Goal: Task Accomplishment & Management: Use online tool/utility

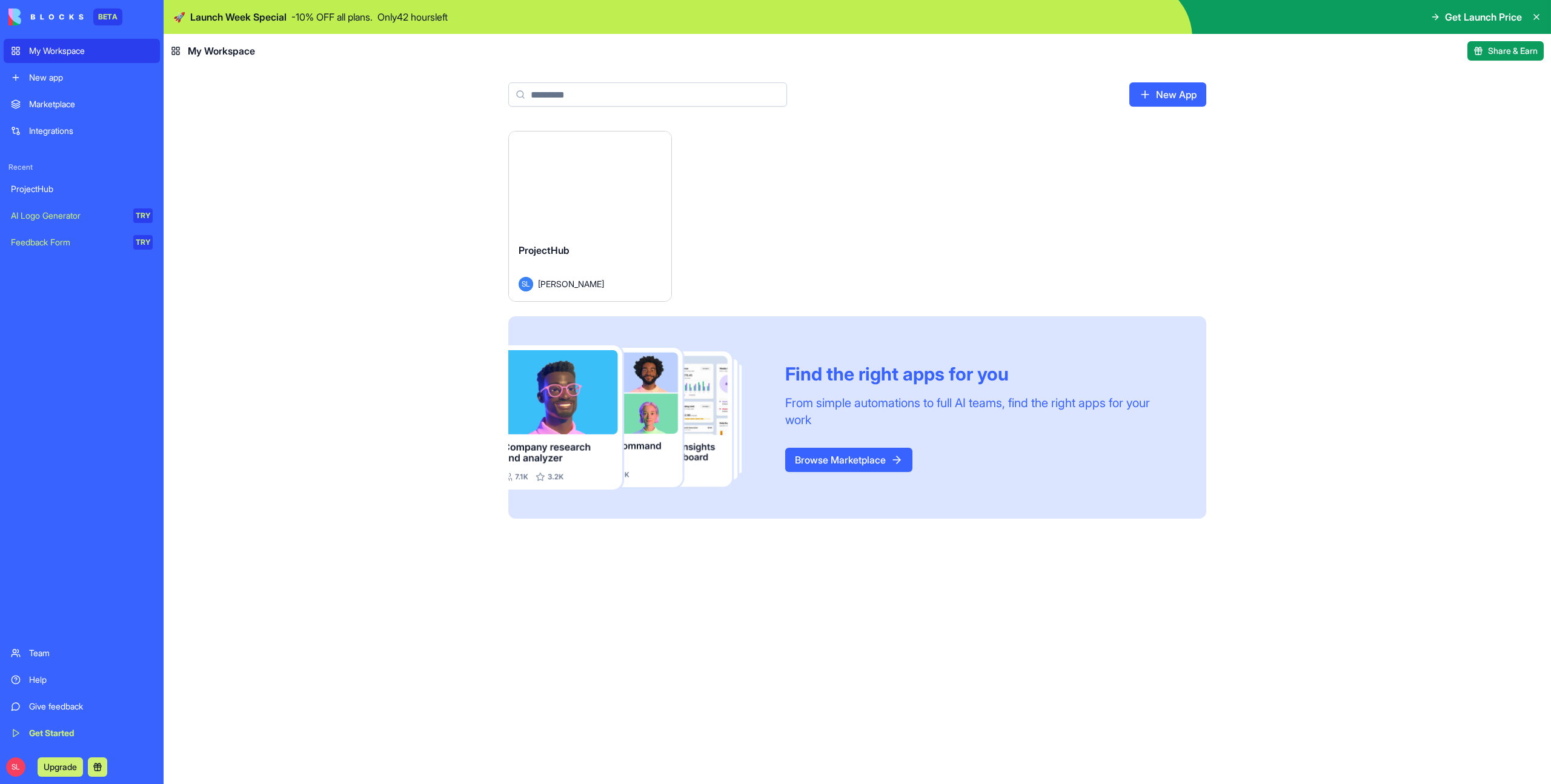
click at [1174, 102] on link "New App" at bounding box center [1168, 95] width 77 height 24
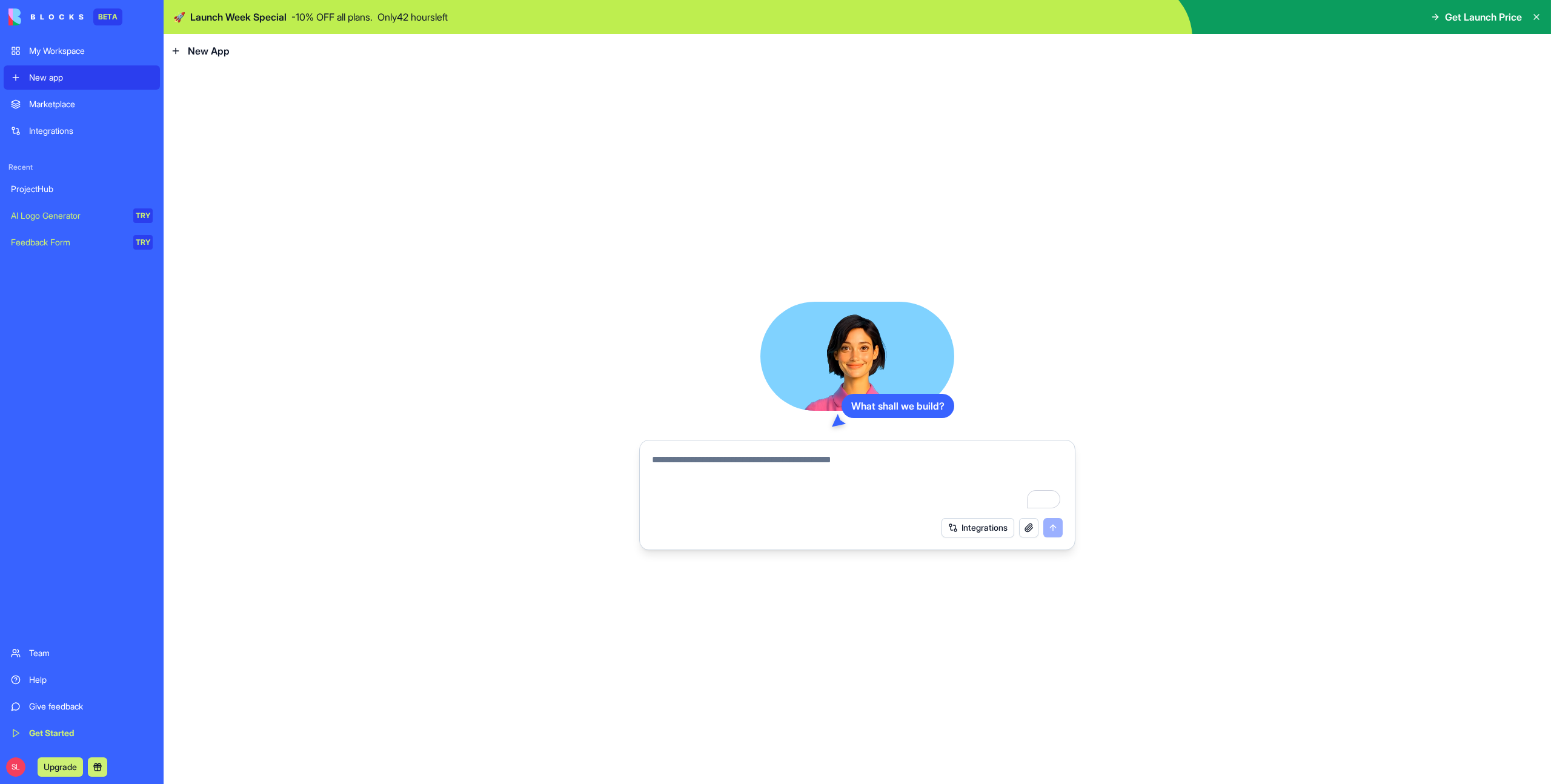
click at [31, 80] on div "New app" at bounding box center [91, 77] width 124 height 12
click at [44, 55] on div "My Workspace" at bounding box center [91, 51] width 124 height 12
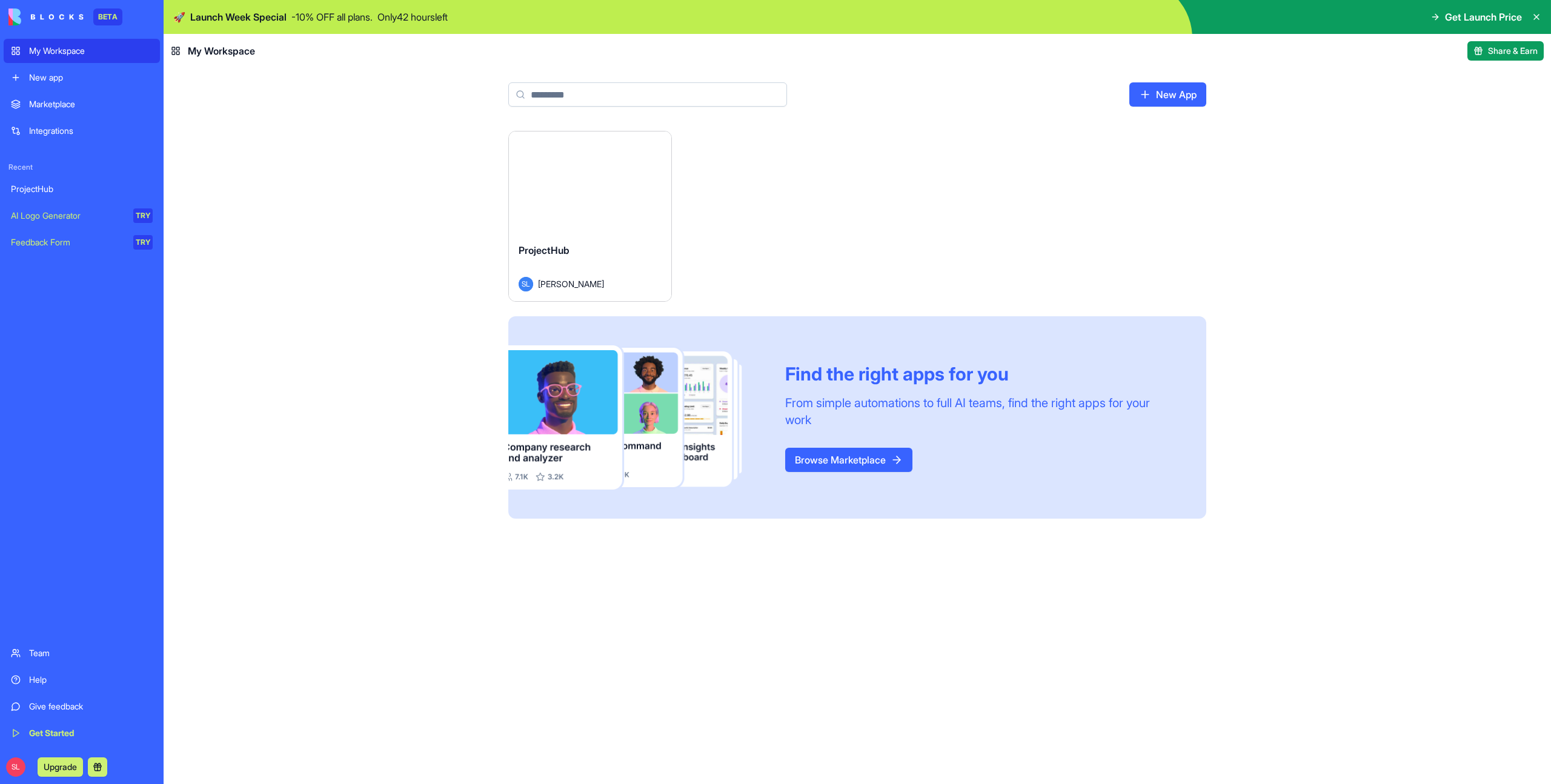
click at [59, 101] on div "Marketplace" at bounding box center [91, 104] width 124 height 12
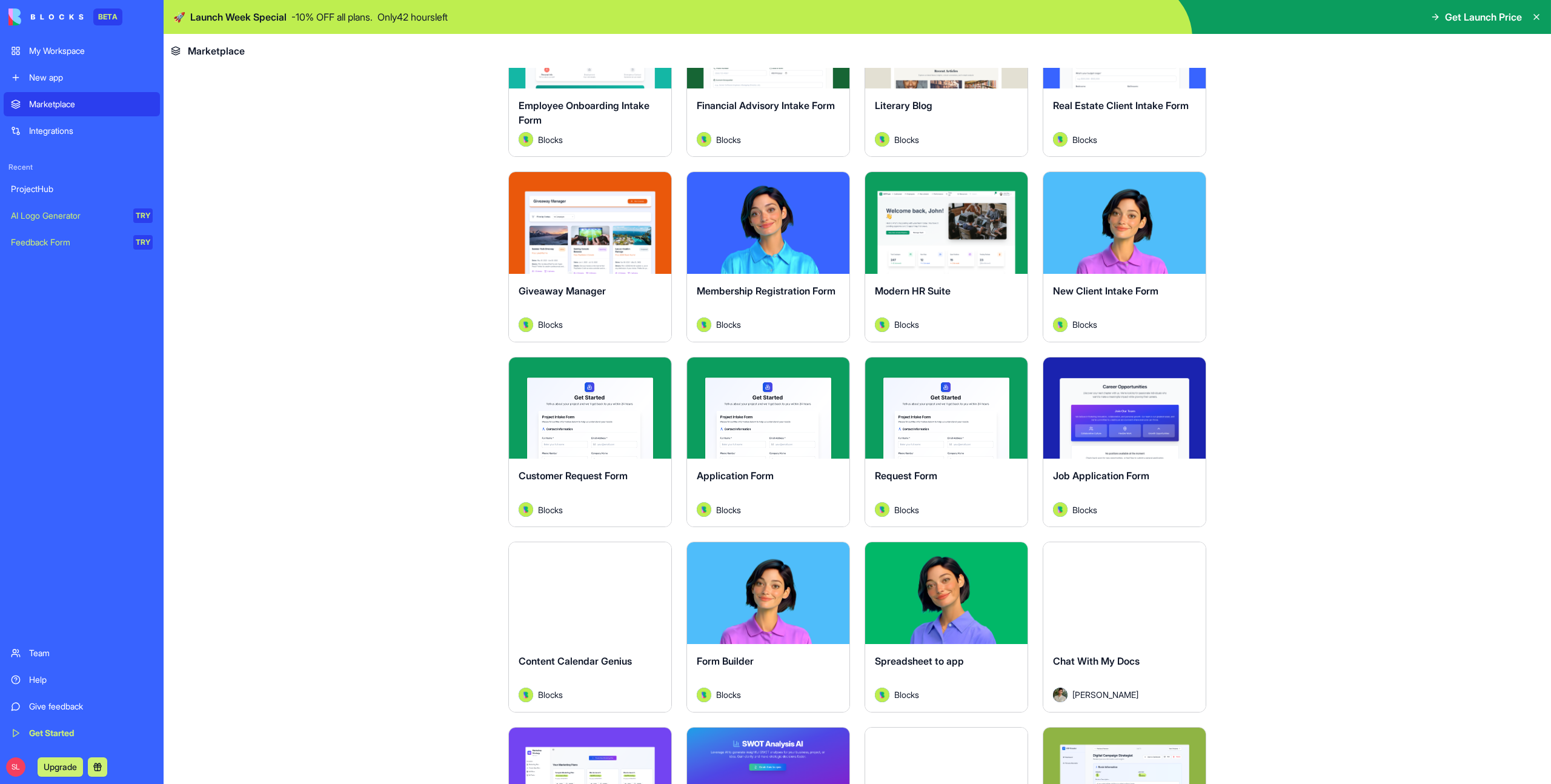
scroll to position [889, 0]
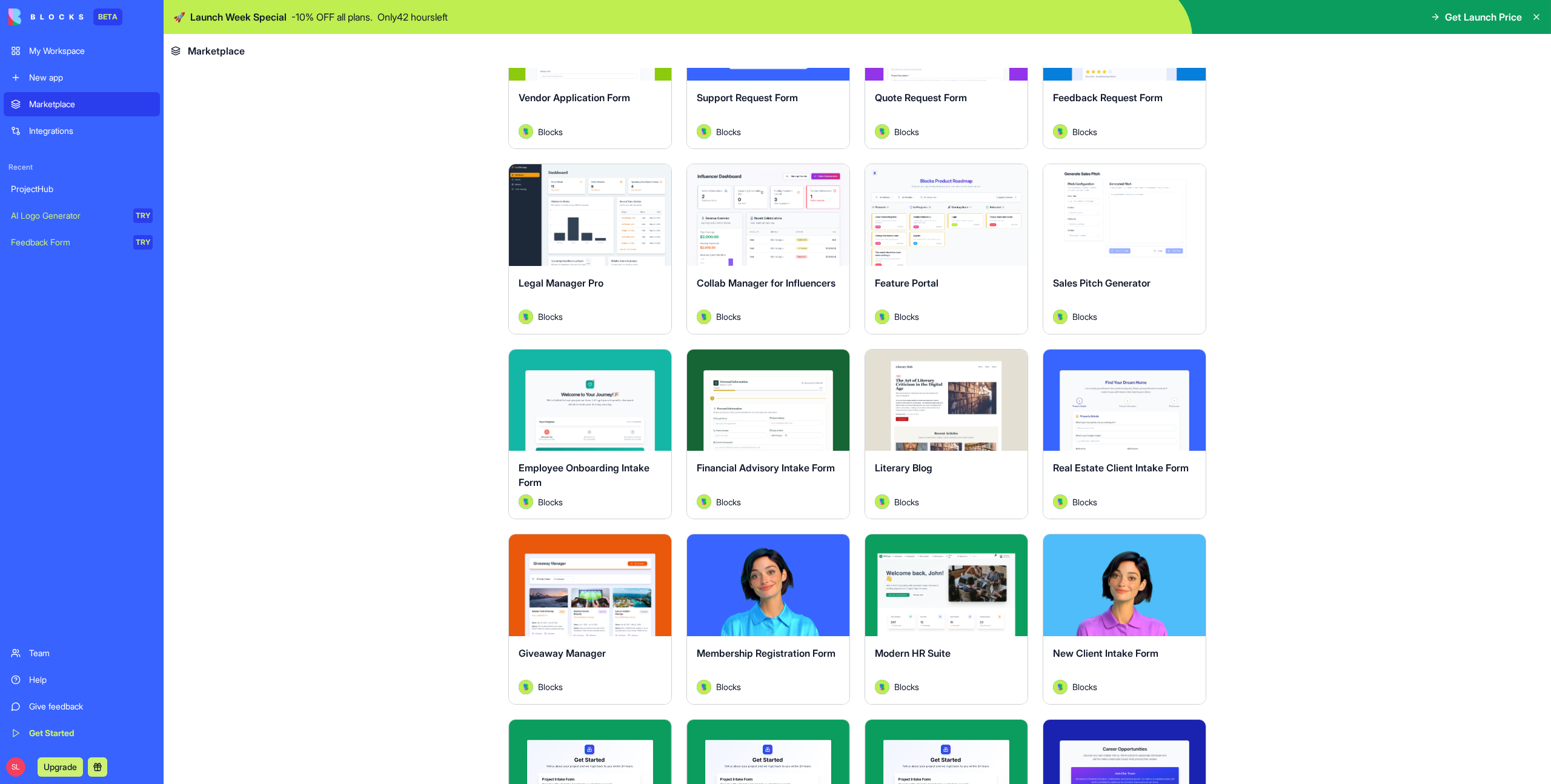
click at [727, 231] on div "Explore" at bounding box center [768, 215] width 162 height 102
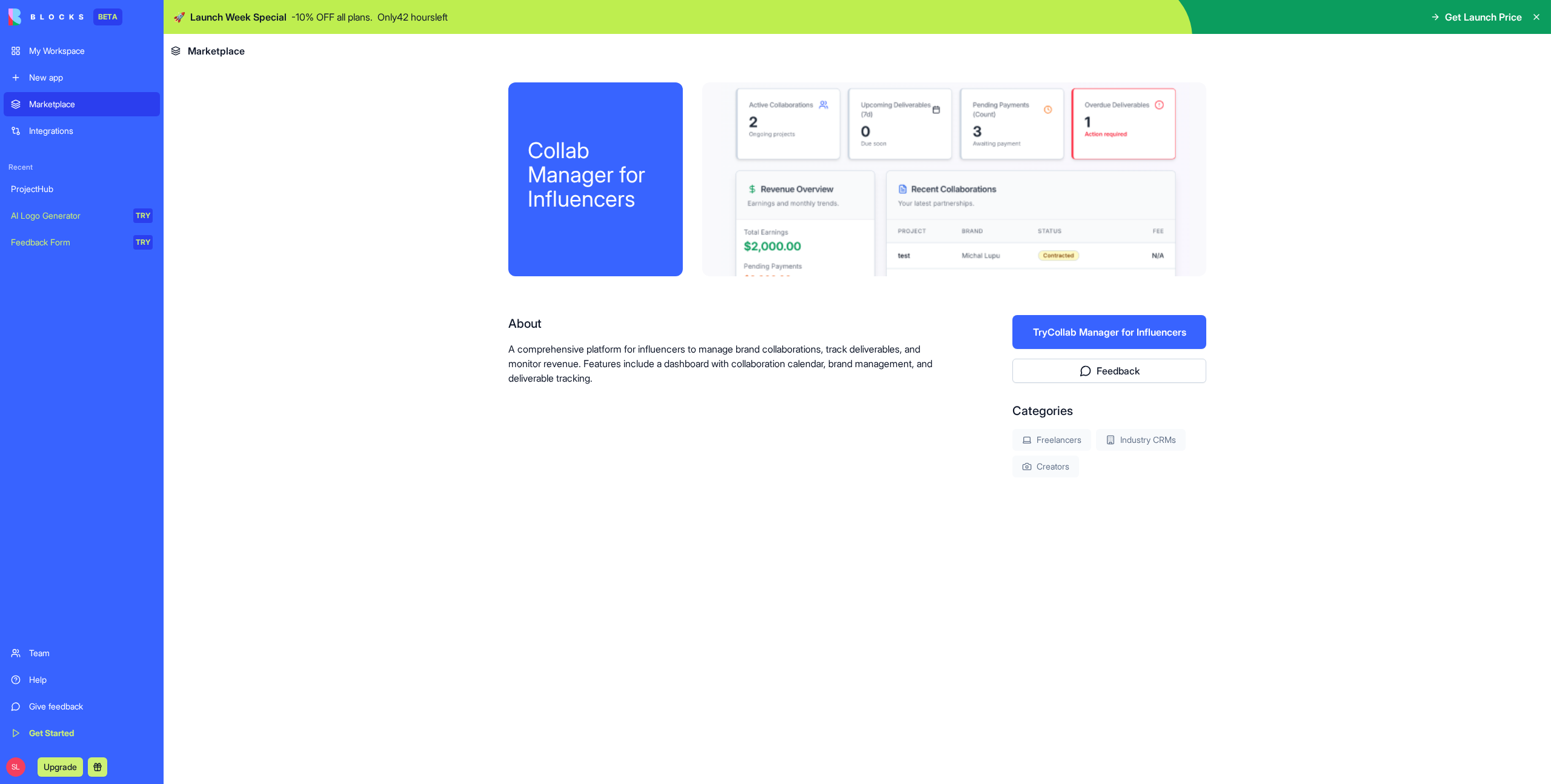
click at [77, 130] on div "Integrations" at bounding box center [91, 130] width 124 height 12
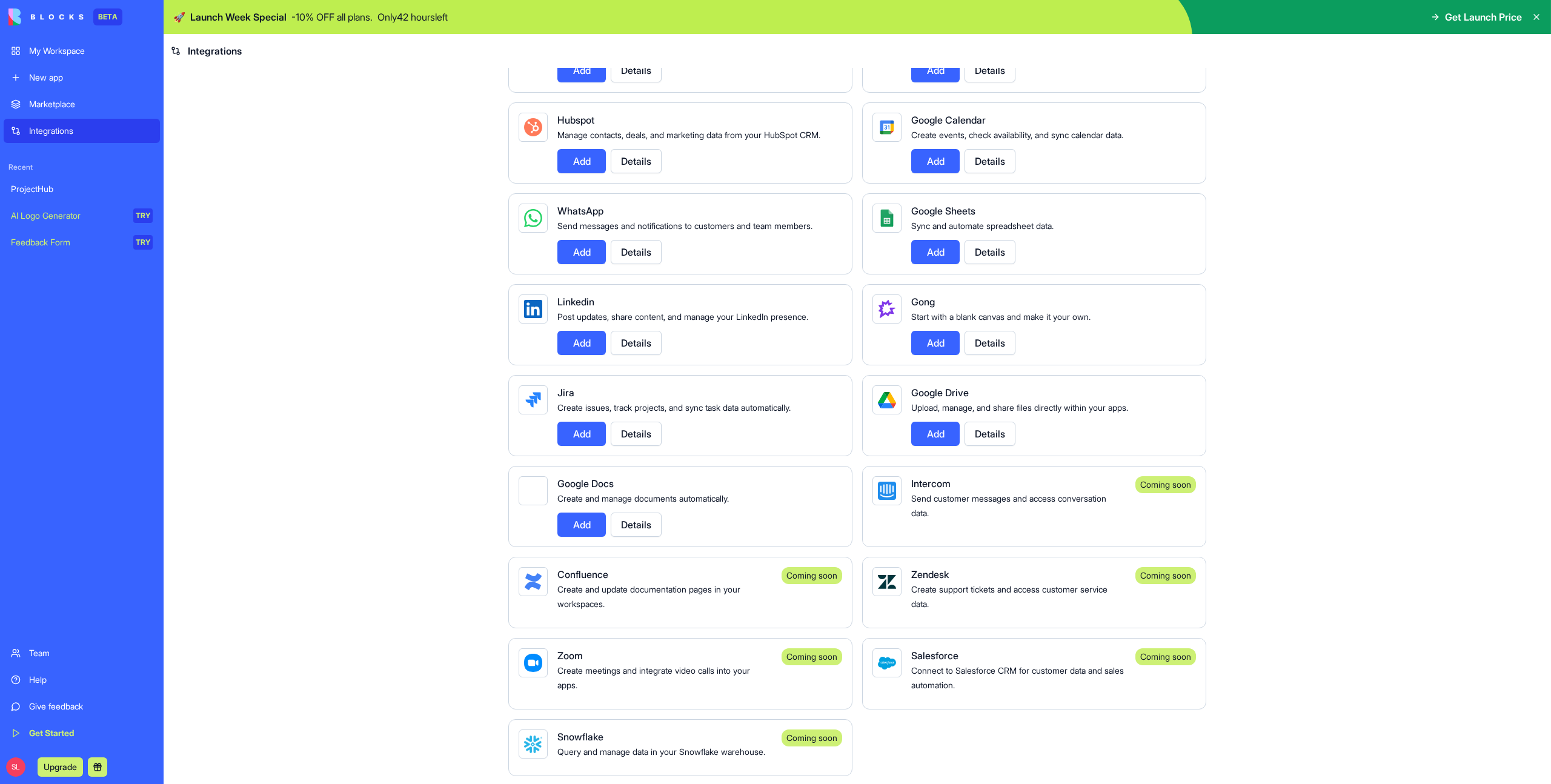
scroll to position [246, 0]
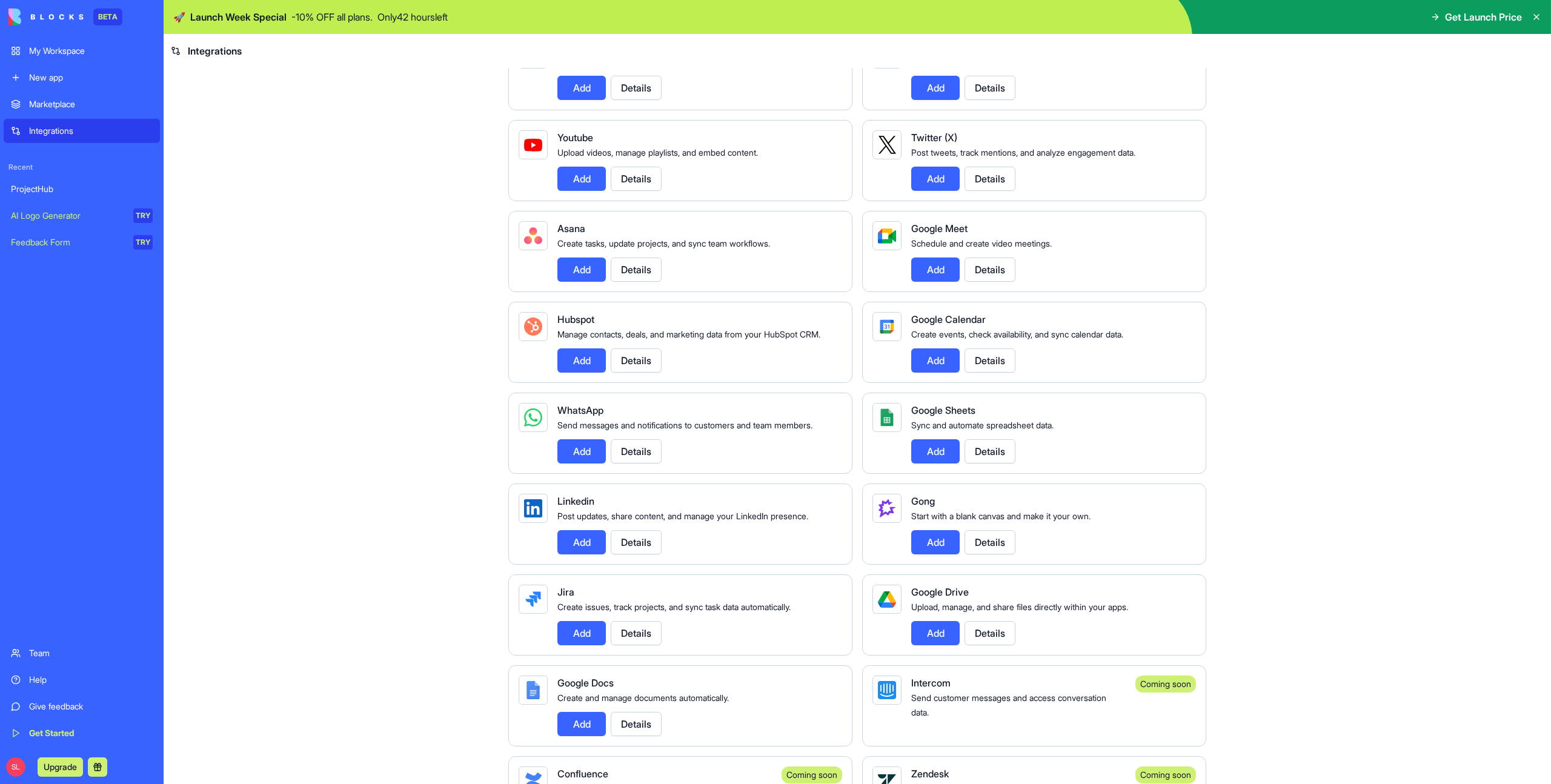
click at [48, 186] on div "ProjectHub" at bounding box center [82, 189] width 142 height 12
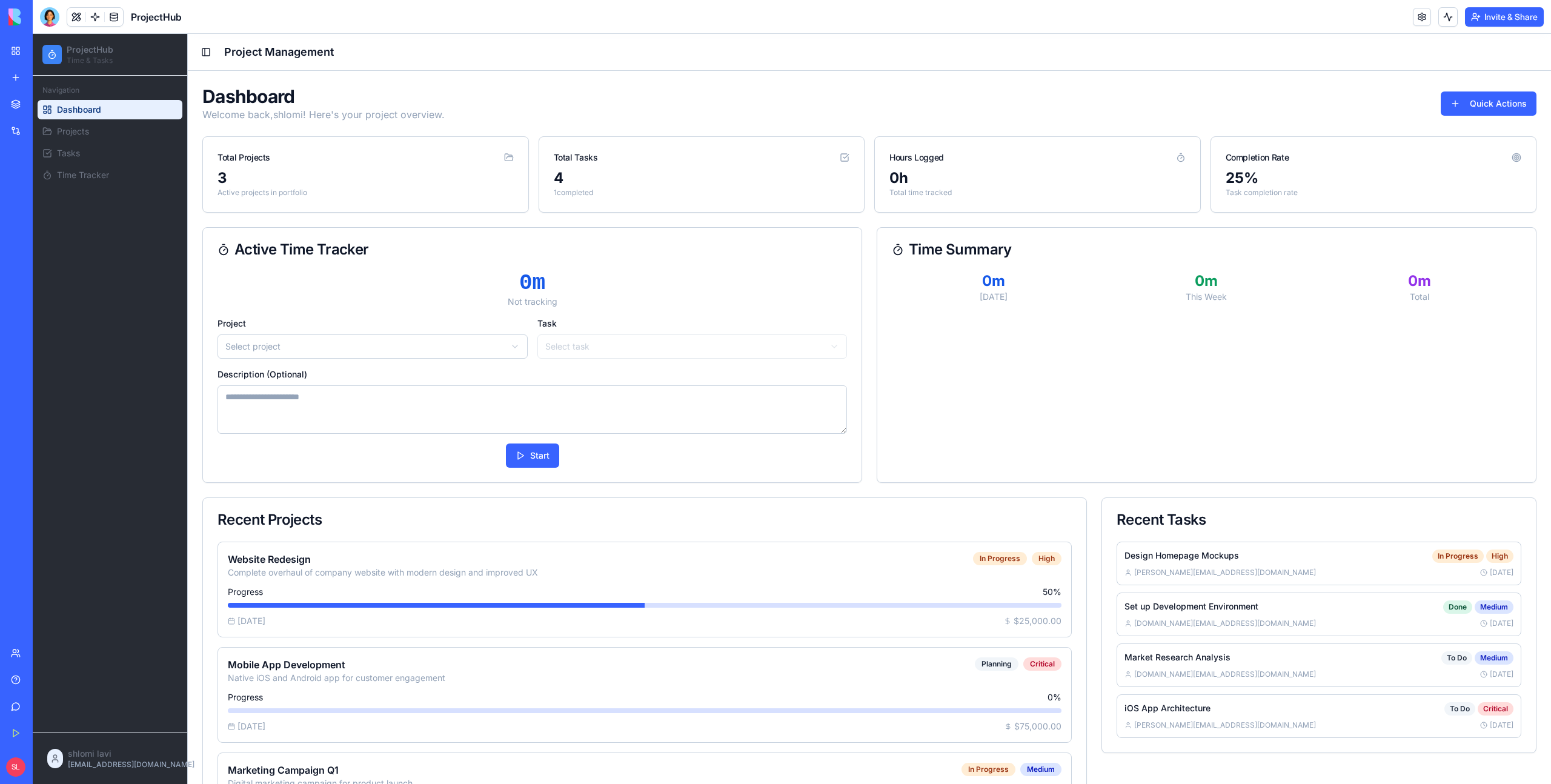
click at [45, 45] on div "My Workspace" at bounding box center [37, 51] width 16 height 12
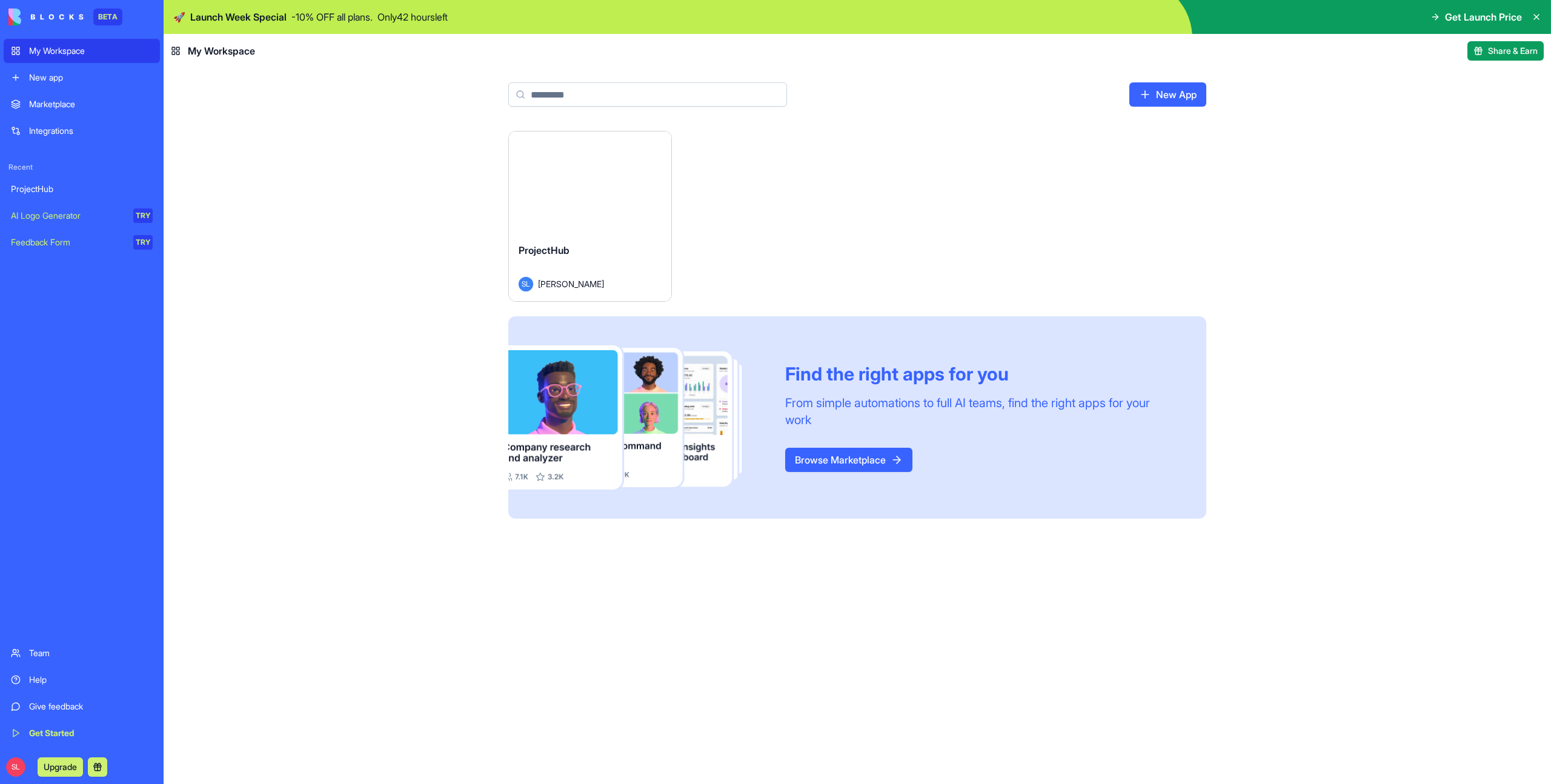
click at [75, 213] on div "AI Logo Generator" at bounding box center [68, 215] width 114 height 12
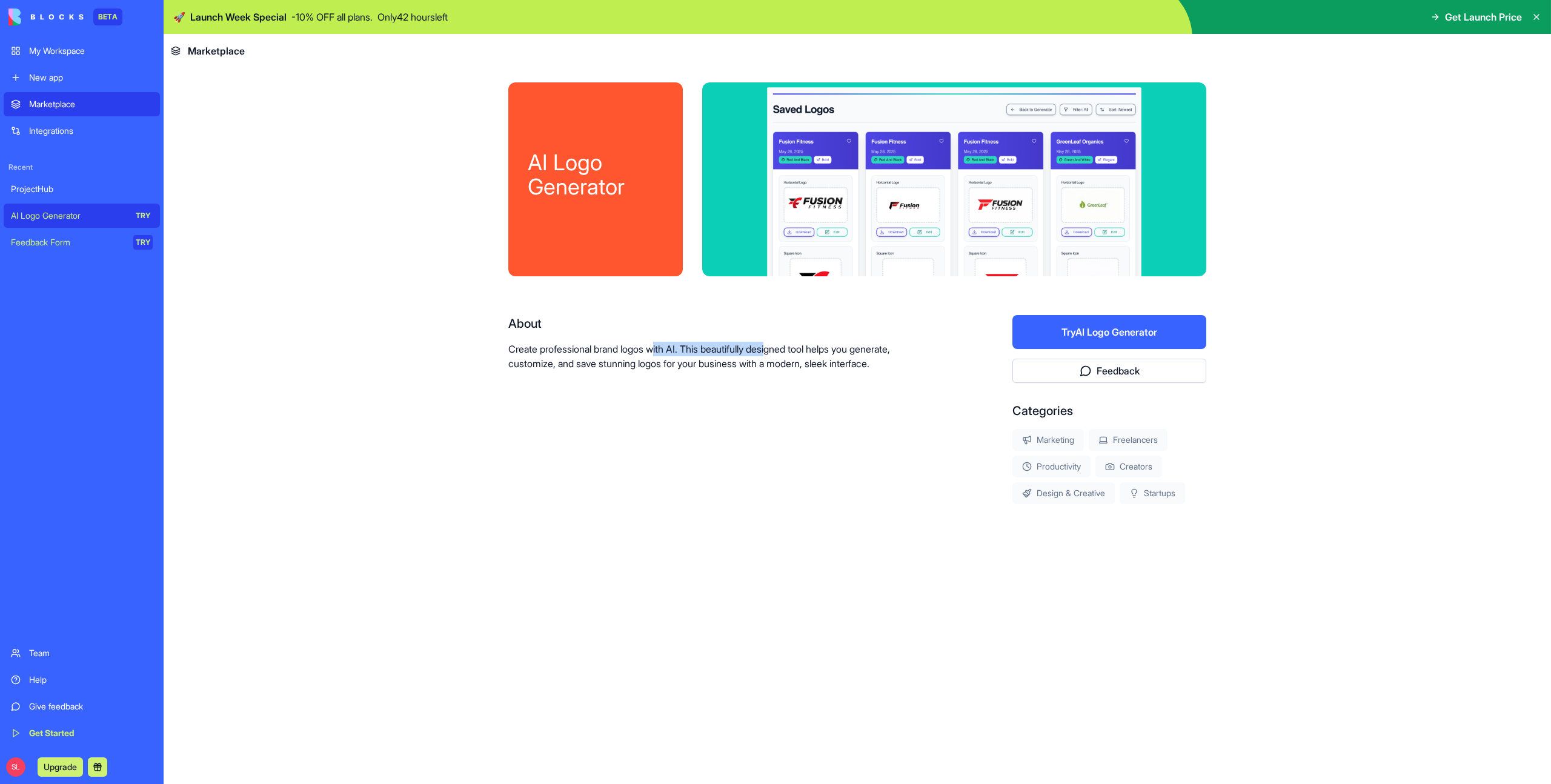
drag, startPoint x: 661, startPoint y: 349, endPoint x: 786, endPoint y: 343, distance: 125.1
click at [786, 343] on p "Create professional brand logos with AI. This beautifully designed tool helps y…" at bounding box center [721, 356] width 426 height 29
click at [63, 242] on div "Feedback Form" at bounding box center [68, 242] width 114 height 12
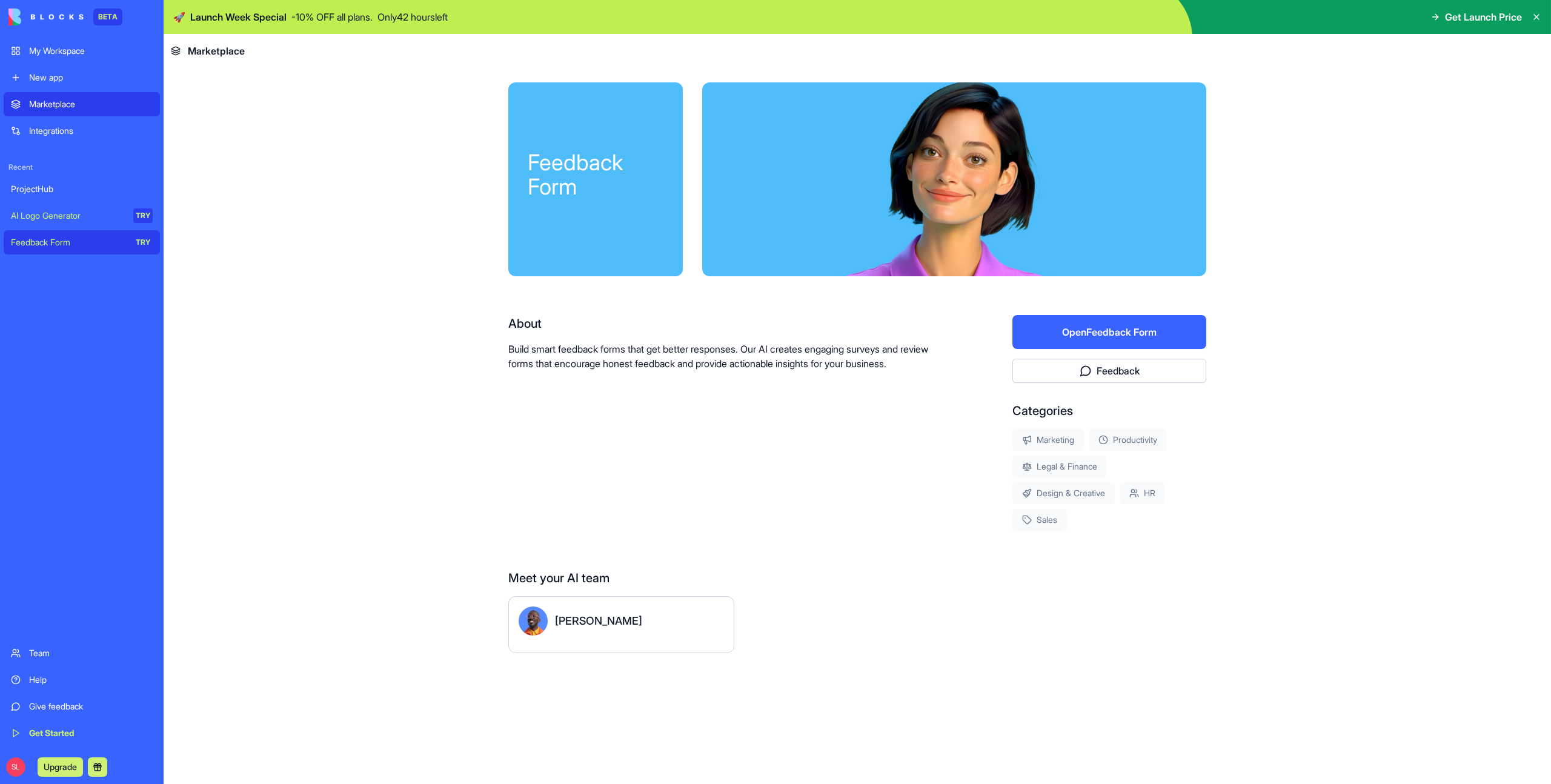
click at [564, 640] on div "[PERSON_NAME]" at bounding box center [621, 624] width 226 height 57
click at [518, 617] on div "[PERSON_NAME]" at bounding box center [621, 624] width 226 height 57
click at [552, 614] on div "[PERSON_NAME]" at bounding box center [621, 620] width 206 height 29
click at [1073, 346] on button "Open Feedback Form" at bounding box center [1109, 331] width 194 height 34
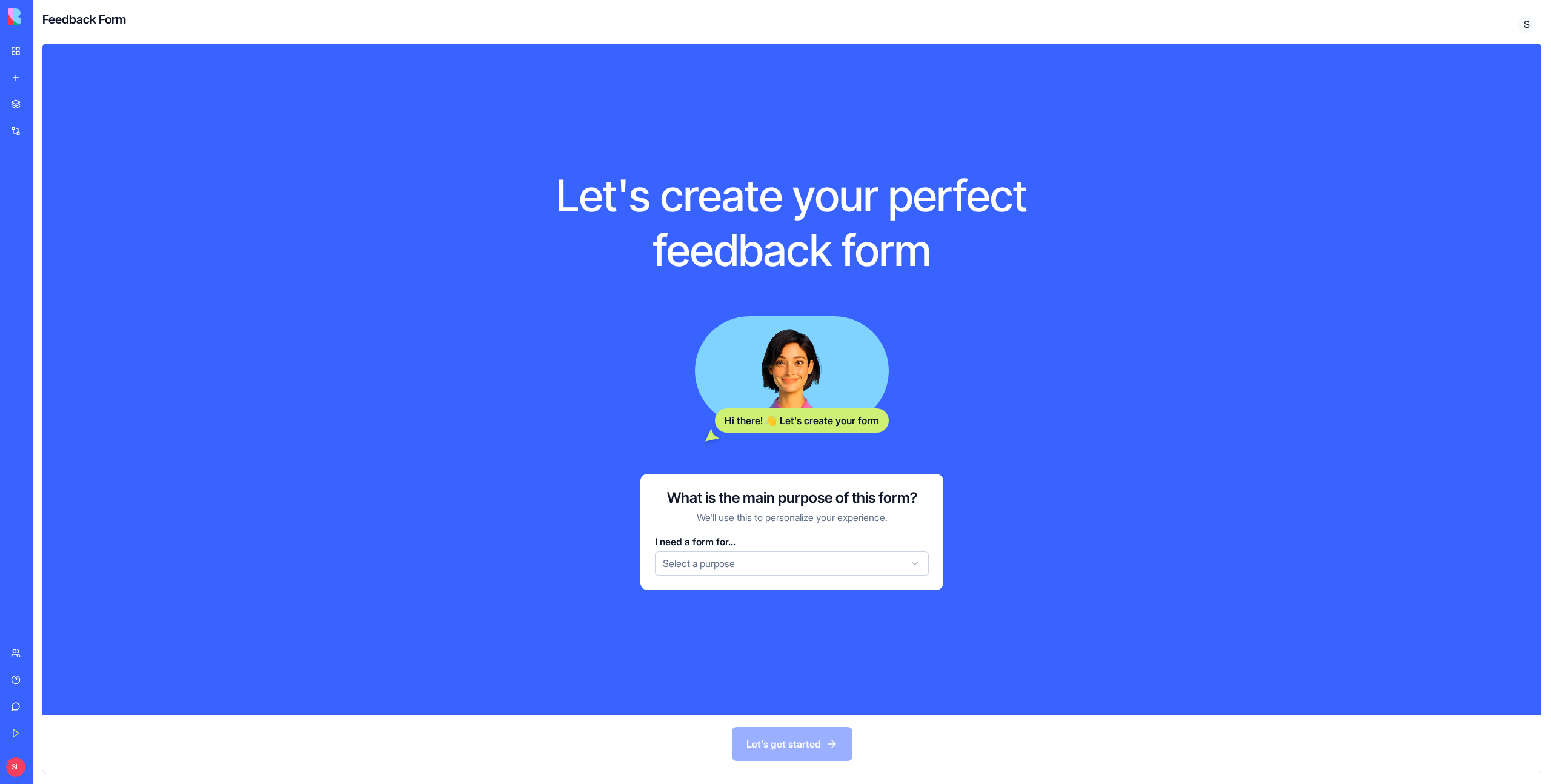
click at [724, 557] on html "BETA My Workspace New app Marketplace Integrations Recent ProjectHub AI Logo Ge…" at bounding box center [776, 392] width 1551 height 784
click at [1059, 305] on html "BETA My Workspace New app Marketplace Integrations Recent ProjectHub AI Logo Ge…" at bounding box center [776, 392] width 1551 height 784
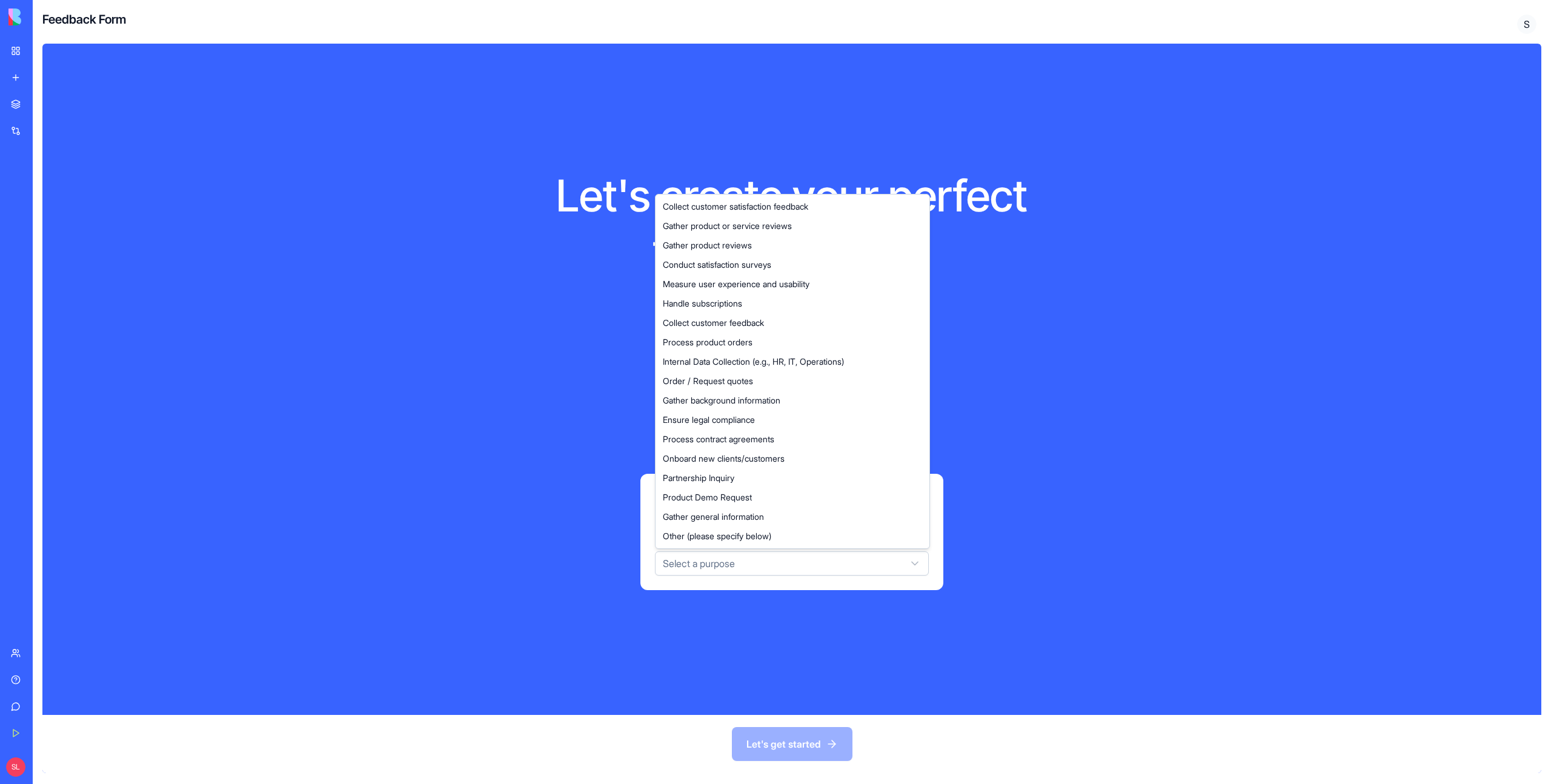
click at [711, 567] on html "BETA My Workspace New app Marketplace Integrations Recent ProjectHub AI Logo Ge…" at bounding box center [776, 392] width 1551 height 784
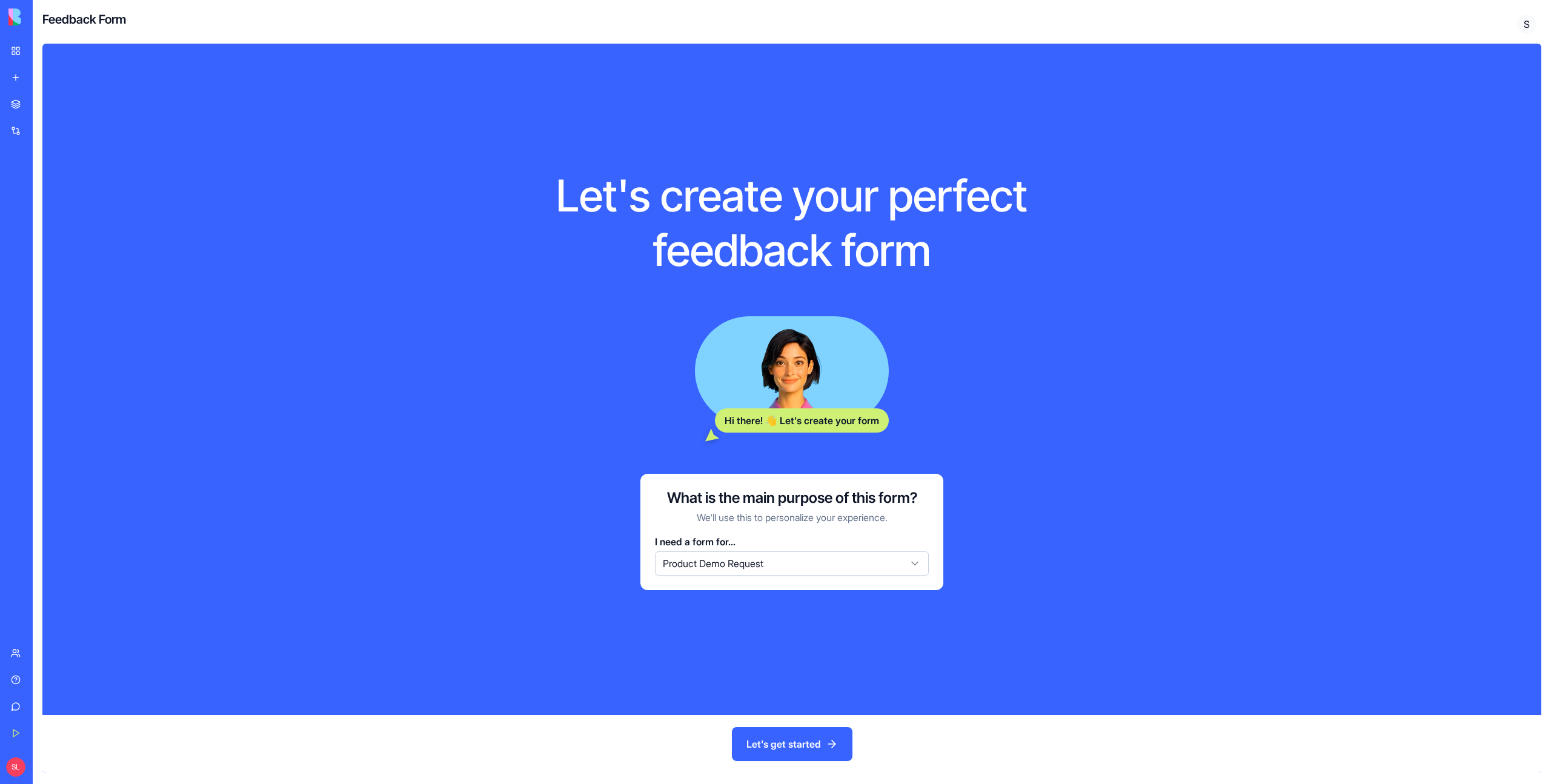
click at [45, 47] on div "My Workspace" at bounding box center [37, 51] width 16 height 12
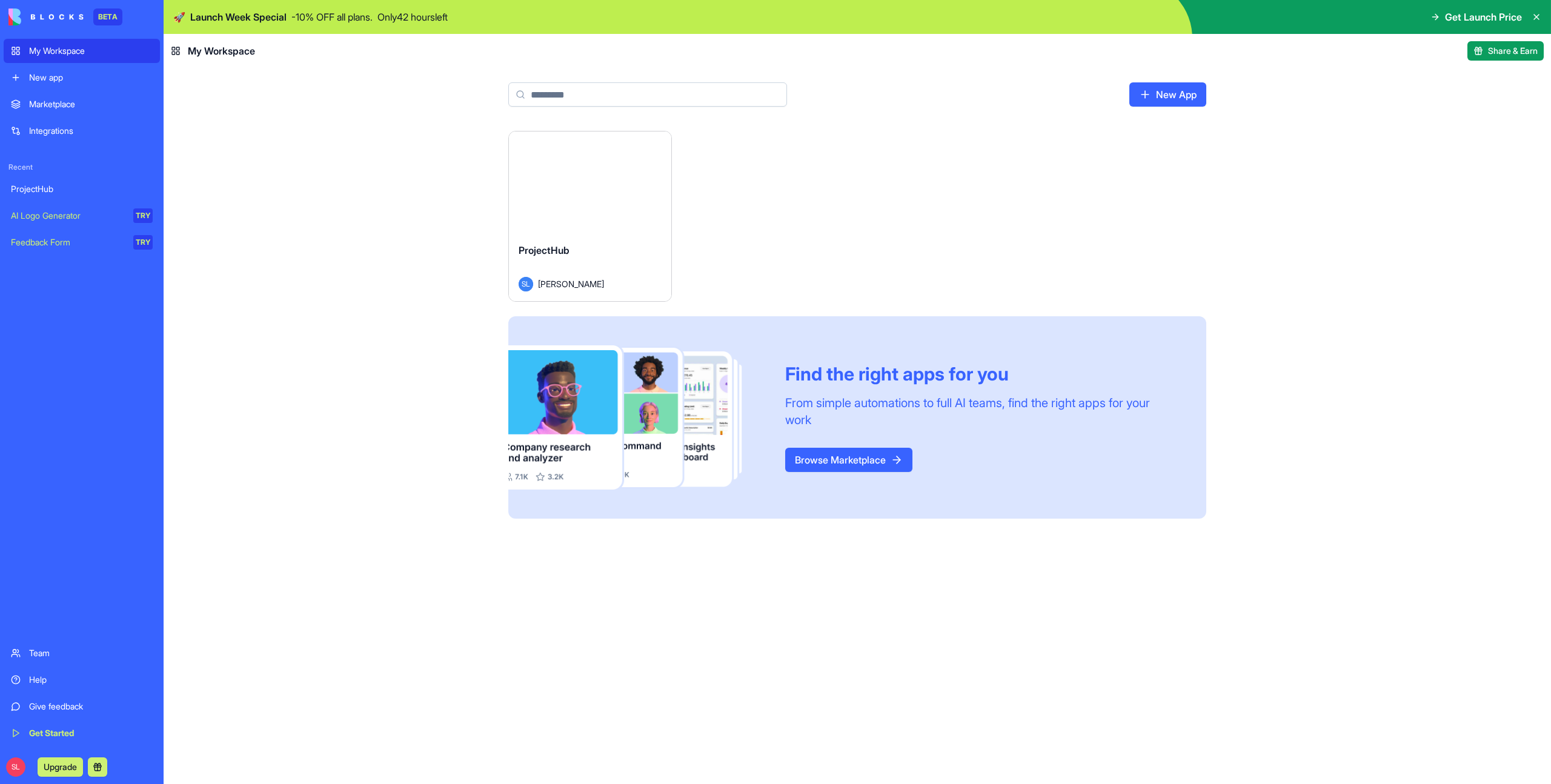
click at [550, 202] on div "Launch" at bounding box center [590, 182] width 162 height 102
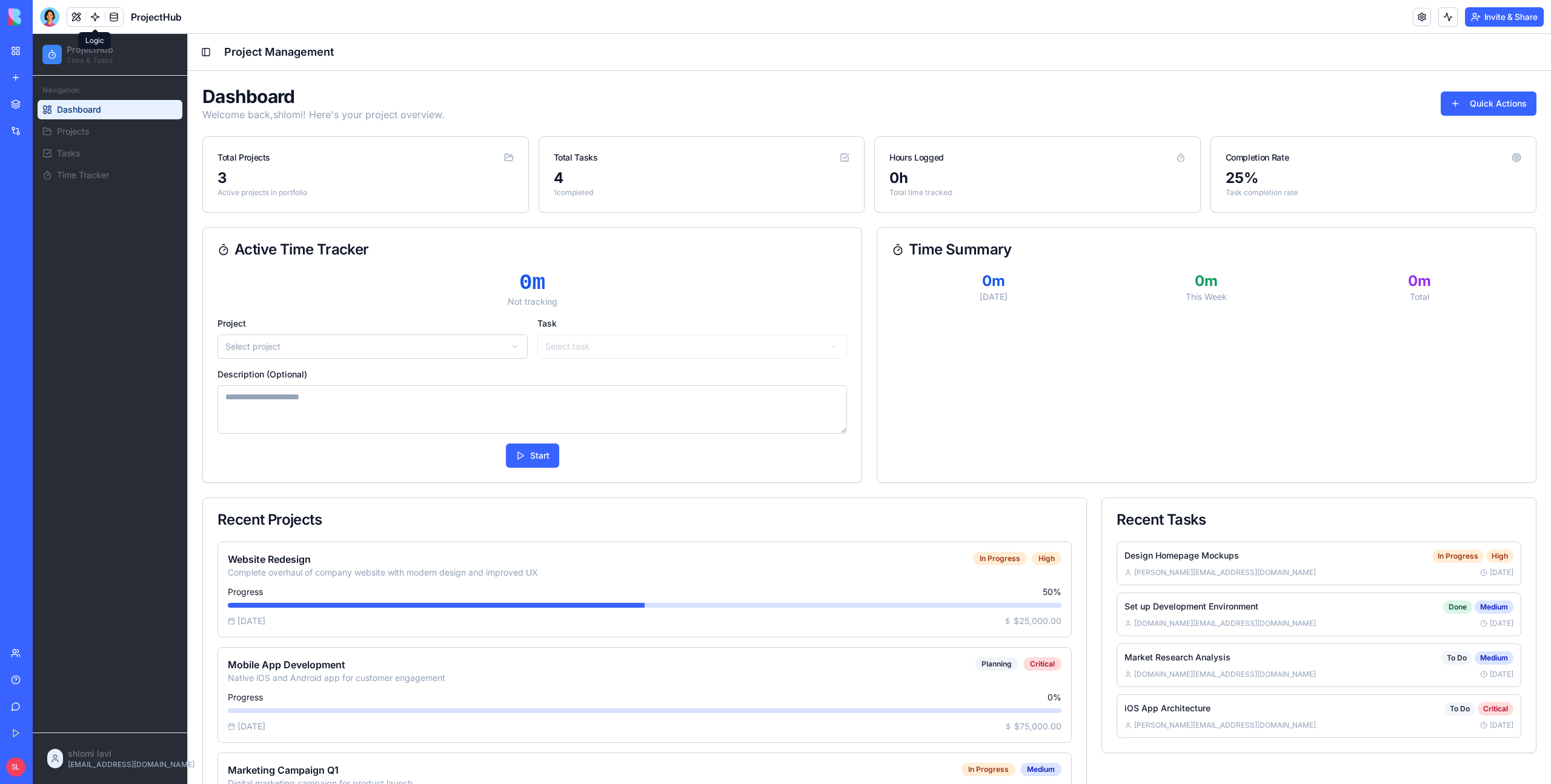
click at [89, 19] on link at bounding box center [95, 17] width 18 height 18
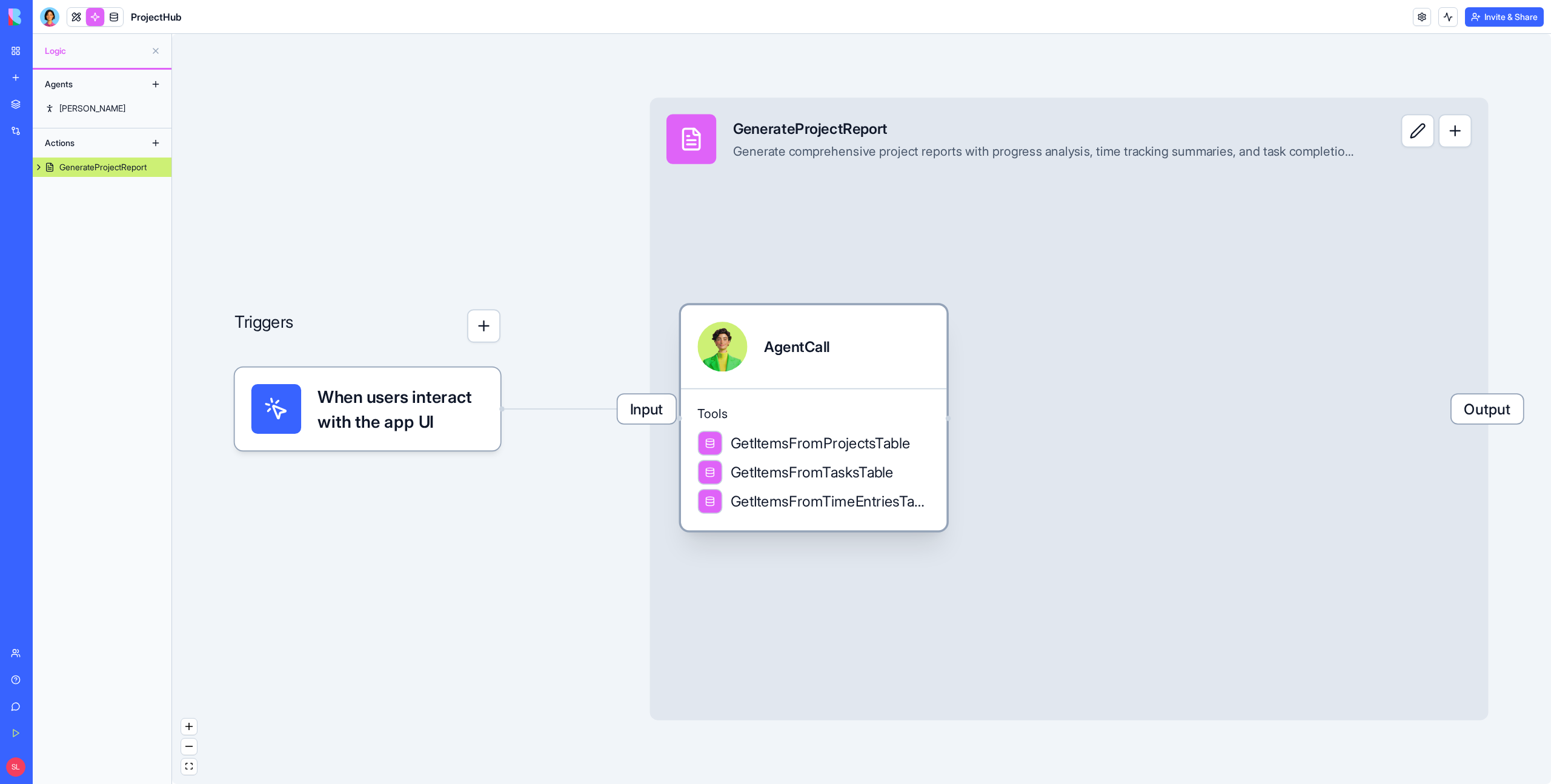
click at [936, 458] on div "Tools GetItemsFromProjectsTable GetItemsFromTasksTable GetItemsFromTimeEntriesT…" at bounding box center [813, 459] width 266 height 142
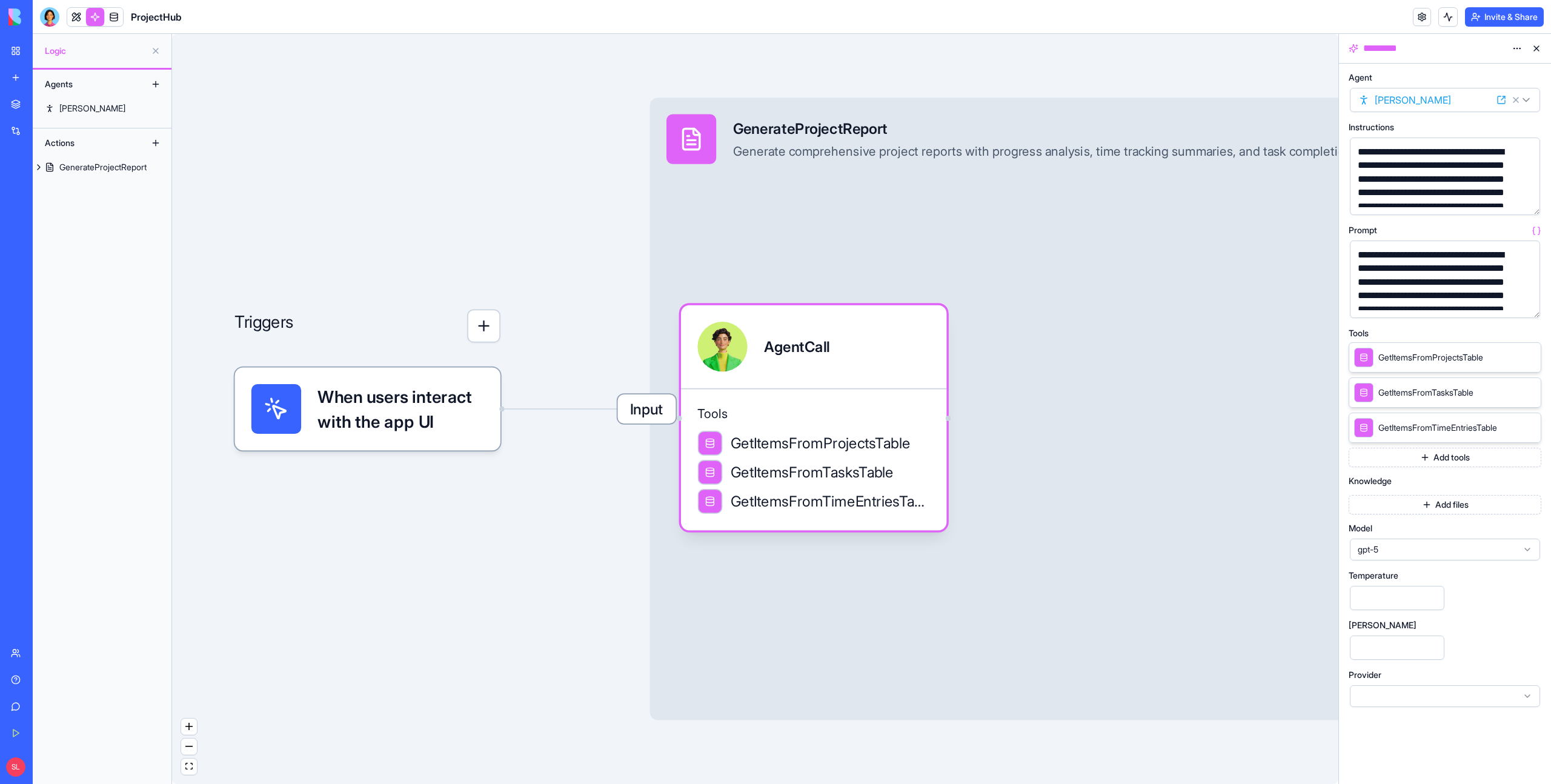
click at [1417, 546] on span "gpt-5" at bounding box center [1437, 549] width 160 height 12
click at [1415, 547] on span "gpt-5" at bounding box center [1437, 549] width 160 height 12
click at [1427, 689] on div at bounding box center [1445, 696] width 190 height 22
click at [1394, 695] on div at bounding box center [1445, 696] width 190 height 22
click at [1528, 104] on html "**********" at bounding box center [776, 392] width 1551 height 784
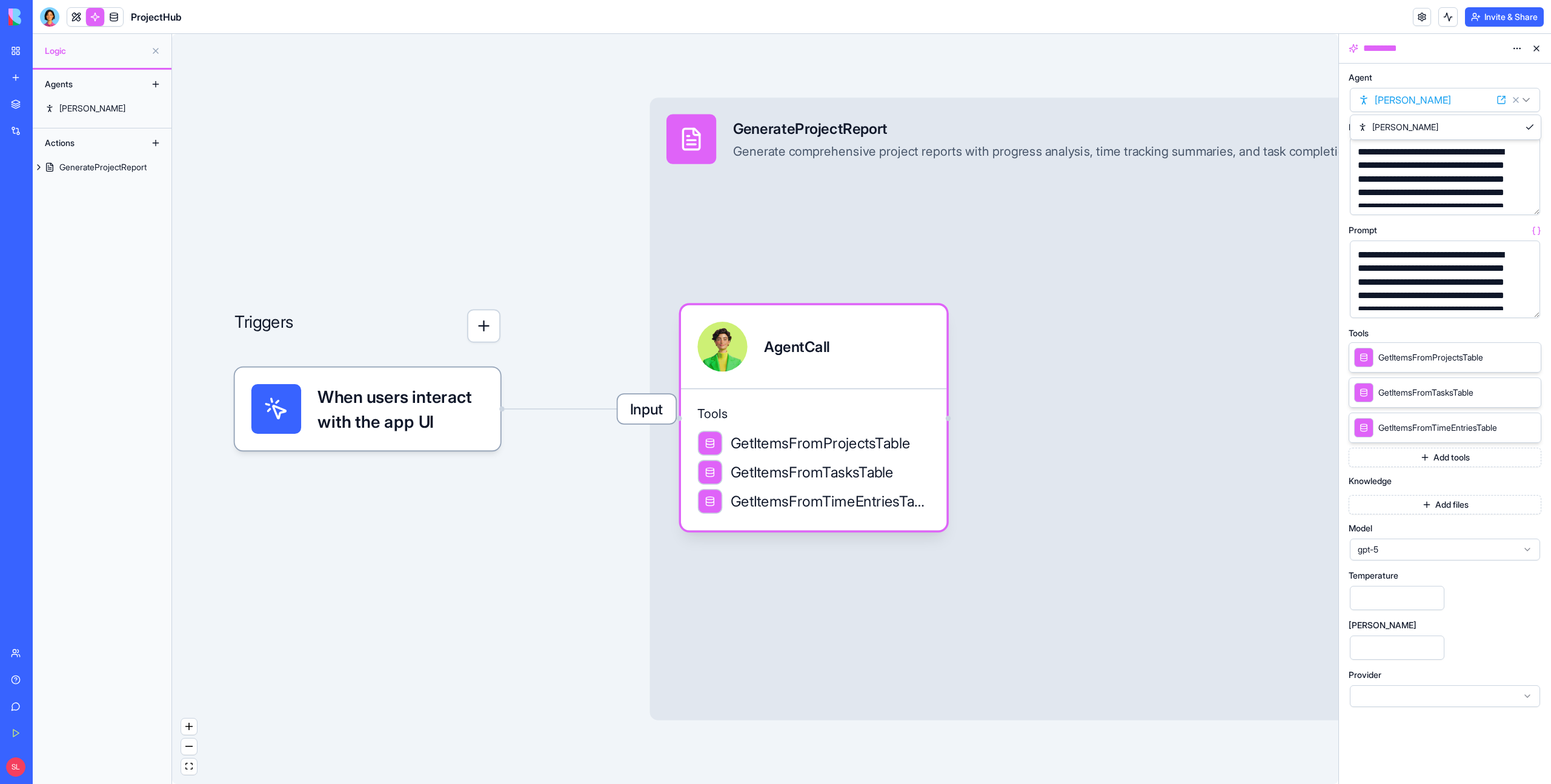
click at [1528, 104] on html "**********" at bounding box center [776, 392] width 1551 height 784
click at [1369, 97] on html "**********" at bounding box center [776, 392] width 1551 height 784
click at [1500, 103] on icon at bounding box center [1501, 100] width 10 height 10
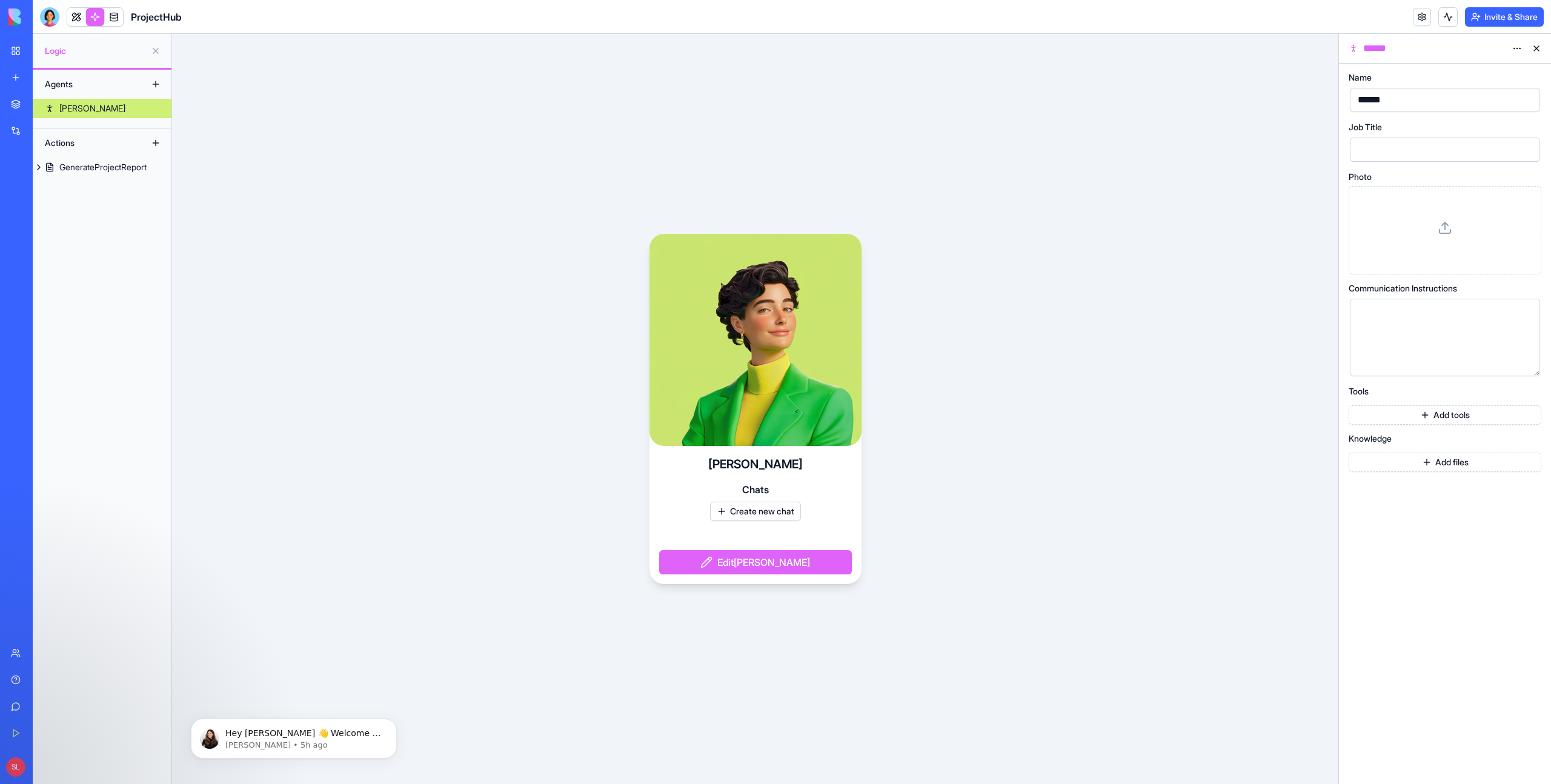
click at [759, 565] on button "Edit Morgan" at bounding box center [755, 562] width 193 height 24
click at [1433, 466] on button "Add files" at bounding box center [1445, 462] width 193 height 19
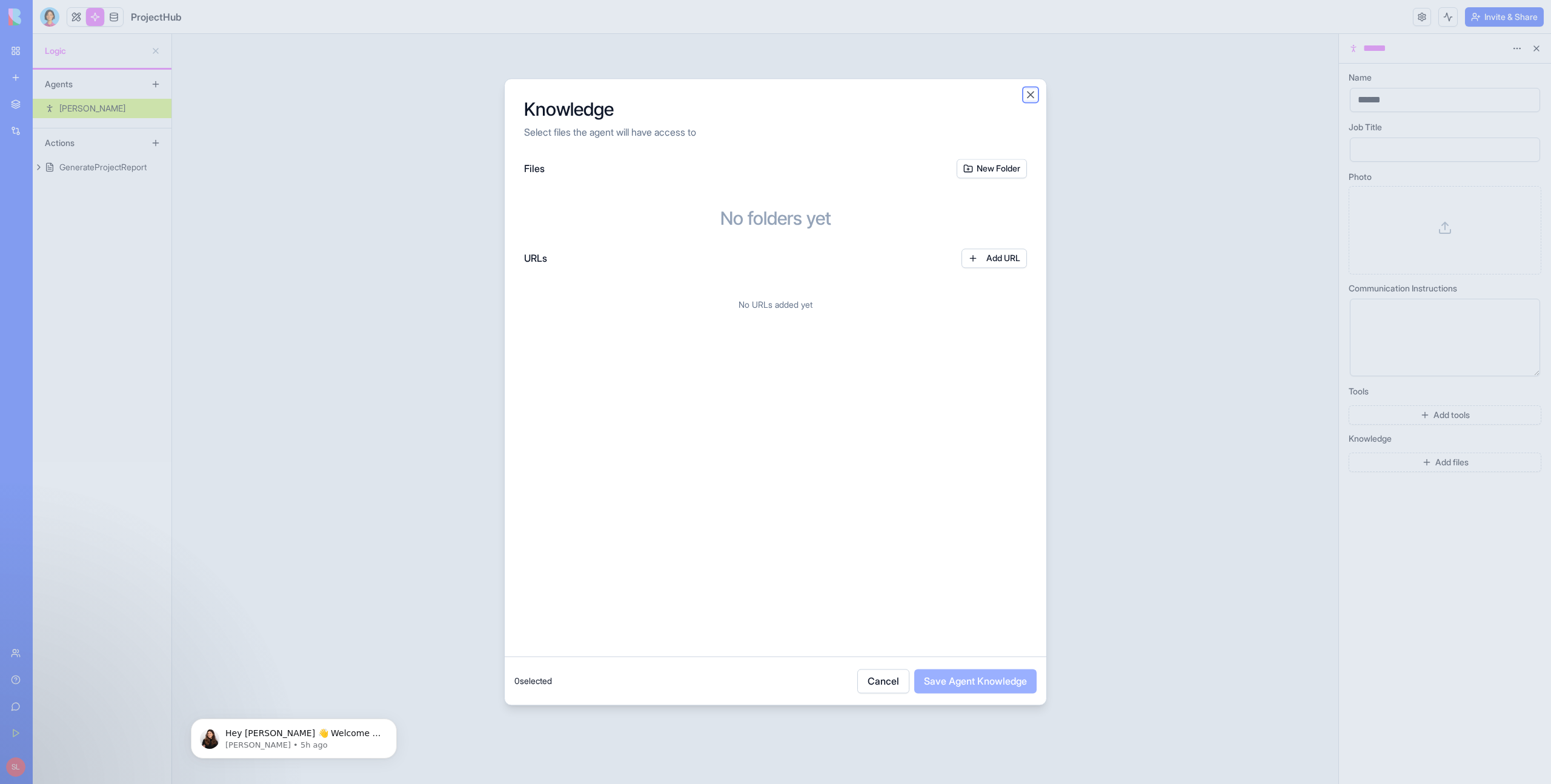
click at [1024, 94] on button "Close" at bounding box center [1030, 94] width 12 height 12
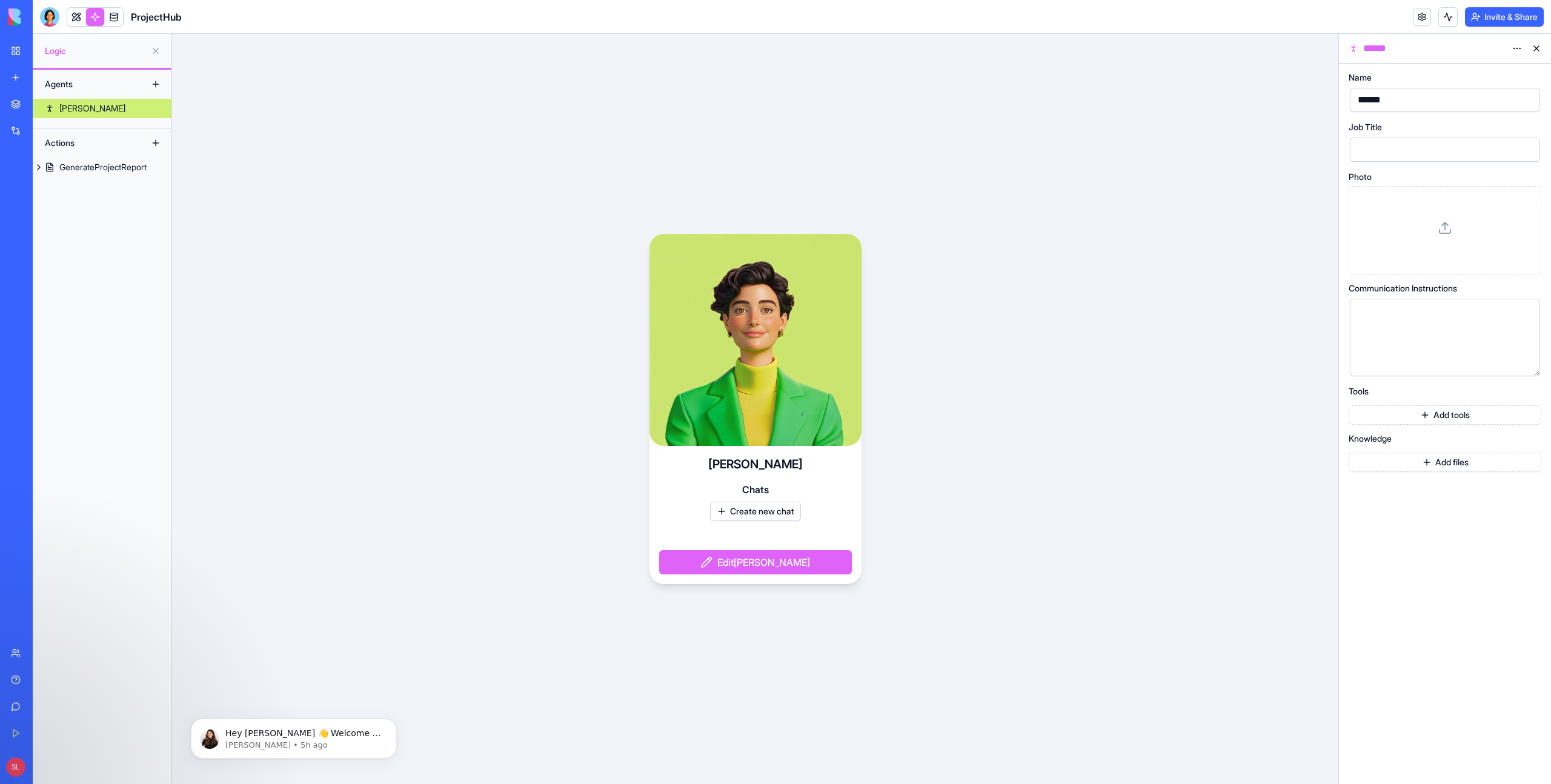
click at [762, 518] on button "Create new chat" at bounding box center [755, 511] width 91 height 19
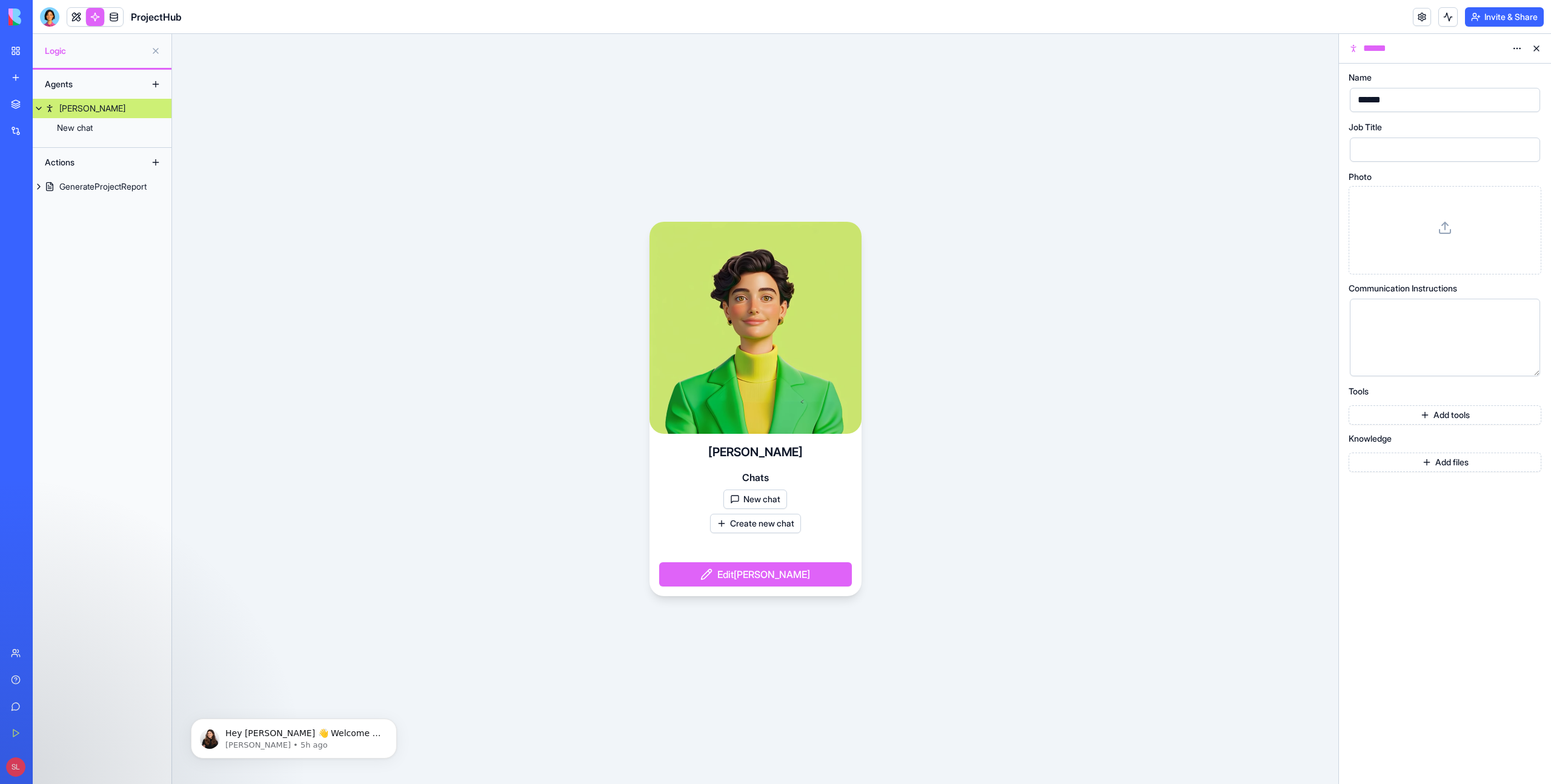
click at [763, 498] on button "New chat" at bounding box center [755, 499] width 63 height 19
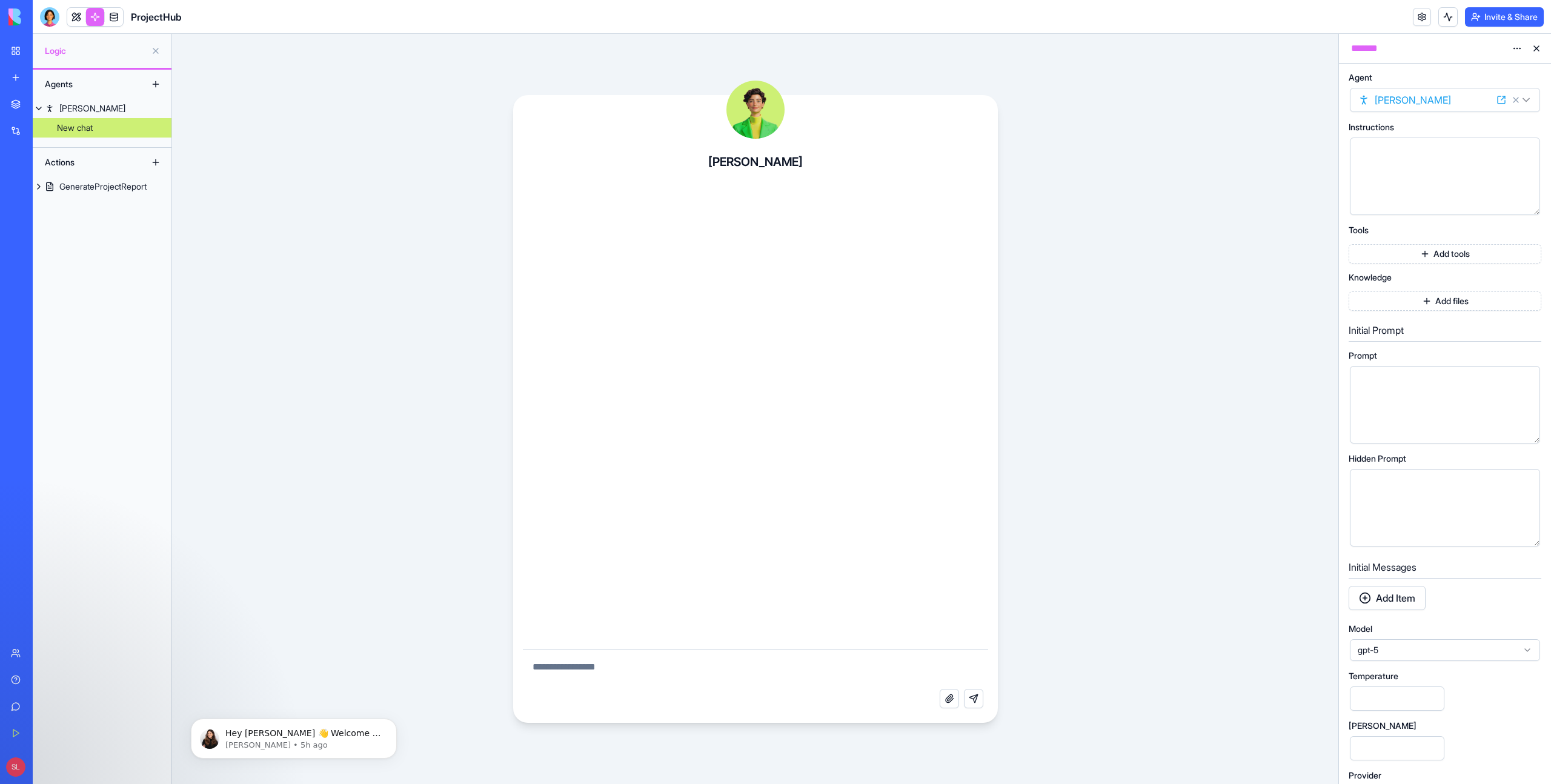
click at [550, 676] on textarea at bounding box center [755, 669] width 466 height 39
click at [1067, 512] on div "Morgan Attach file Send message" at bounding box center [755, 408] width 1166 height 749
click at [1534, 104] on html "BETA My Workspace New app Marketplace Integrations Recent ProjectHub AI Logo Ge…" at bounding box center [776, 392] width 1551 height 784
click at [1179, 99] on div "Morgan Attach file Send message" at bounding box center [755, 408] width 1166 height 749
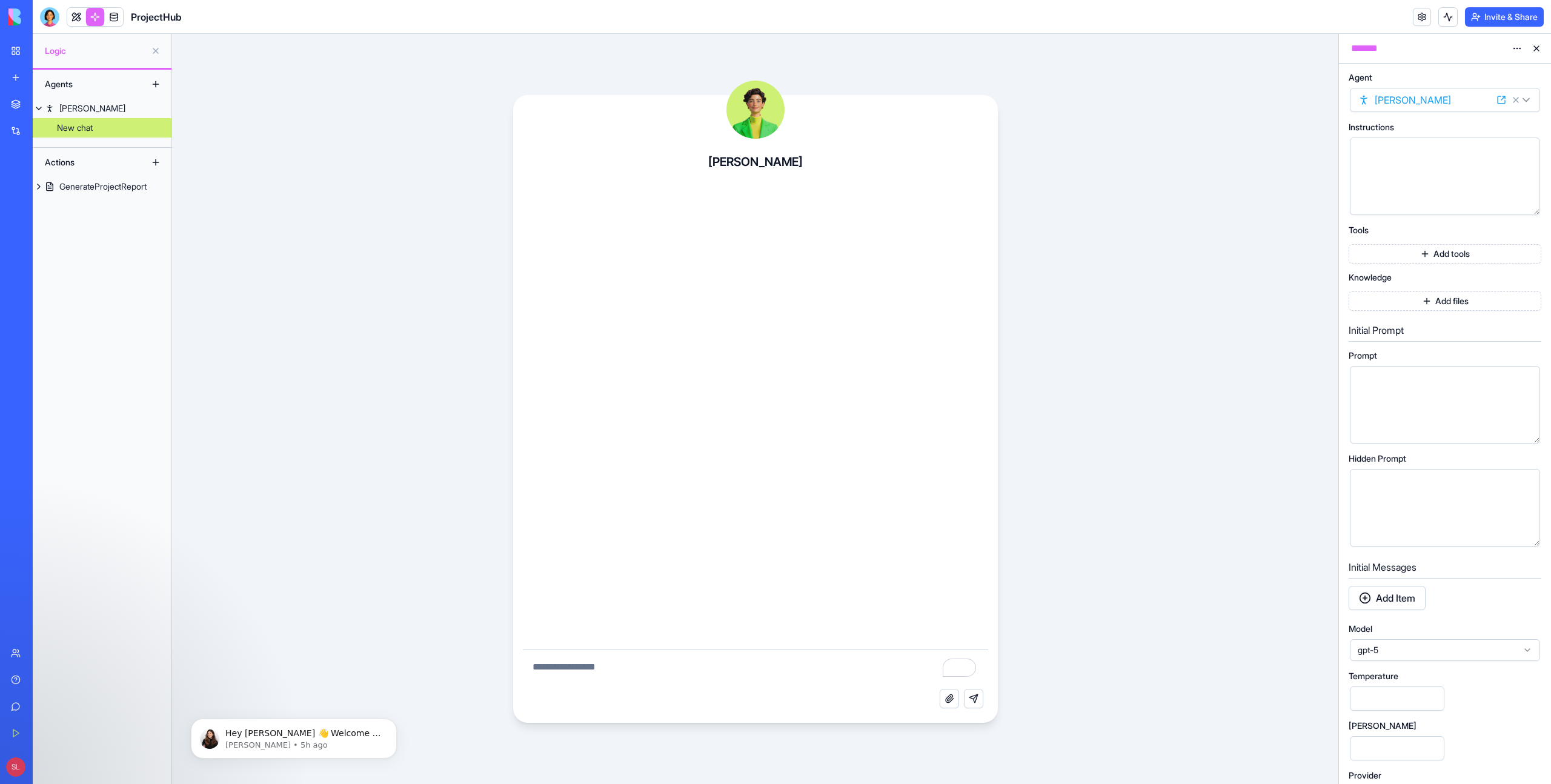
click at [85, 112] on div "[PERSON_NAME]" at bounding box center [92, 108] width 66 height 12
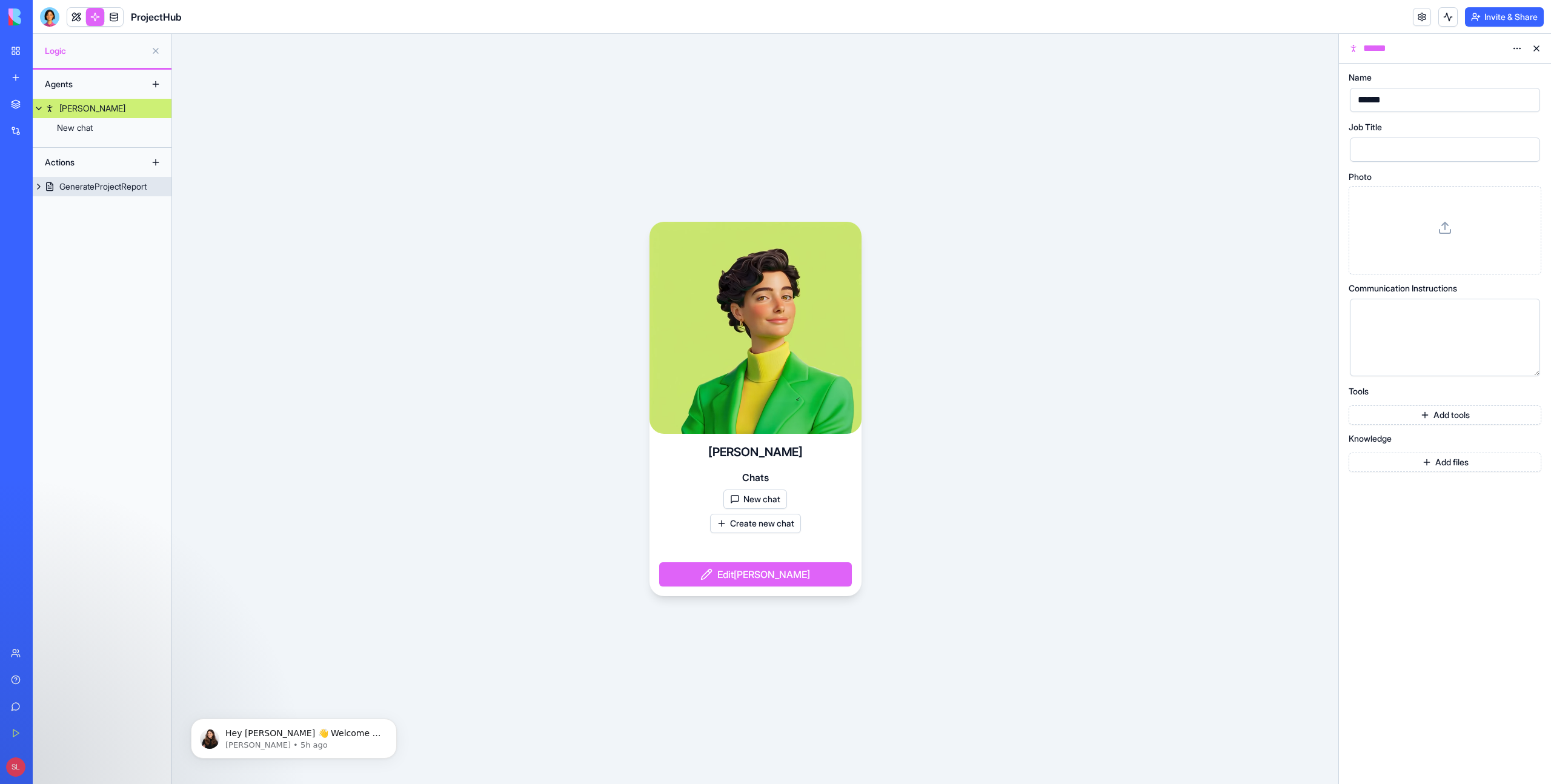
click at [104, 186] on div "GenerateProjectReport" at bounding box center [103, 186] width 88 height 12
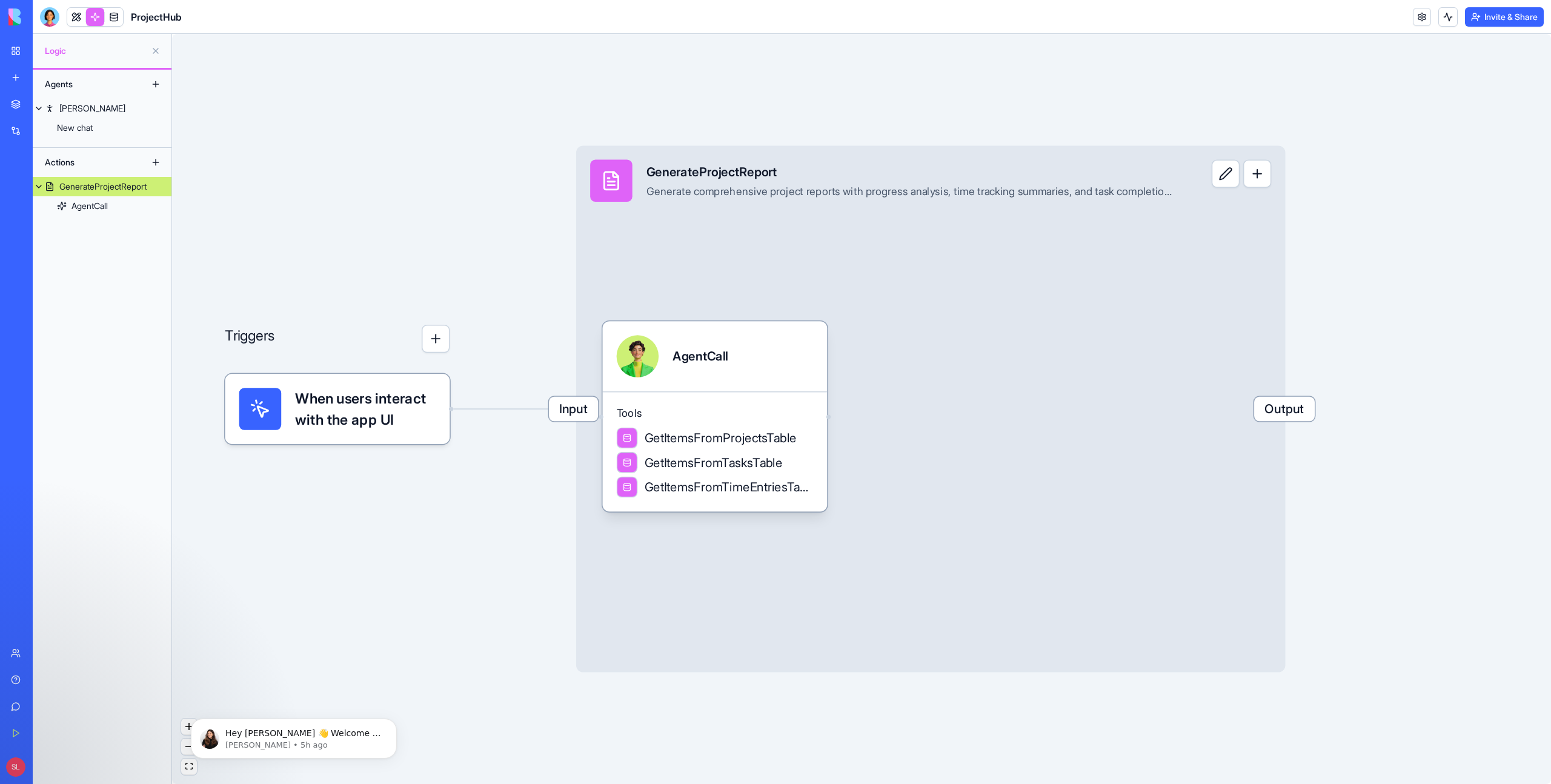
click at [104, 186] on div "GenerateProjectReport" at bounding box center [103, 186] width 88 height 12
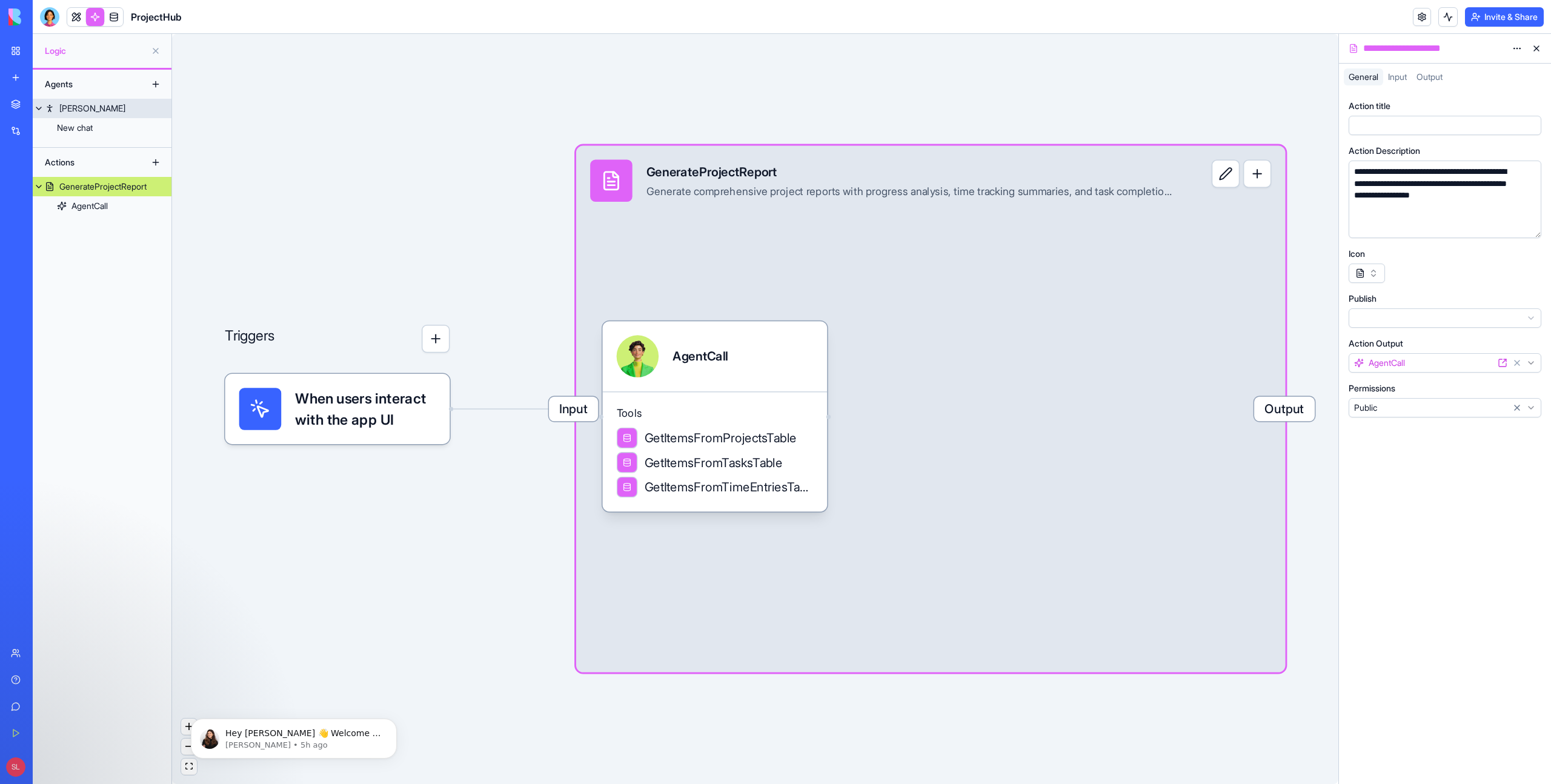
click at [83, 112] on div "[PERSON_NAME]" at bounding box center [92, 108] width 66 height 12
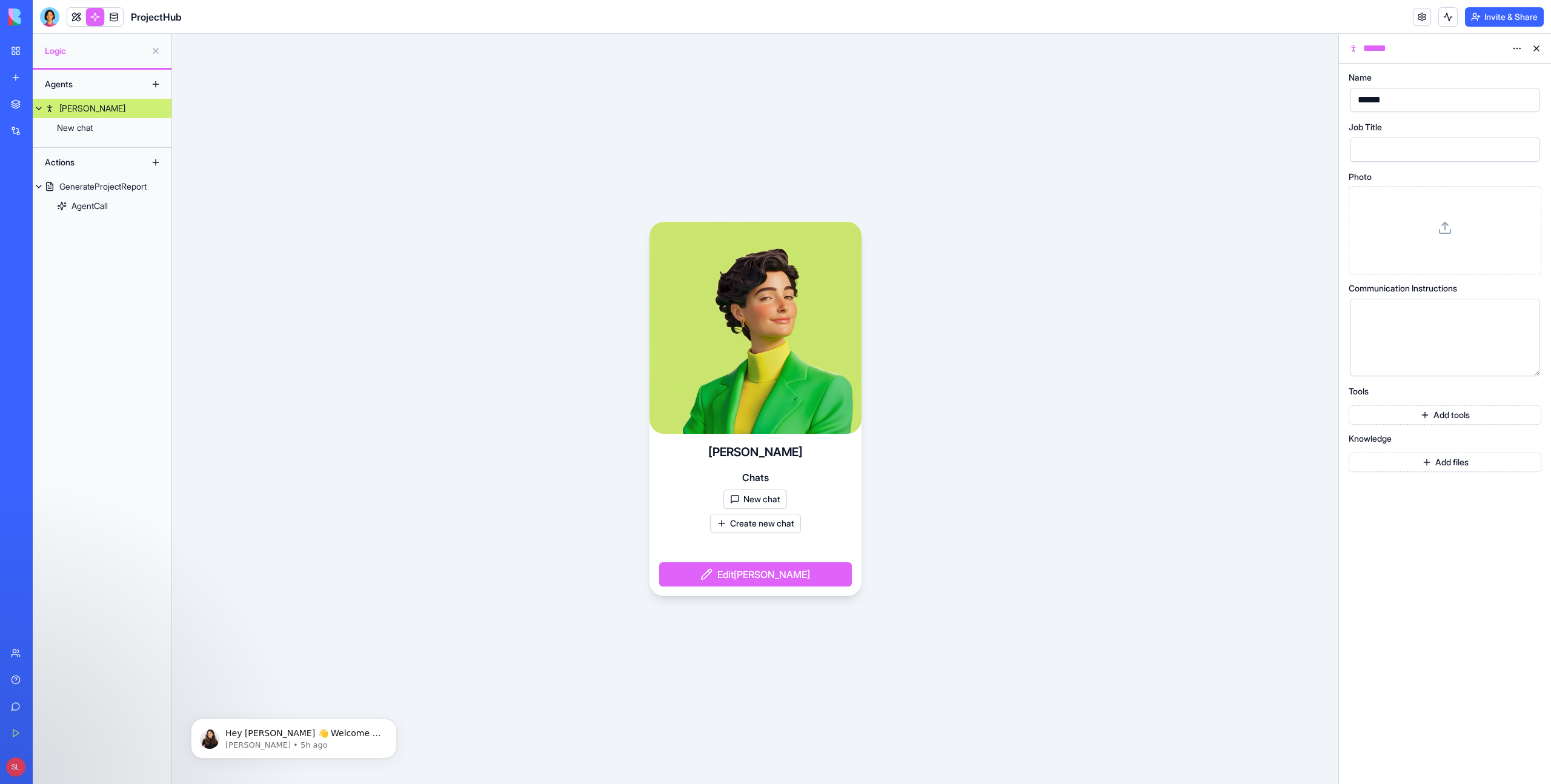
click at [760, 577] on button "Edit Morgan" at bounding box center [755, 574] width 193 height 24
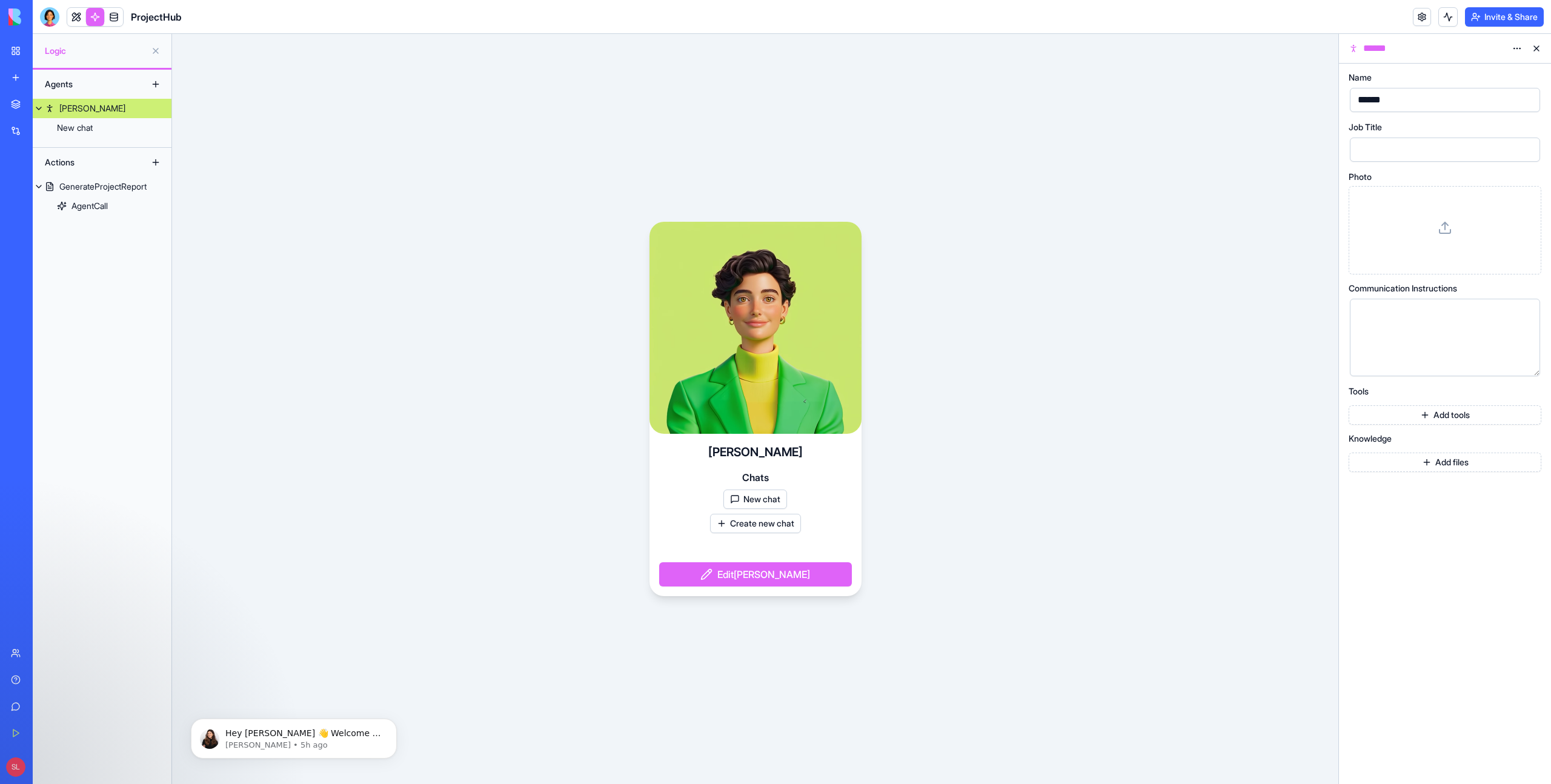
click at [758, 575] on button "Edit Morgan" at bounding box center [755, 574] width 193 height 24
click at [1420, 421] on button "Add tools" at bounding box center [1445, 415] width 193 height 19
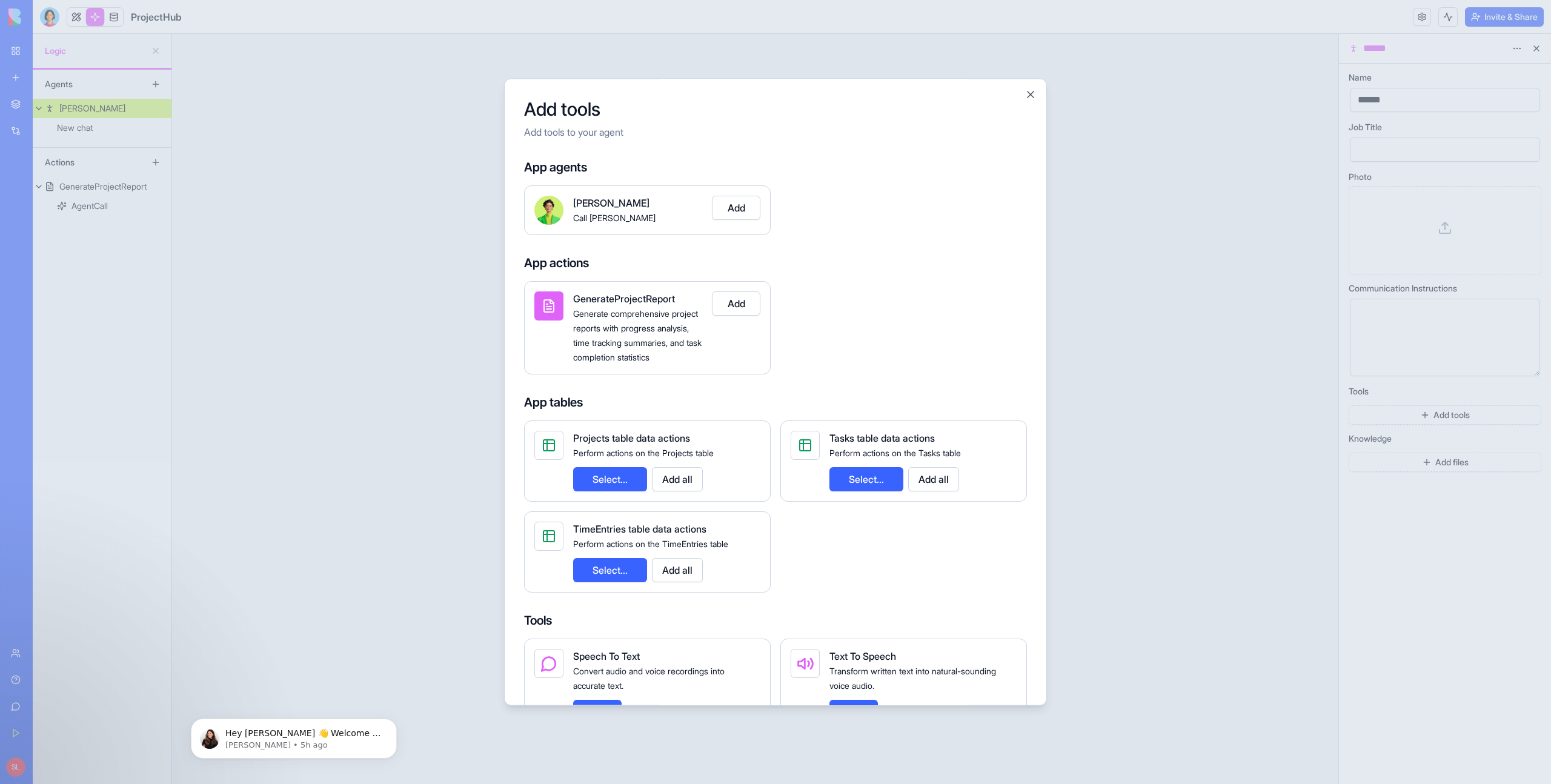
click at [1023, 97] on div "Add tools Add tools to your agent App agents Morgan Call Morgan Add App actions…" at bounding box center [776, 391] width 543 height 627
click at [1033, 99] on button "Close" at bounding box center [1030, 94] width 12 height 12
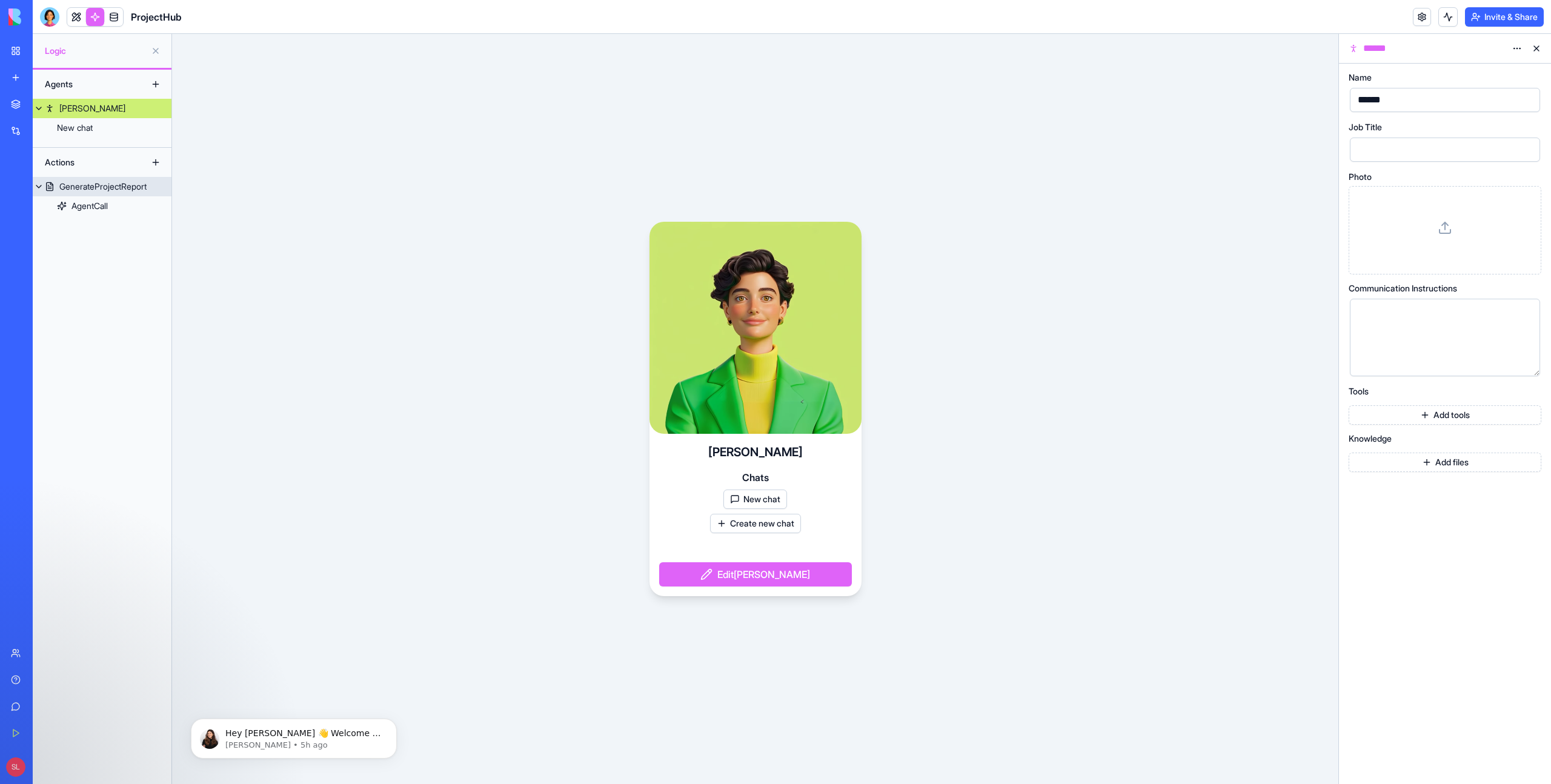
click at [80, 182] on div "GenerateProjectReport" at bounding box center [103, 186] width 88 height 12
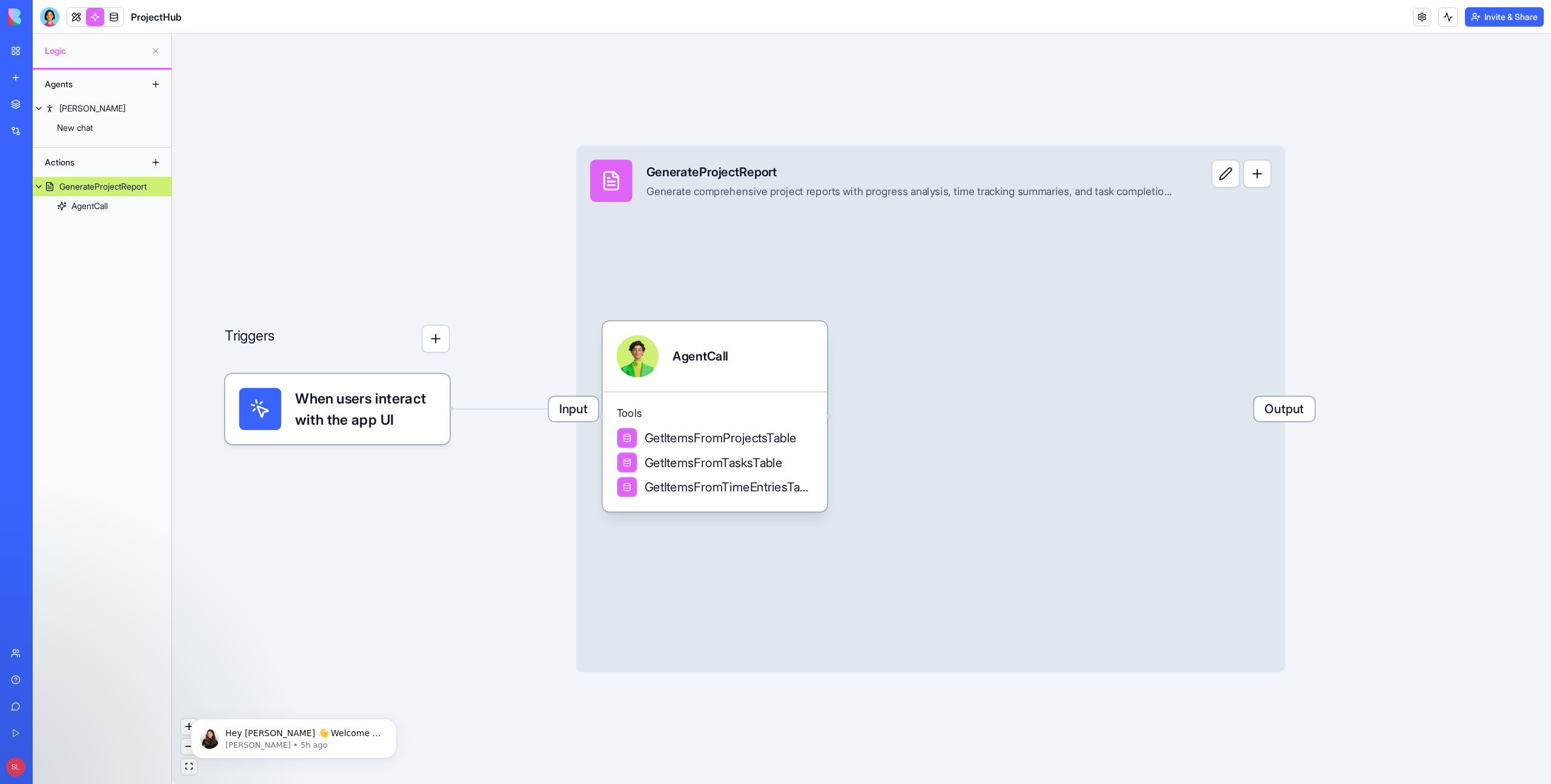
click at [431, 343] on button "button" at bounding box center [435, 339] width 28 height 28
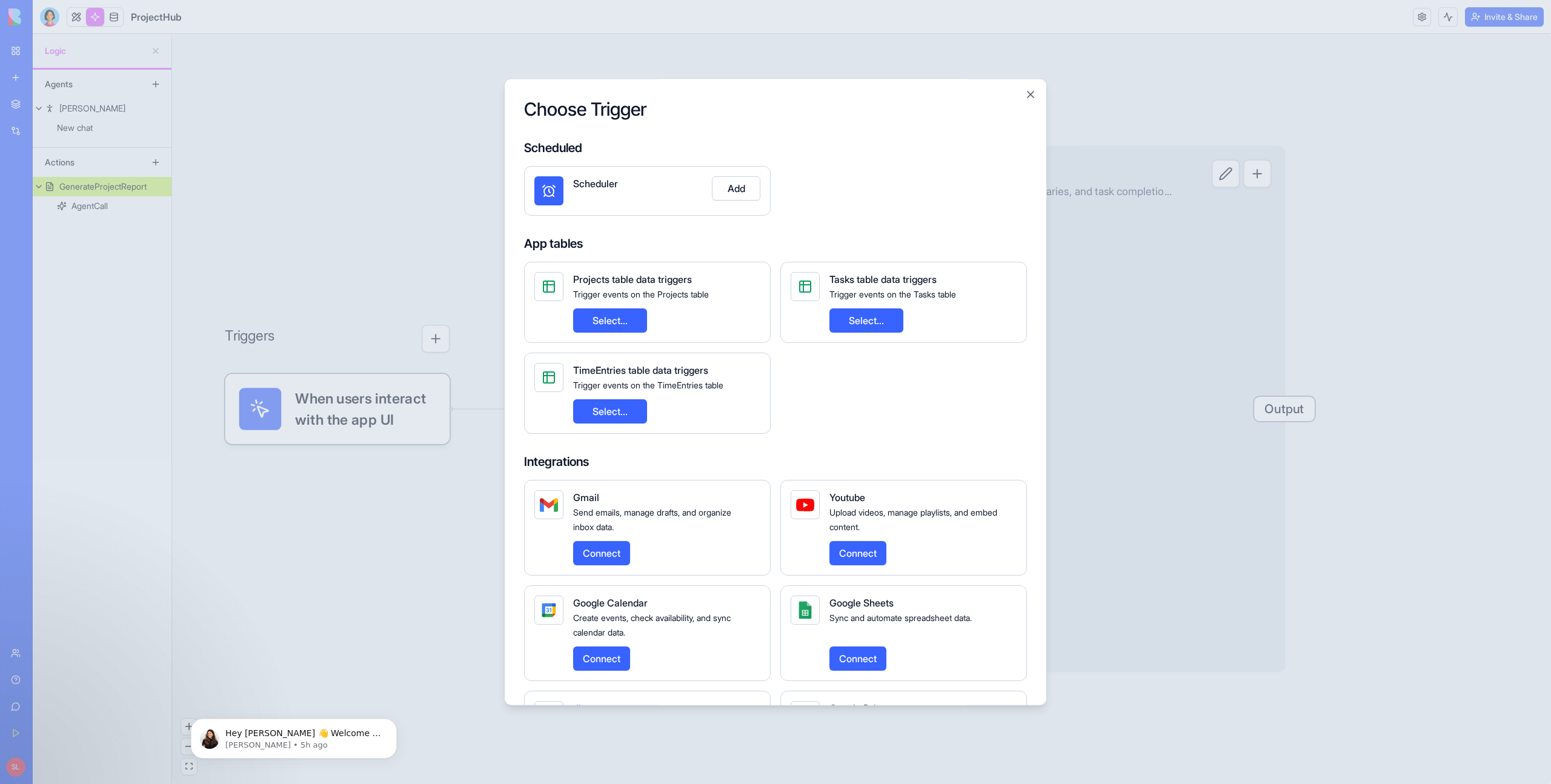
click at [719, 180] on button "Add" at bounding box center [736, 189] width 48 height 24
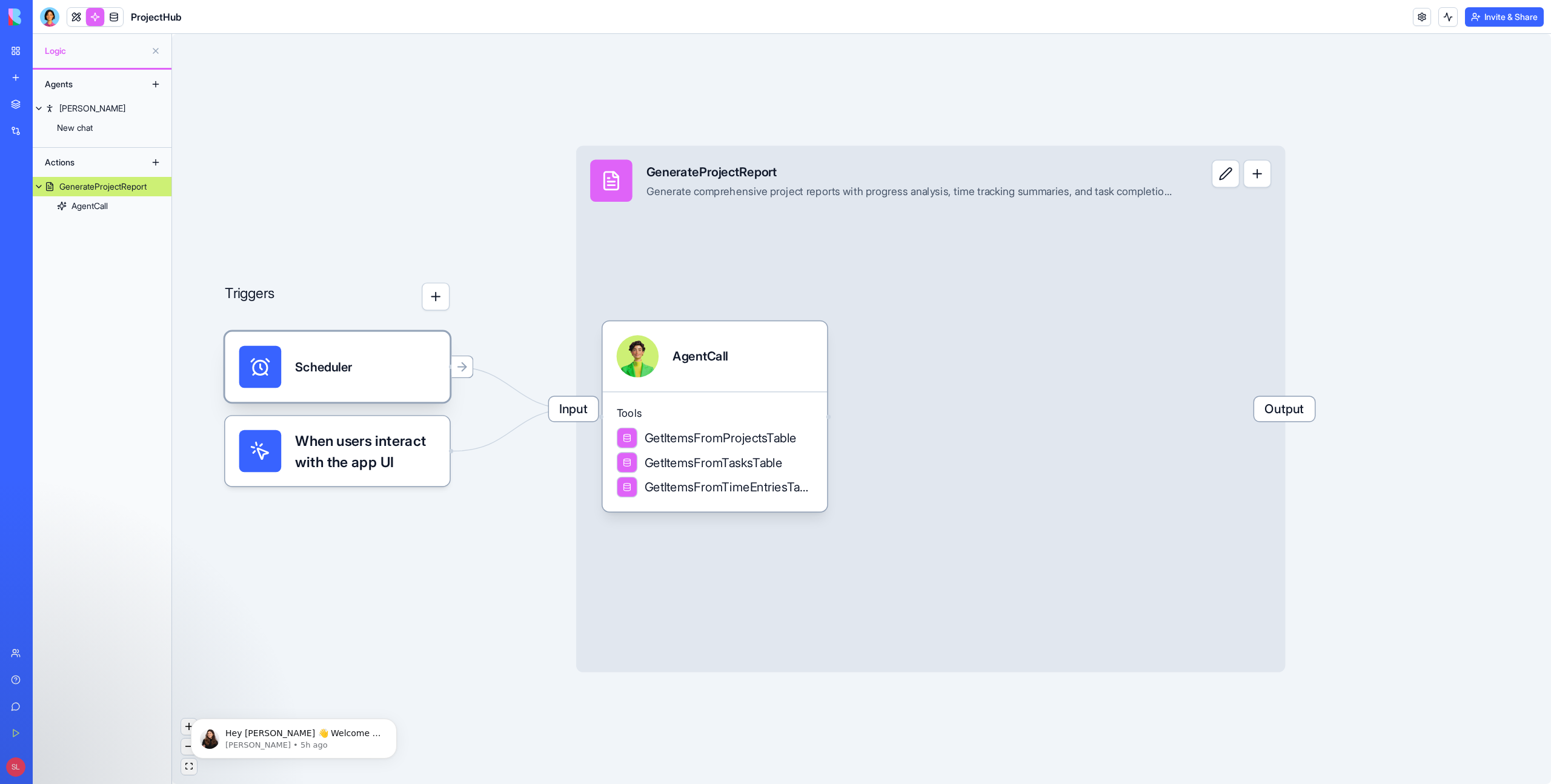
click at [387, 367] on div "Scheduler" at bounding box center [337, 367] width 197 height 43
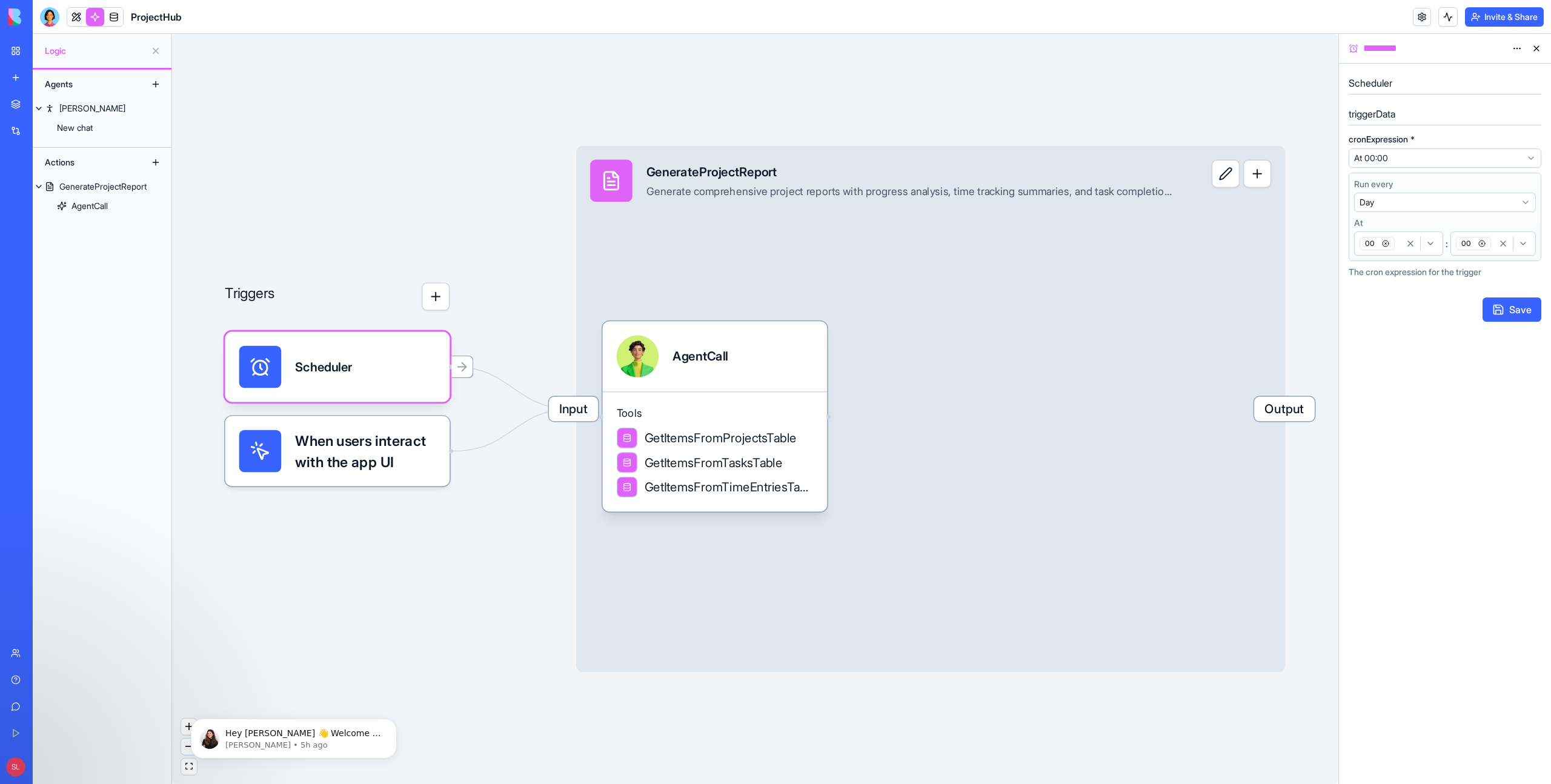
click at [1533, 50] on button at bounding box center [1537, 48] width 19 height 19
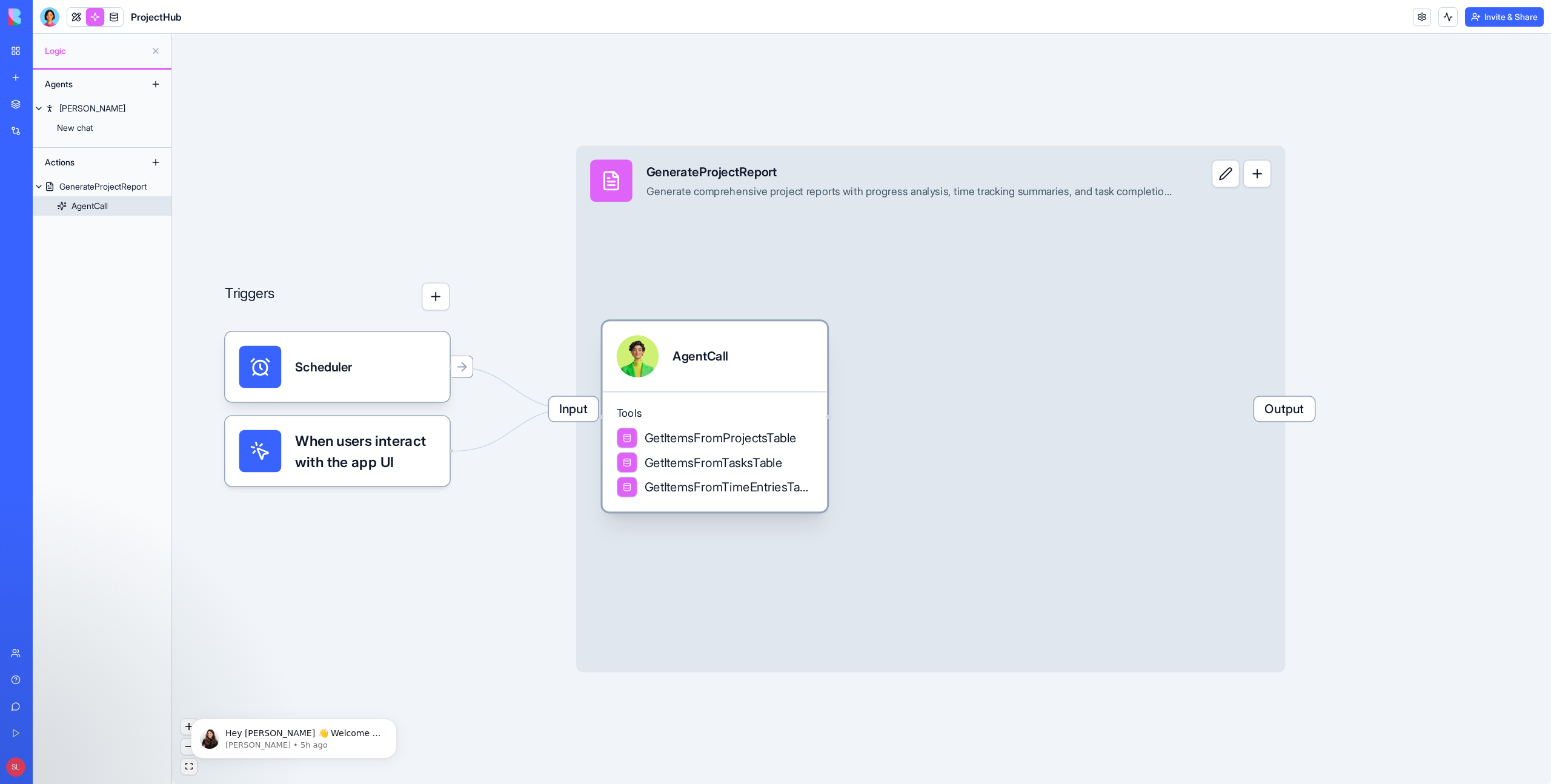
click at [756, 441] on span "GetItemsFromProjectsTable" at bounding box center [720, 437] width 152 height 18
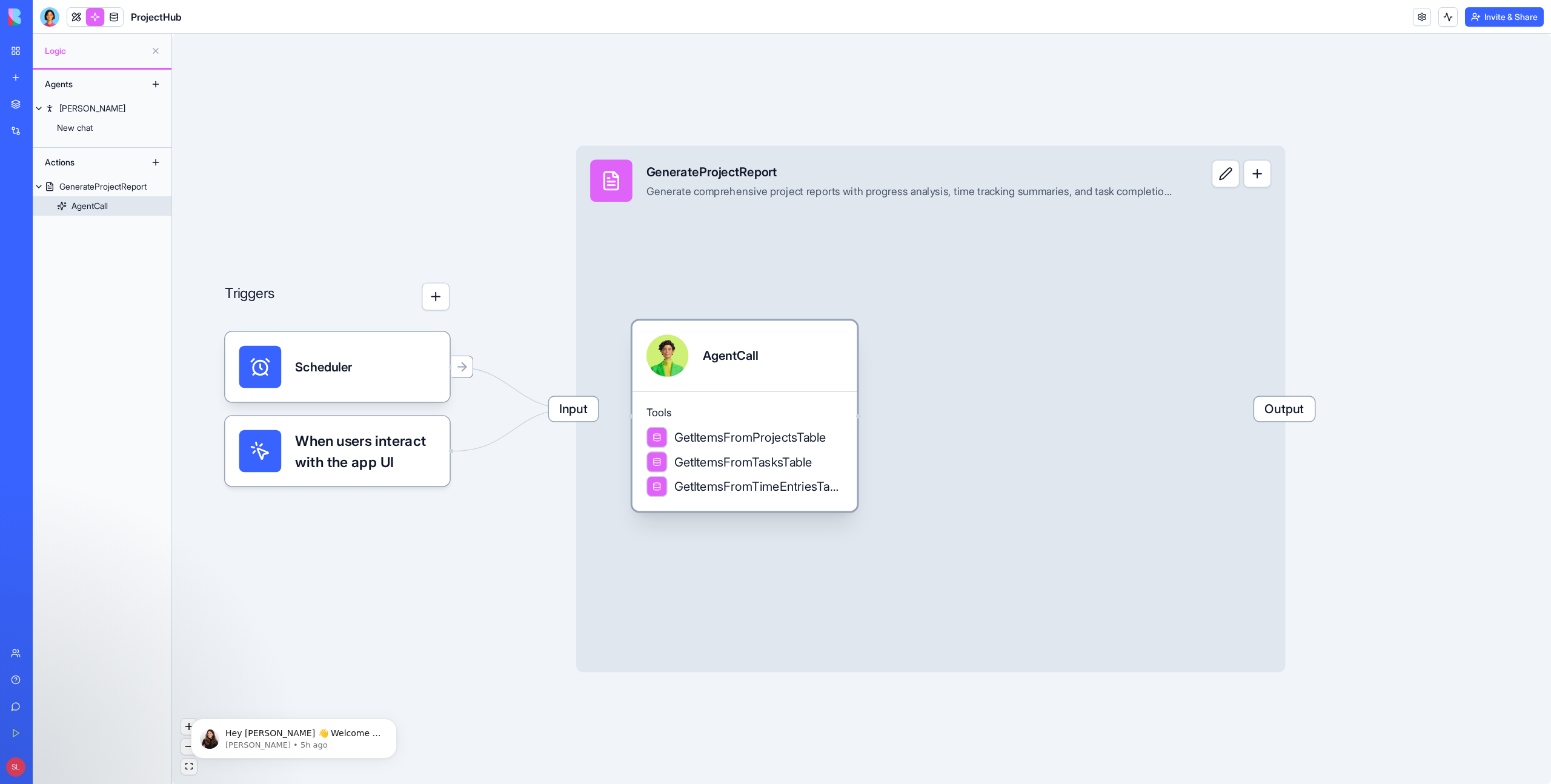
click at [770, 470] on span "GetItemsFromTasksTable" at bounding box center [743, 462] width 137 height 18
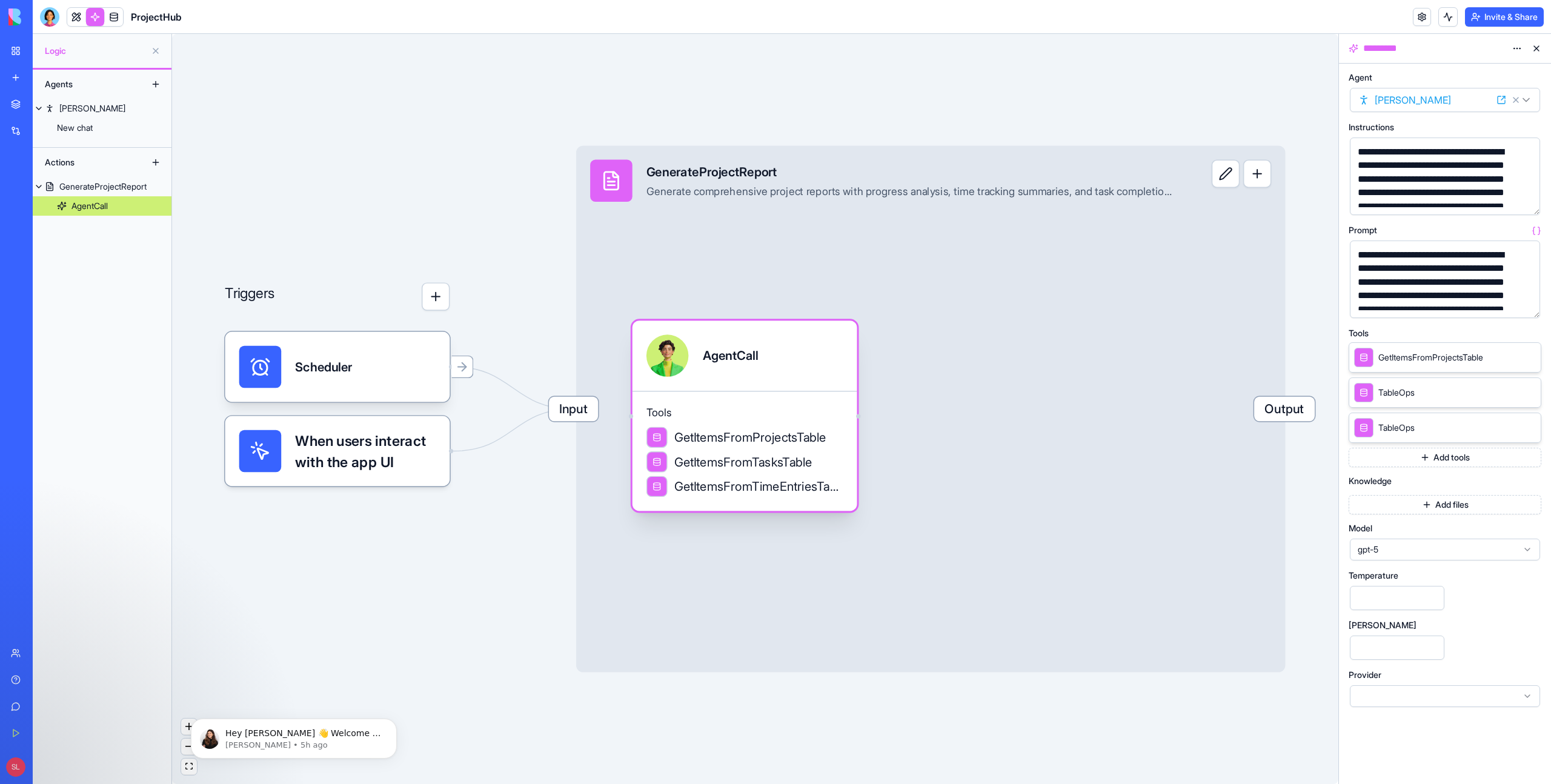
click at [787, 492] on span "GetItemsFromTimeEntriesTable" at bounding box center [759, 486] width 169 height 18
click at [1537, 68] on div "**********" at bounding box center [1445, 390] width 193 height 644
click at [1537, 53] on button at bounding box center [1537, 48] width 19 height 19
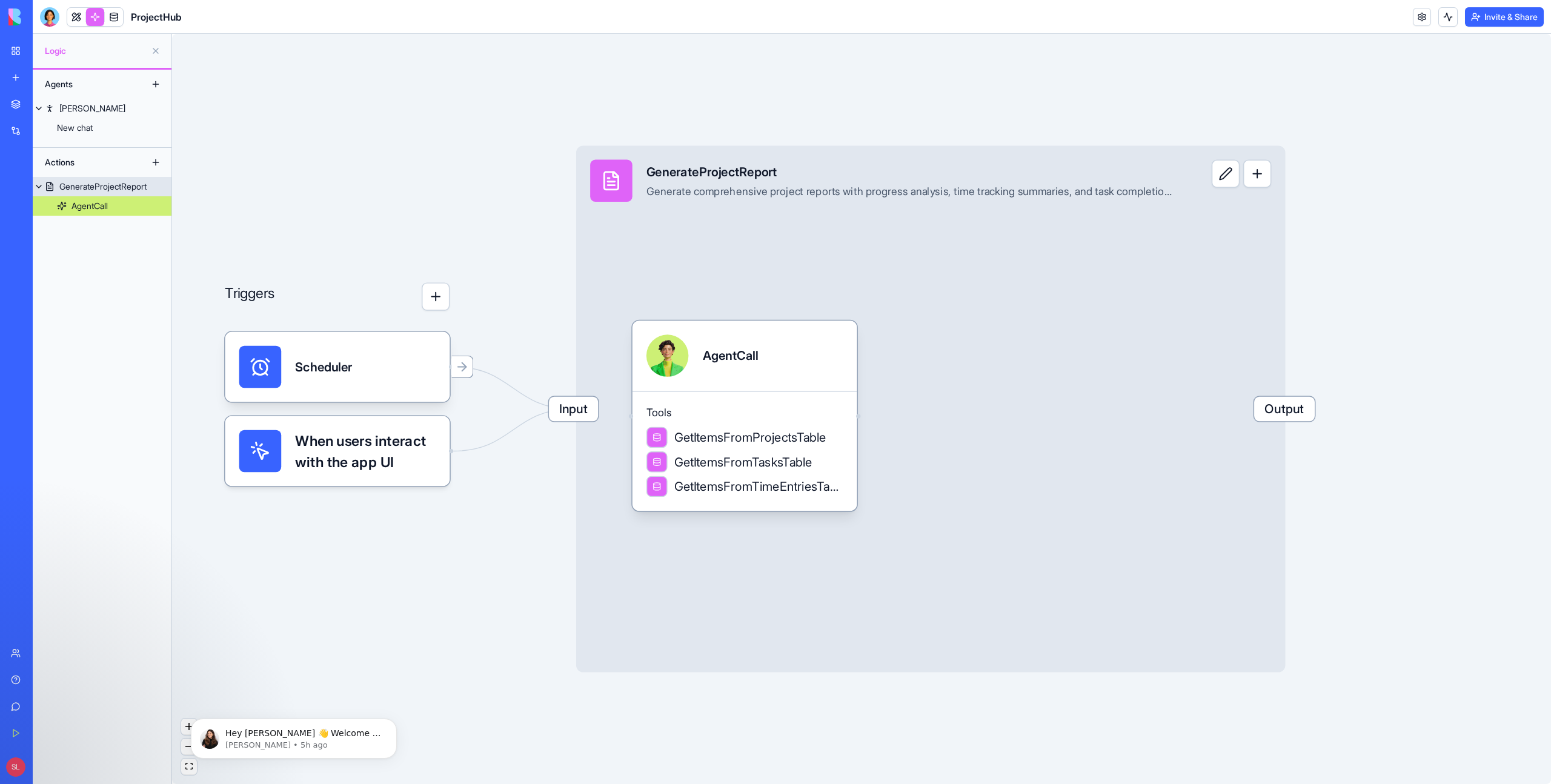
click at [859, 420] on div "Input GenerateProjectReport Generate comprehensive project reports with progres…" at bounding box center [931, 408] width 710 height 526
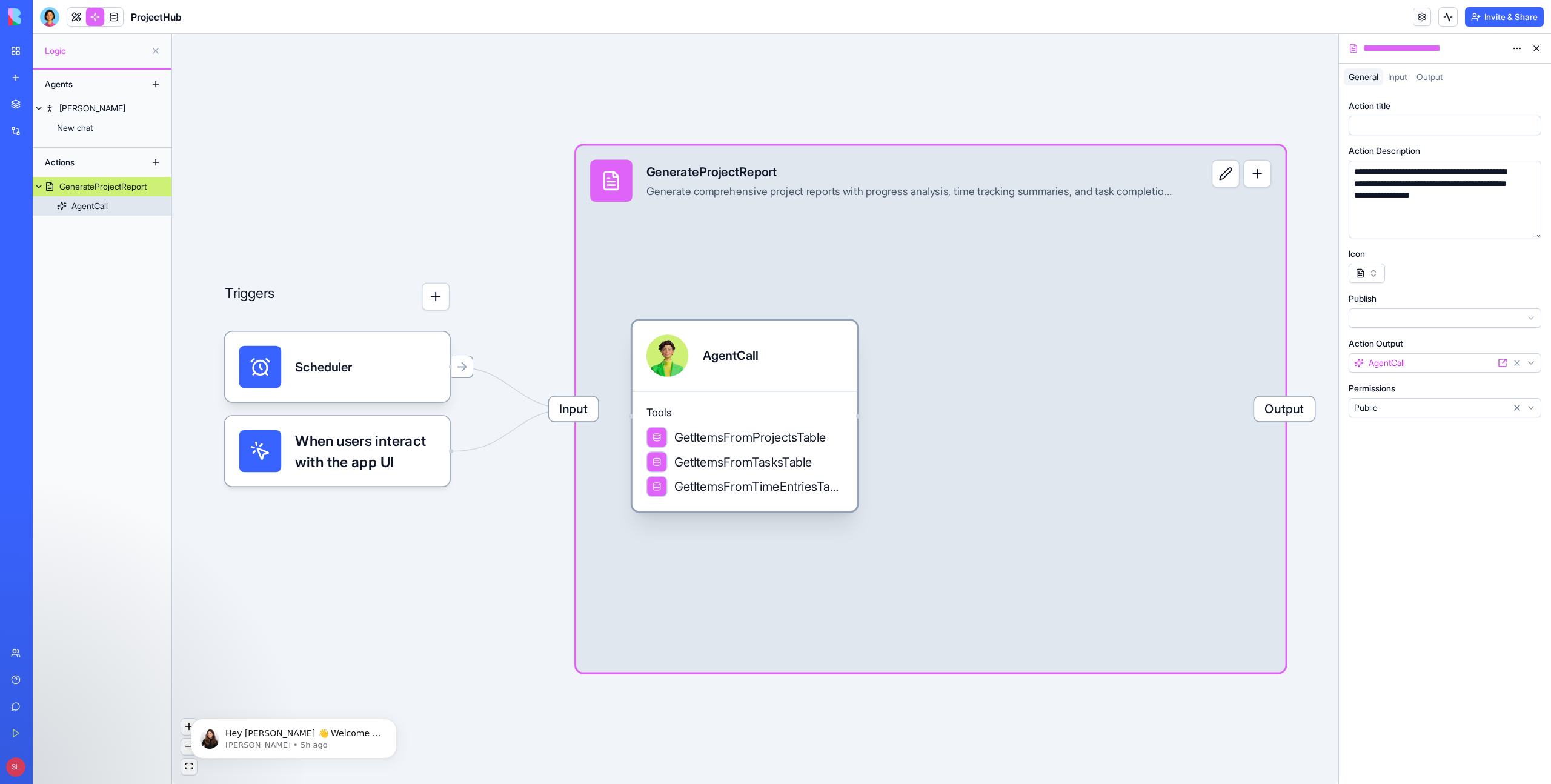
click at [824, 394] on div "Tools GetItemsFromProjectsTable GetItemsFromTasksTable GetItemsFromTimeEntriesT…" at bounding box center [745, 450] width 225 height 120
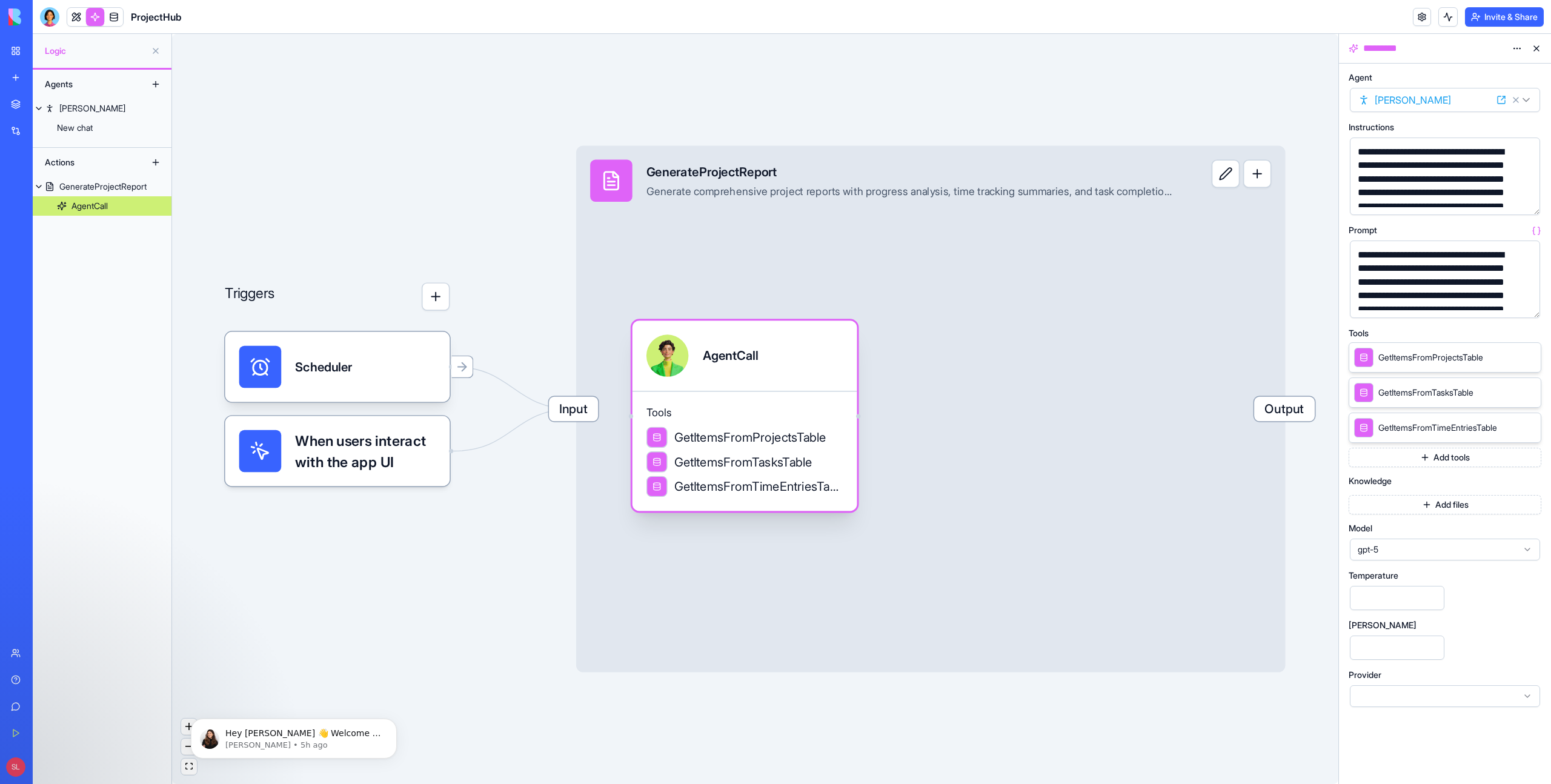
click at [831, 388] on div "AgentCall" at bounding box center [745, 355] width 225 height 71
click at [1266, 179] on button "button" at bounding box center [1257, 173] width 28 height 28
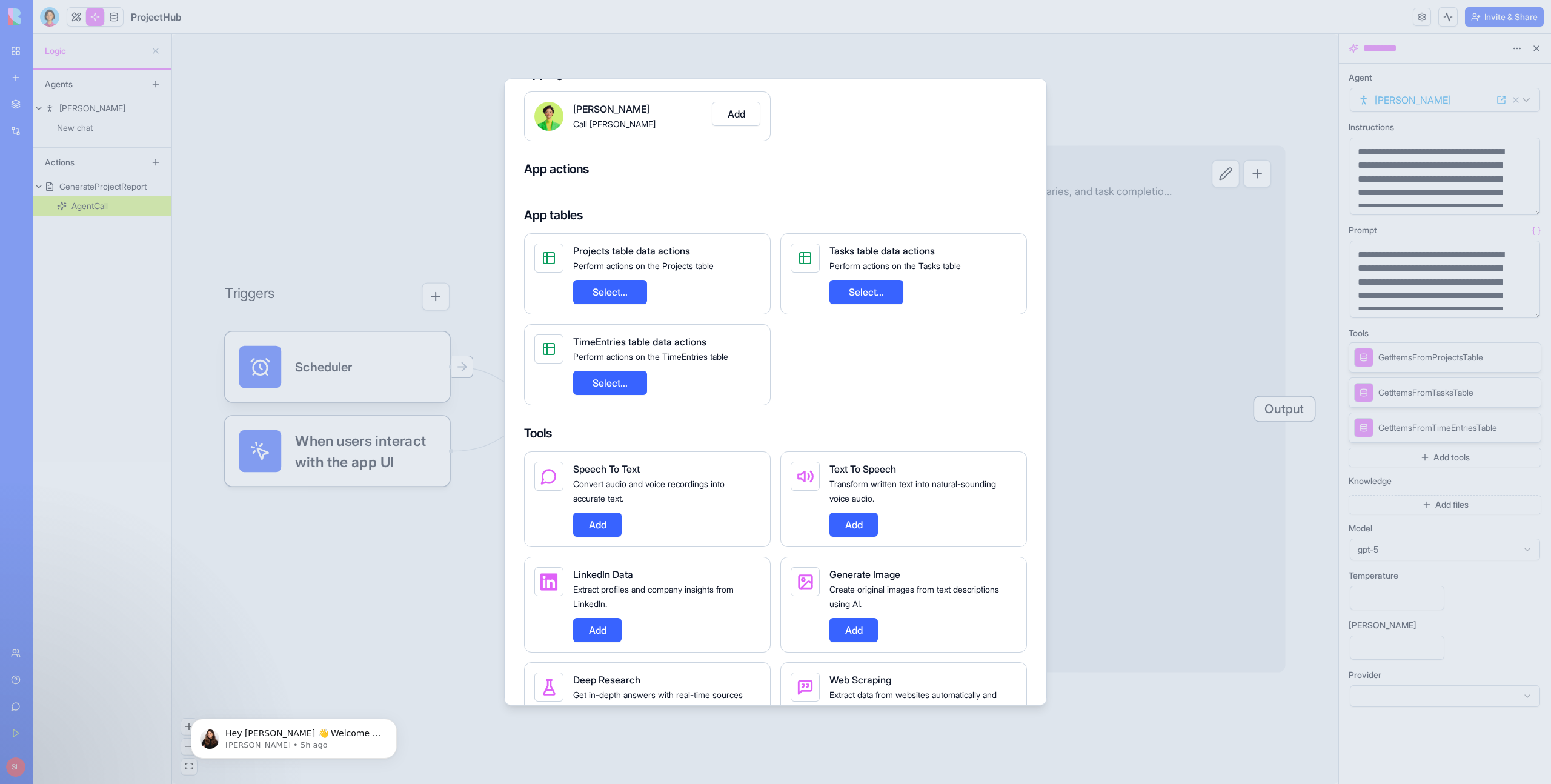
scroll to position [90, 0]
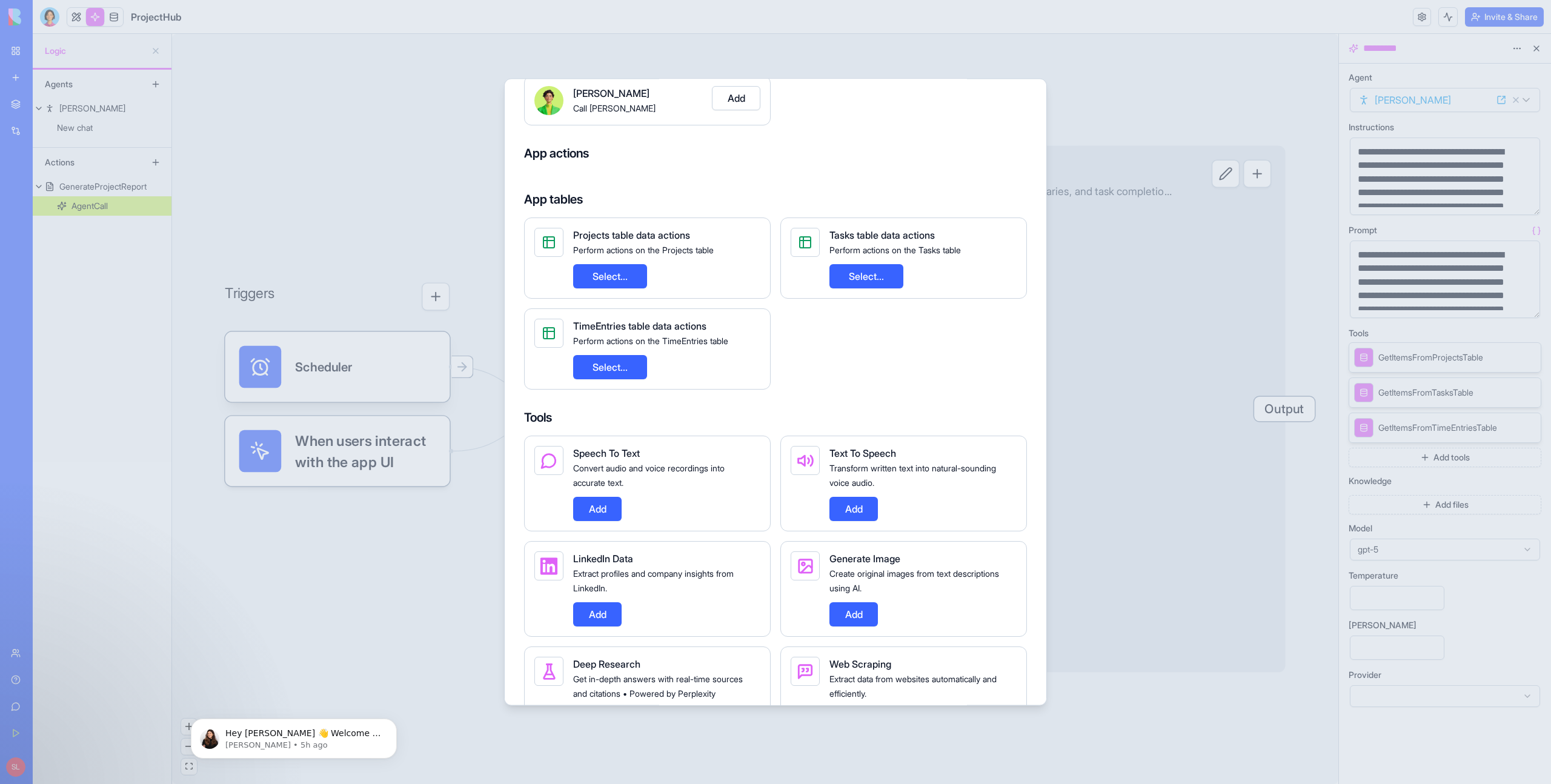
click at [609, 626] on button "Add" at bounding box center [597, 614] width 48 height 24
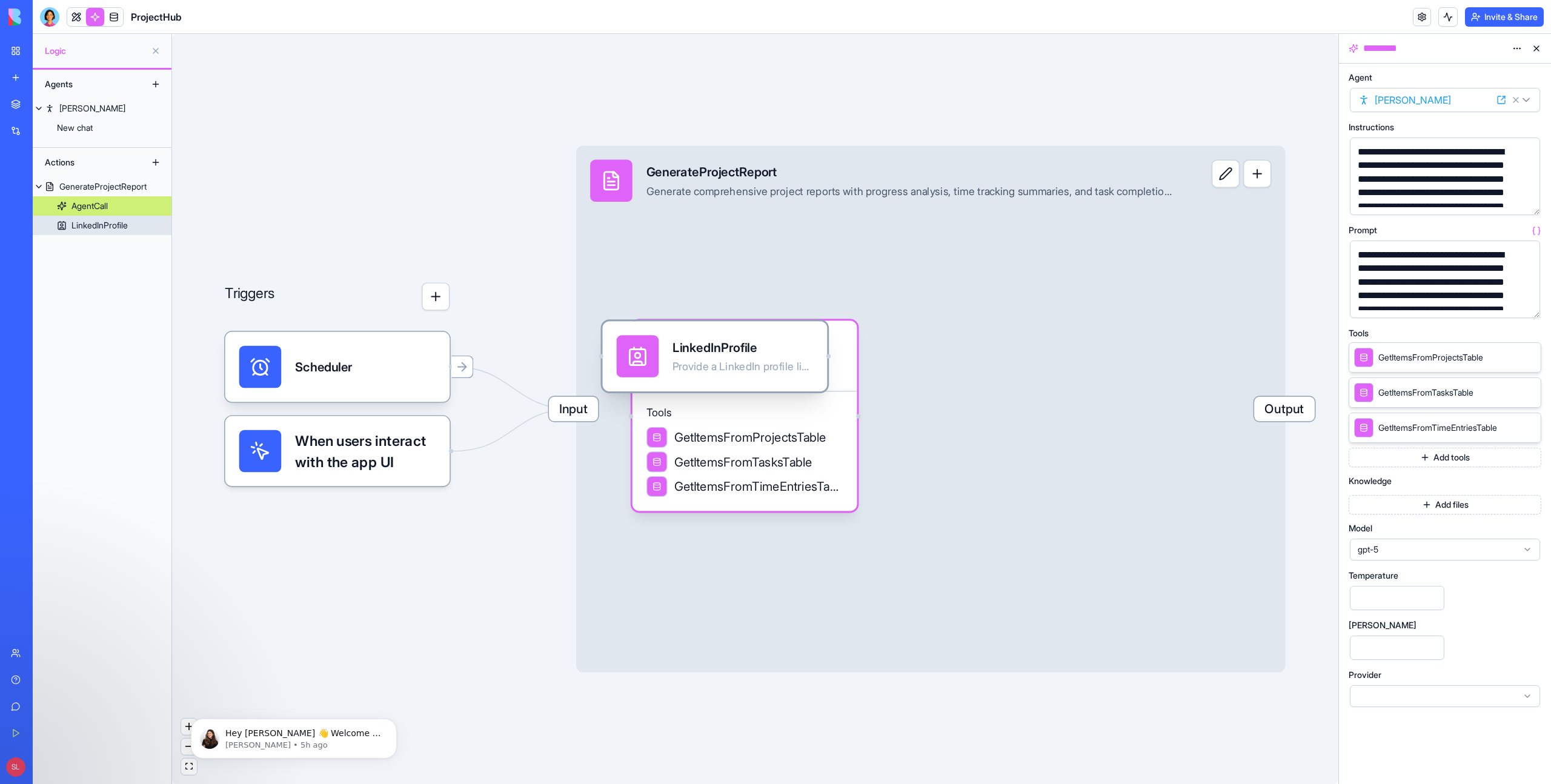
click at [662, 327] on div "LinkedInProfile Provide a LinkedIn profile link to retrieve key details about t…" at bounding box center [714, 356] width 225 height 71
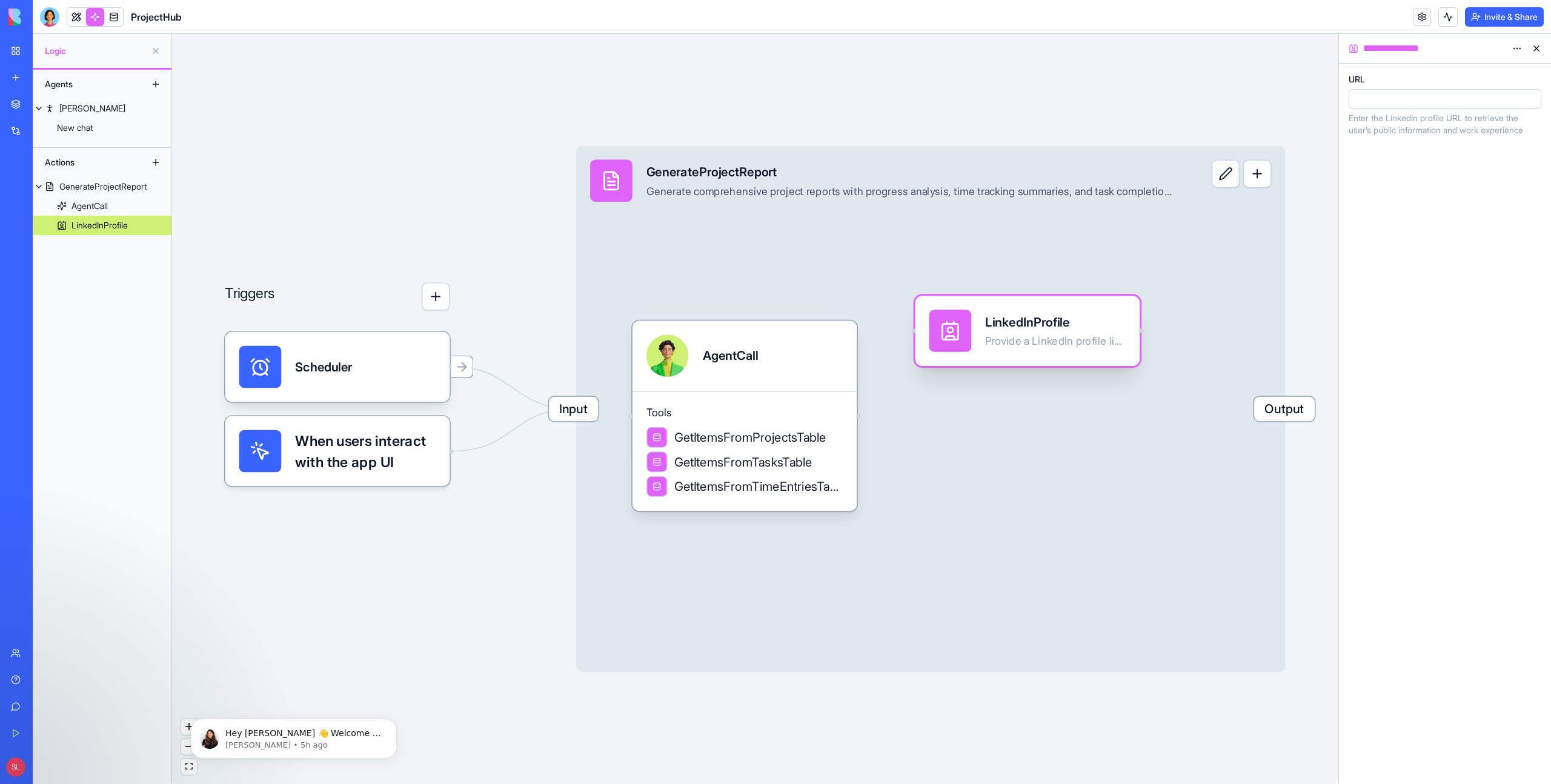
drag, startPoint x: 662, startPoint y: 327, endPoint x: 987, endPoint y: 360, distance: 326.7
click at [975, 303] on div "LinkedInProfile Provide a LinkedIn profile link to retrieve key details about t…" at bounding box center [1028, 331] width 225 height 71
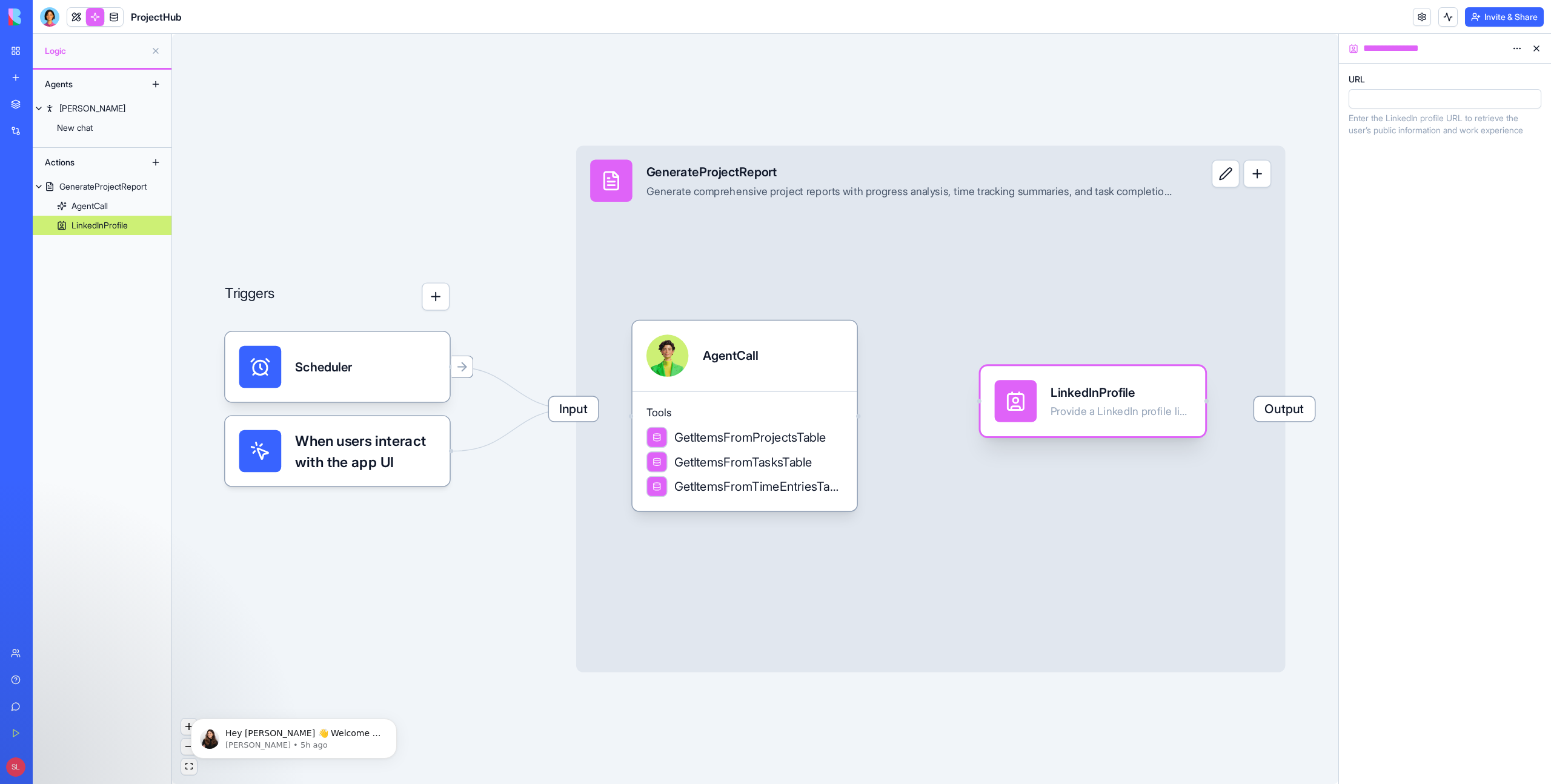
drag, startPoint x: 978, startPoint y: 333, endPoint x: 1041, endPoint y: 401, distance: 92.7
click at [1041, 401] on div "LinkedInProfile Provide a LinkedIn profile link to retrieve key details about t…" at bounding box center [1093, 400] width 197 height 43
click at [975, 401] on div "Input GenerateProjectReport Generate comprehensive project reports with progres…" at bounding box center [931, 408] width 710 height 526
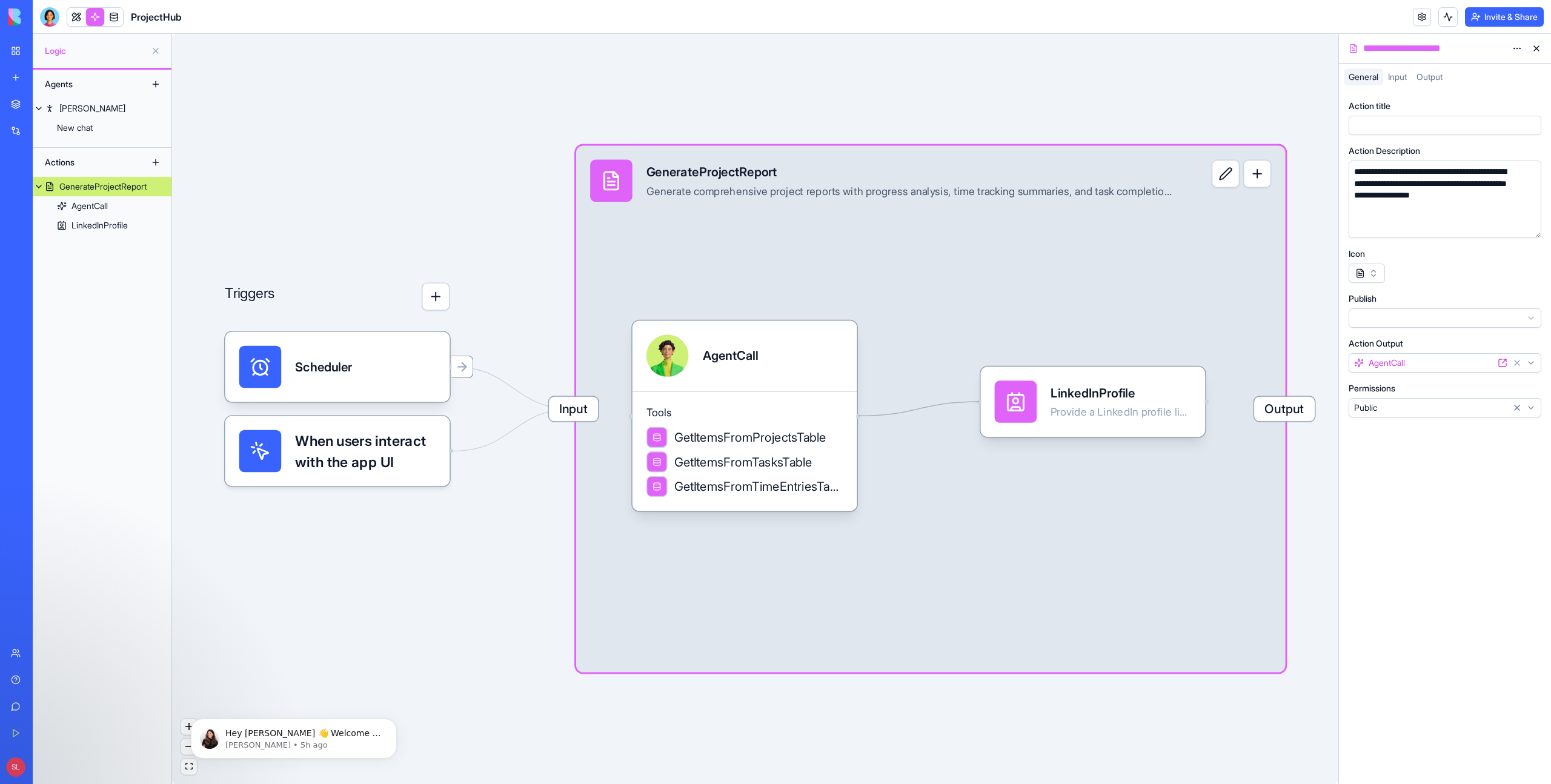
drag, startPoint x: 977, startPoint y: 402, endPoint x: 934, endPoint y: 518, distance: 123.7
click at [853, 414] on div "Triggers Scheduler When users interact with the app UI Input GenerateProjectRep…" at bounding box center [1421, 688] width 1690 height 1086
click at [908, 414] on icon "Edge from 68c26744d683927c47f43215 to 68c2c4ef4c7803773f7d0bda" at bounding box center [918, 408] width 116 height 14
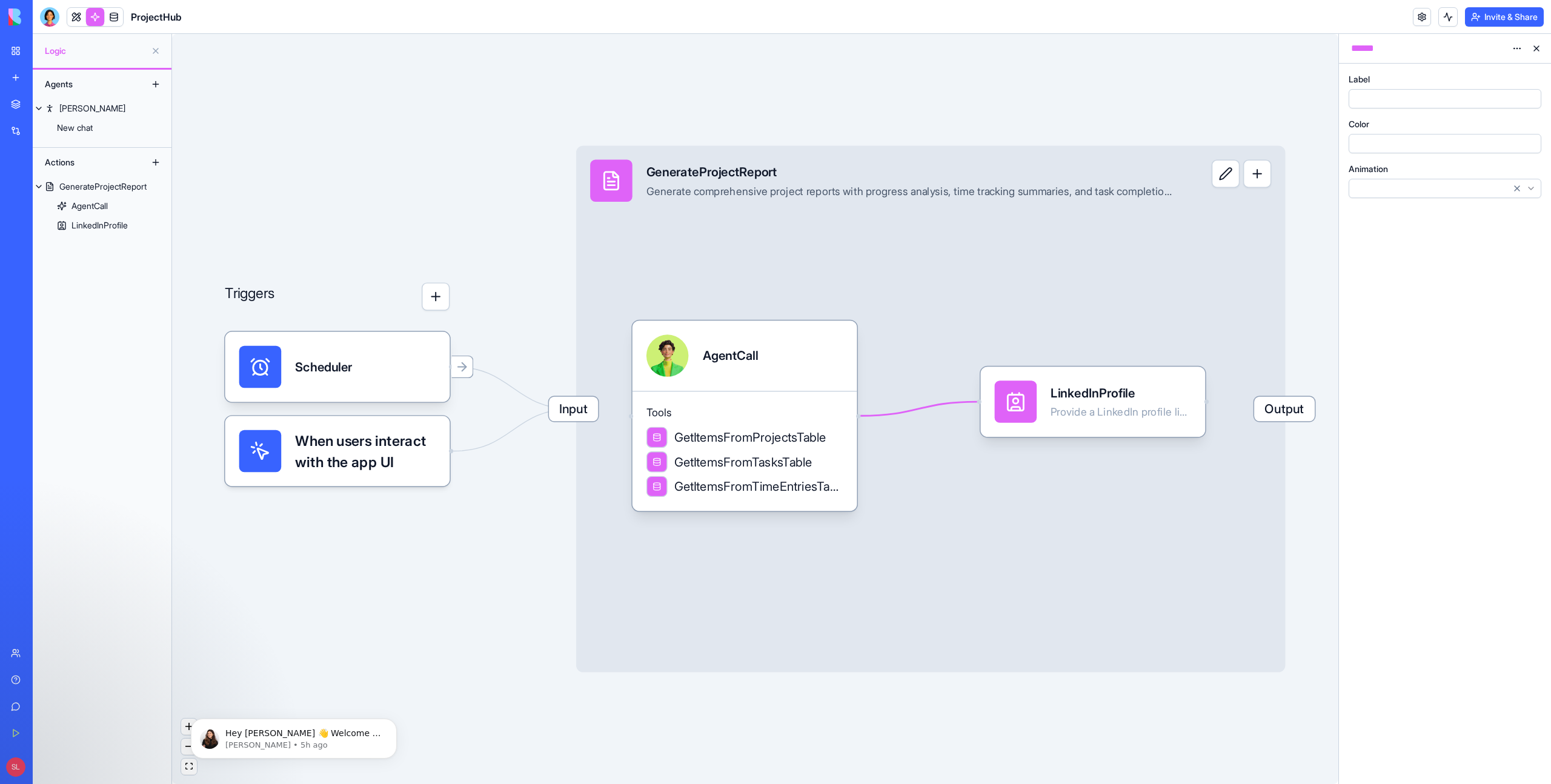
click at [1121, 405] on div "Provide a LinkedIn profile link to retrieve key details about the user’s profes…" at bounding box center [1121, 412] width 140 height 14
click at [1076, 376] on div "LinkedInProfile Provide a LinkedIn profile link to retrieve key details about t…" at bounding box center [1098, 402] width 225 height 71
click at [1386, 92] on div at bounding box center [1433, 99] width 166 height 14
click at [1161, 250] on div "Input GenerateProjectReport Generate comprehensive project reports with progres…" at bounding box center [931, 408] width 710 height 526
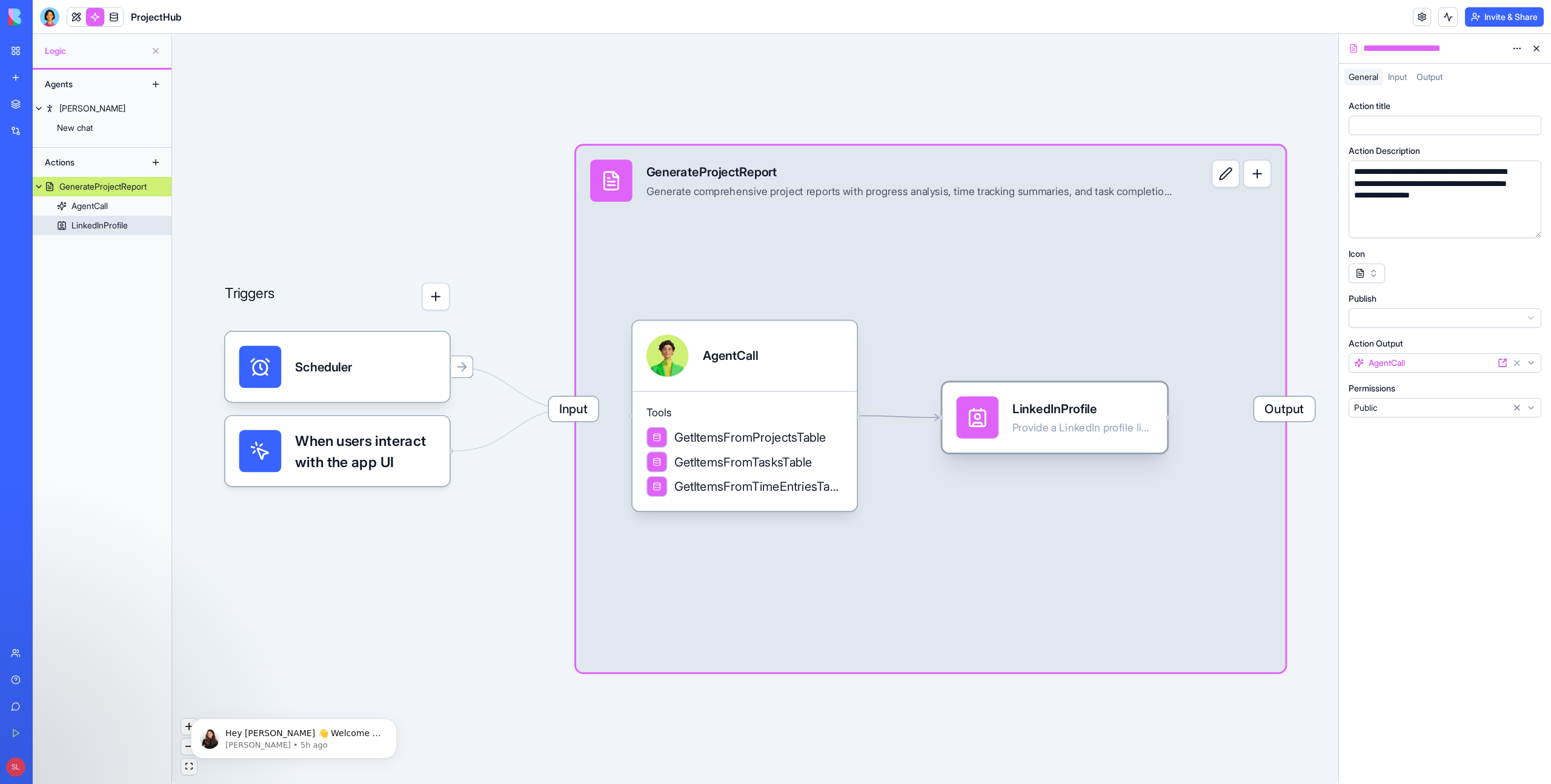
drag, startPoint x: 1097, startPoint y: 413, endPoint x: 1053, endPoint y: 429, distance: 46.8
click at [1053, 429] on div "Provide a LinkedIn profile link to retrieve key details about the user’s profes…" at bounding box center [1082, 428] width 140 height 14
click at [1231, 184] on button at bounding box center [1225, 173] width 28 height 28
click at [1228, 179] on button at bounding box center [1225, 173] width 28 height 28
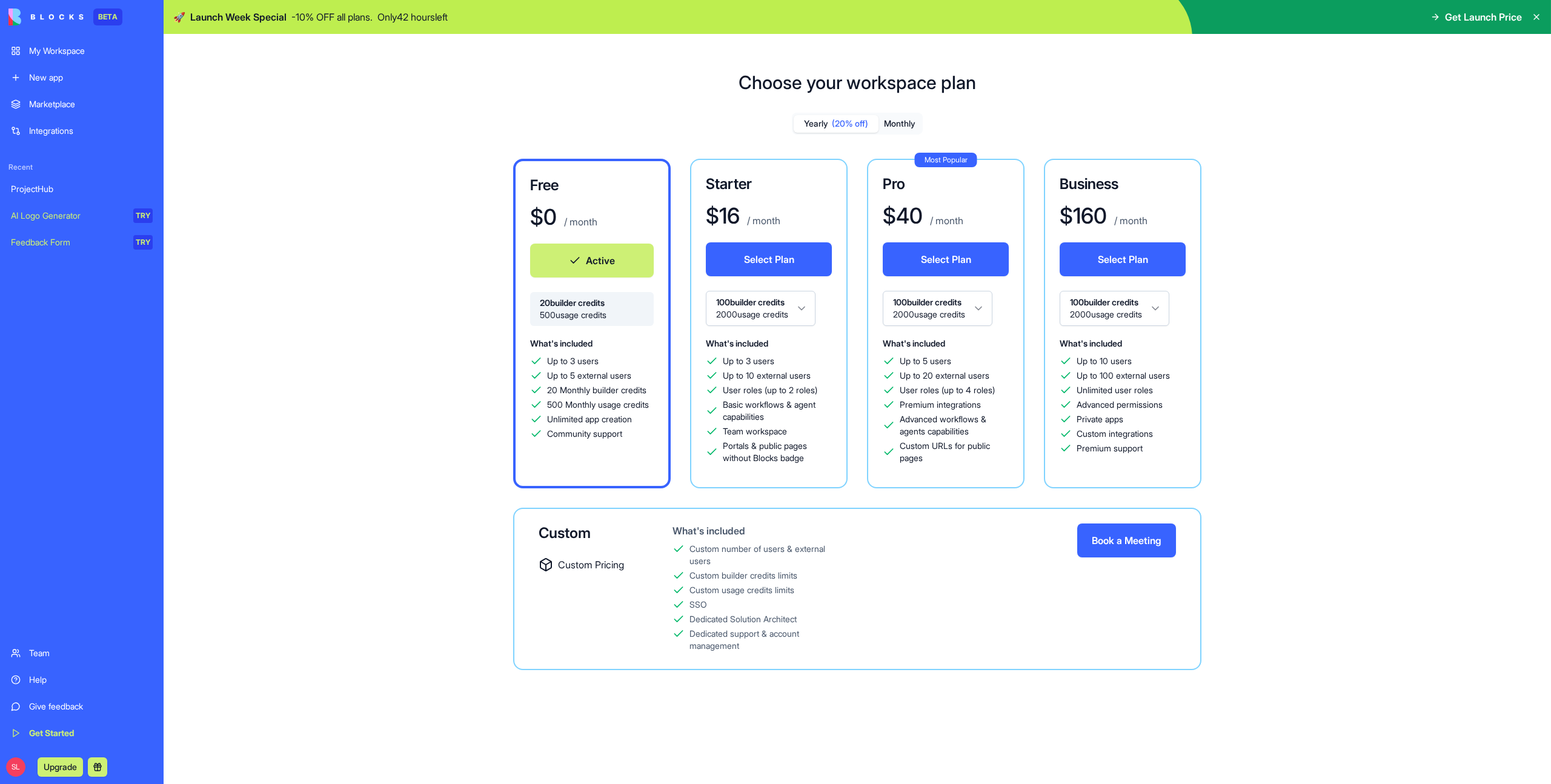
click at [35, 17] on img at bounding box center [47, 17] width 75 height 17
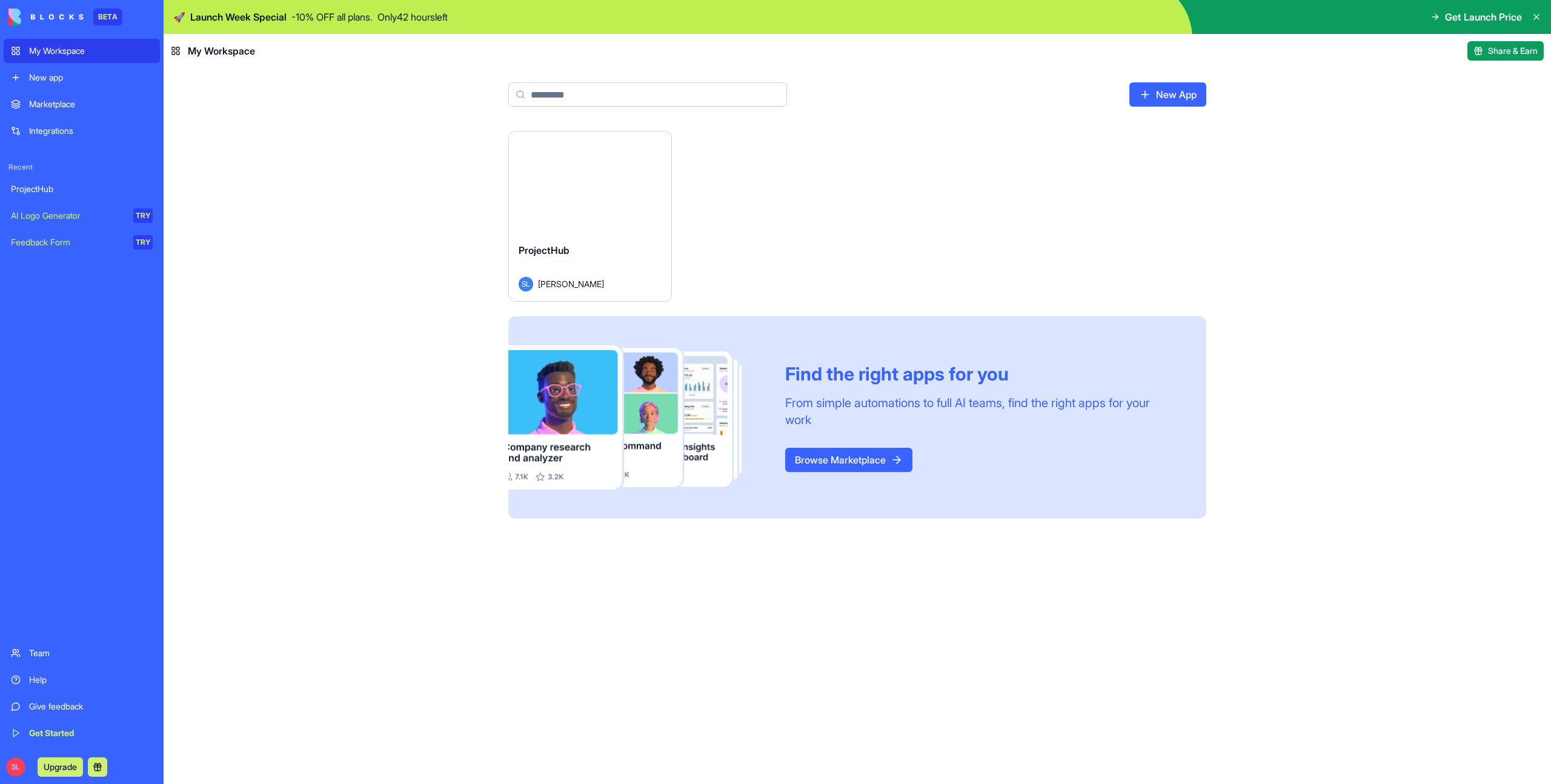
click at [40, 14] on img at bounding box center [47, 17] width 75 height 17
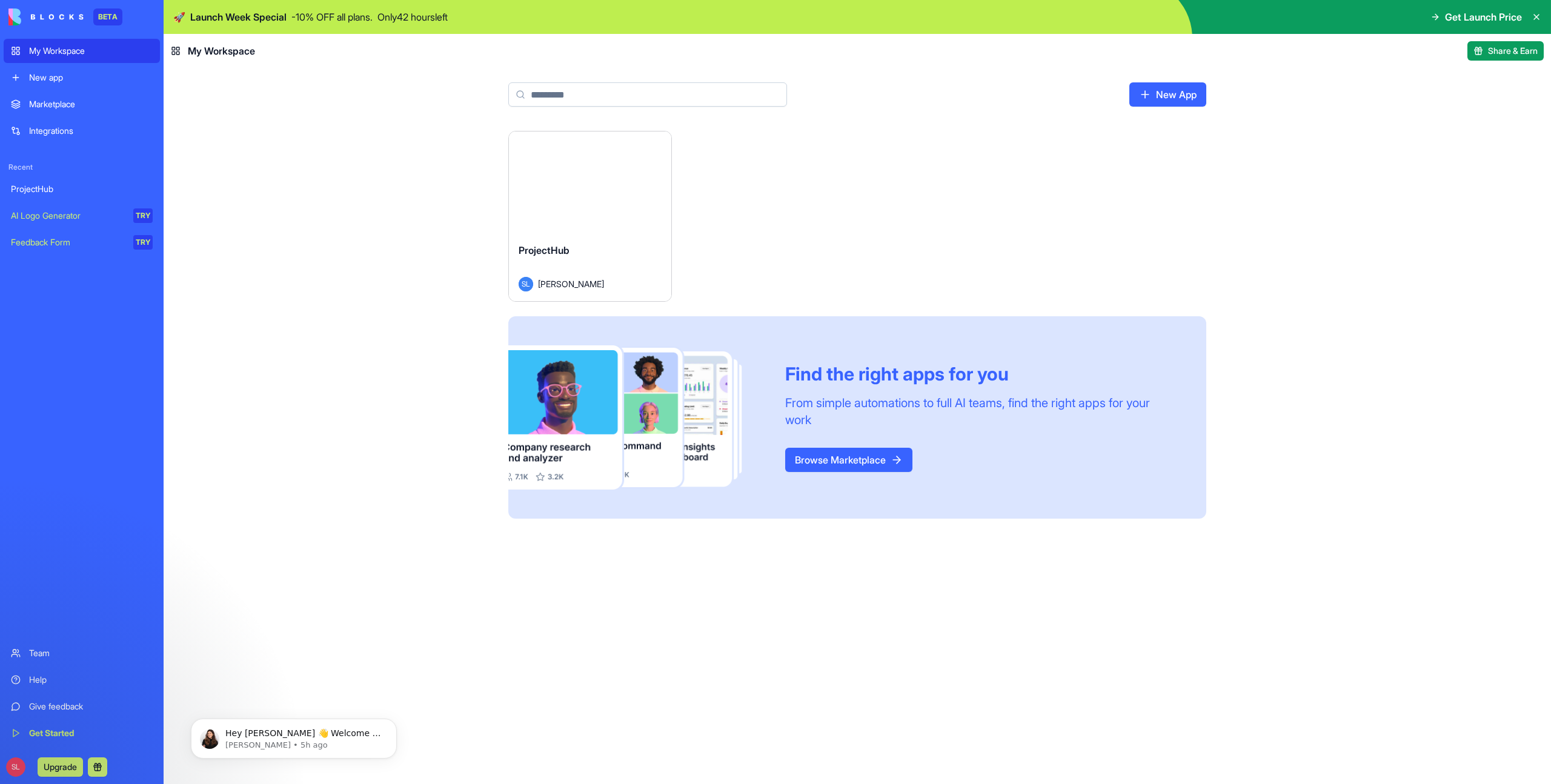
click at [59, 766] on button "Upgrade" at bounding box center [60, 766] width 46 height 19
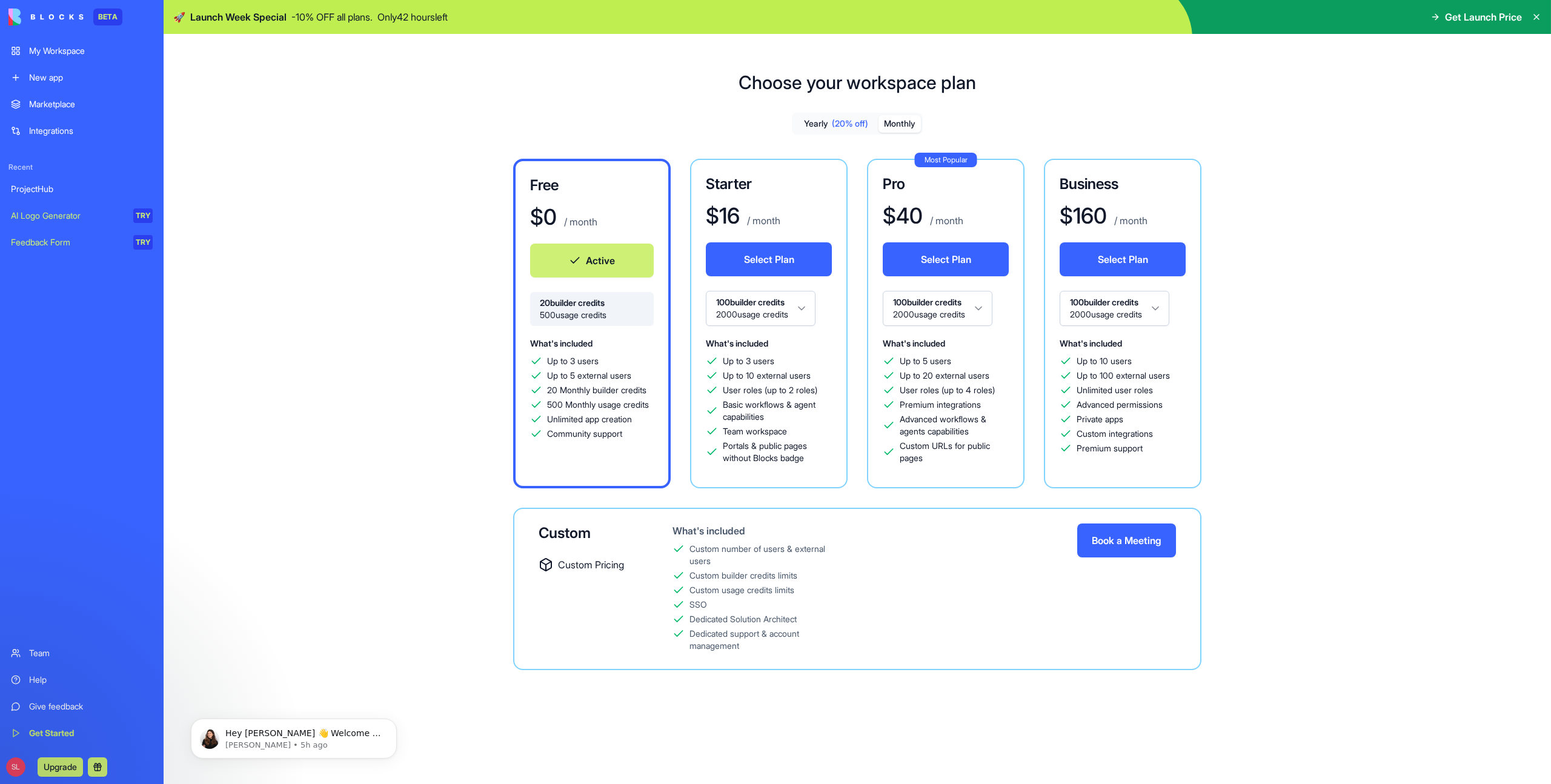
click at [893, 122] on button "Monthly" at bounding box center [899, 124] width 43 height 18
click at [828, 122] on button "Yearly (20% off)" at bounding box center [837, 124] width 85 height 18
click at [54, 48] on div "My Workspace" at bounding box center [91, 51] width 124 height 12
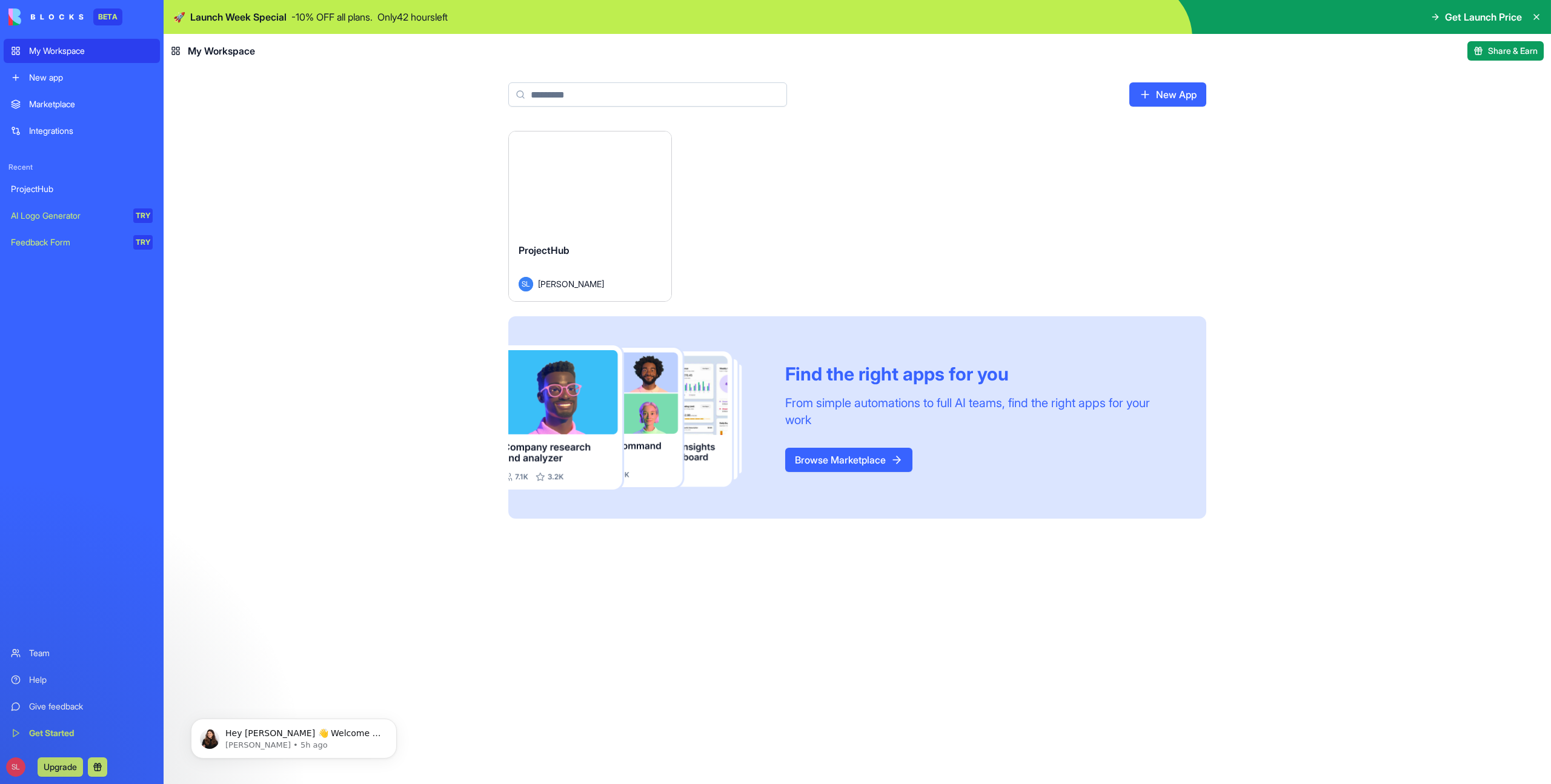
click at [582, 229] on div "Launch" at bounding box center [590, 182] width 162 height 102
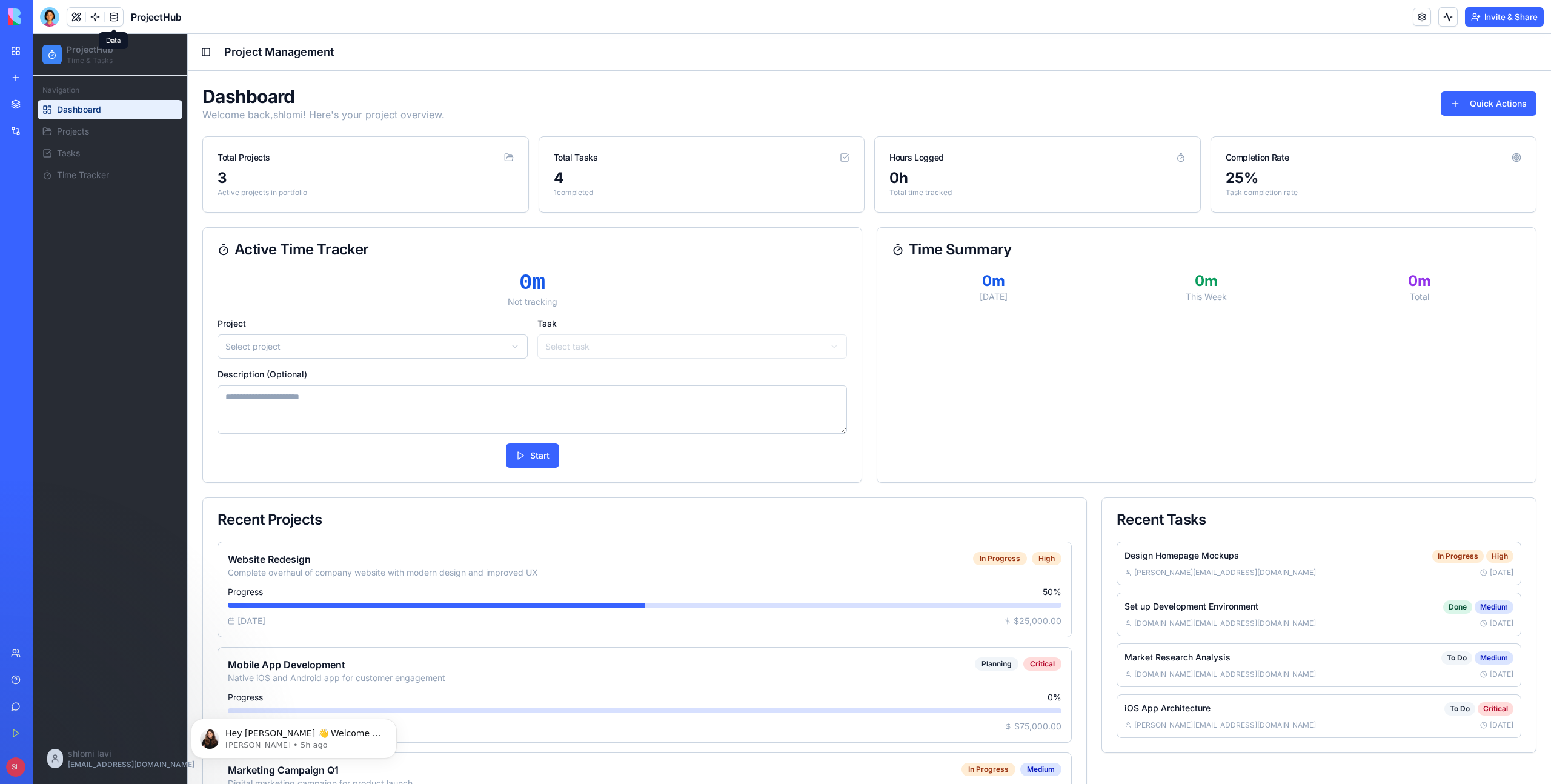
click at [108, 14] on link at bounding box center [114, 17] width 18 height 18
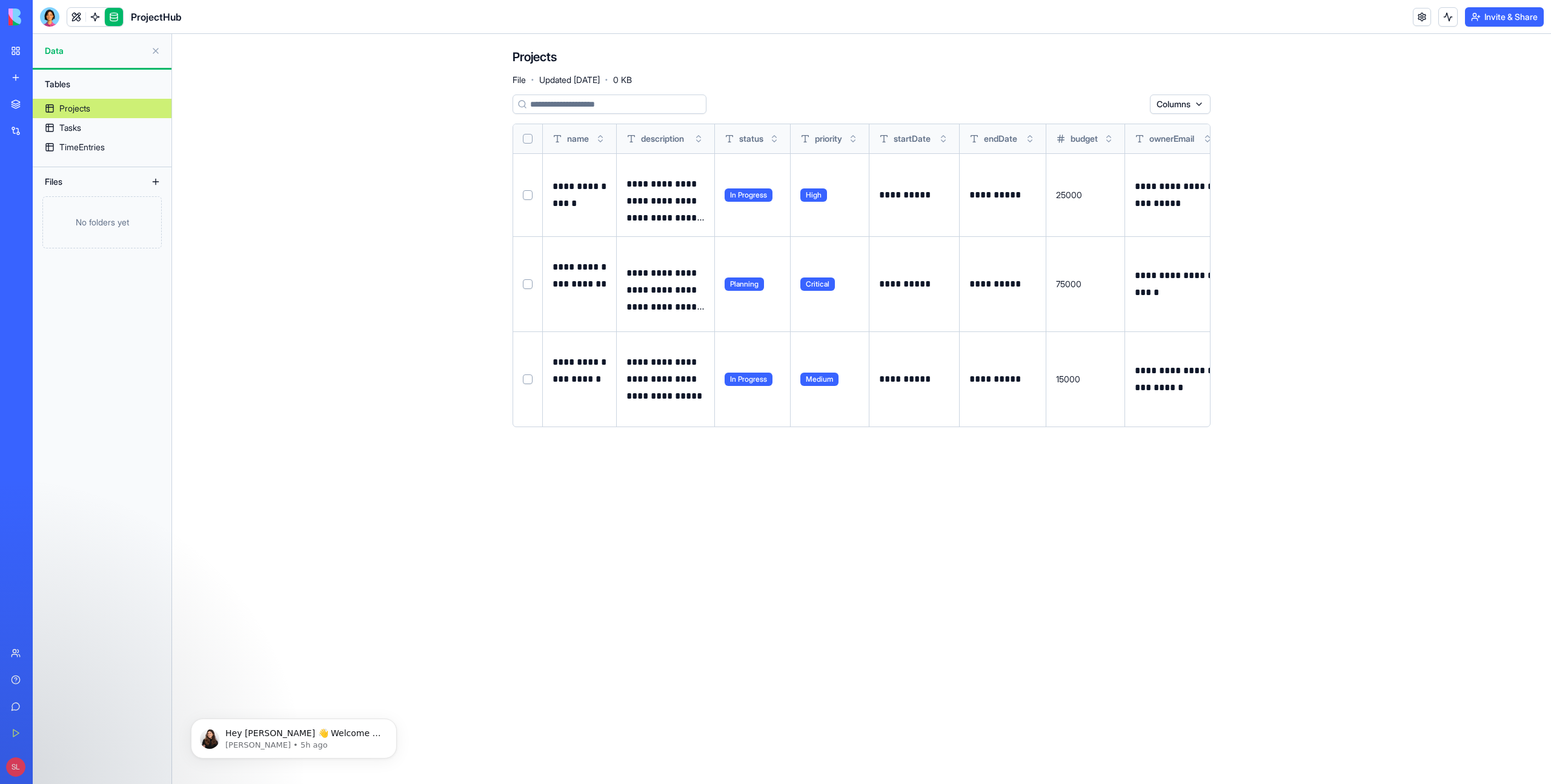
click at [1177, 92] on div "**********" at bounding box center [861, 242] width 698 height 388
click at [1177, 110] on html "**********" at bounding box center [776, 392] width 1551 height 784
click at [1349, 132] on html "**********" at bounding box center [776, 392] width 1551 height 784
click at [625, 100] on input at bounding box center [610, 104] width 194 height 19
click at [525, 197] on button "Select row" at bounding box center [527, 195] width 10 height 10
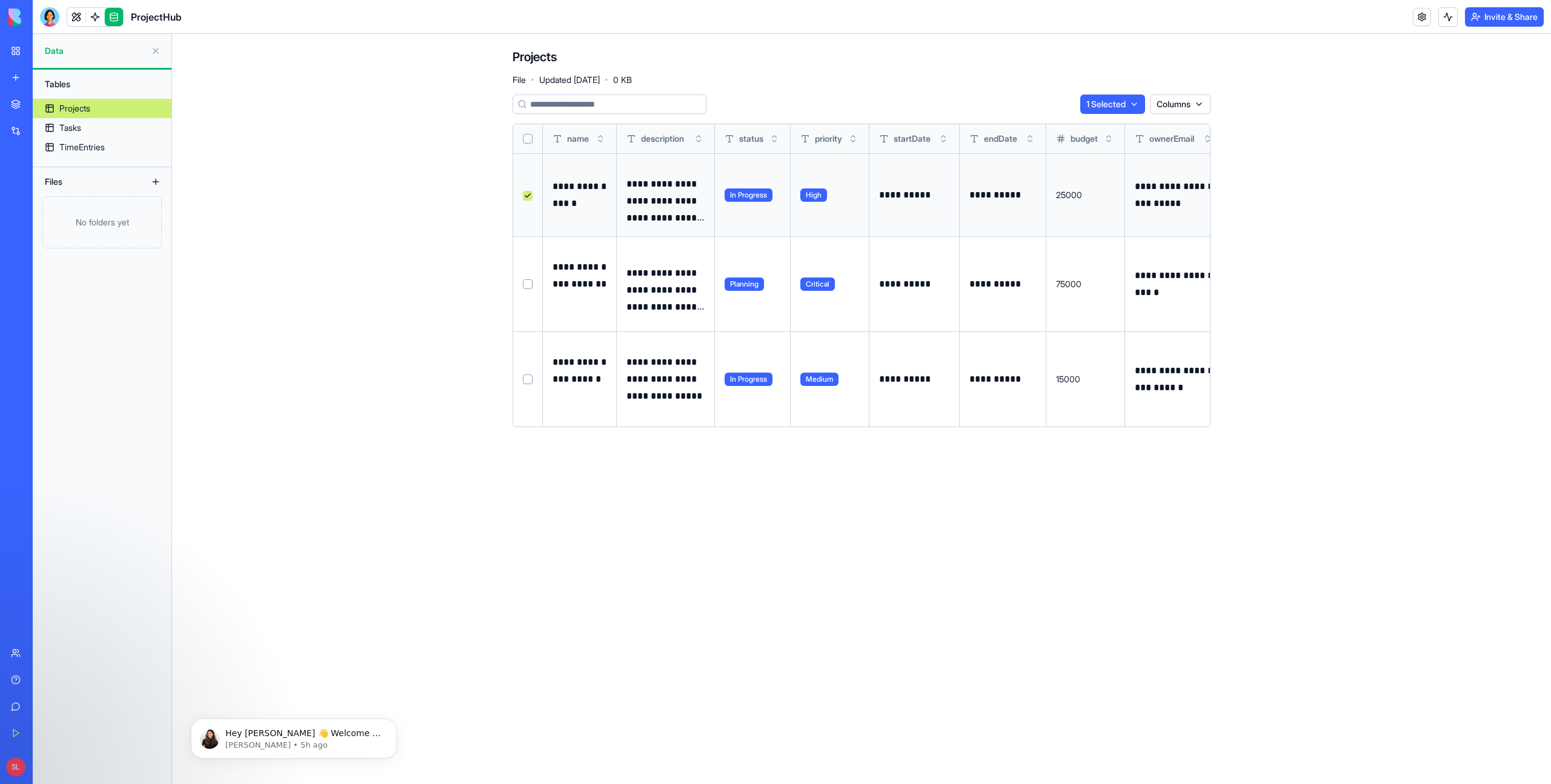
click at [525, 197] on button "Select row" at bounding box center [527, 196] width 10 height 10
click at [1181, 122] on div "**********" at bounding box center [861, 261] width 698 height 332
click at [1180, 111] on html "**********" at bounding box center [776, 392] width 1551 height 784
drag, startPoint x: 1306, startPoint y: 124, endPoint x: 1293, endPoint y: 121, distance: 13.3
click at [1306, 124] on html "**********" at bounding box center [776, 392] width 1551 height 784
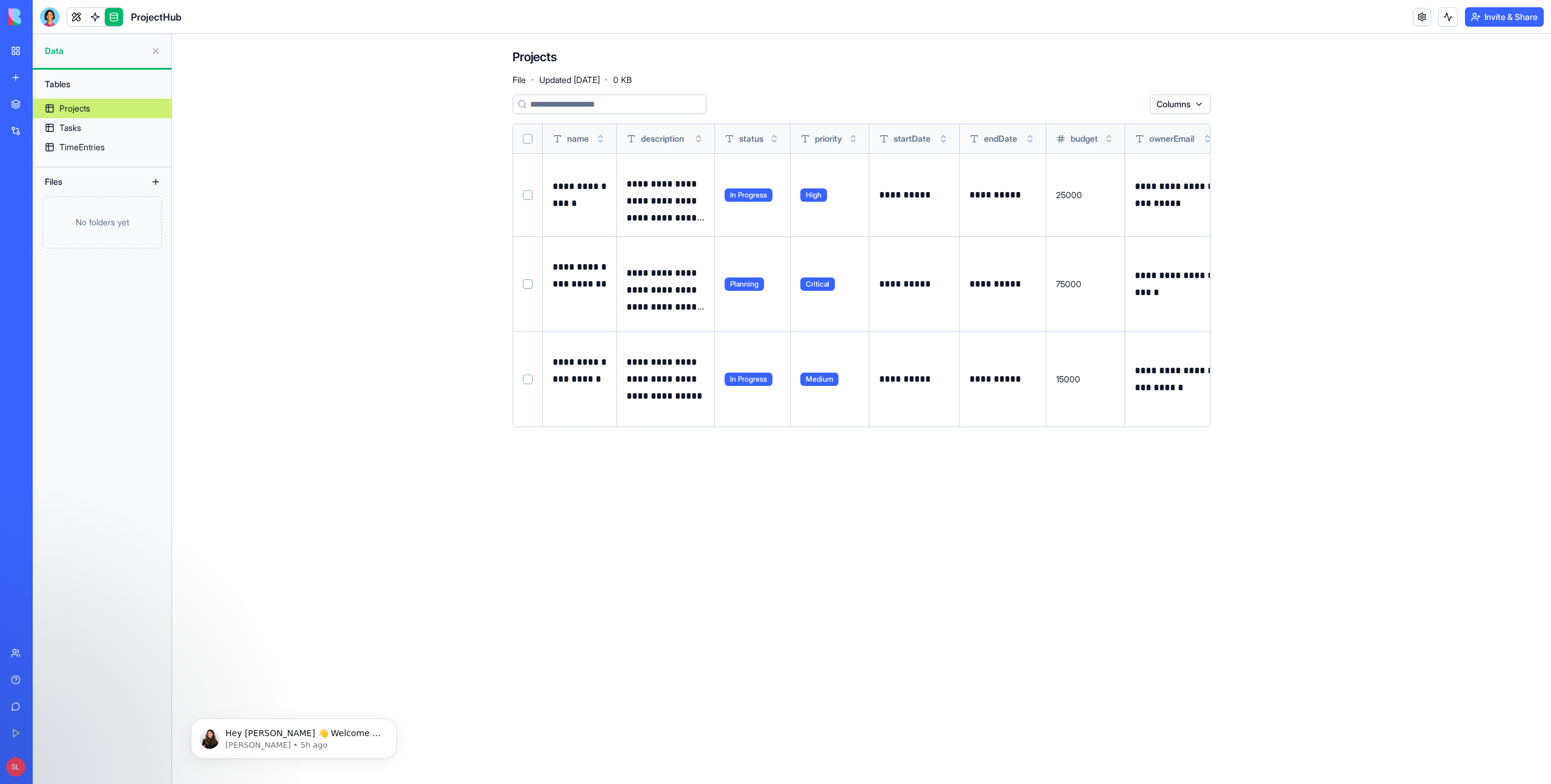
click at [0, 0] on button at bounding box center [0, 0] width 0 height 0
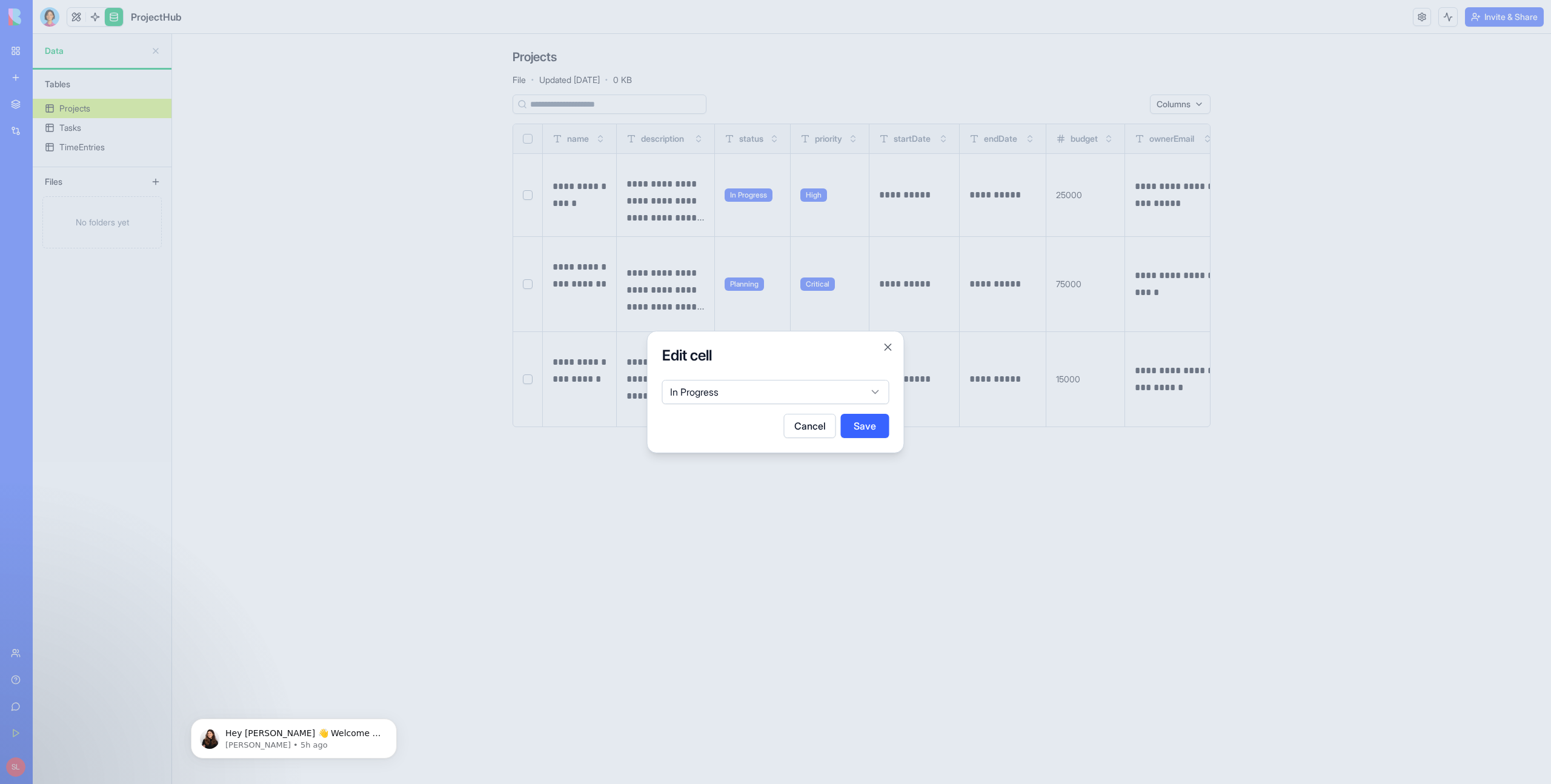
click at [808, 390] on body "**********" at bounding box center [776, 392] width 1551 height 784
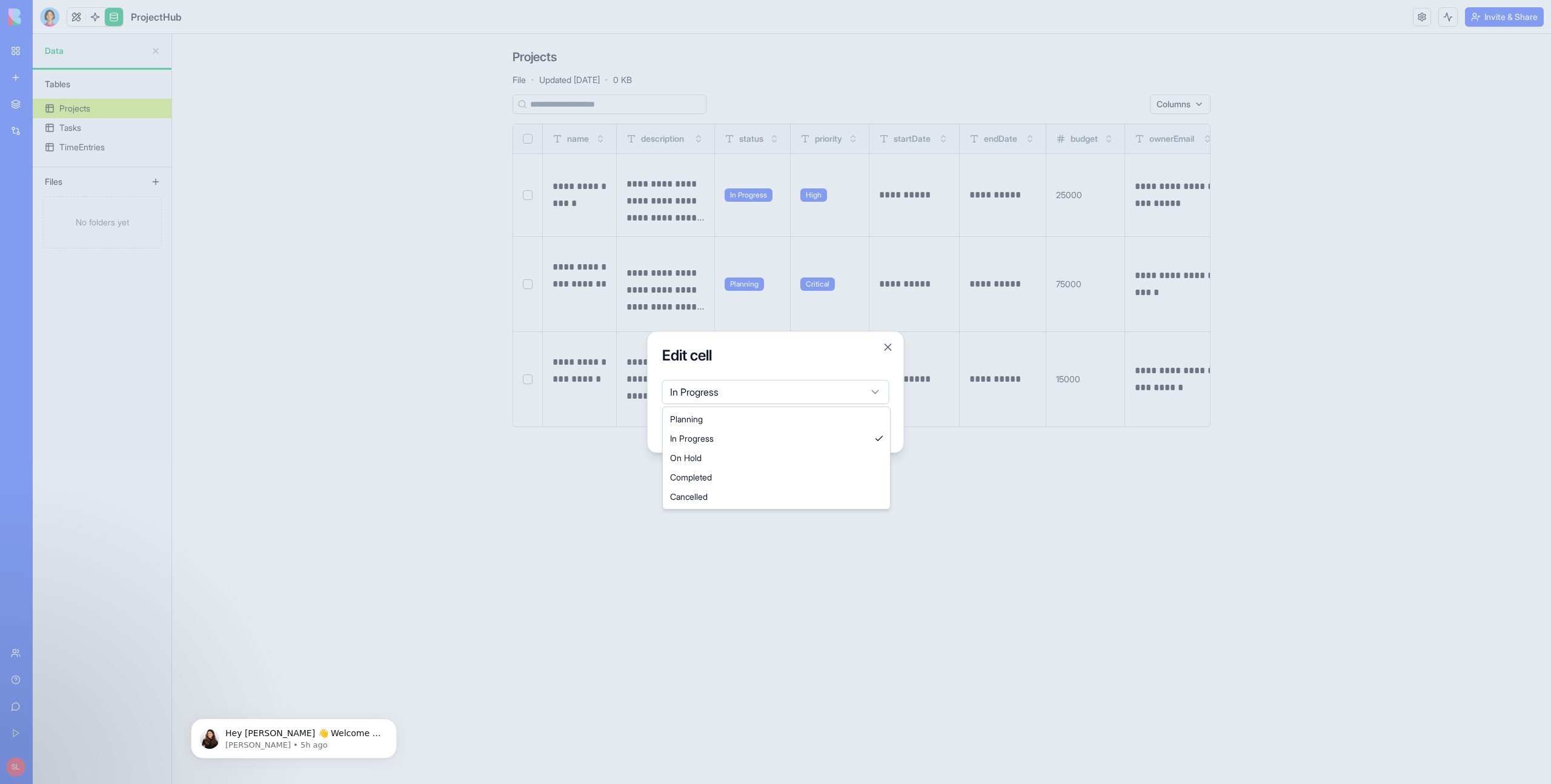
click at [808, 390] on body "**********" at bounding box center [776, 392] width 1551 height 784
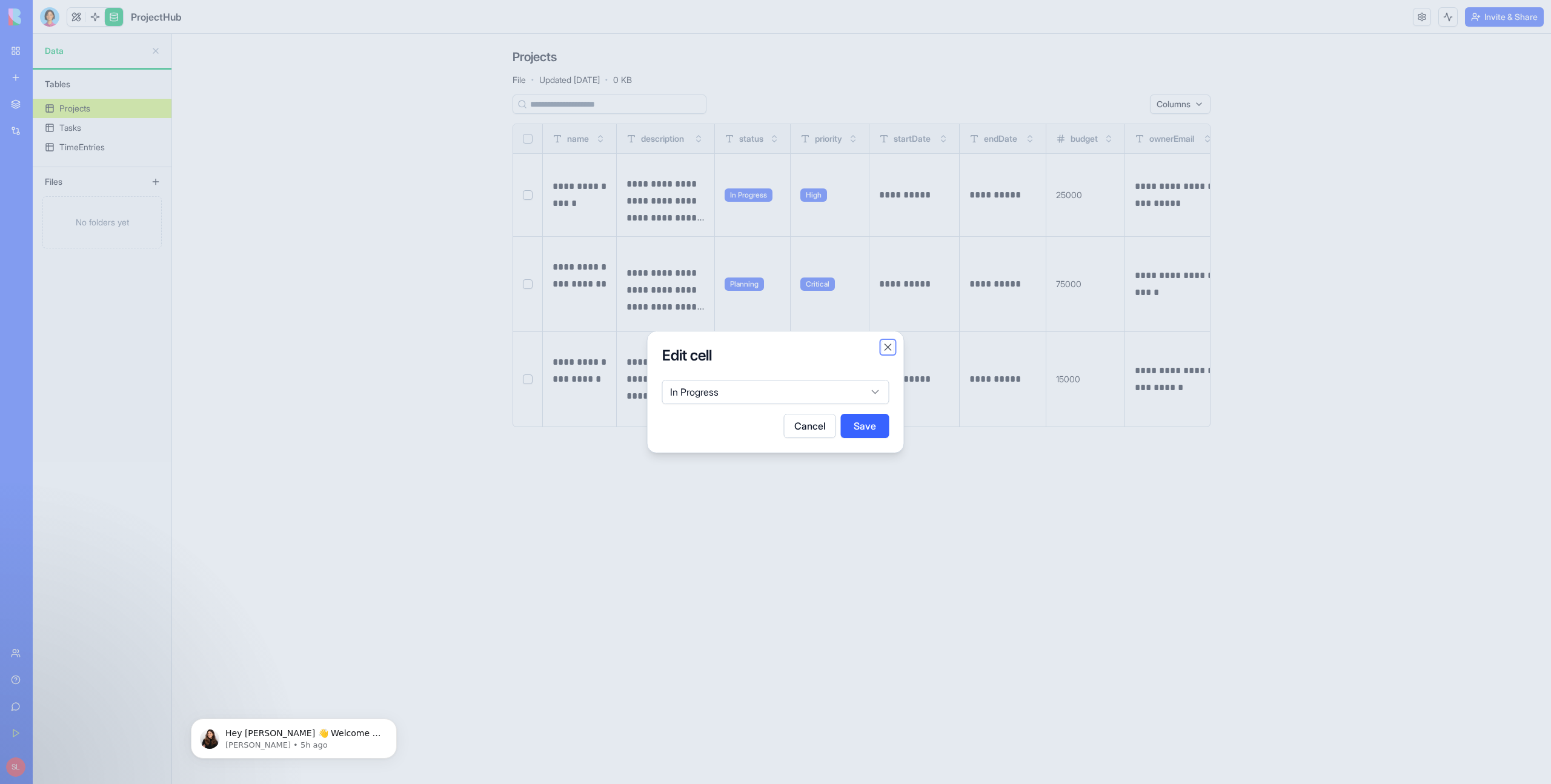
click at [890, 344] on button "Close" at bounding box center [888, 347] width 12 height 12
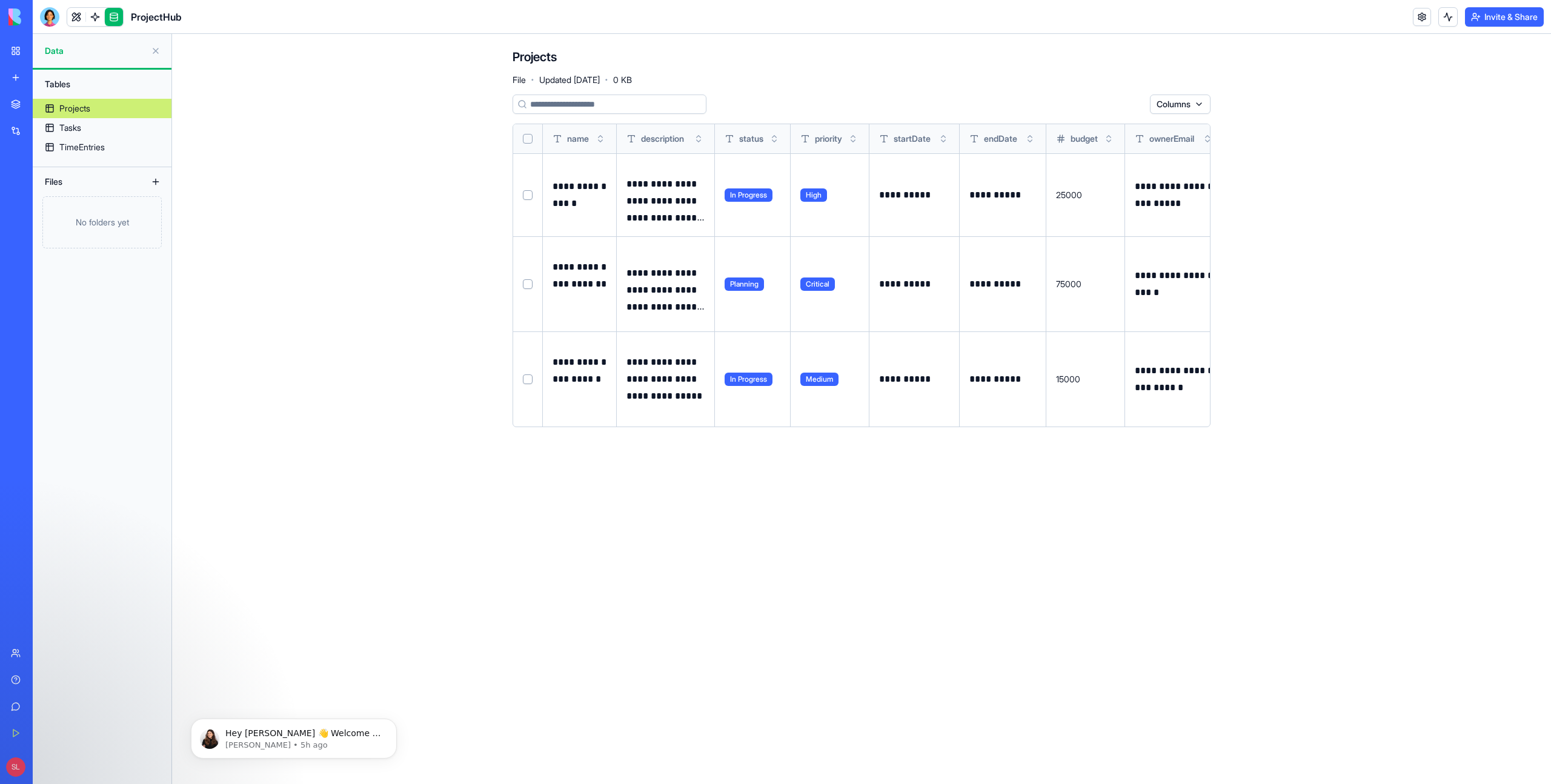
click at [705, 513] on main "**********" at bounding box center [861, 408] width 1379 height 749
click at [1422, 16] on link at bounding box center [1422, 17] width 18 height 18
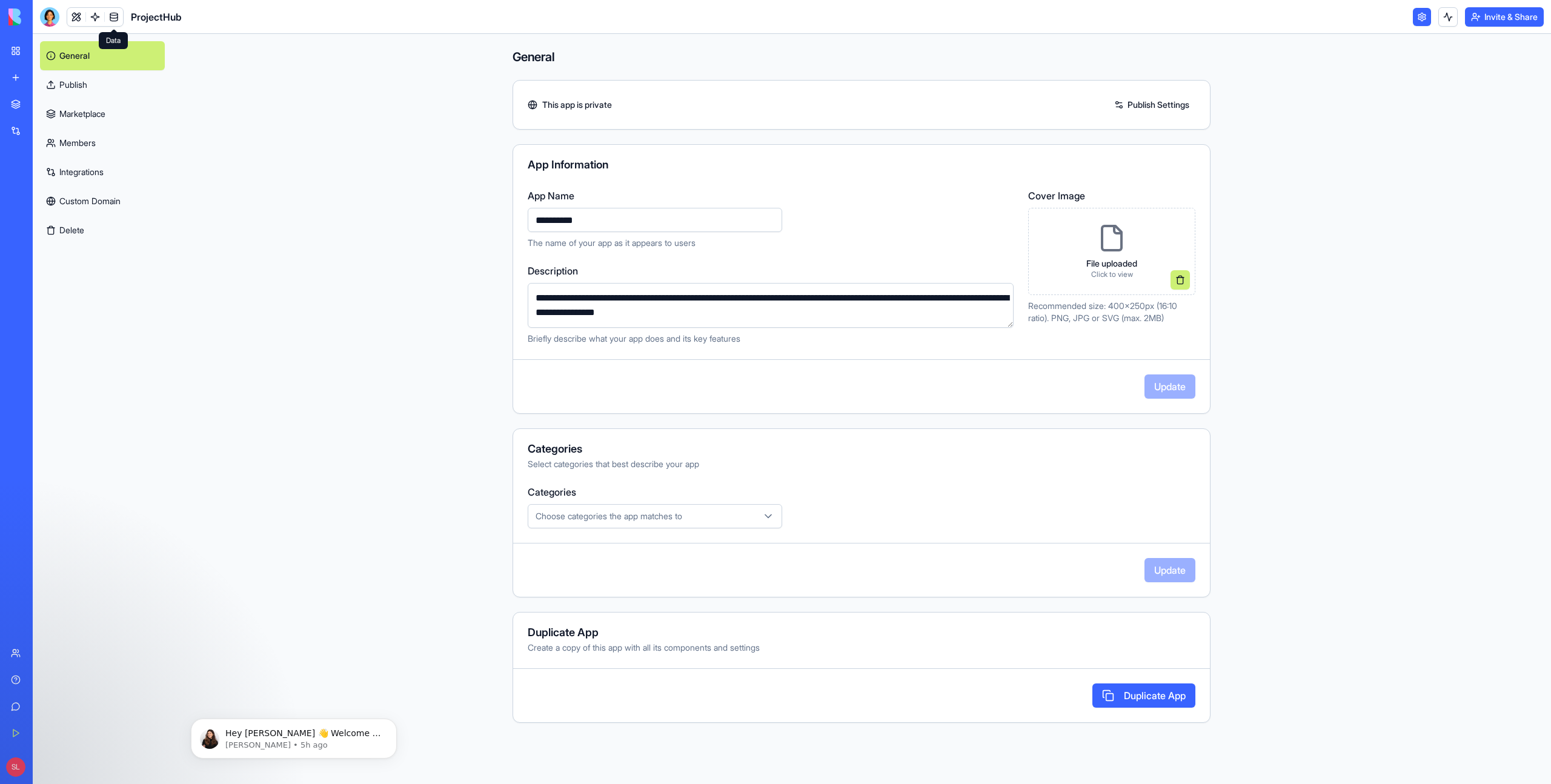
click at [114, 12] on link at bounding box center [114, 17] width 18 height 18
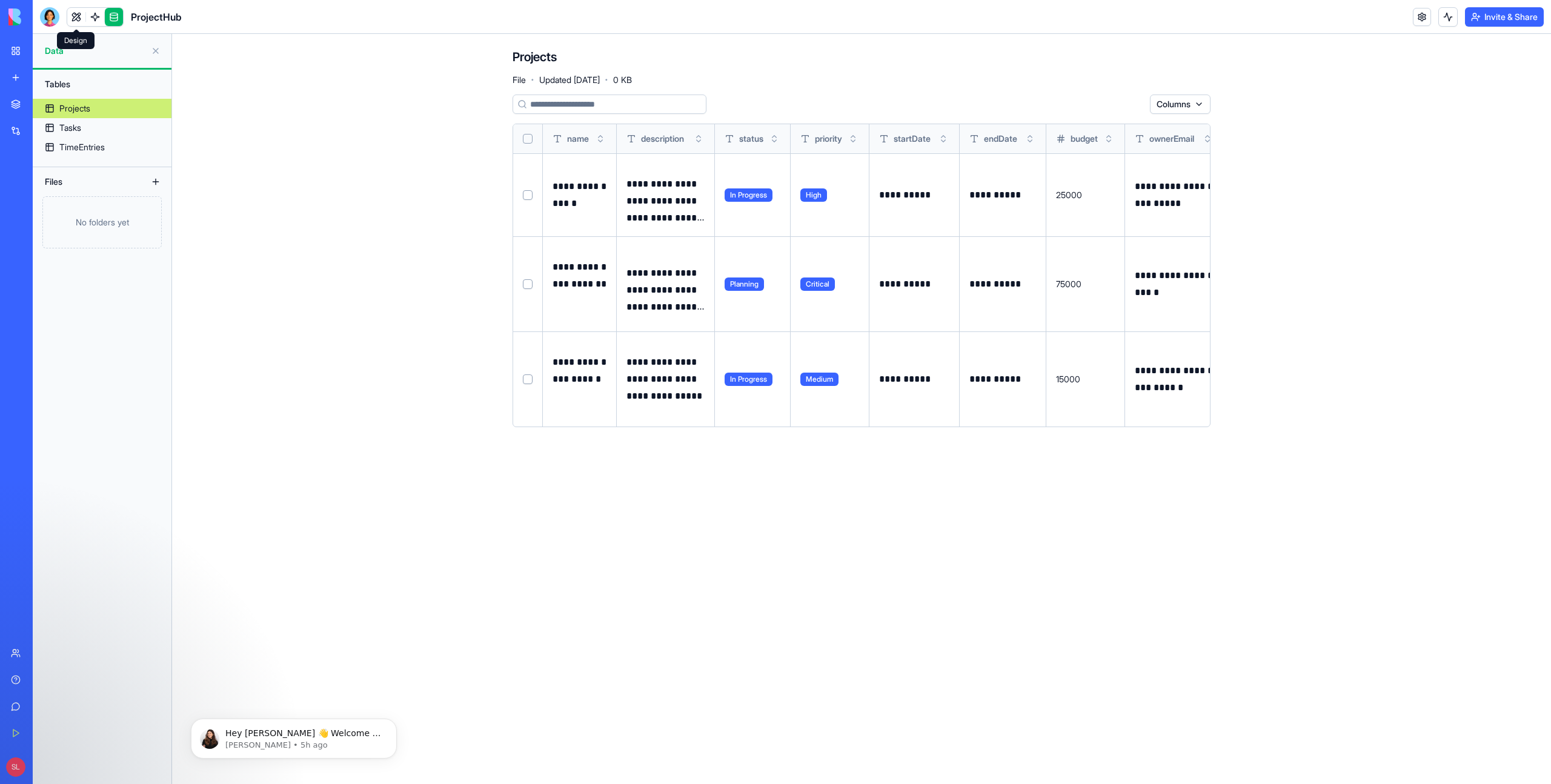
click at [93, 21] on link at bounding box center [95, 17] width 18 height 18
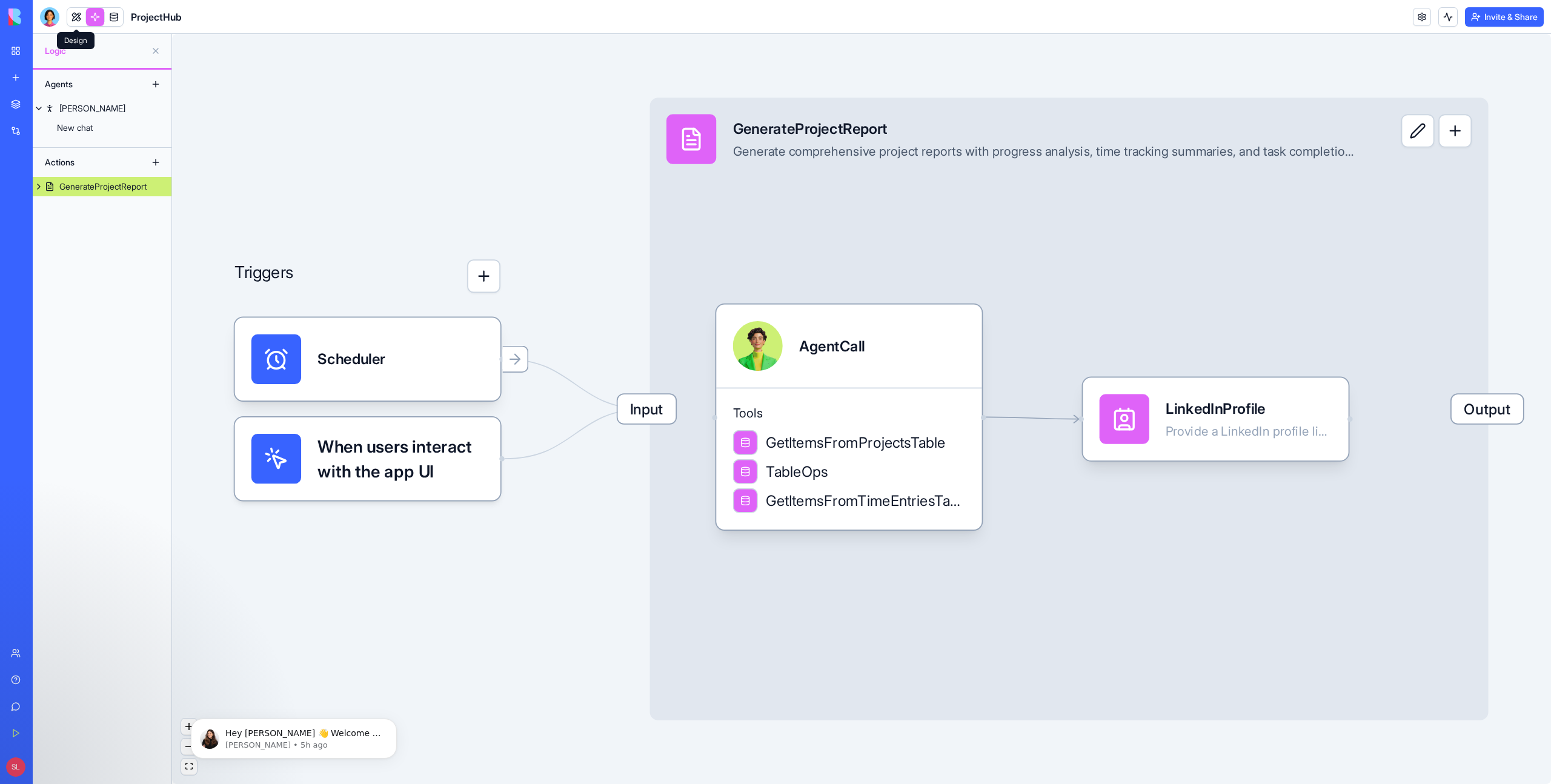
click at [78, 18] on link at bounding box center [76, 17] width 18 height 18
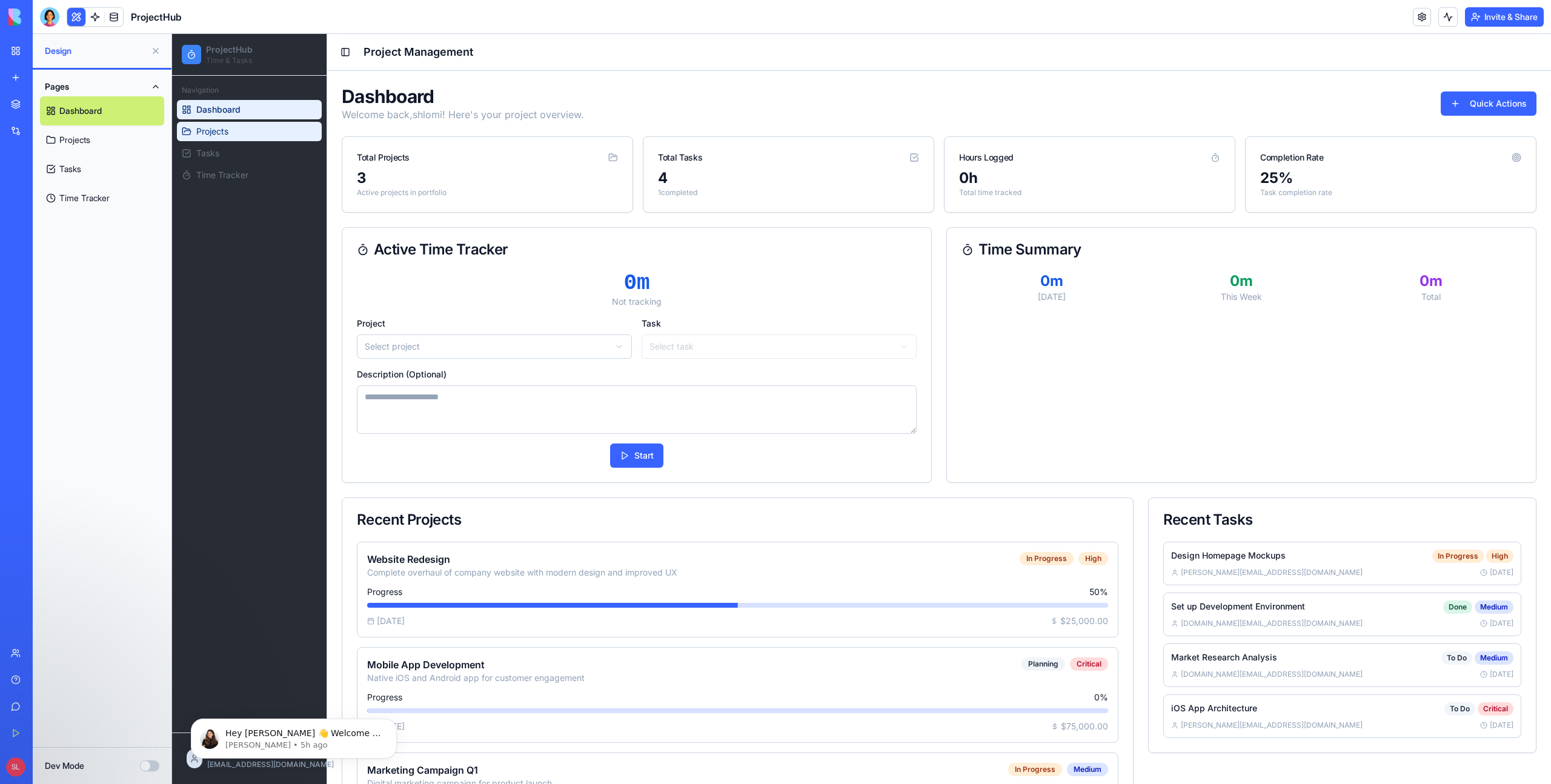
click at [231, 126] on link "Projects" at bounding box center [249, 132] width 145 height 19
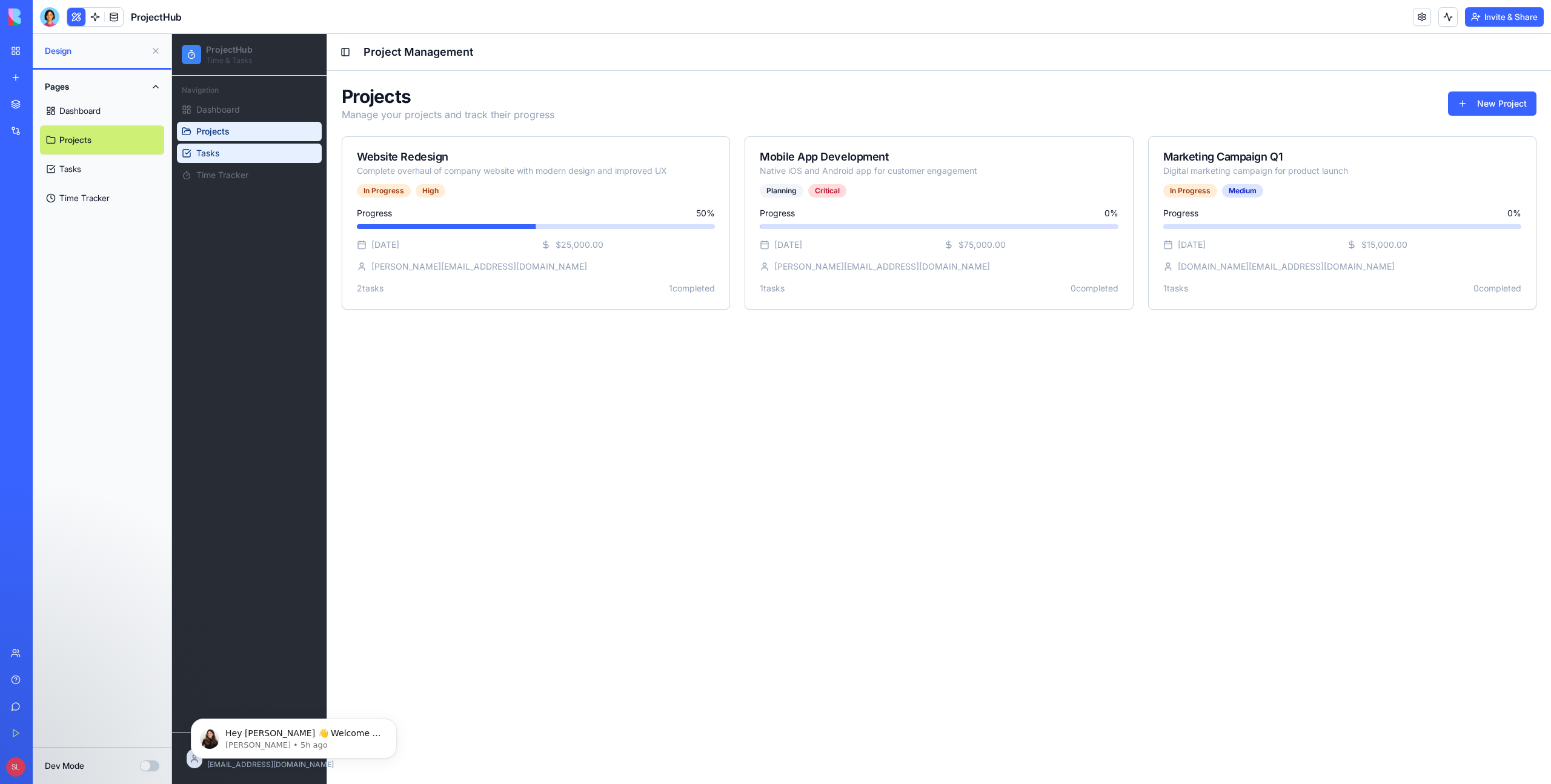
click at [212, 144] on link "Tasks" at bounding box center [249, 153] width 145 height 19
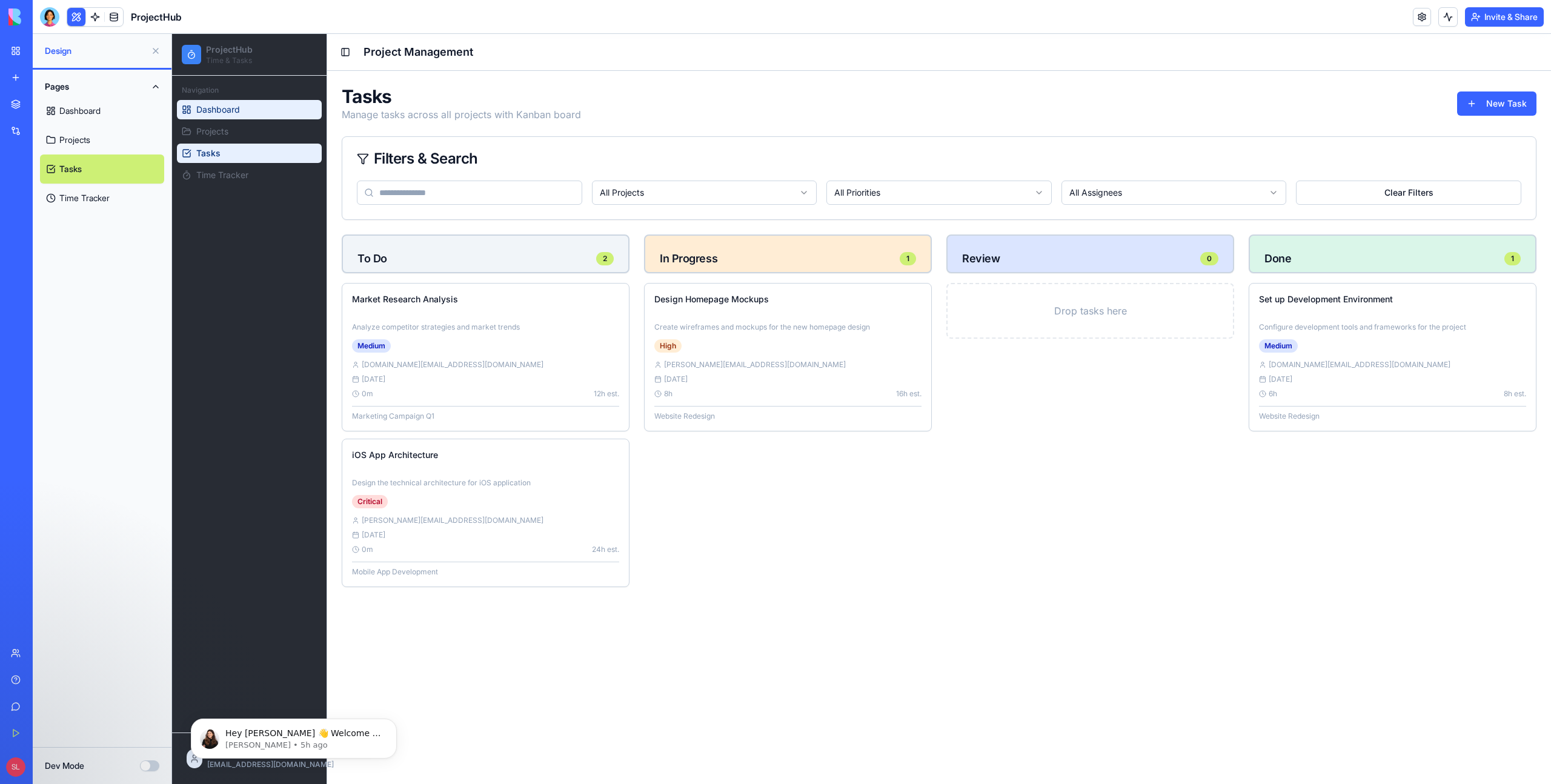
click at [197, 108] on span "Dashboard" at bounding box center [218, 109] width 43 height 12
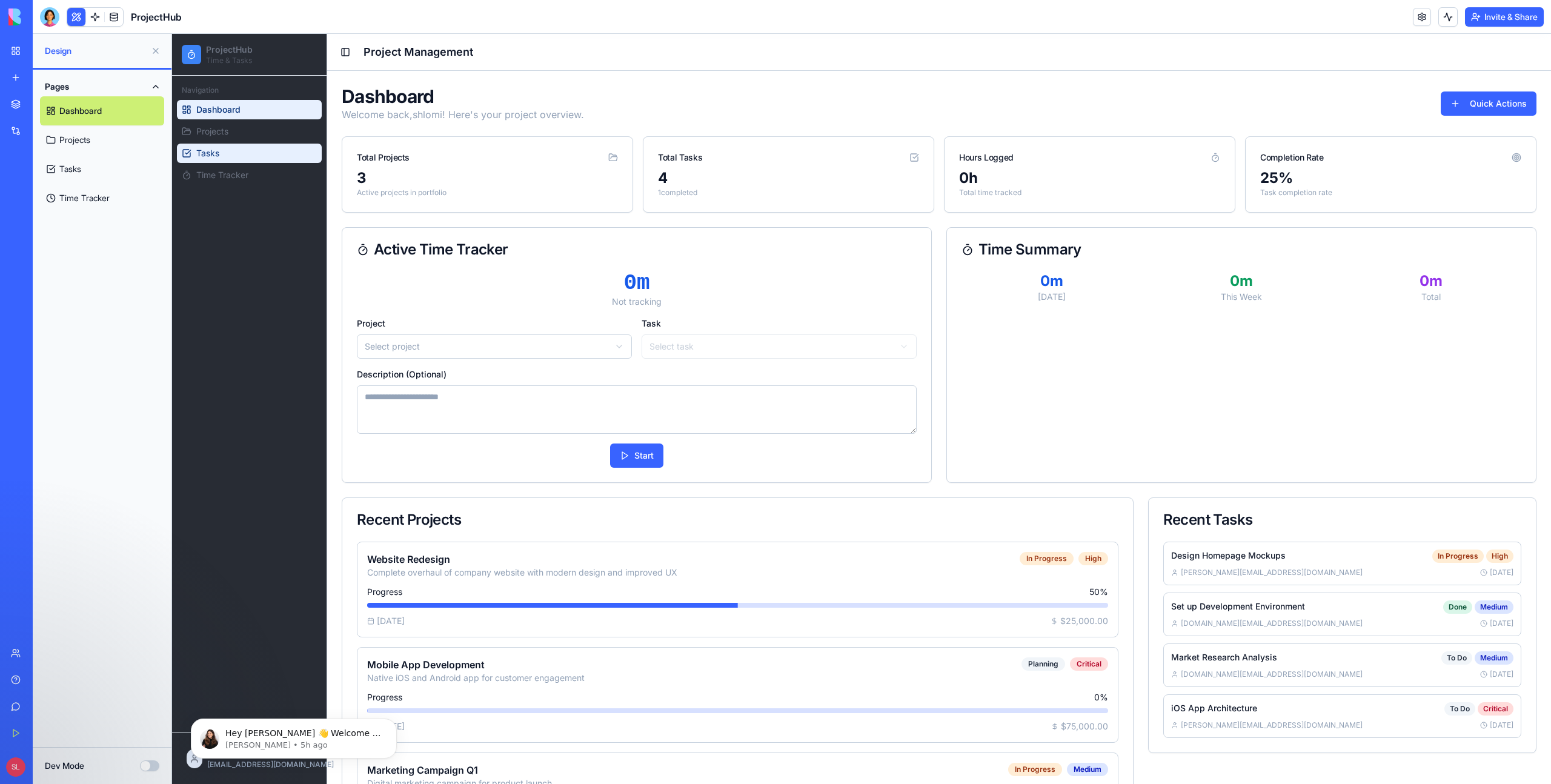
click at [232, 145] on link "Tasks" at bounding box center [249, 153] width 145 height 19
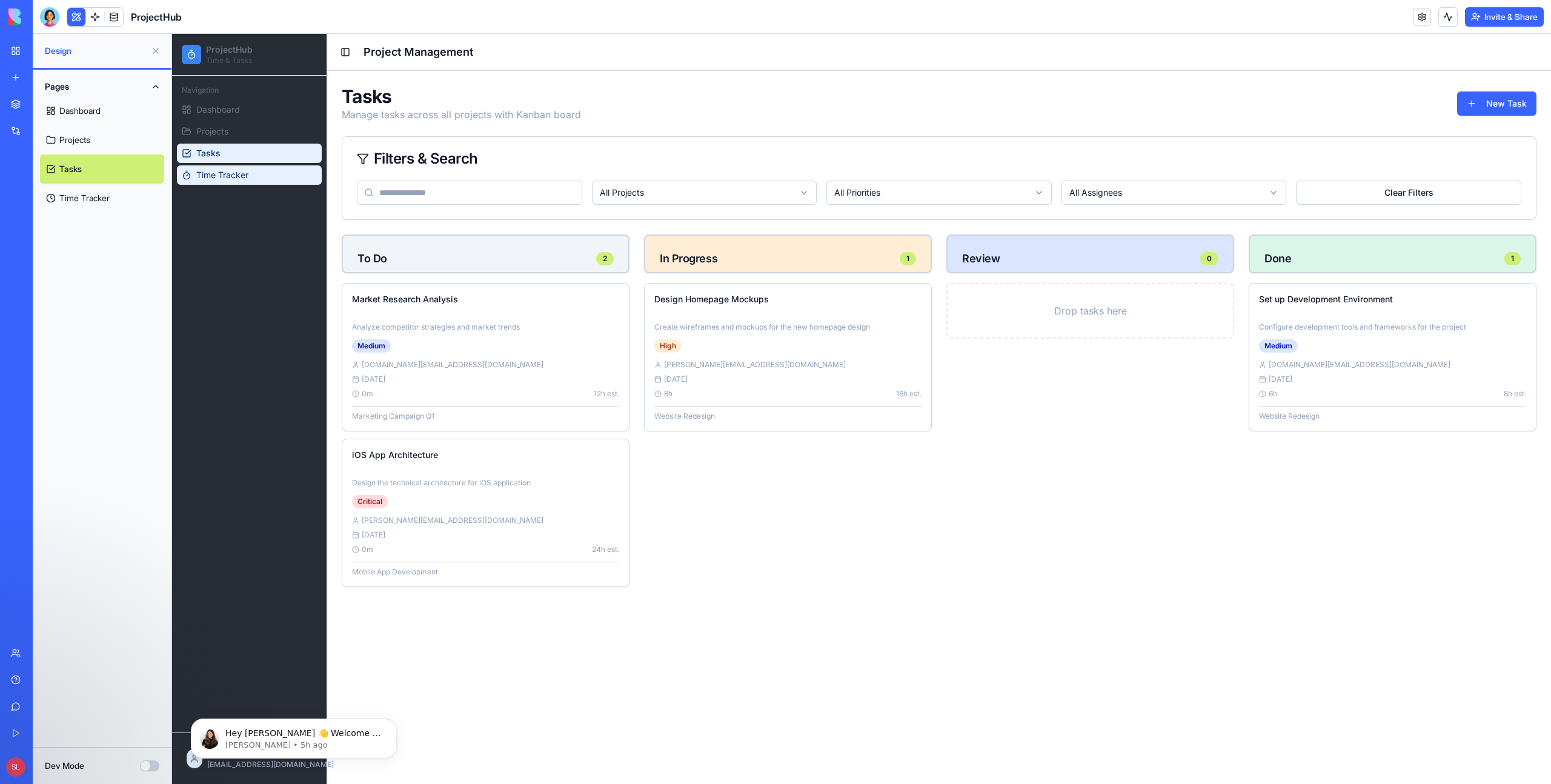
click at [230, 169] on span "Time Tracker" at bounding box center [222, 175] width 52 height 12
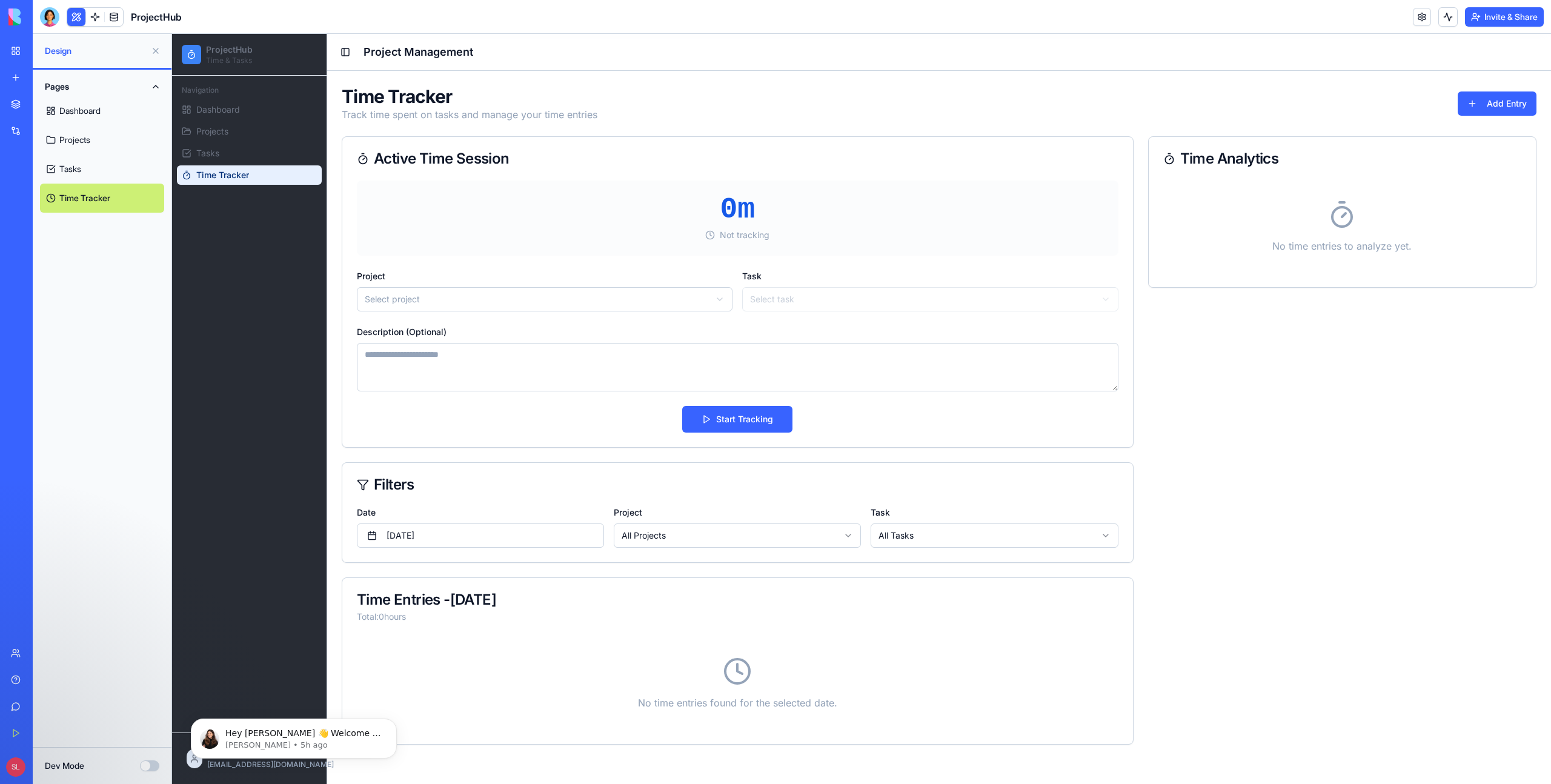
click at [73, 99] on link "Dashboard" at bounding box center [102, 111] width 124 height 29
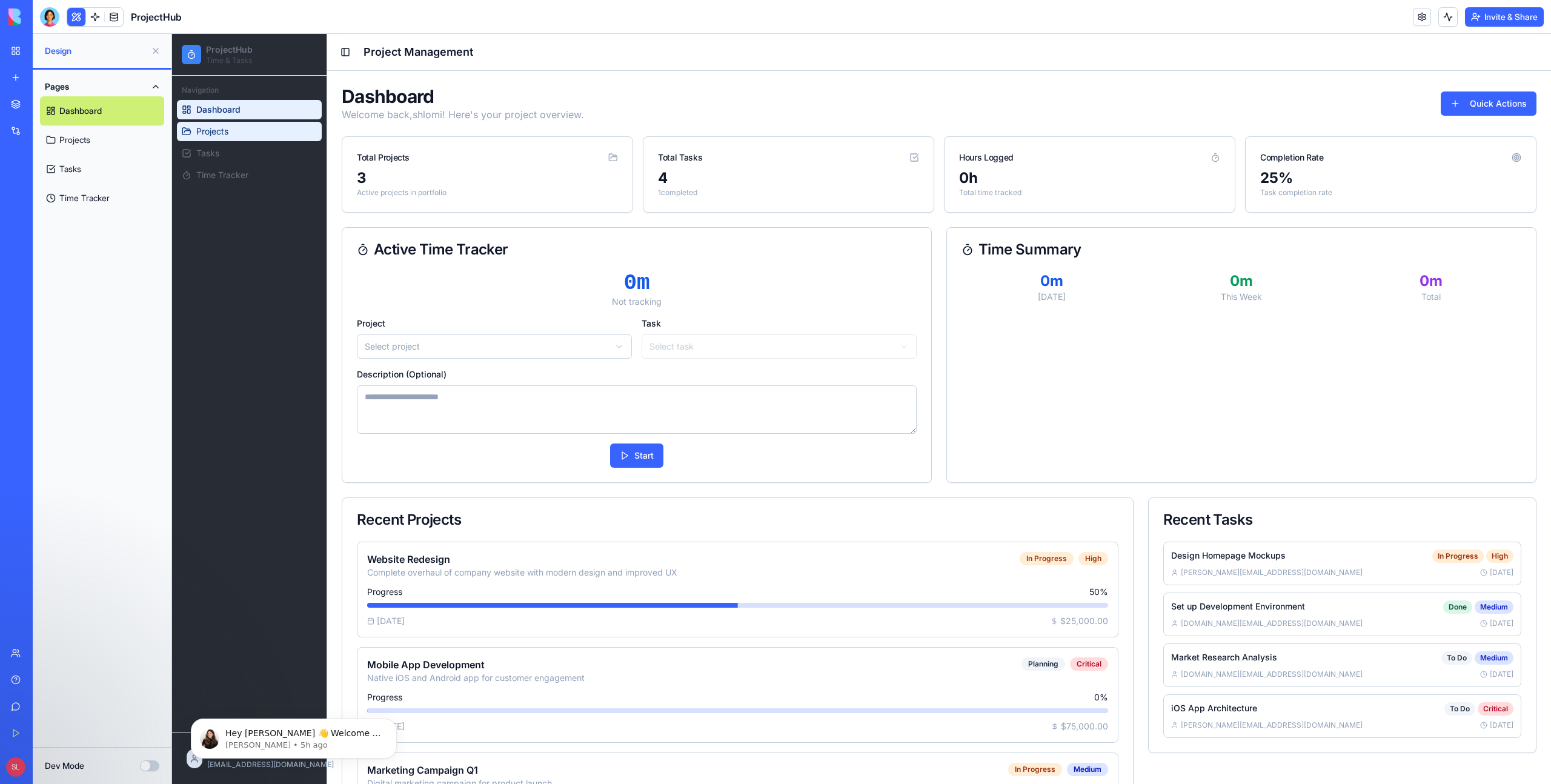
click at [232, 128] on link "Projects" at bounding box center [249, 132] width 145 height 19
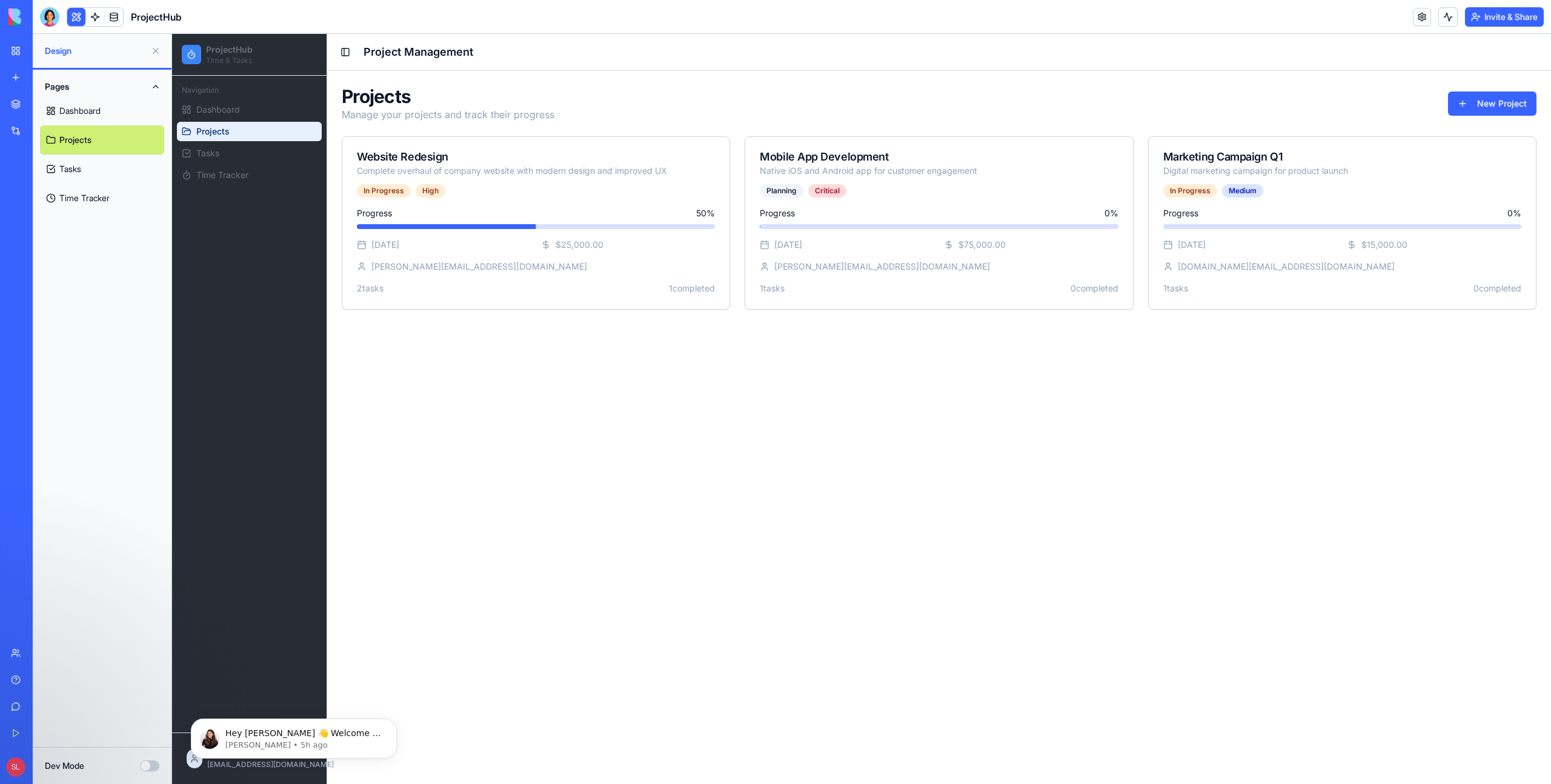
click at [230, 120] on ul "Dashboard Projects Tasks Time Tracker" at bounding box center [249, 143] width 145 height 85
click at [228, 116] on link "Dashboard" at bounding box center [249, 110] width 145 height 19
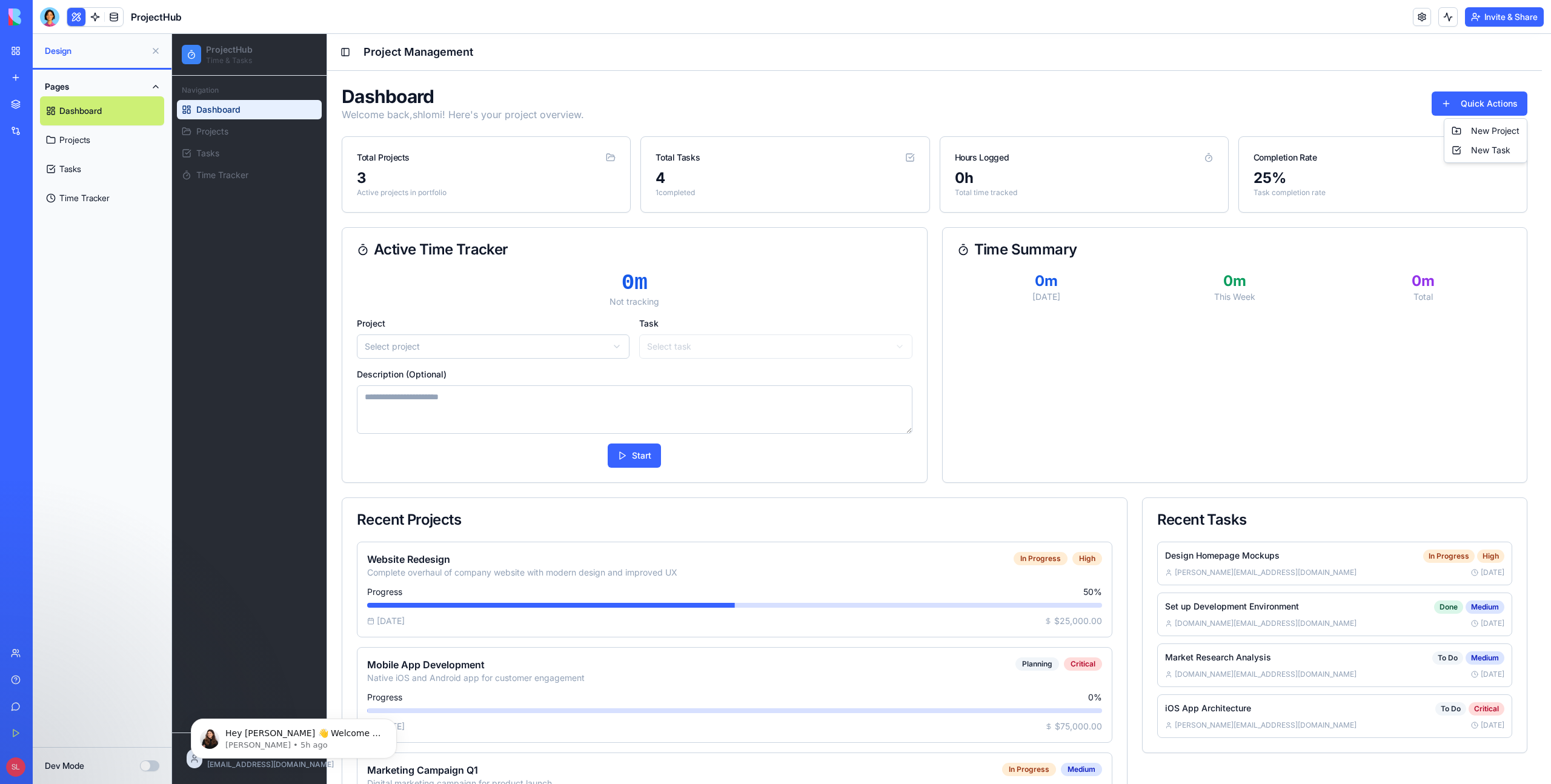
click at [96, 199] on link "Time Tracker" at bounding box center [102, 198] width 124 height 29
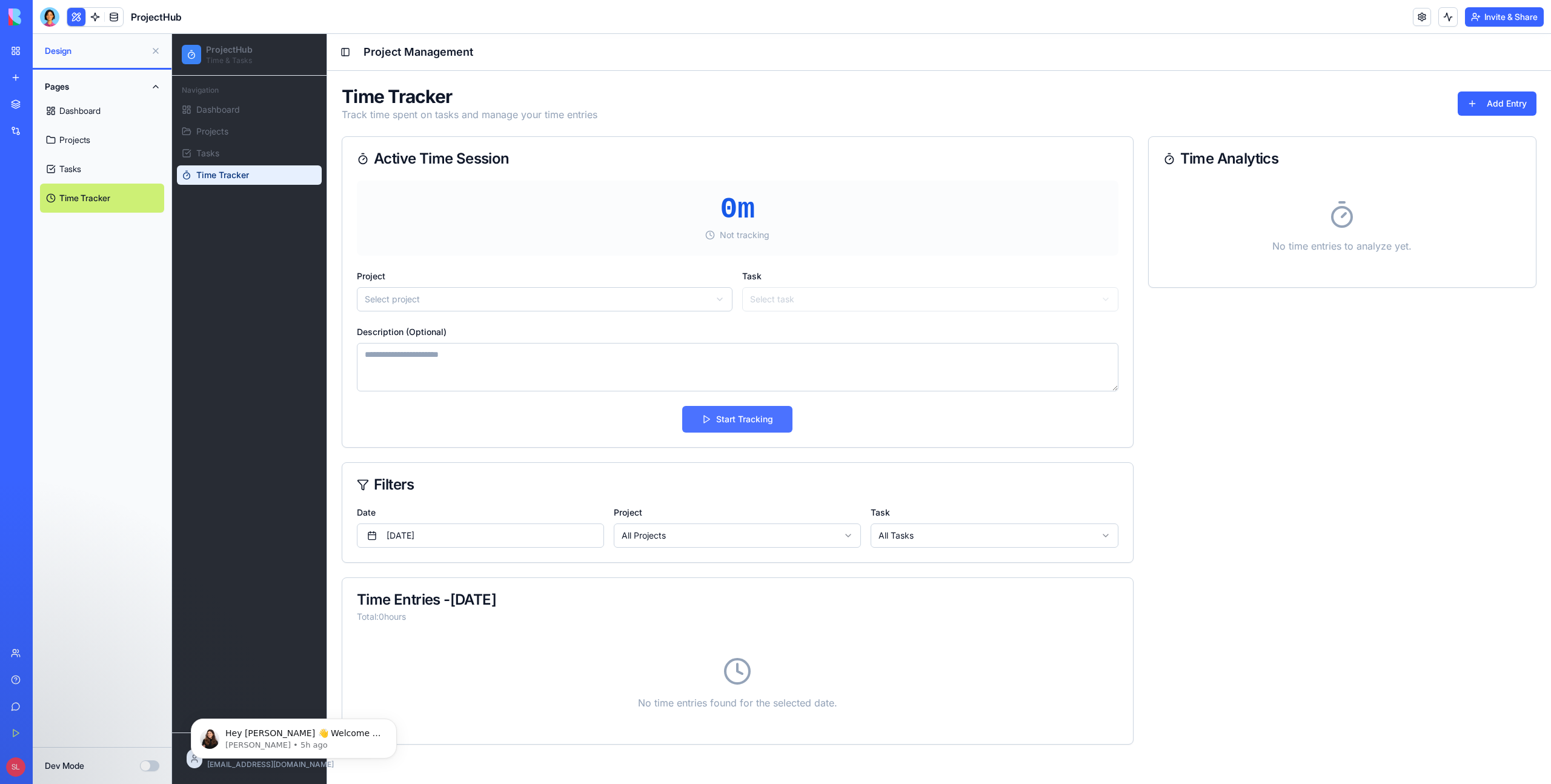
click at [747, 424] on button "Start Tracking" at bounding box center [737, 419] width 110 height 26
click at [642, 295] on html "ProjectHub Time & Tasks Navigation Dashboard Projects Tasks Time Tracker shlomi…" at bounding box center [861, 408] width 1379 height 749
click at [808, 280] on label "Task" at bounding box center [930, 276] width 376 height 12
click at [804, 296] on html "ProjectHub Time & Tasks Navigation Dashboard Projects Tasks Time Tracker shlomi…" at bounding box center [861, 408] width 1379 height 749
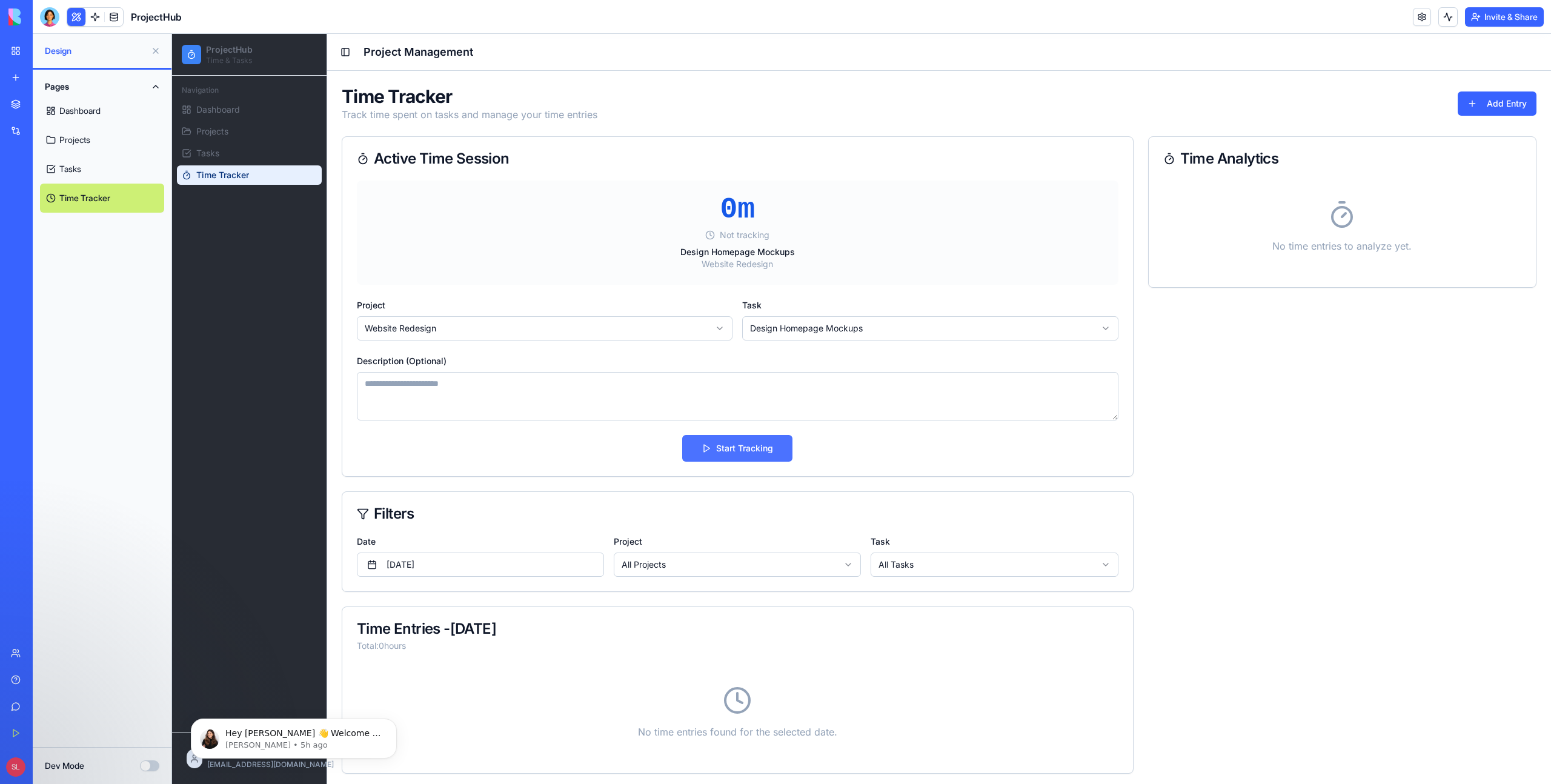
click at [762, 442] on button "Start Tracking" at bounding box center [737, 448] width 110 height 26
click at [760, 458] on button "Stop & Save" at bounding box center [780, 448] width 103 height 26
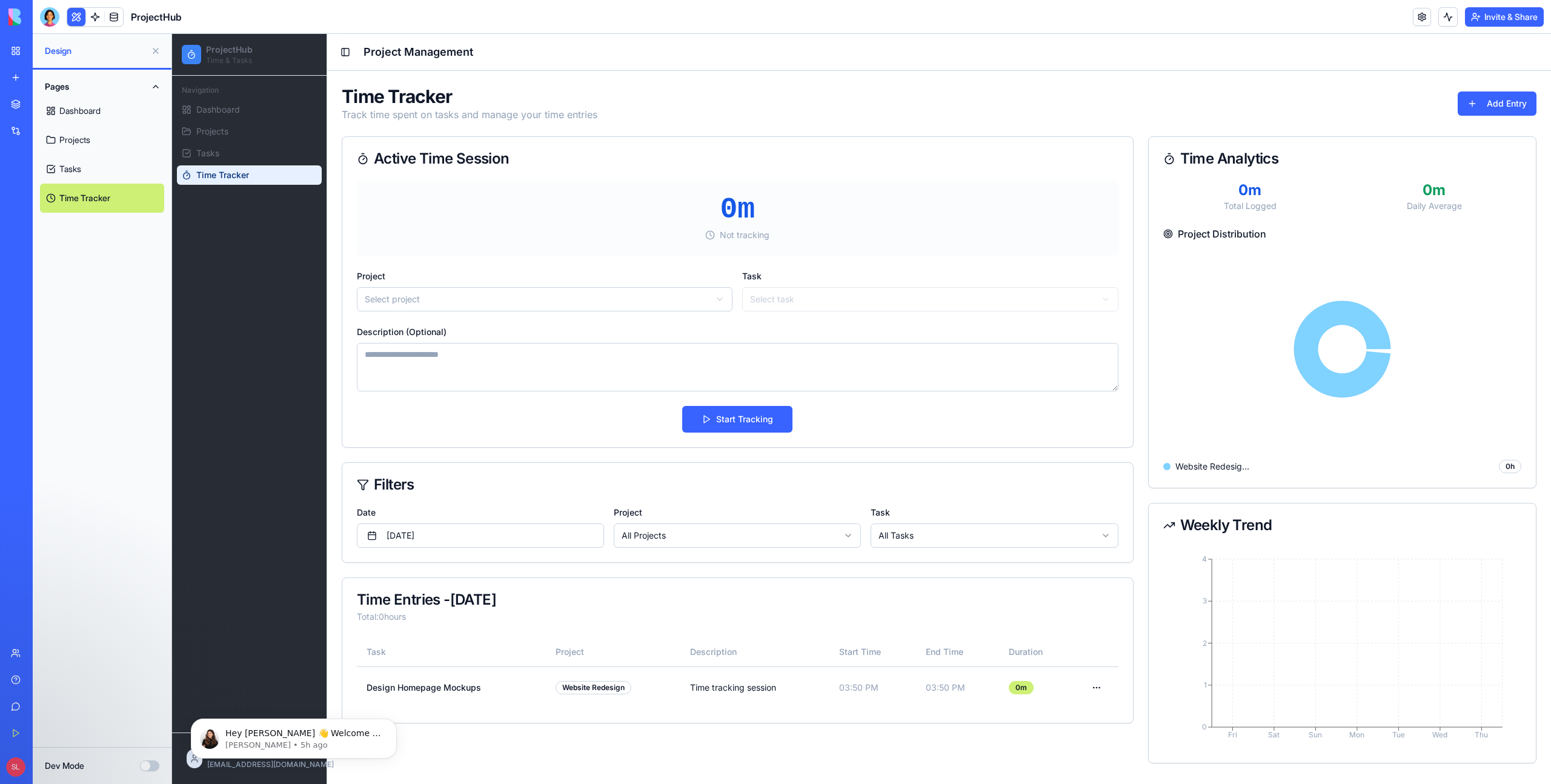
click at [149, 766] on button "Dev Mode" at bounding box center [149, 766] width 19 height 11
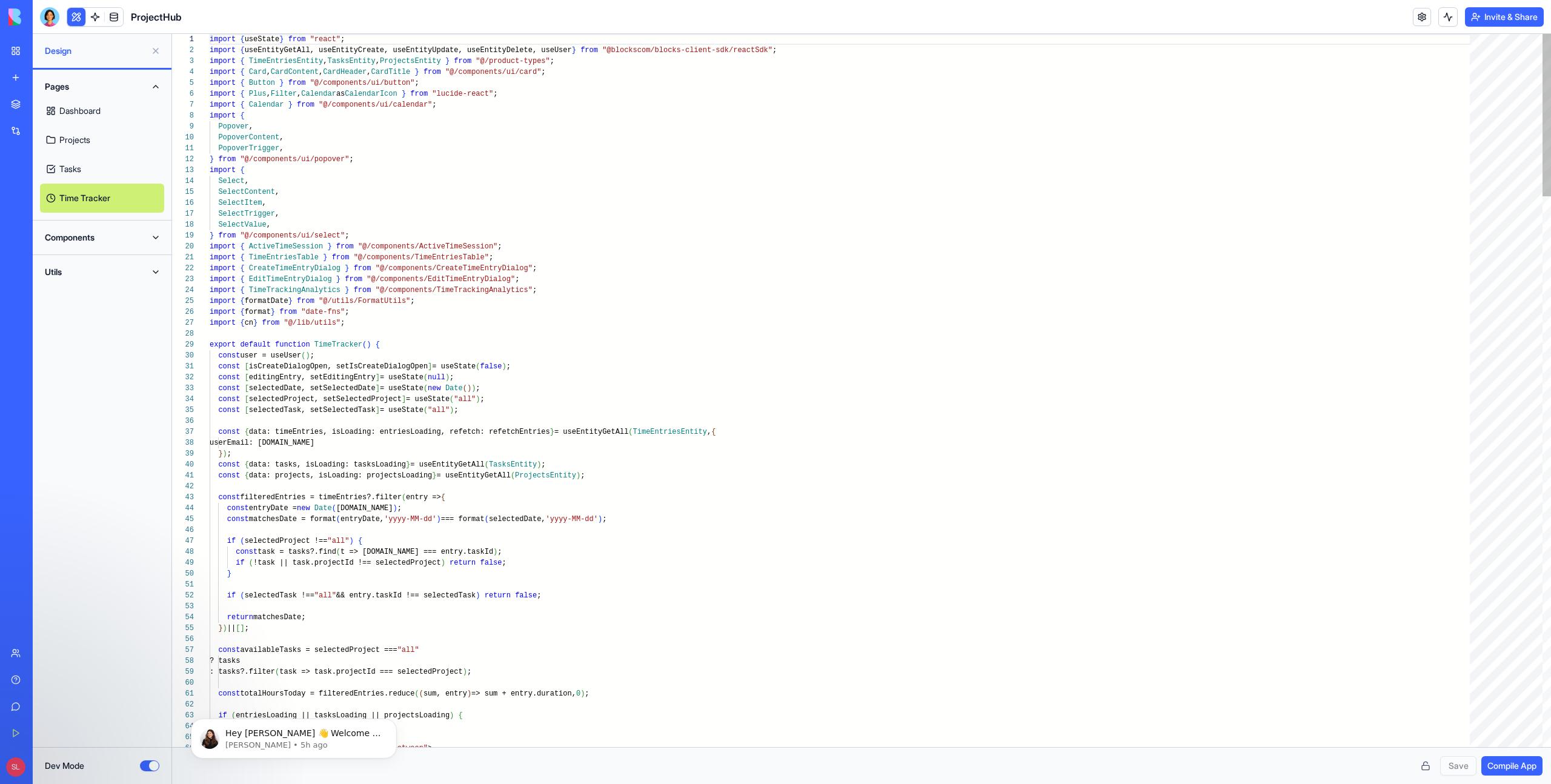
scroll to position [66, 0]
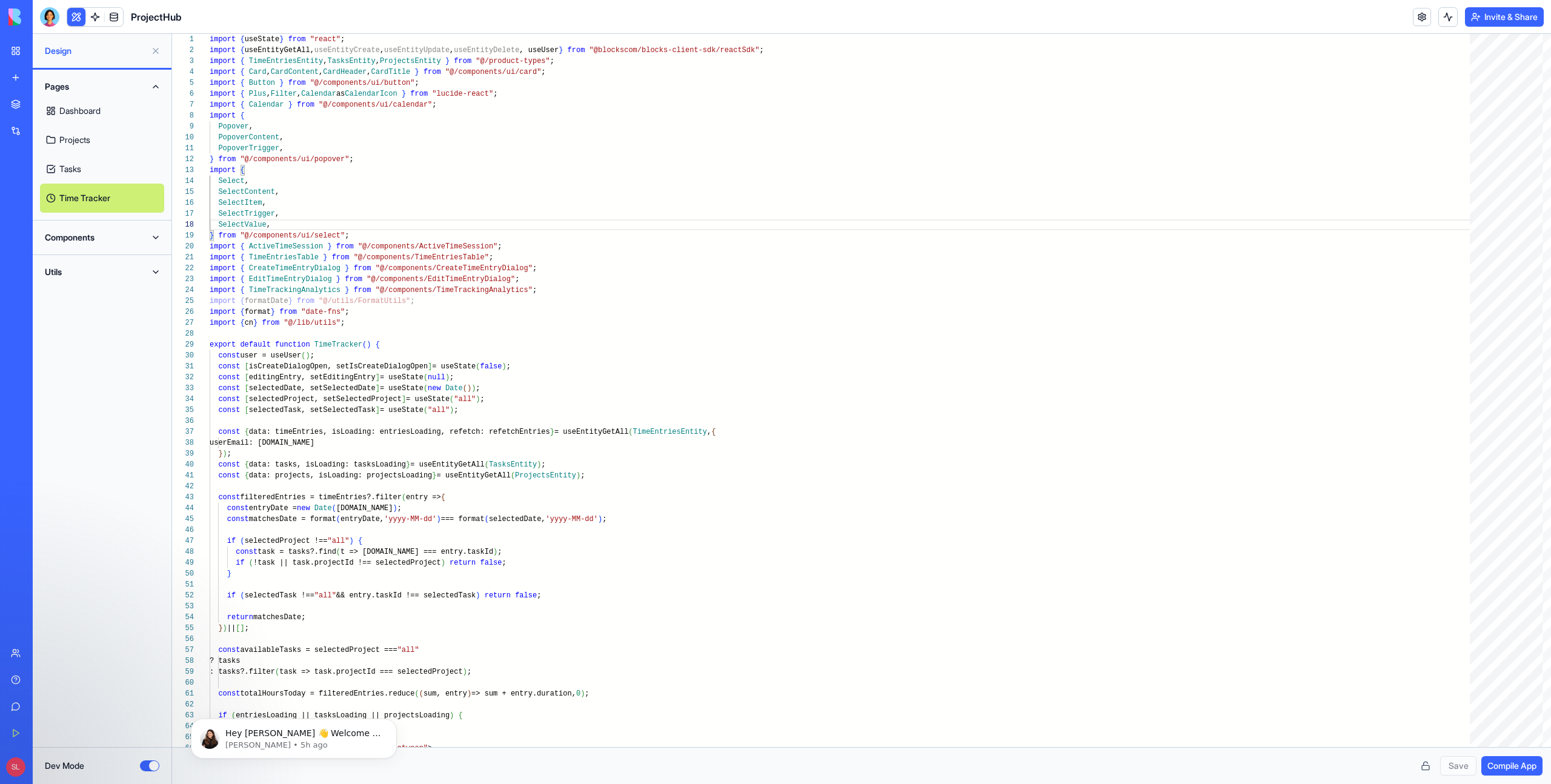
click at [153, 241] on button "Components" at bounding box center [102, 238] width 124 height 19
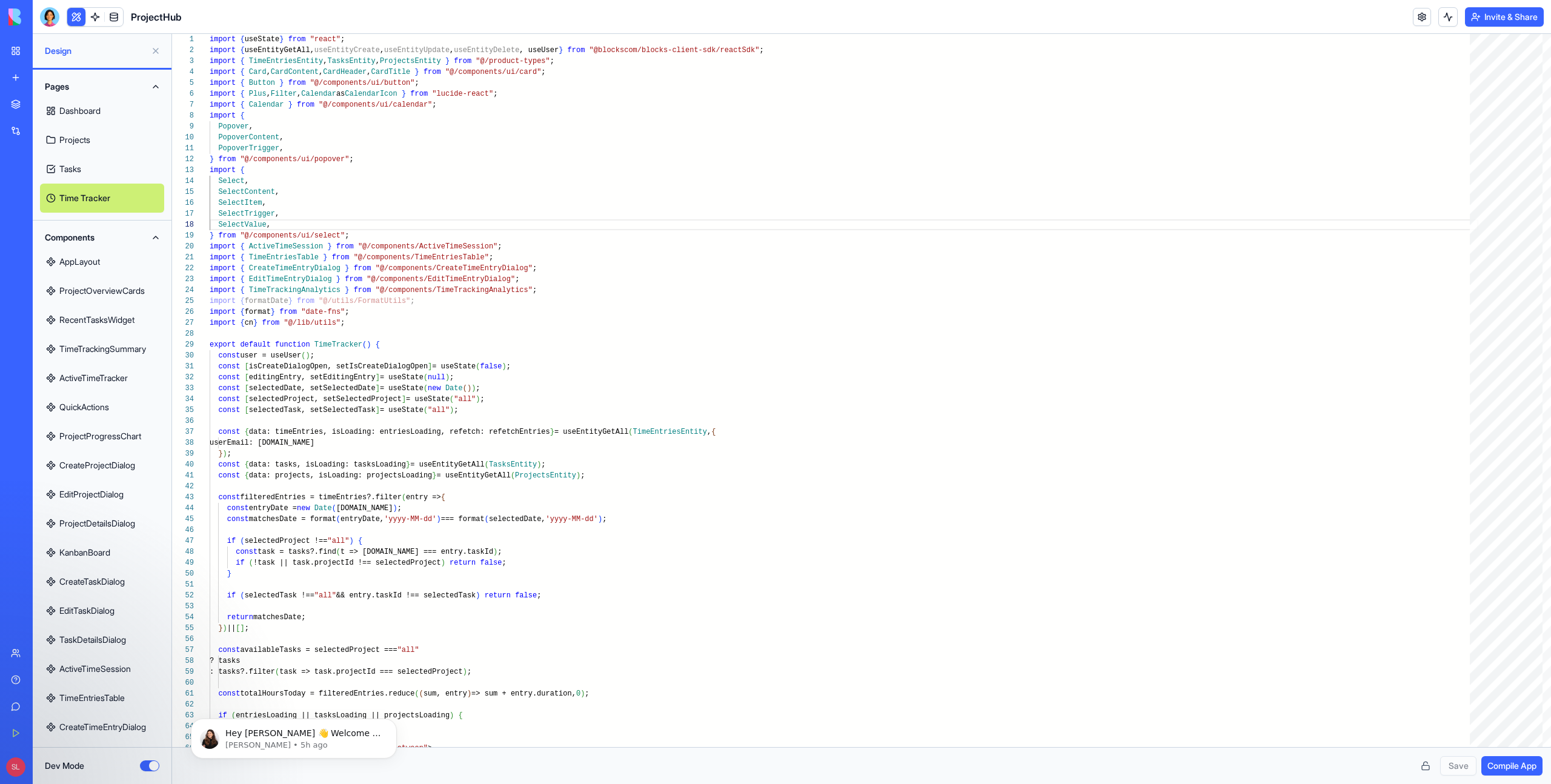
click at [73, 542] on link "KanbanBoard" at bounding box center [102, 552] width 124 height 29
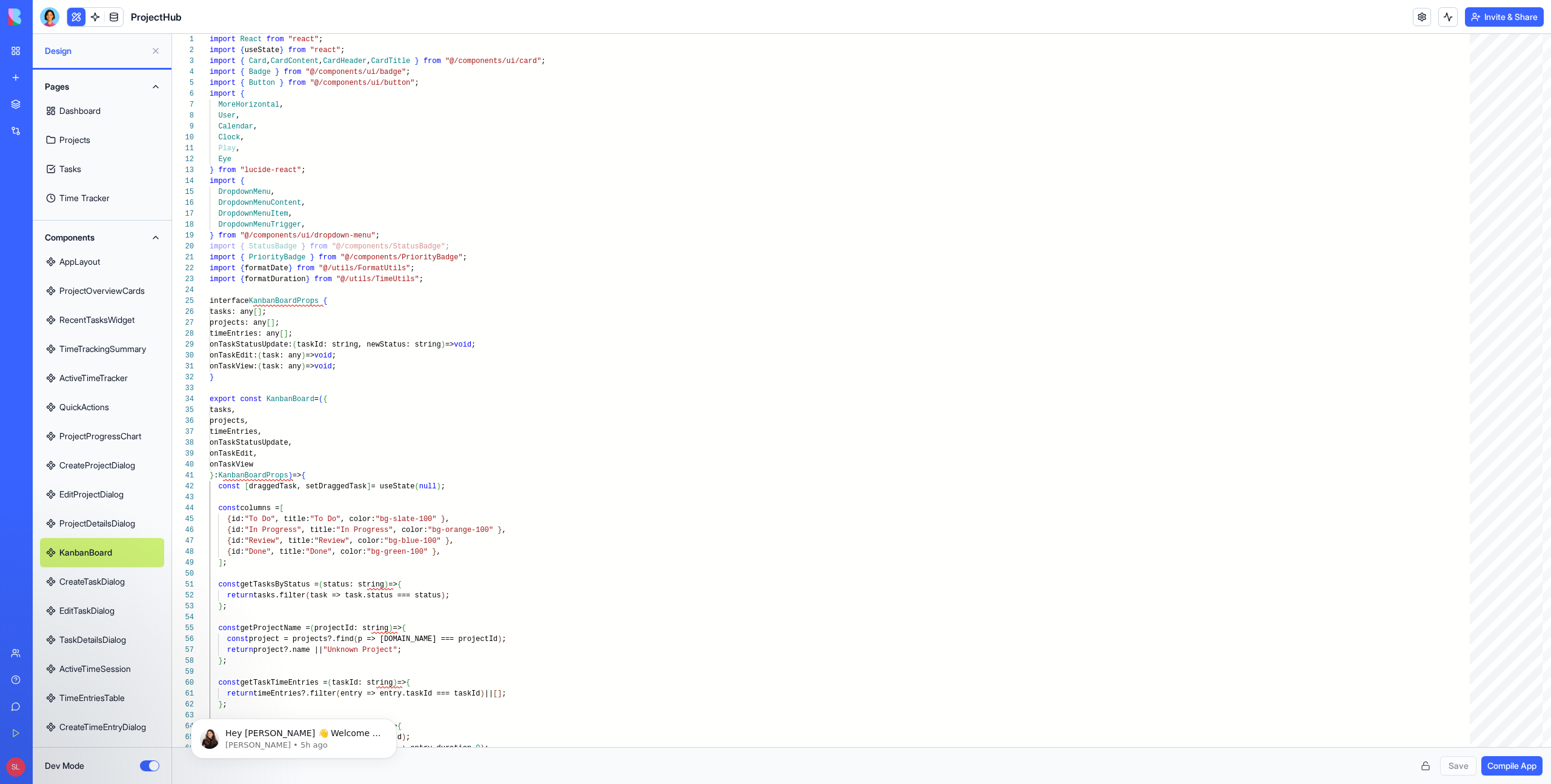
click at [86, 487] on link "EditProjectDialog" at bounding box center [102, 494] width 124 height 29
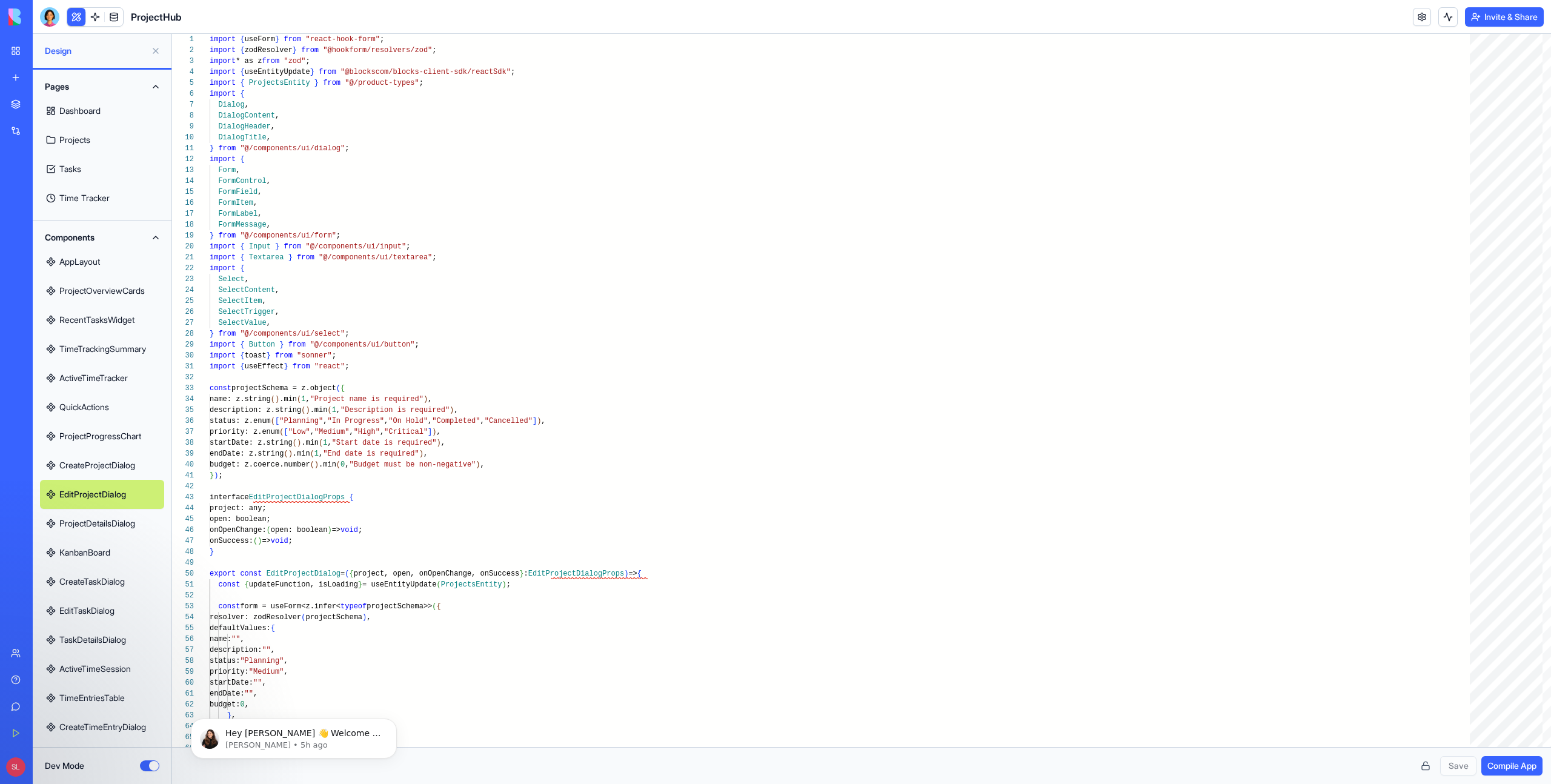
click at [78, 421] on link "ProjectProgressChart" at bounding box center [102, 436] width 124 height 29
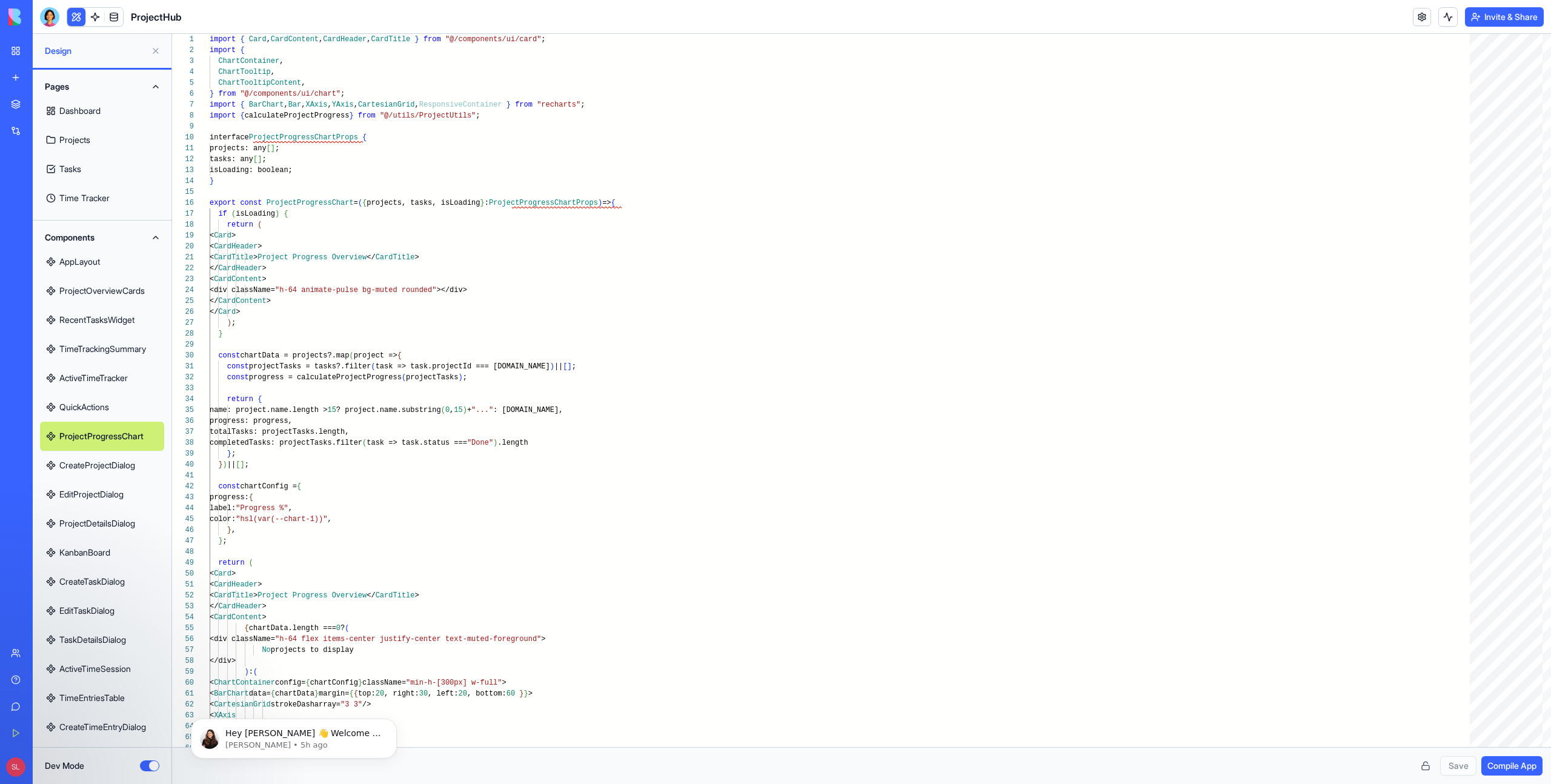
click at [147, 236] on button "Components" at bounding box center [102, 238] width 124 height 19
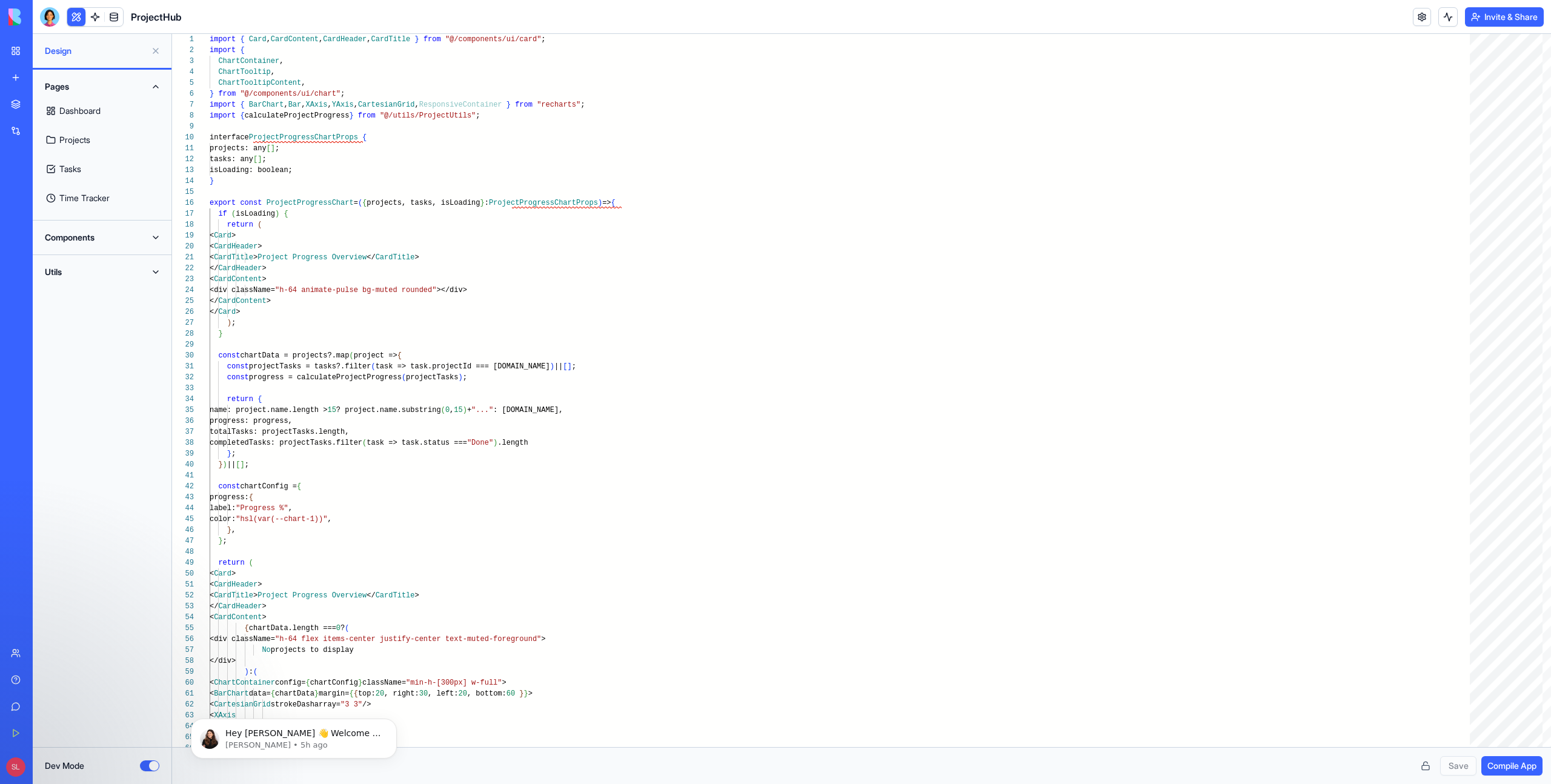
click at [154, 276] on button "Utils" at bounding box center [102, 272] width 124 height 19
click at [80, 298] on link "FormatUtils" at bounding box center [102, 296] width 124 height 29
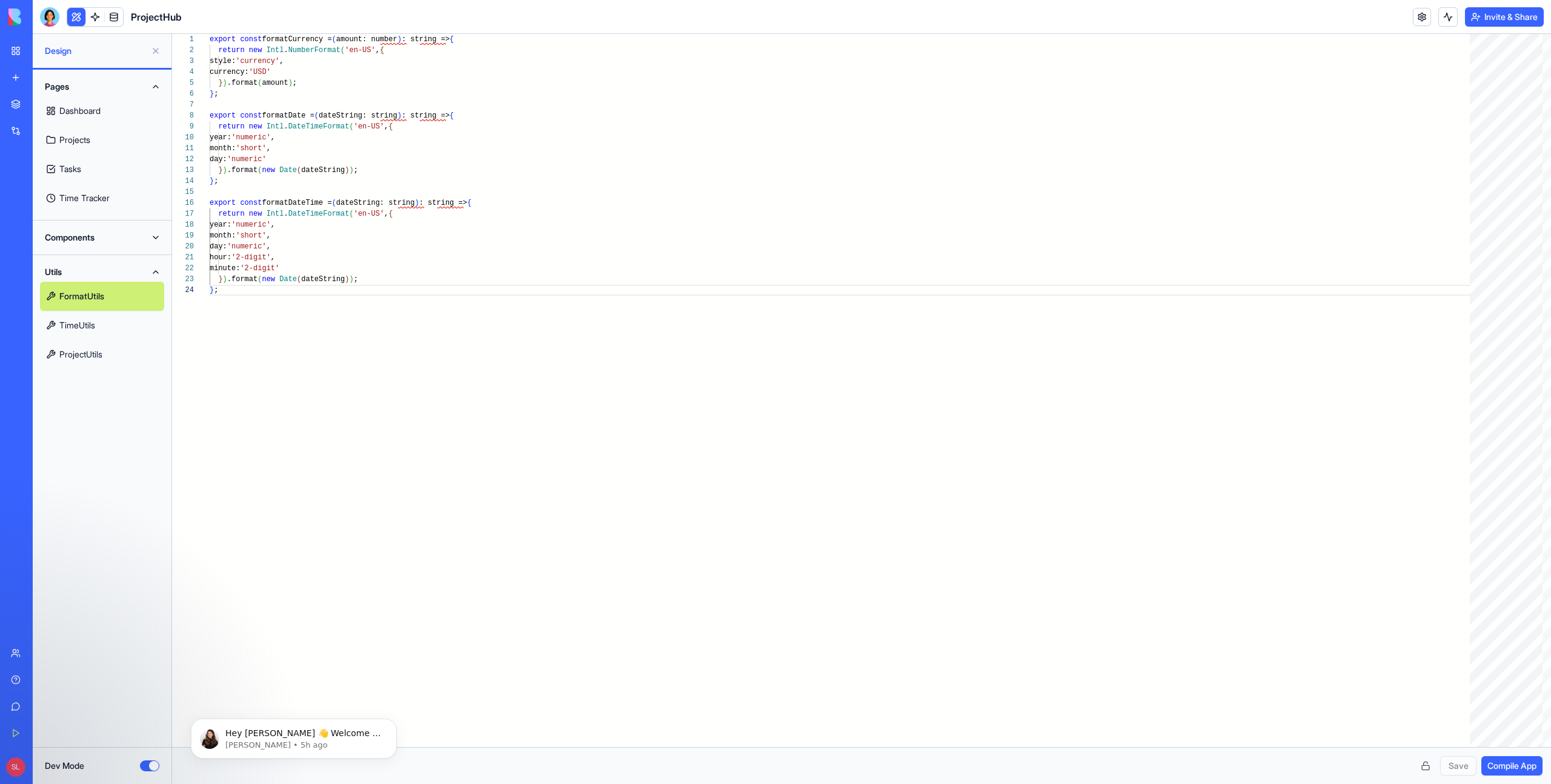
click at [79, 324] on link "TimeUtils" at bounding box center [102, 325] width 124 height 29
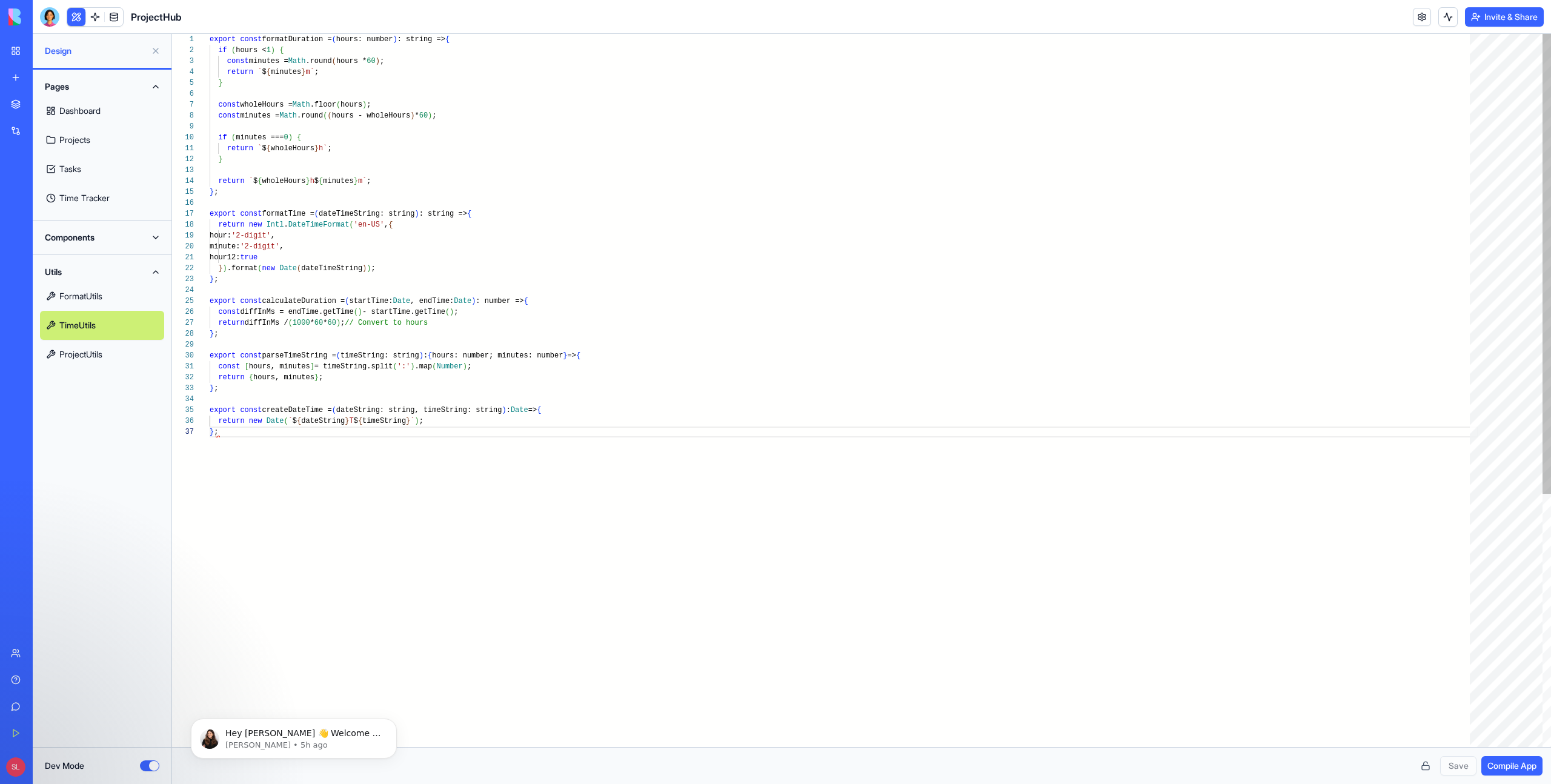
click at [78, 361] on link "ProjectUtils" at bounding box center [102, 354] width 124 height 29
type textarea "**********"
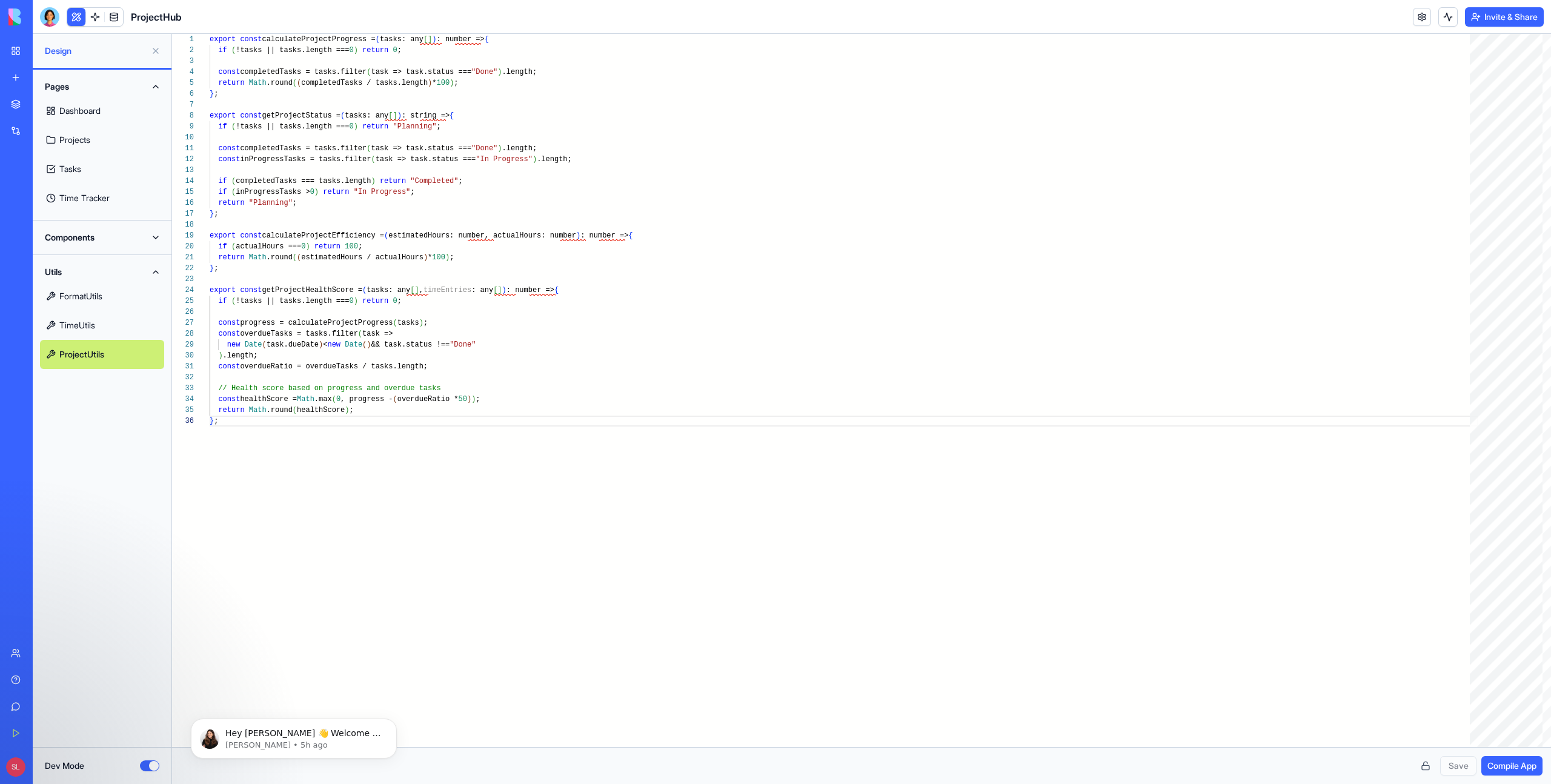
click at [142, 271] on button "Utils" at bounding box center [102, 272] width 124 height 19
click at [118, 8] on link at bounding box center [114, 17] width 18 height 18
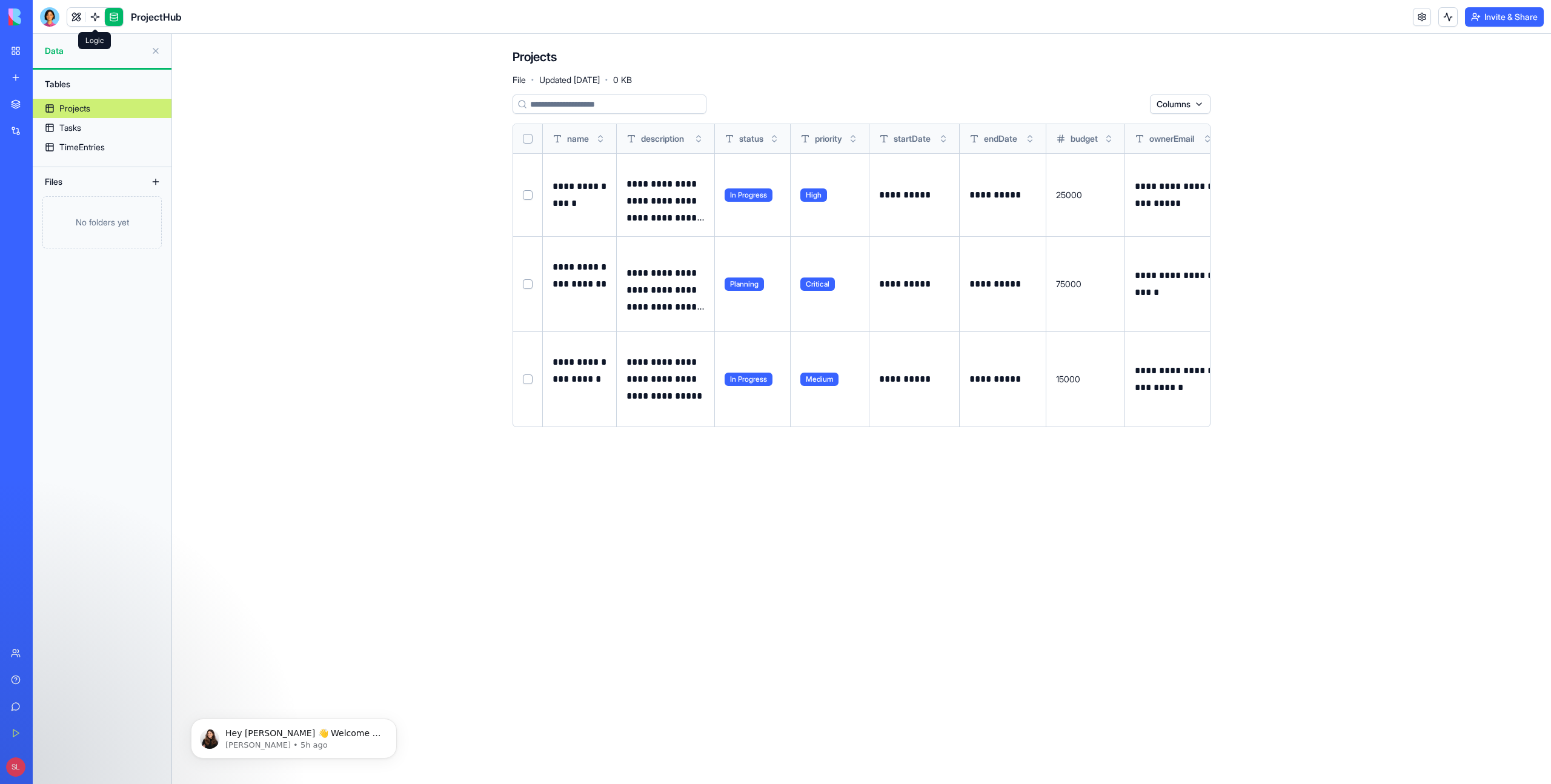
click at [99, 17] on link at bounding box center [95, 17] width 18 height 18
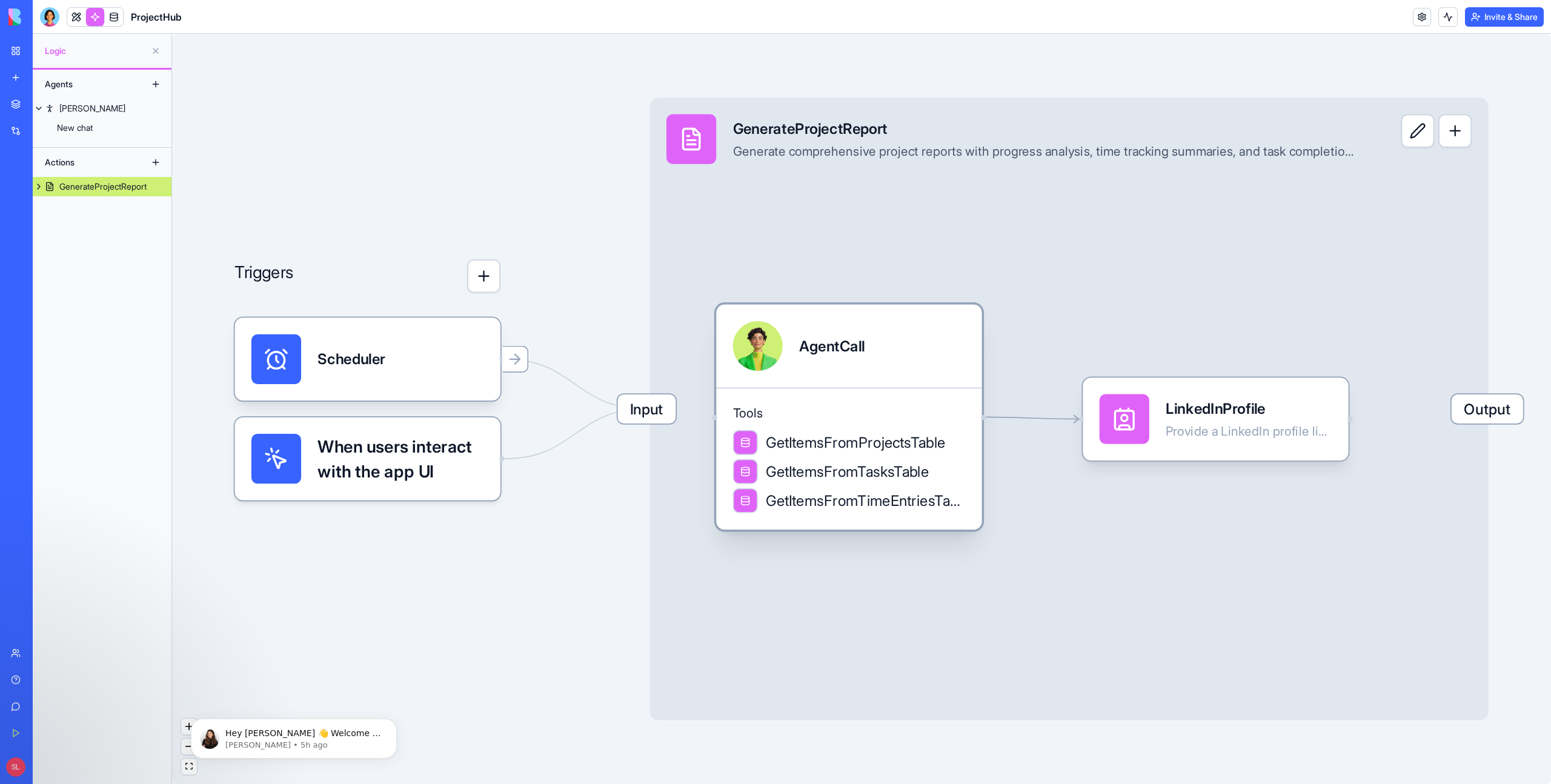
click at [796, 361] on div "AgentCall" at bounding box center [849, 346] width 233 height 50
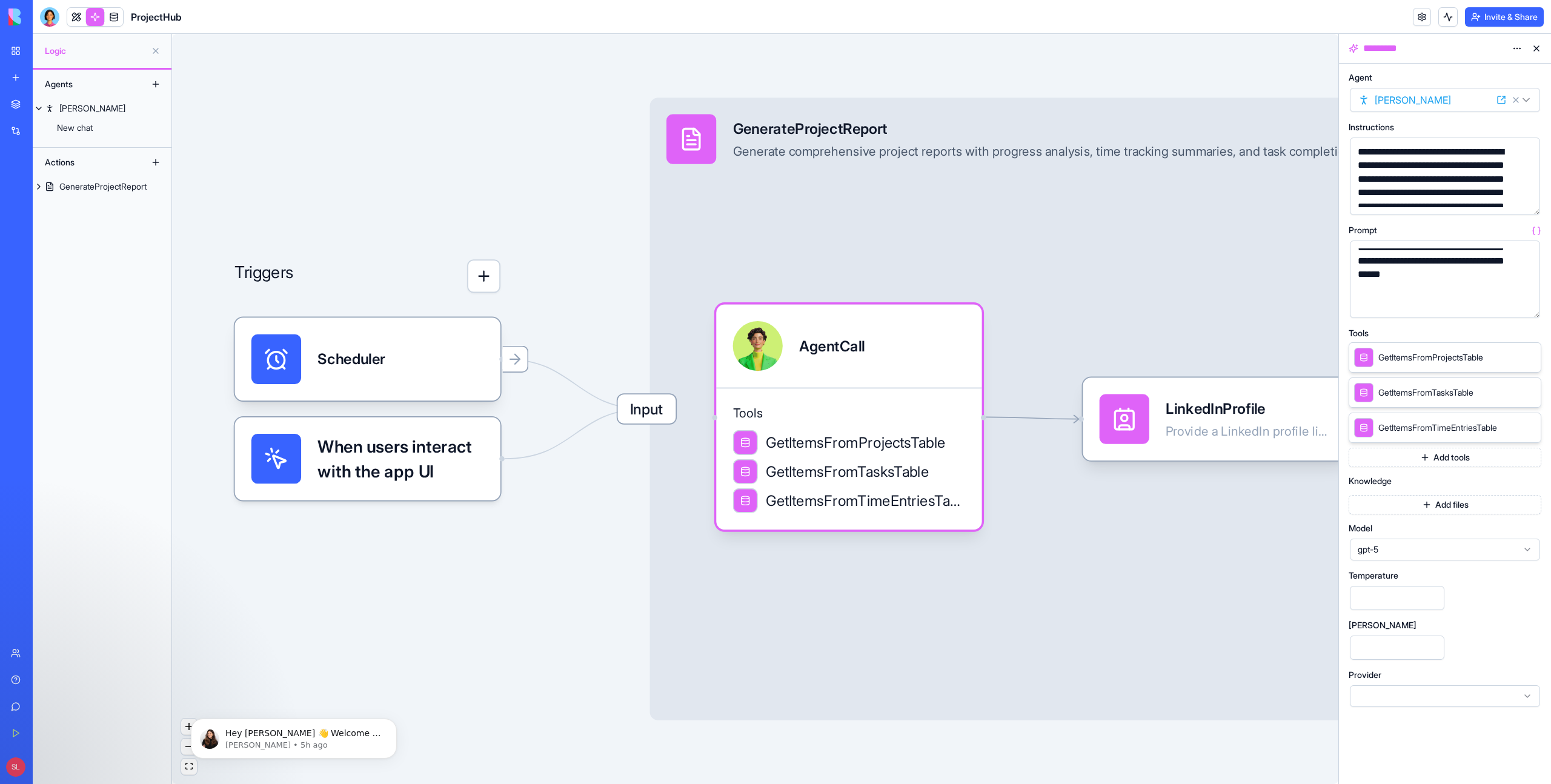
scroll to position [70, 0]
click at [1528, 309] on button "button" at bounding box center [1528, 306] width 19 height 19
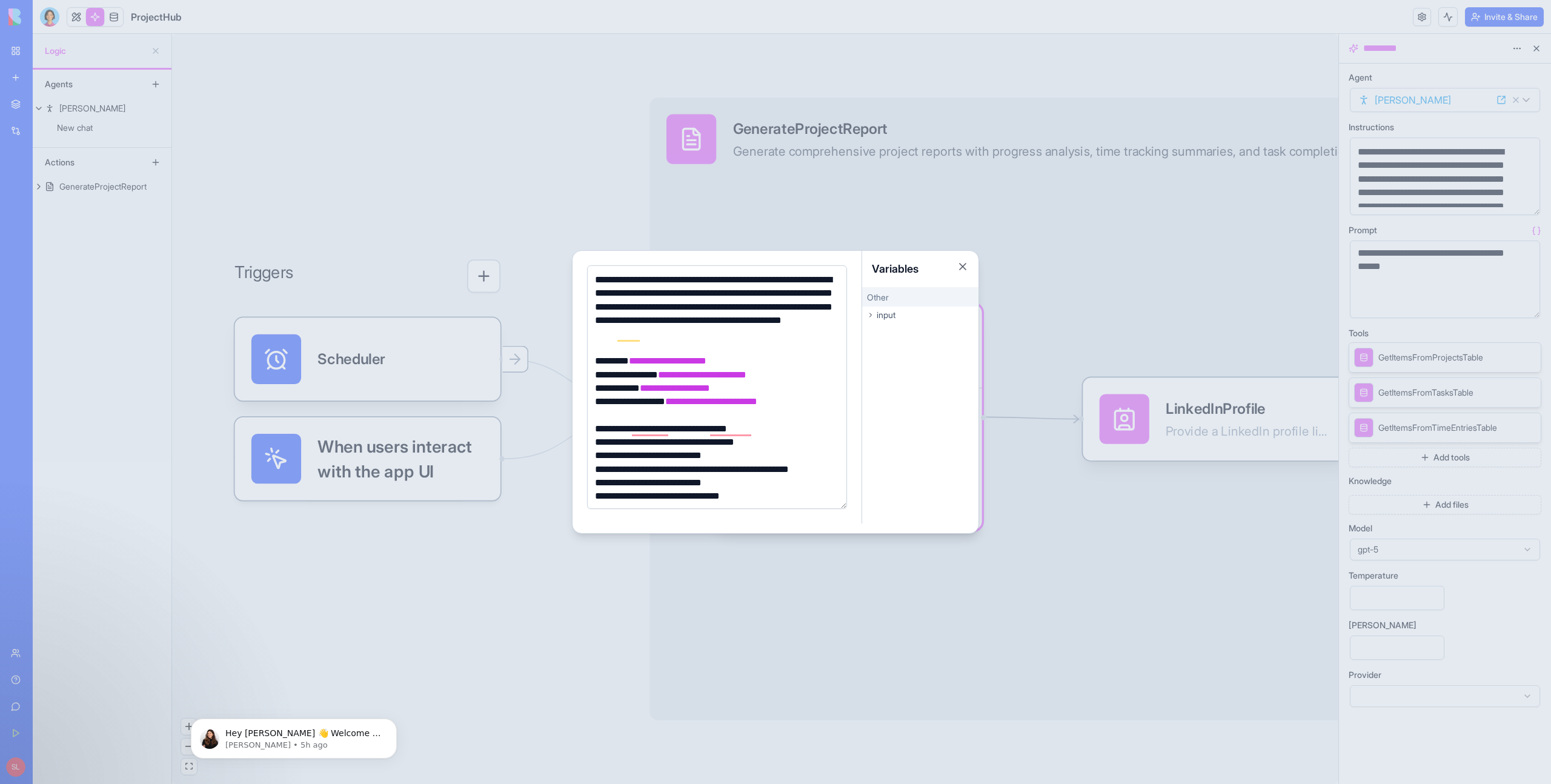
click at [674, 364] on span "**********" at bounding box center [667, 360] width 78 height 9
click at [625, 374] on div "**********" at bounding box center [715, 375] width 248 height 14
click at [720, 377] on span "**********" at bounding box center [702, 374] width 88 height 9
click at [865, 318] on div "input" at bounding box center [920, 315] width 116 height 17
click at [885, 327] on div "projectName" at bounding box center [920, 333] width 116 height 14
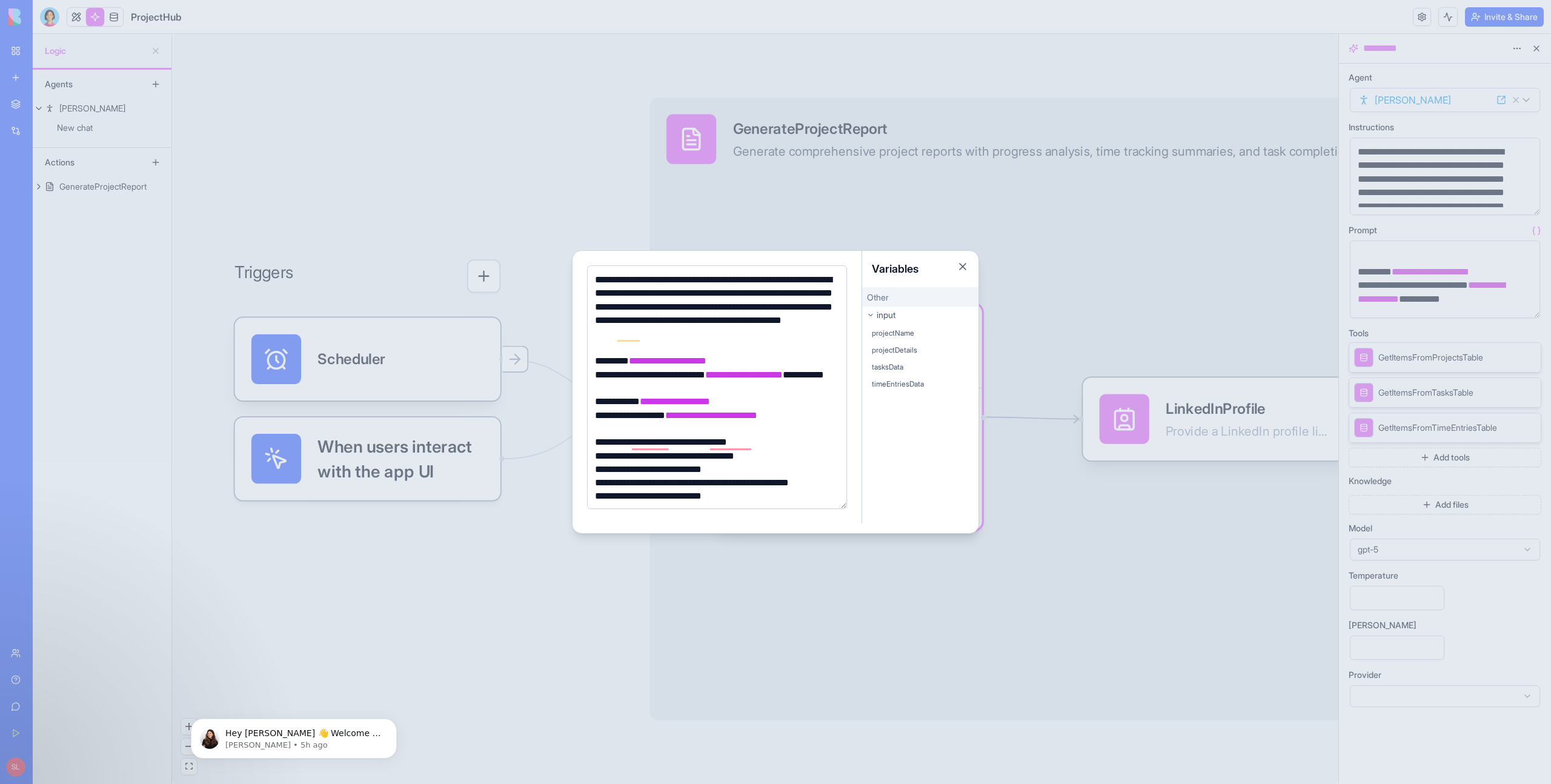
click at [886, 343] on div "projectDetails" at bounding box center [920, 350] width 116 height 14
click at [890, 364] on span "tasksData" at bounding box center [887, 367] width 31 height 10
click at [892, 374] on div "projectName projectDetails tasksData timeEntriesData" at bounding box center [920, 359] width 116 height 71
click at [892, 376] on div "timeEntriesData" at bounding box center [920, 384] width 116 height 14
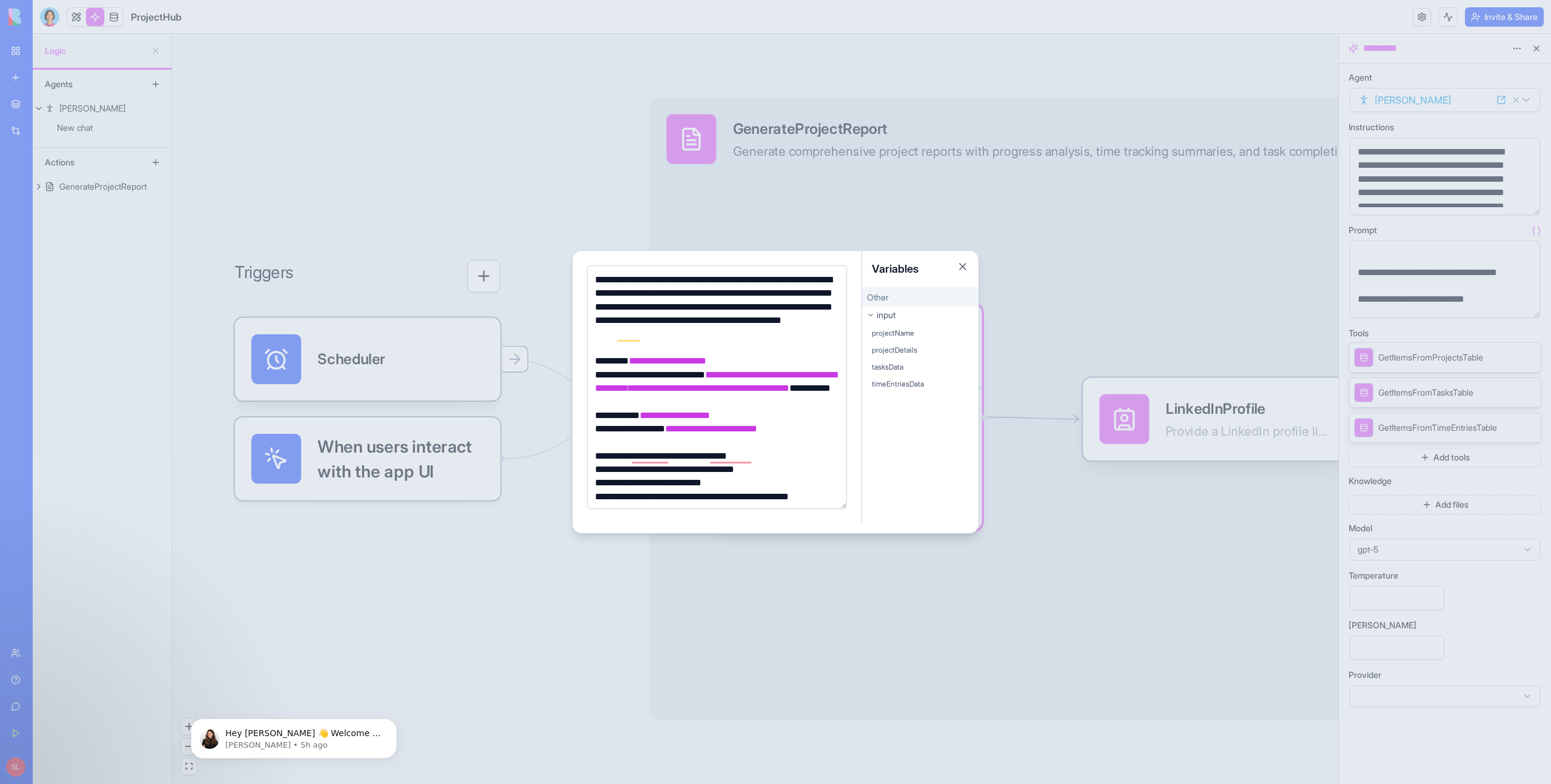
click at [885, 360] on div "tasksData" at bounding box center [920, 367] width 116 height 14
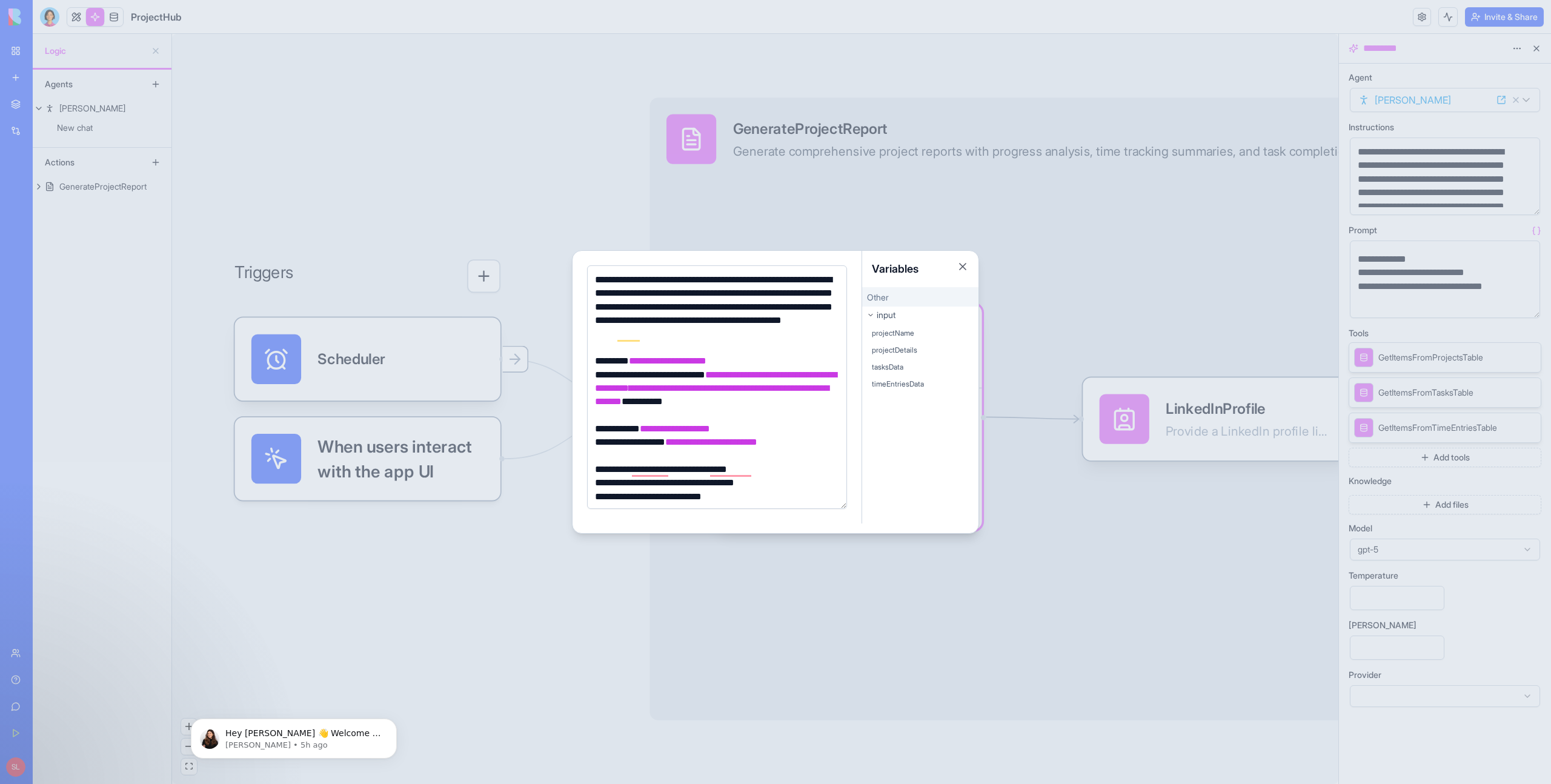
click at [886, 336] on span "projectName" at bounding box center [893, 333] width 43 height 10
click at [887, 326] on div "projectName" at bounding box center [920, 333] width 116 height 14
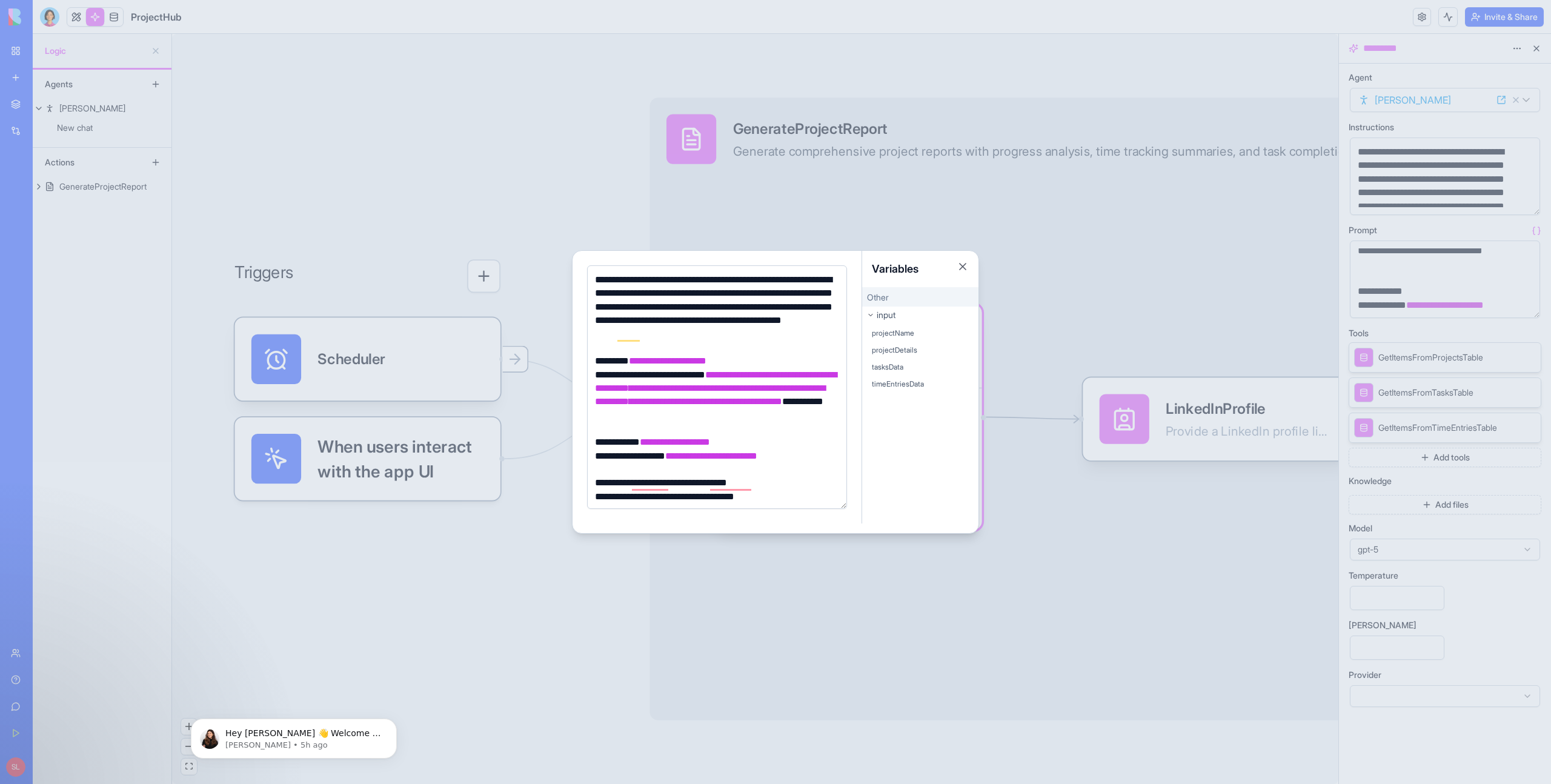
scroll to position [506, 0]
click at [886, 320] on div "input" at bounding box center [920, 315] width 116 height 17
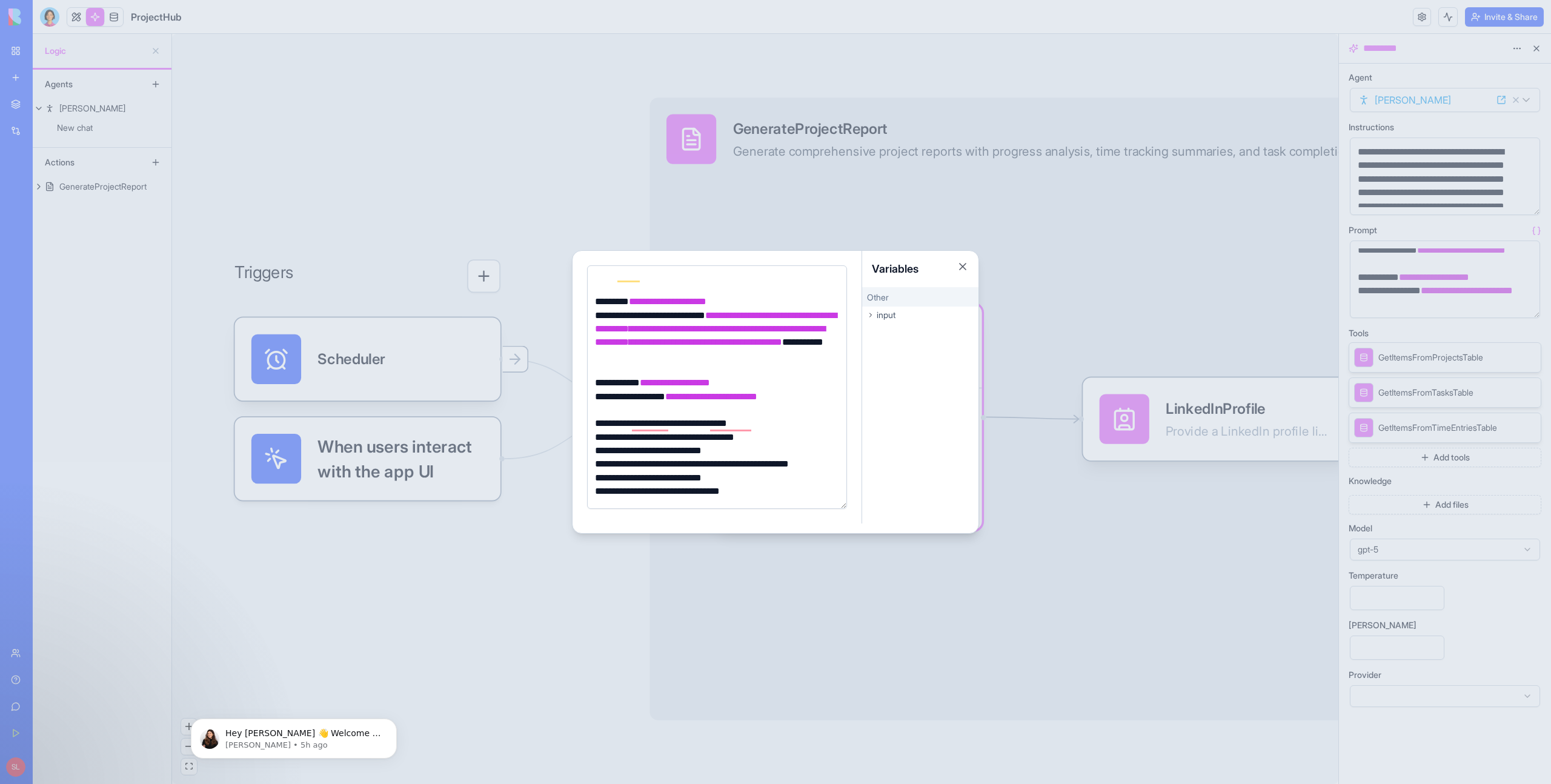
scroll to position [139, 0]
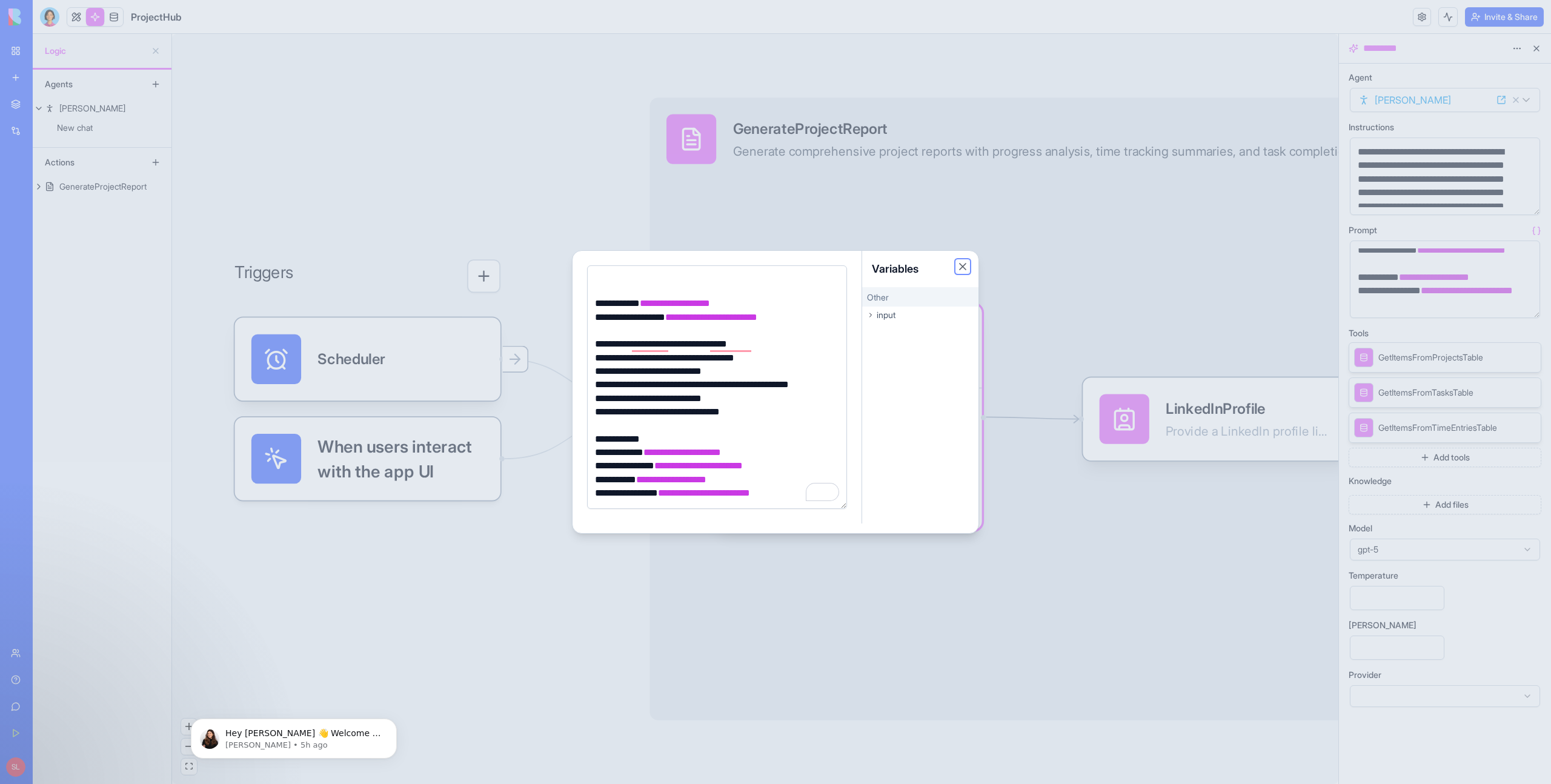
click at [968, 268] on button "Close" at bounding box center [963, 266] width 12 height 12
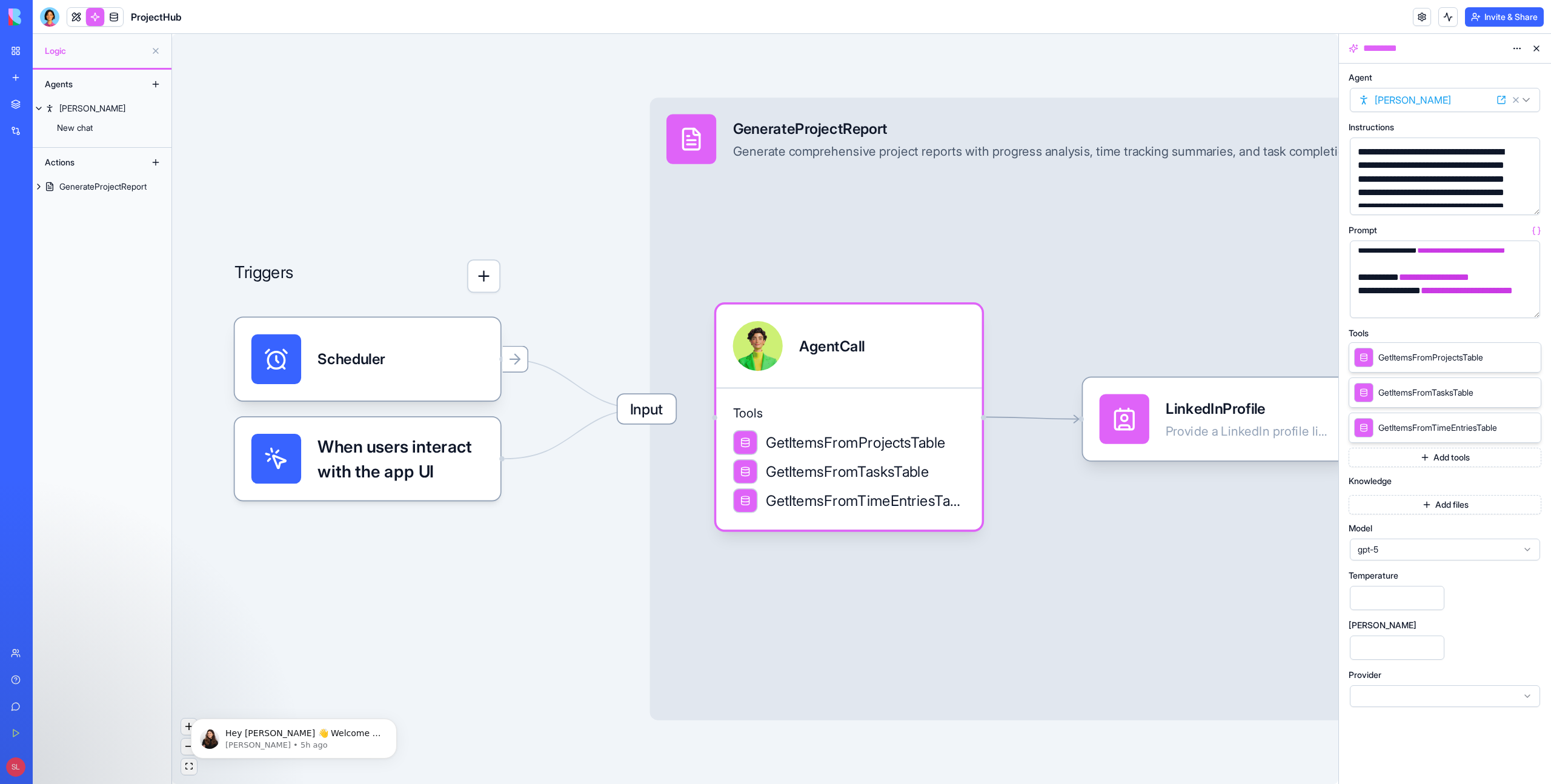
click at [1426, 280] on span "**********" at bounding box center [1435, 277] width 71 height 9
click at [1417, 254] on span "**********" at bounding box center [1461, 250] width 88 height 9
click at [1411, 167] on div "**********" at bounding box center [1435, 206] width 161 height 122
click at [1460, 278] on div "**********" at bounding box center [1435, 309] width 161 height 122
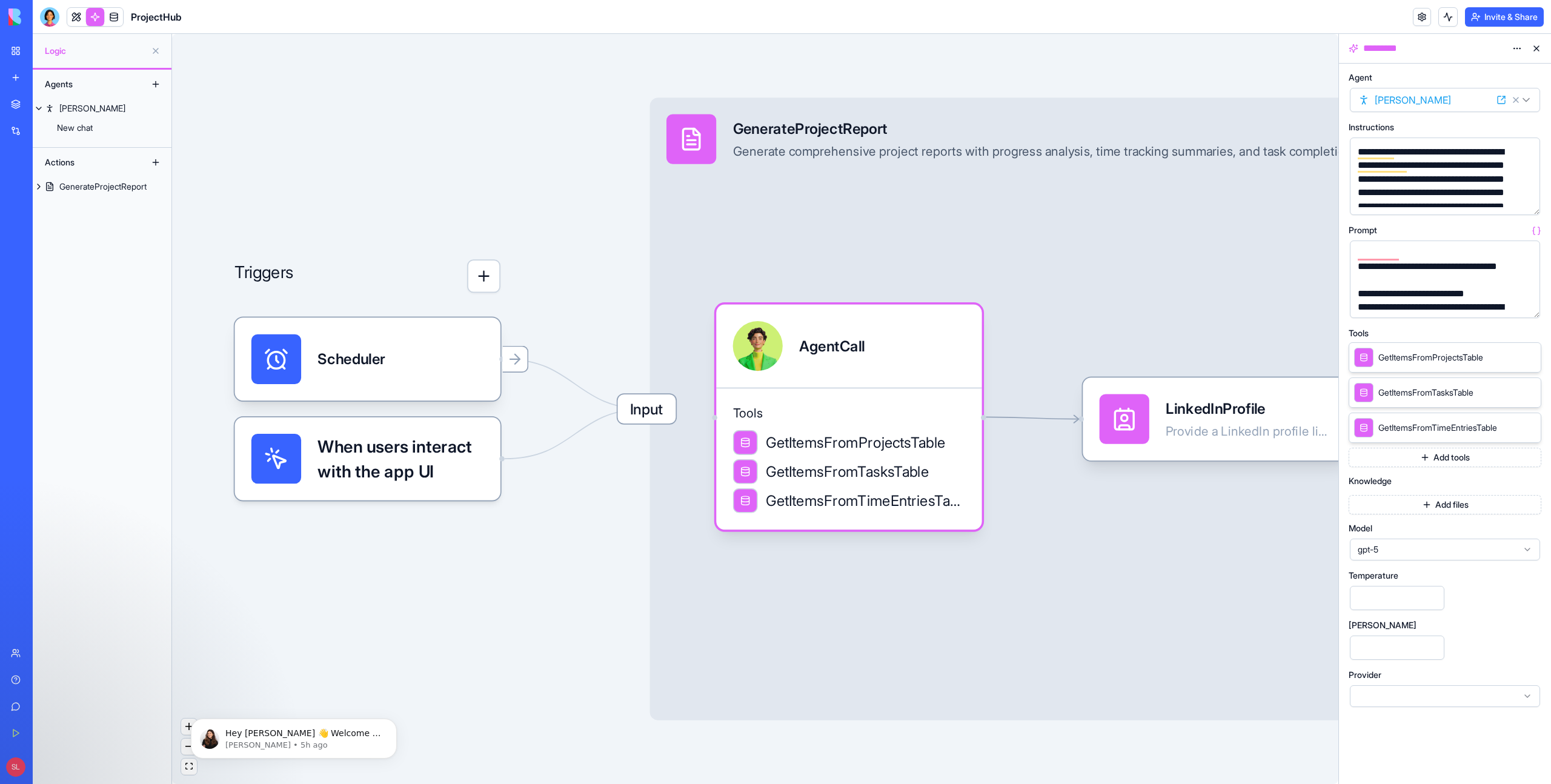
click at [1415, 502] on button "Add files" at bounding box center [1445, 505] width 193 height 19
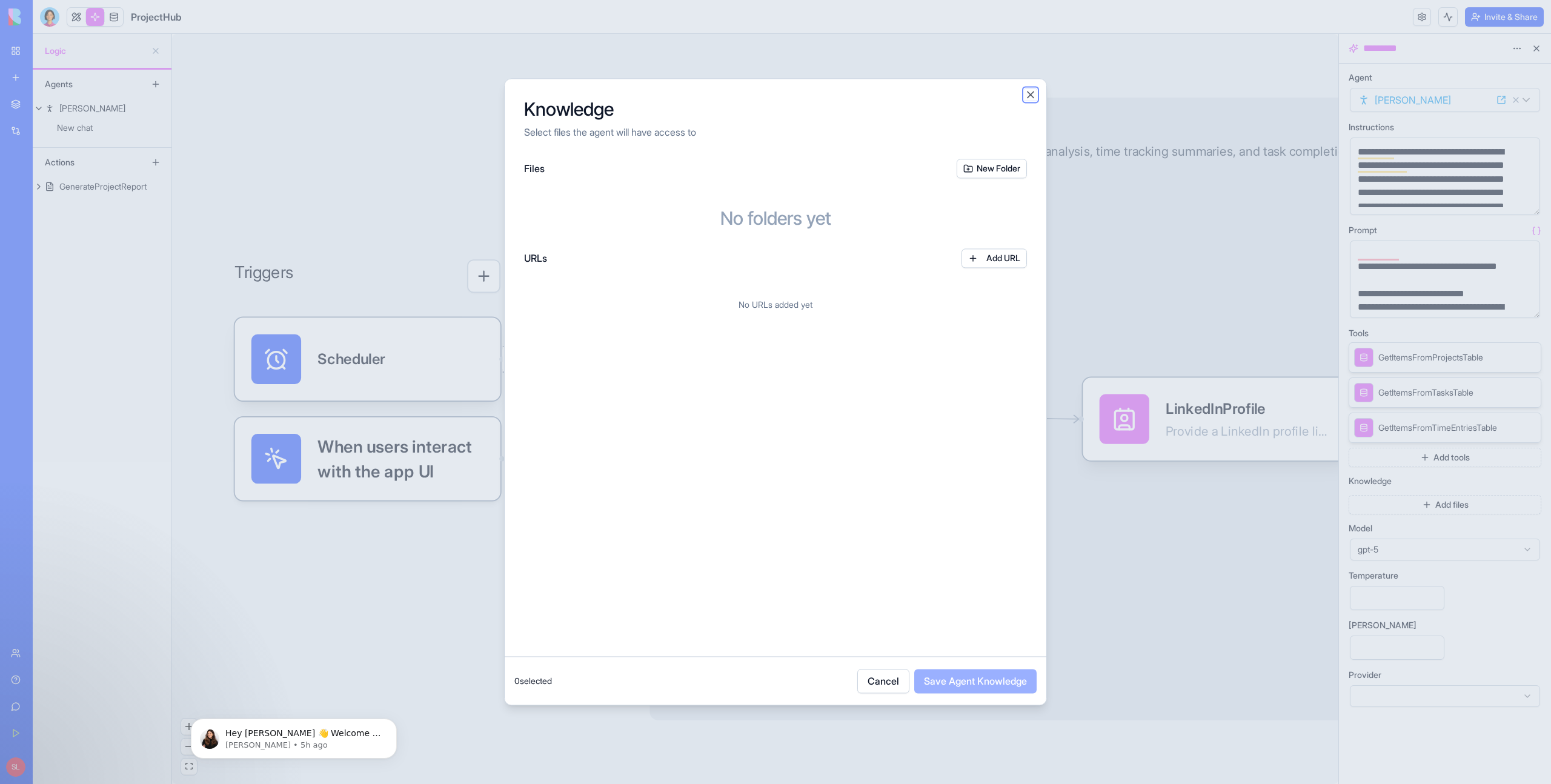
click at [1036, 94] on button "Close" at bounding box center [1030, 94] width 12 height 12
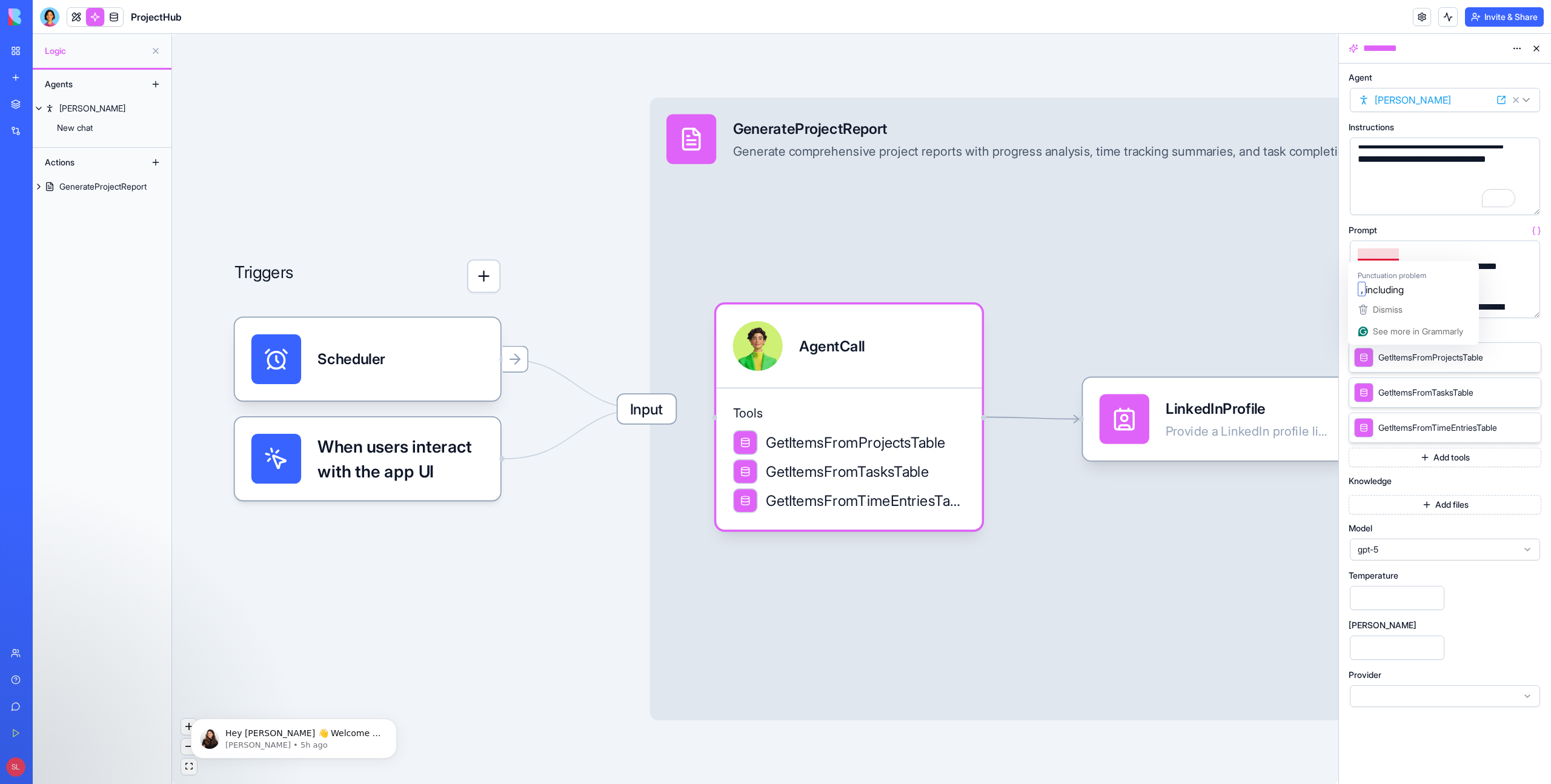
click at [1474, 243] on div "**********" at bounding box center [1445, 279] width 190 height 78
click at [1405, 260] on div "To enrich screen reader interactions, please activate Accessibility in Grammarl…" at bounding box center [1435, 266] width 161 height 14
click at [1405, 256] on span "**********" at bounding box center [1429, 245] width 144 height 22
click at [1404, 256] on span "**********" at bounding box center [1429, 245] width 144 height 22
click at [639, 421] on span "Input" at bounding box center [646, 408] width 58 height 29
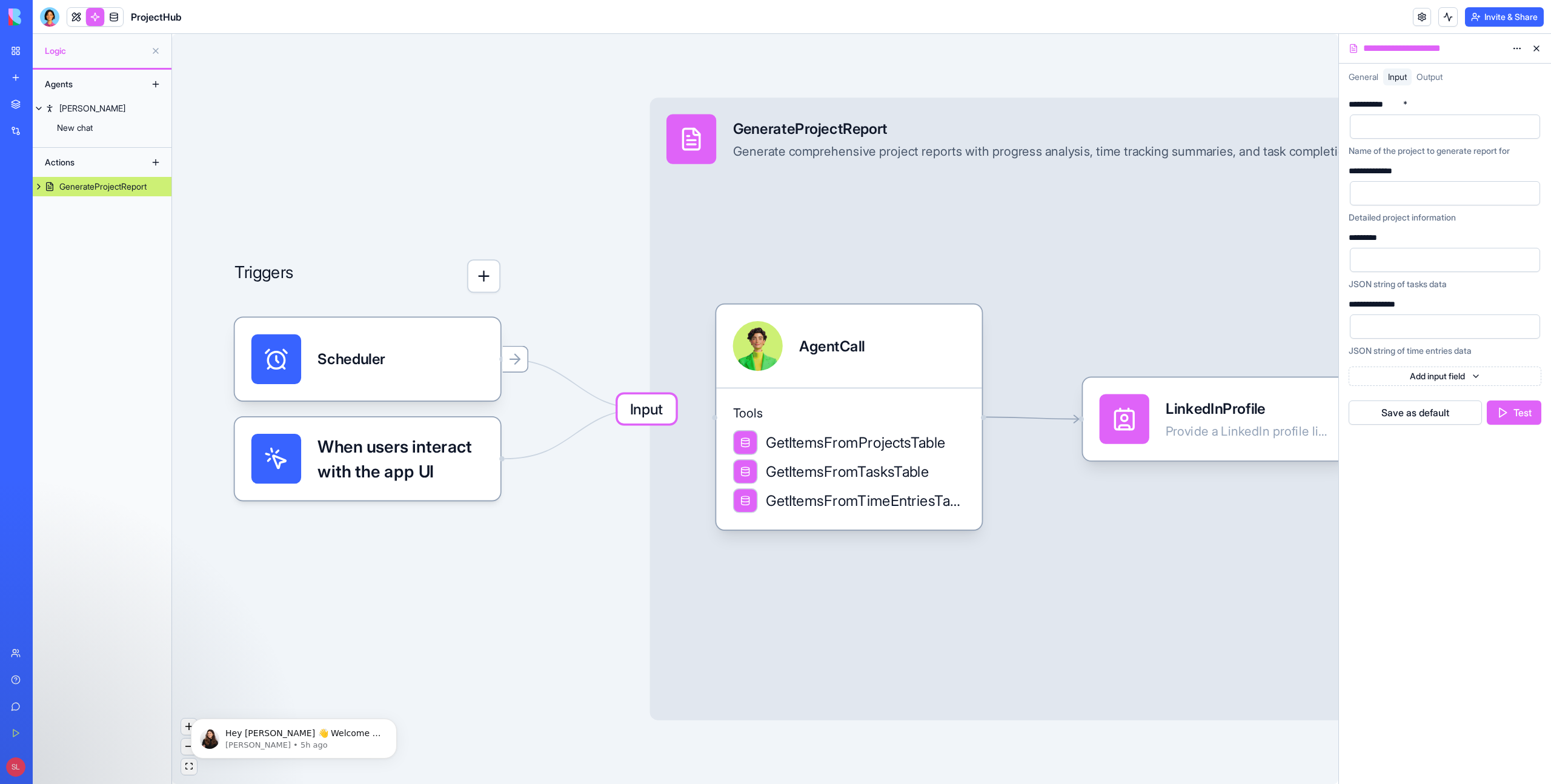
click at [451, 475] on span "When users interact with the app UI" at bounding box center [400, 458] width 166 height 50
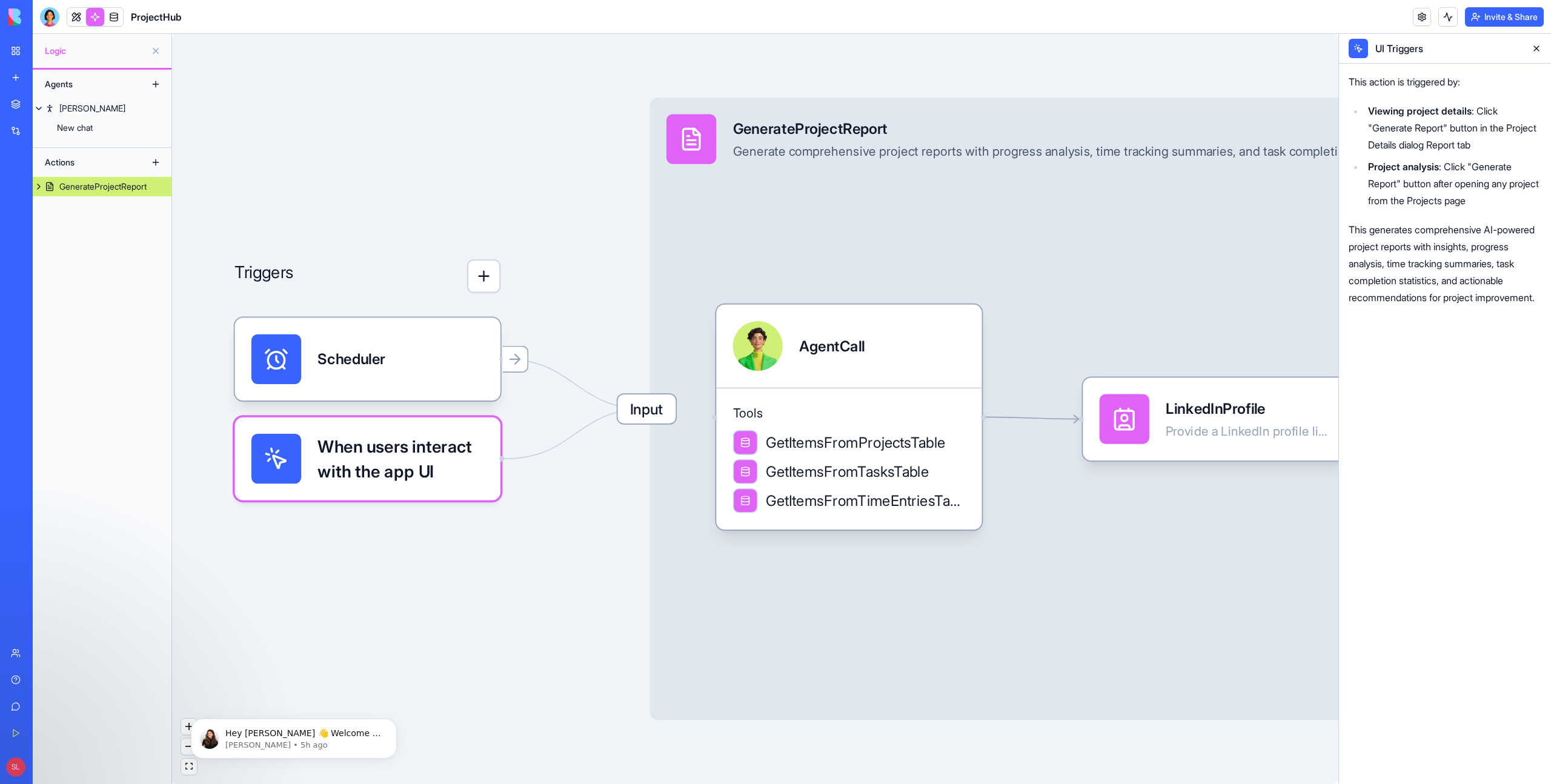
click at [626, 424] on div "Triggers Scheduler When users interact with the app UI Input GenerateProjectRep…" at bounding box center [755, 408] width 1166 height 749
click at [660, 410] on span "Input" at bounding box center [646, 408] width 58 height 29
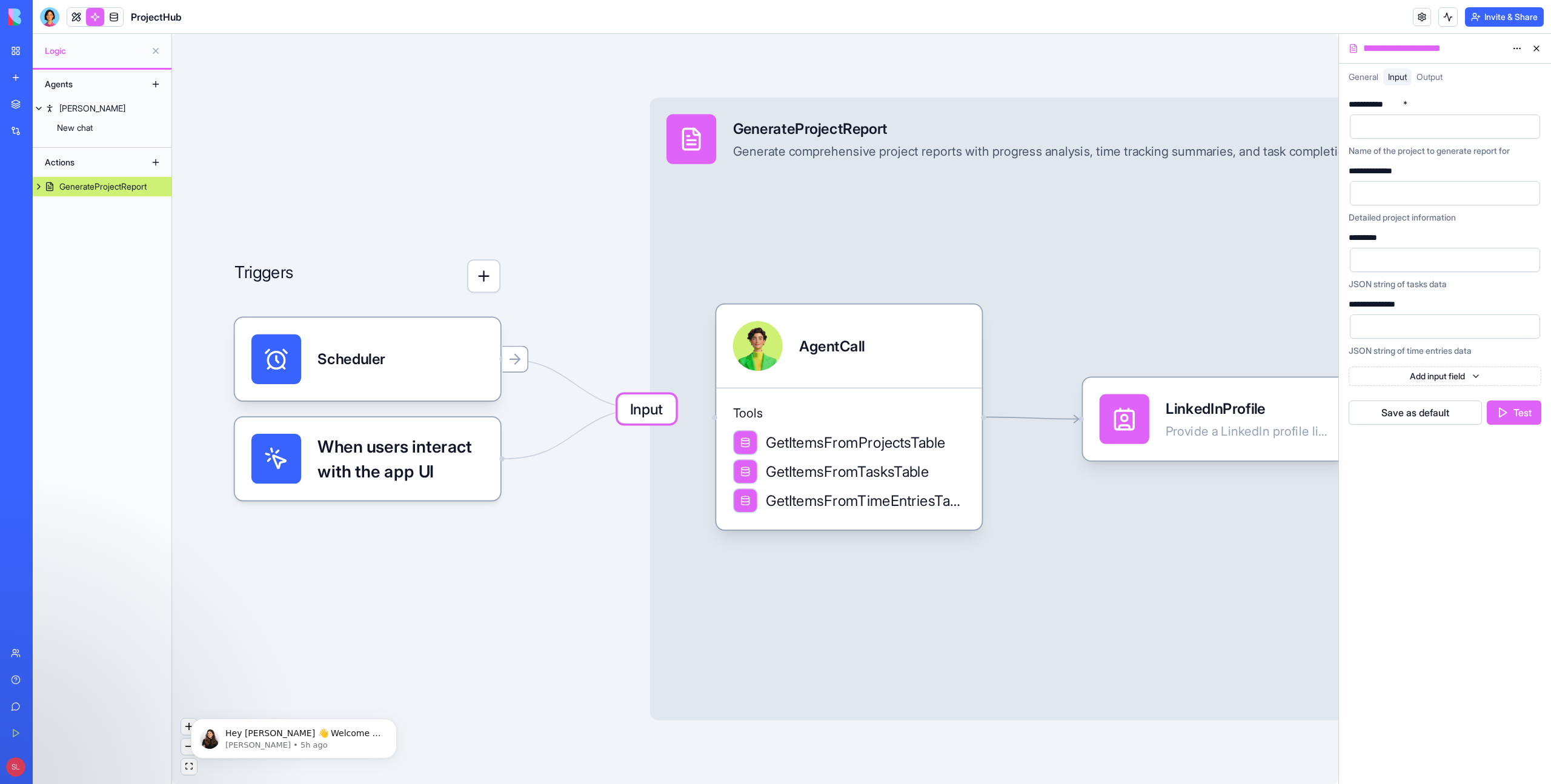
click at [1381, 65] on div "General Input Output" at bounding box center [1445, 76] width 212 height 26
click at [1374, 72] on span "General" at bounding box center [1363, 76] width 30 height 10
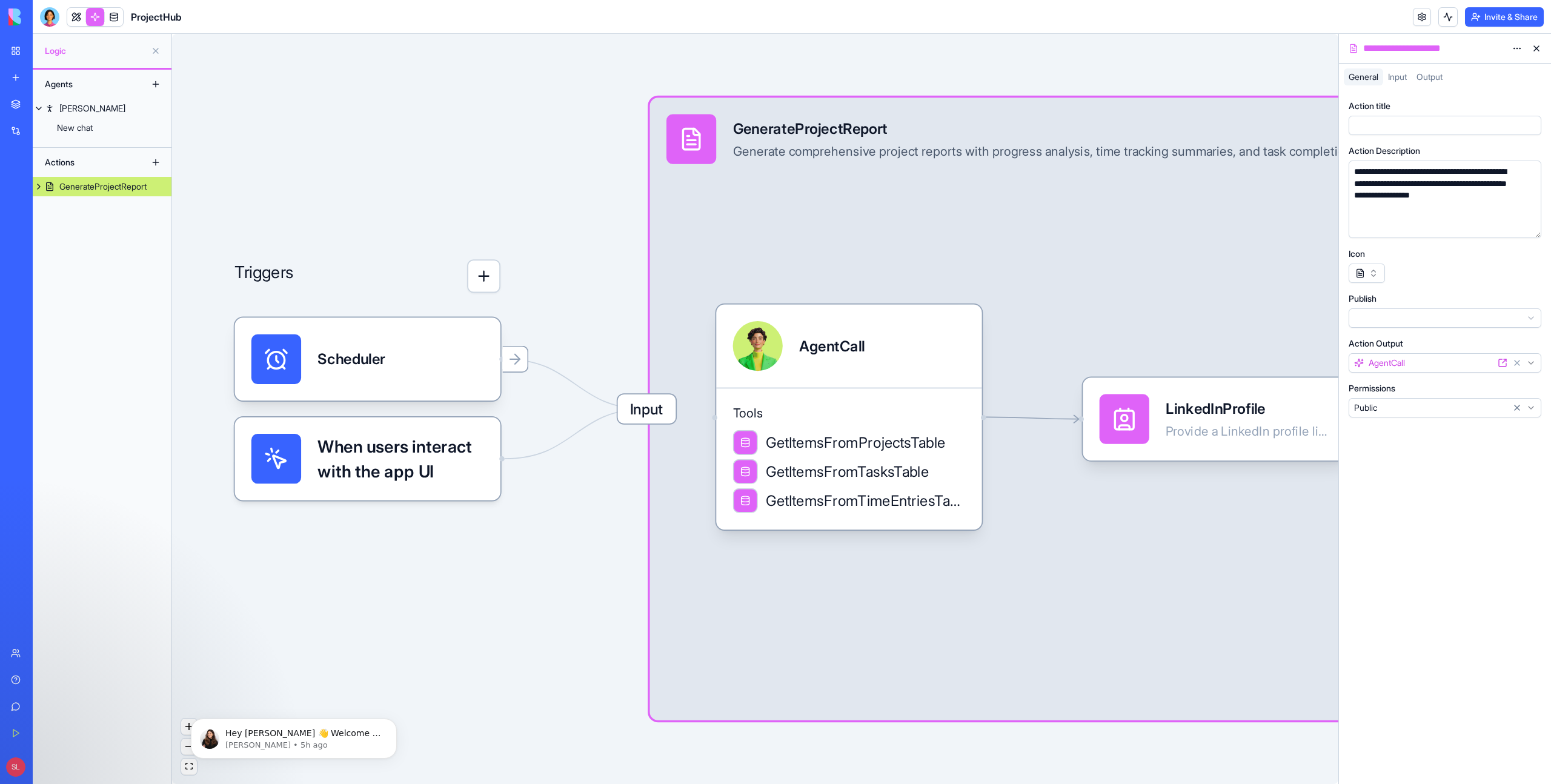
click at [1412, 80] on div "Input" at bounding box center [1397, 76] width 28 height 17
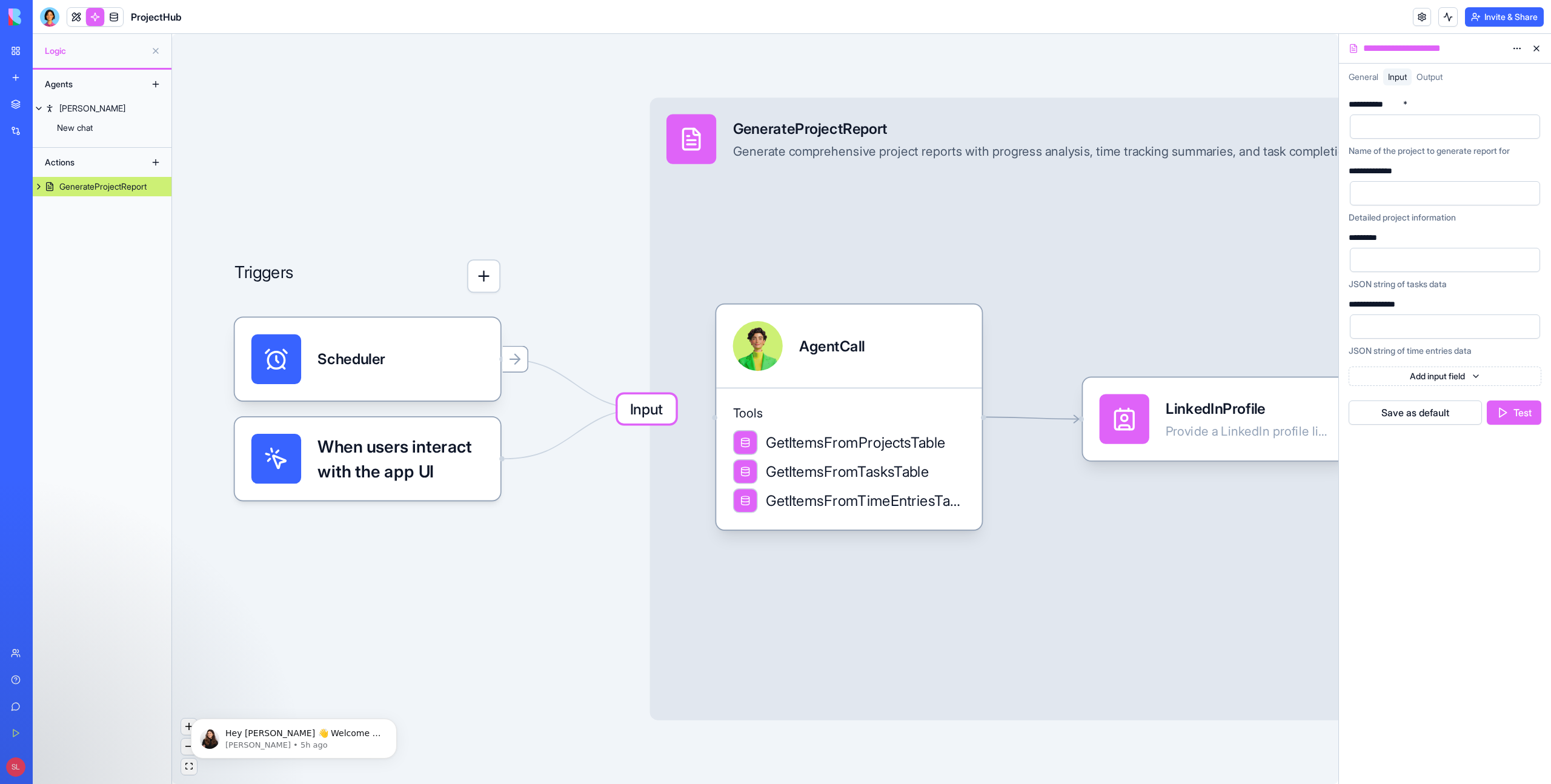
click at [1452, 80] on div "General Input Output" at bounding box center [1445, 79] width 212 height 22
click at [1419, 73] on div "Output" at bounding box center [1430, 76] width 36 height 17
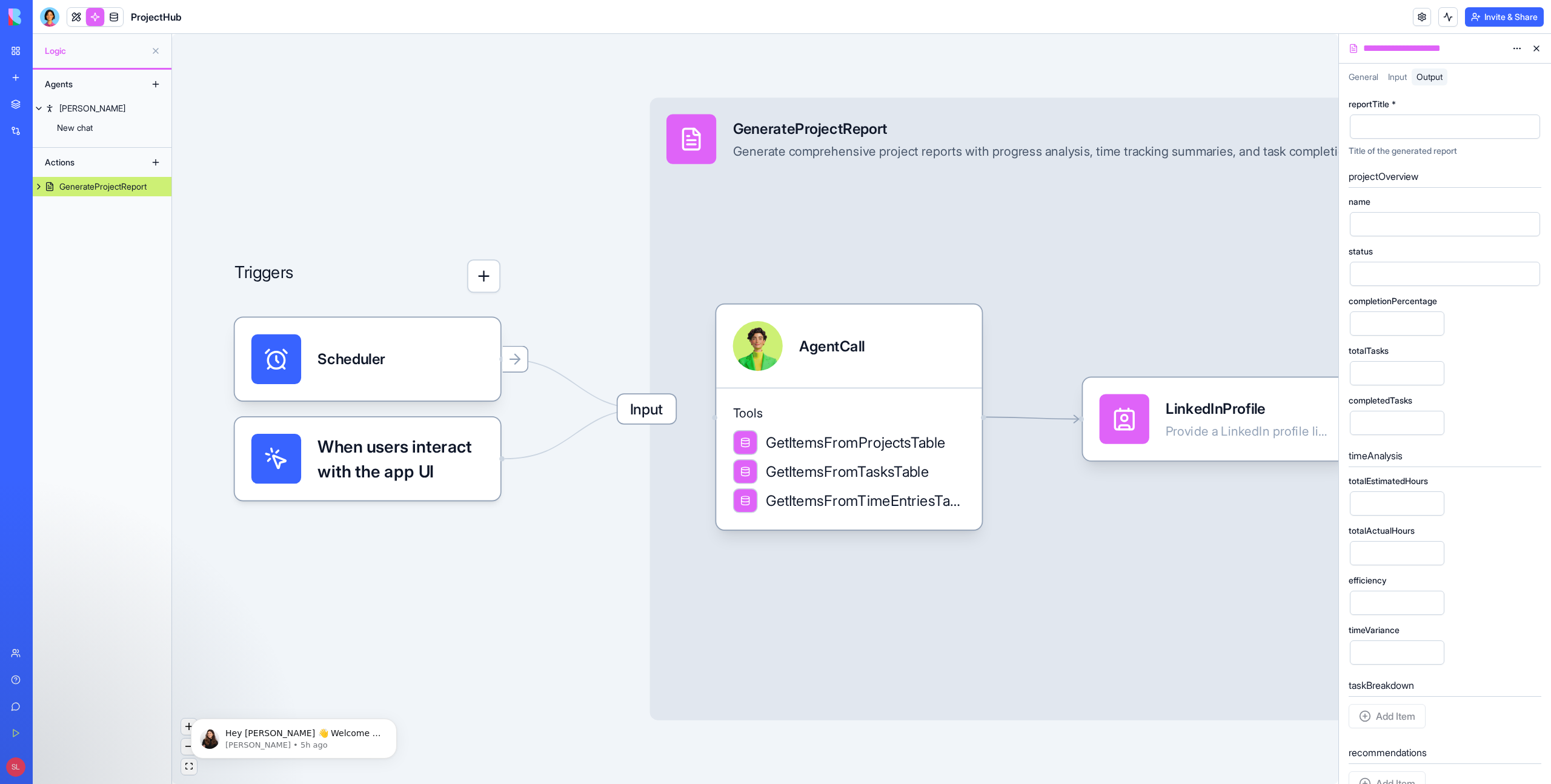
click at [1531, 51] on button at bounding box center [1537, 48] width 19 height 19
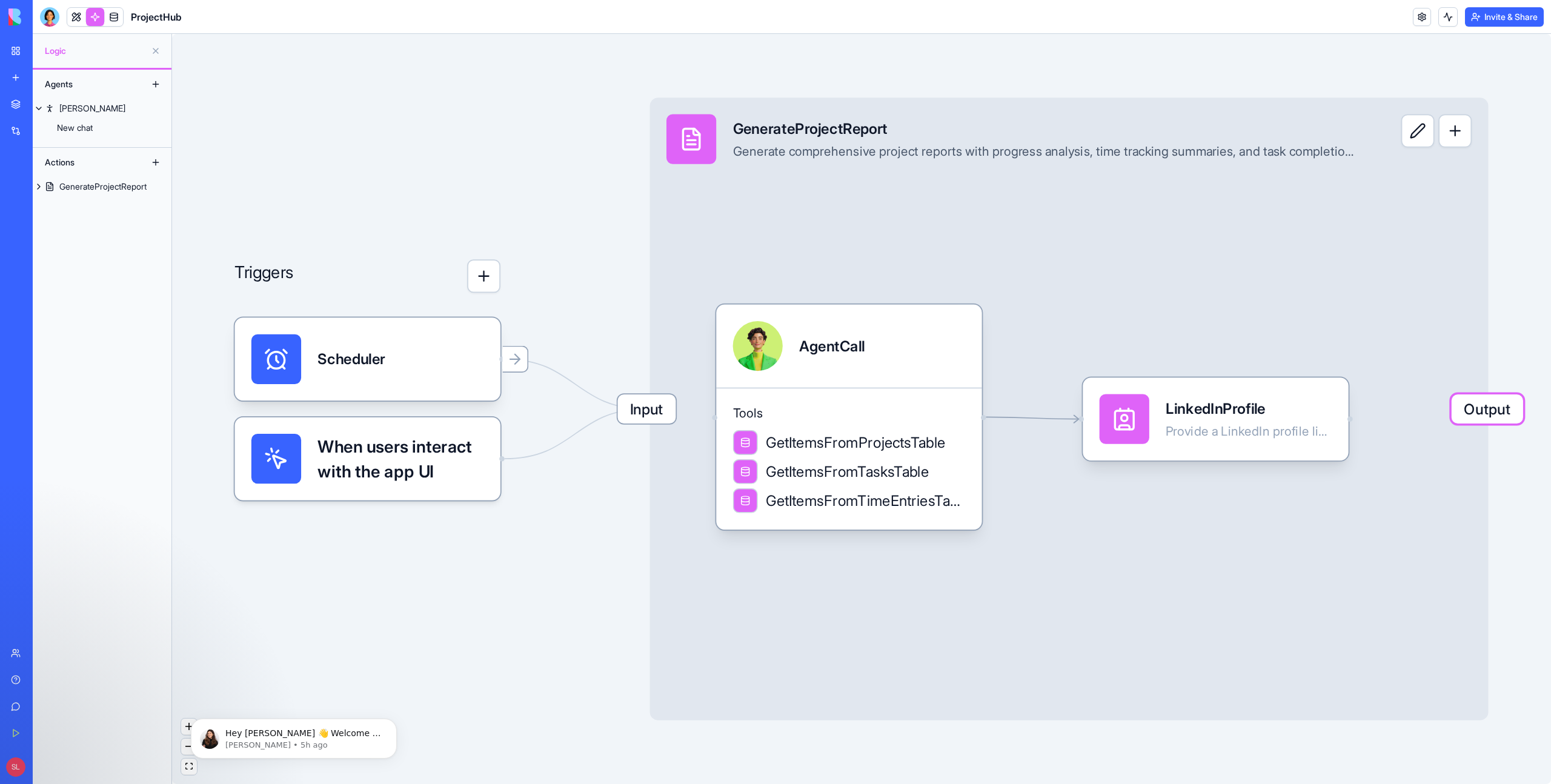
click at [1506, 30] on header "ProjectHub Invite & Share" at bounding box center [792, 17] width 1518 height 34
click at [1500, 18] on button "Invite & Share" at bounding box center [1504, 17] width 79 height 19
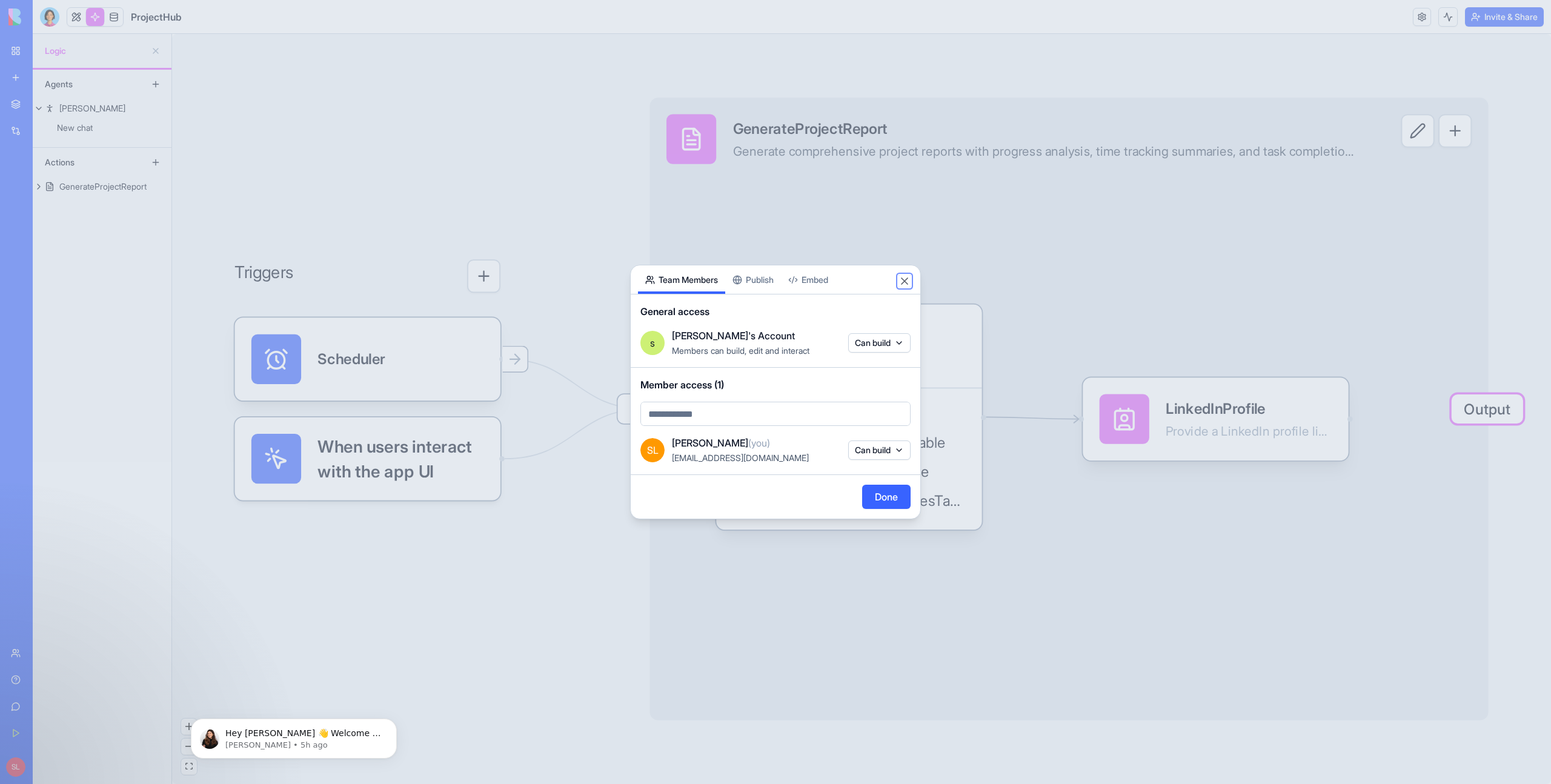
click at [904, 281] on button "Close" at bounding box center [904, 281] width 12 height 12
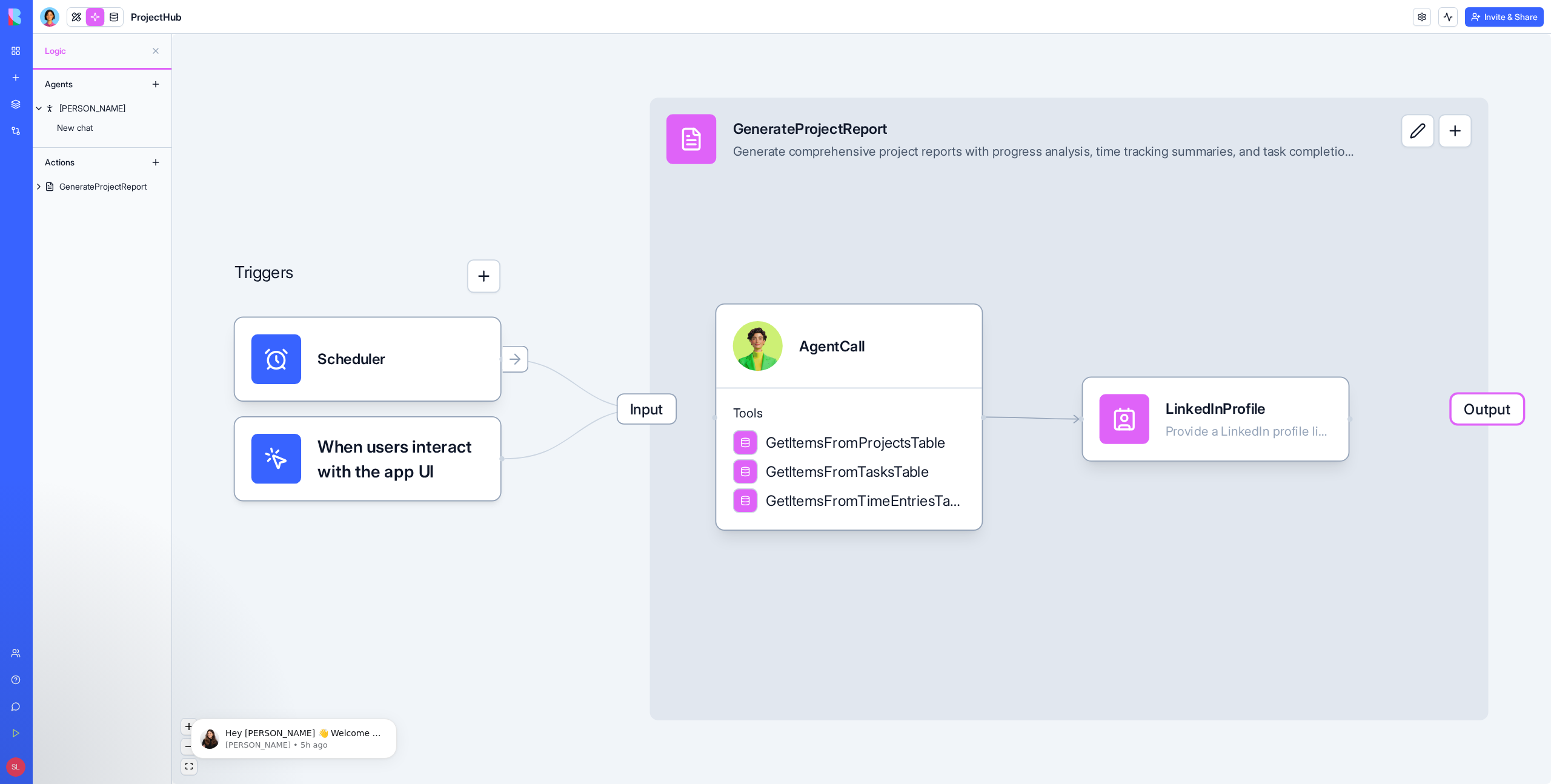
click at [29, 637] on div "Marketplace Integrations Recent ProjectHub AI Logo Generator TRY Feedback Form …" at bounding box center [17, 365] width 26 height 546
click at [45, 651] on div "Team" at bounding box center [37, 652] width 16 height 12
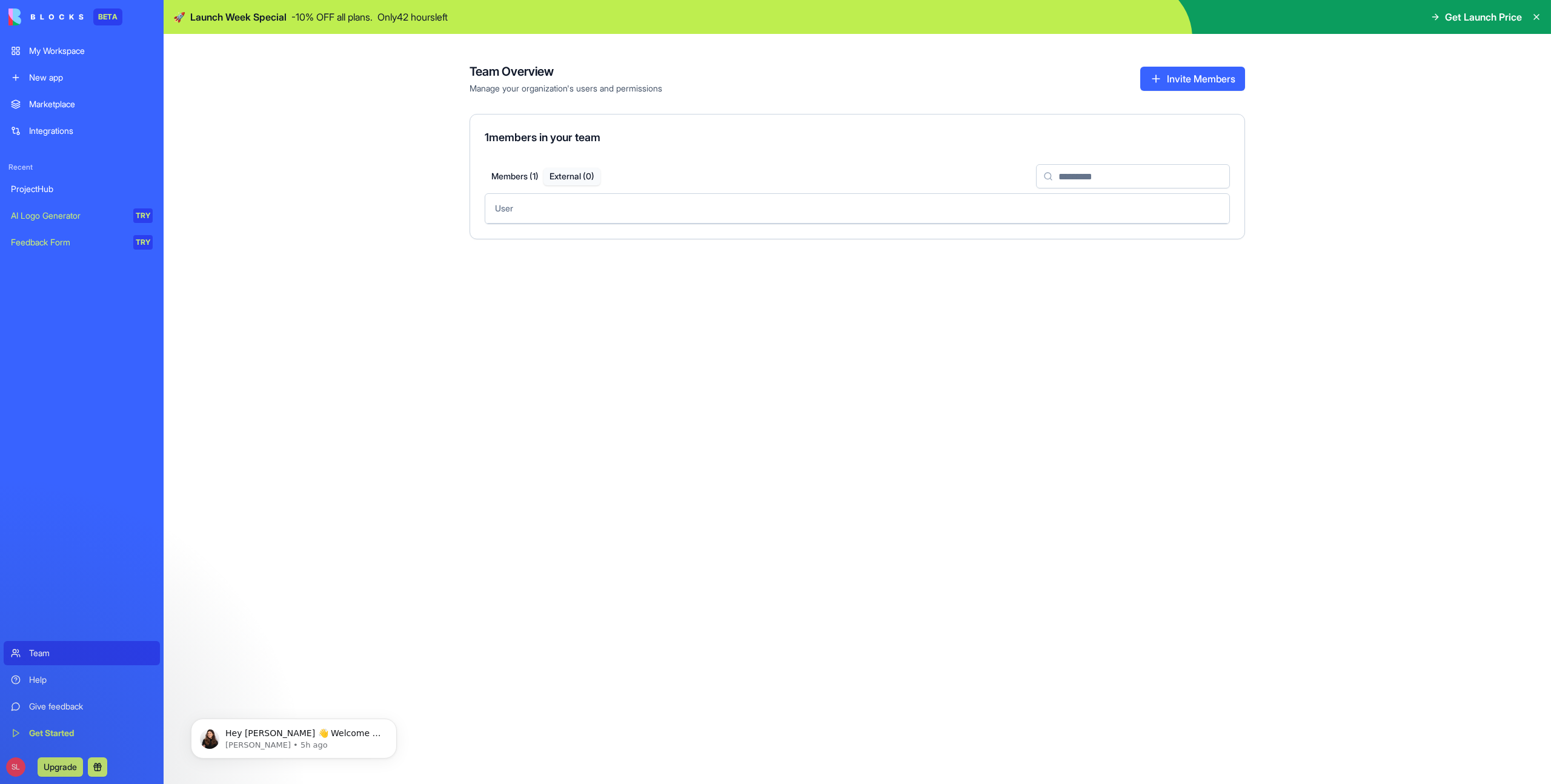
click at [569, 176] on button "External ( 0 )" at bounding box center [572, 177] width 57 height 18
click at [517, 176] on button "Members ( 1 )" at bounding box center [515, 177] width 57 height 18
click at [820, 259] on td "Admin" at bounding box center [857, 246] width 149 height 47
click at [819, 248] on html "BETA My Workspace New app Marketplace Integrations Recent ProjectHub AI Logo Ge…" at bounding box center [776, 392] width 1551 height 784
click at [662, 547] on html "BETA My Workspace New app Marketplace Integrations Recent ProjectHub AI Logo Ge…" at bounding box center [776, 392] width 1551 height 784
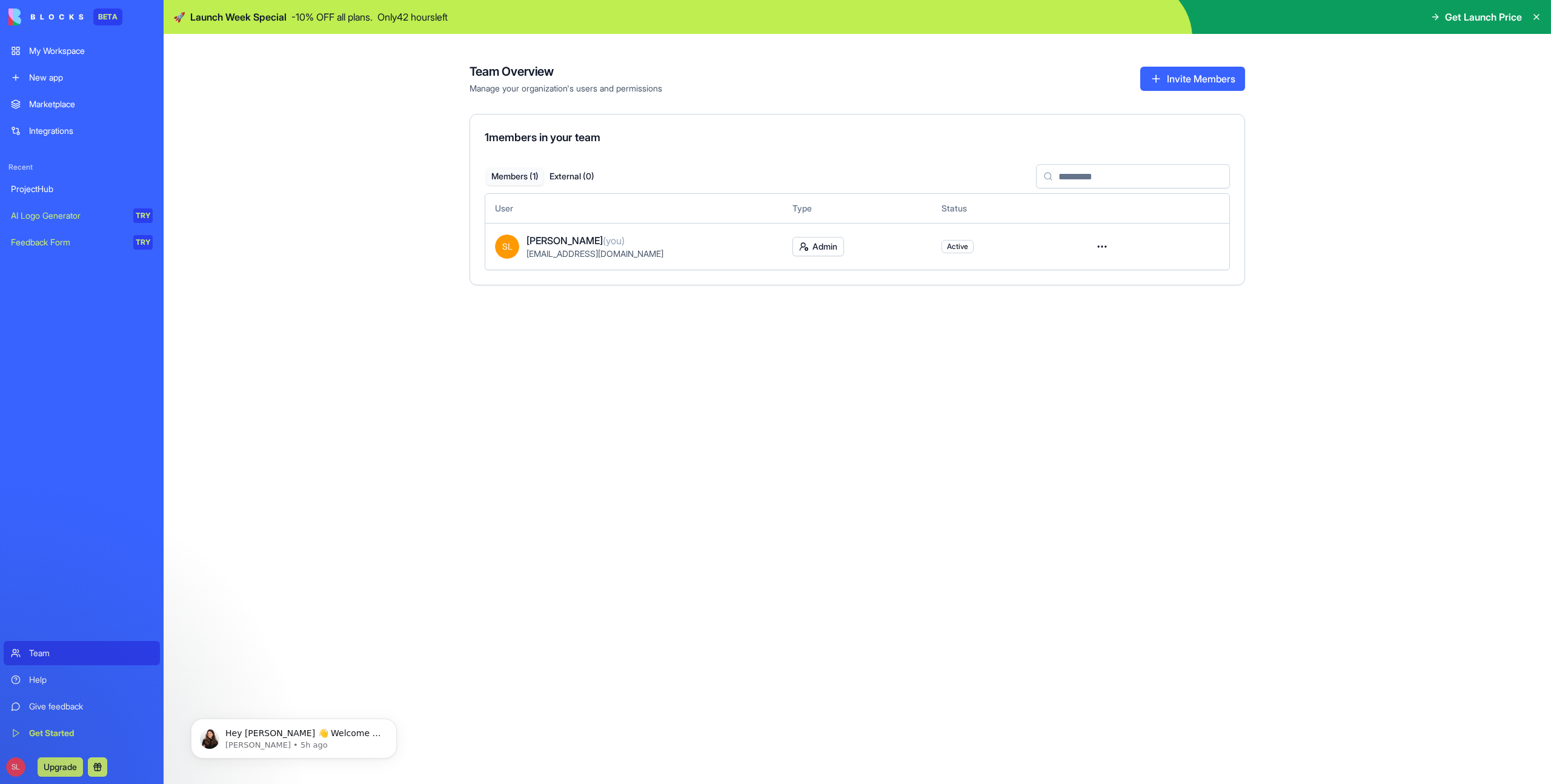
click at [1224, 72] on button "Invite Members" at bounding box center [1192, 79] width 105 height 24
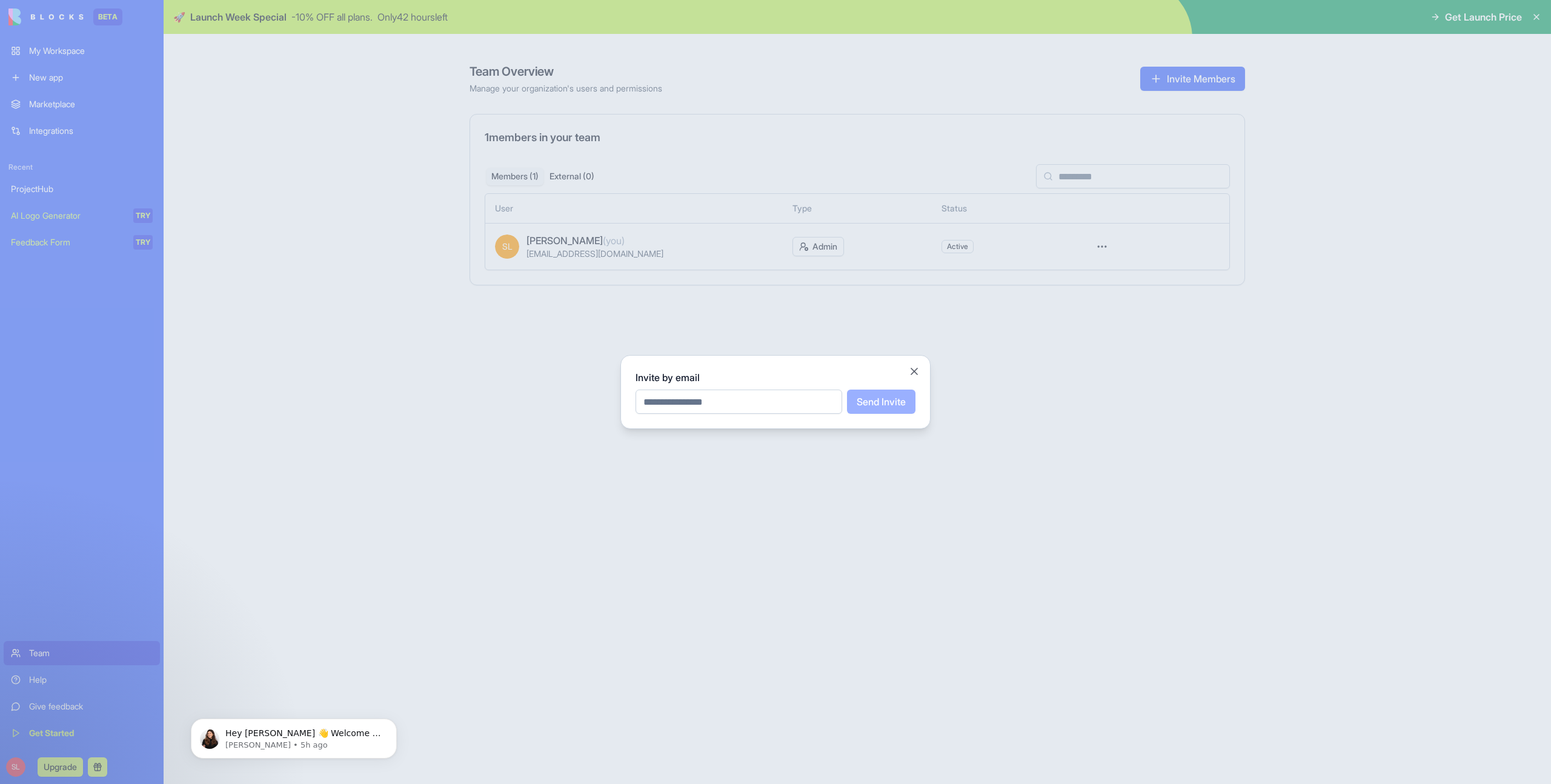
click at [688, 421] on div "Invite by email Send Invite Close" at bounding box center [776, 392] width 310 height 74
click at [712, 402] on input "email" at bounding box center [739, 401] width 206 height 24
type input "******"
click at [913, 370] on button "Close" at bounding box center [914, 371] width 12 height 12
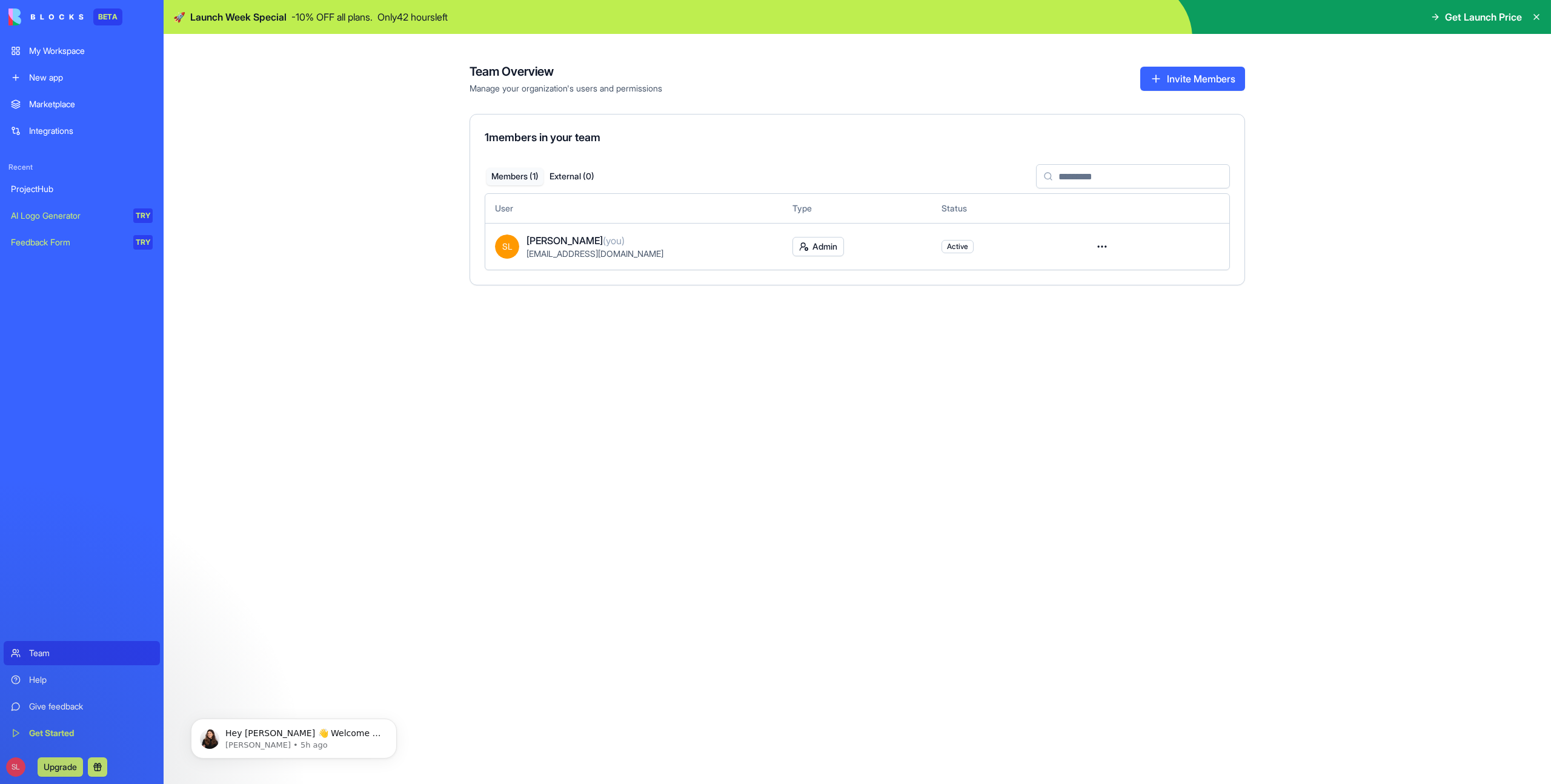
click at [26, 689] on link "Help" at bounding box center [82, 680] width 157 height 24
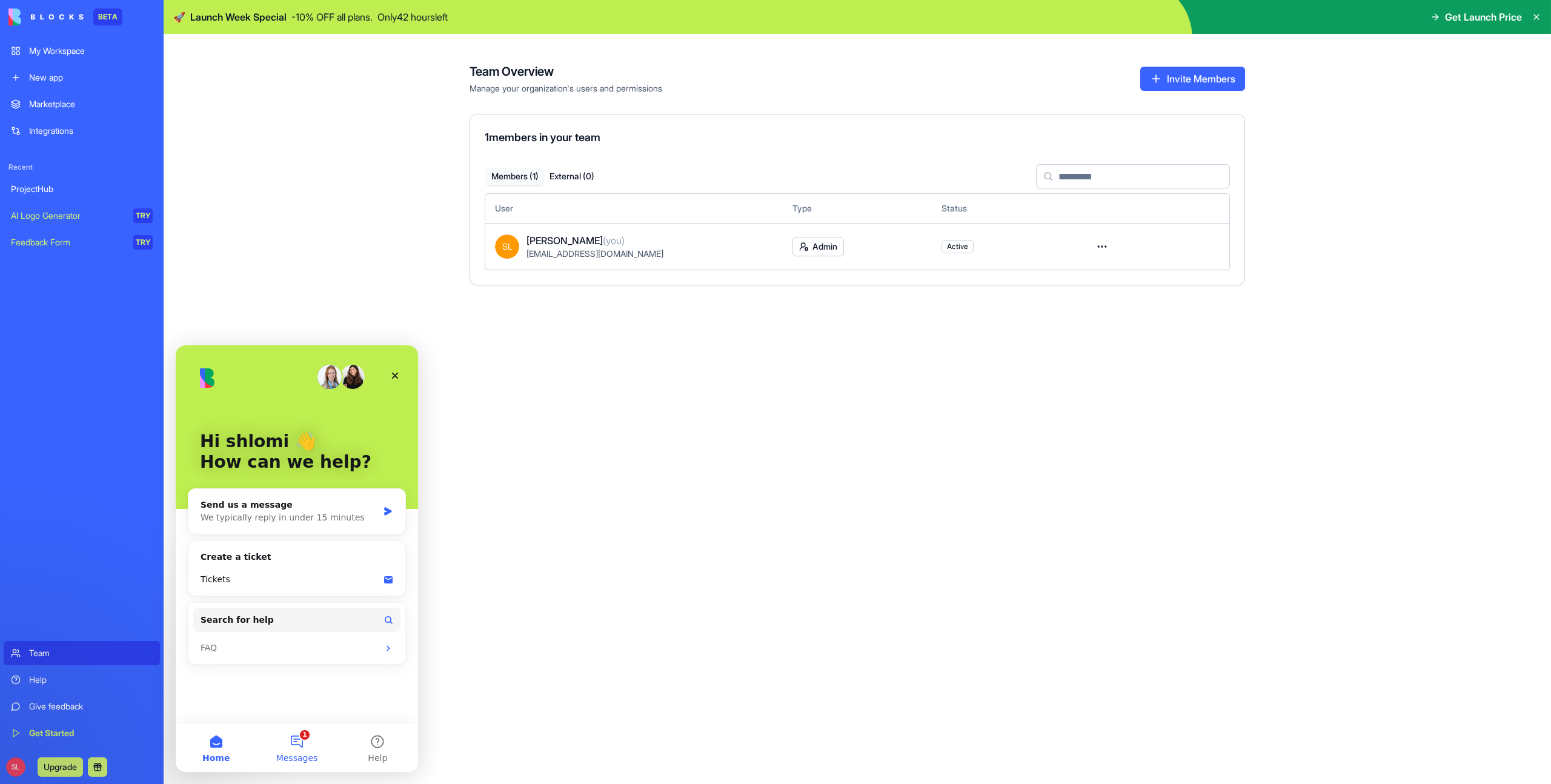
click at [281, 741] on button "1 Messages" at bounding box center [296, 747] width 80 height 48
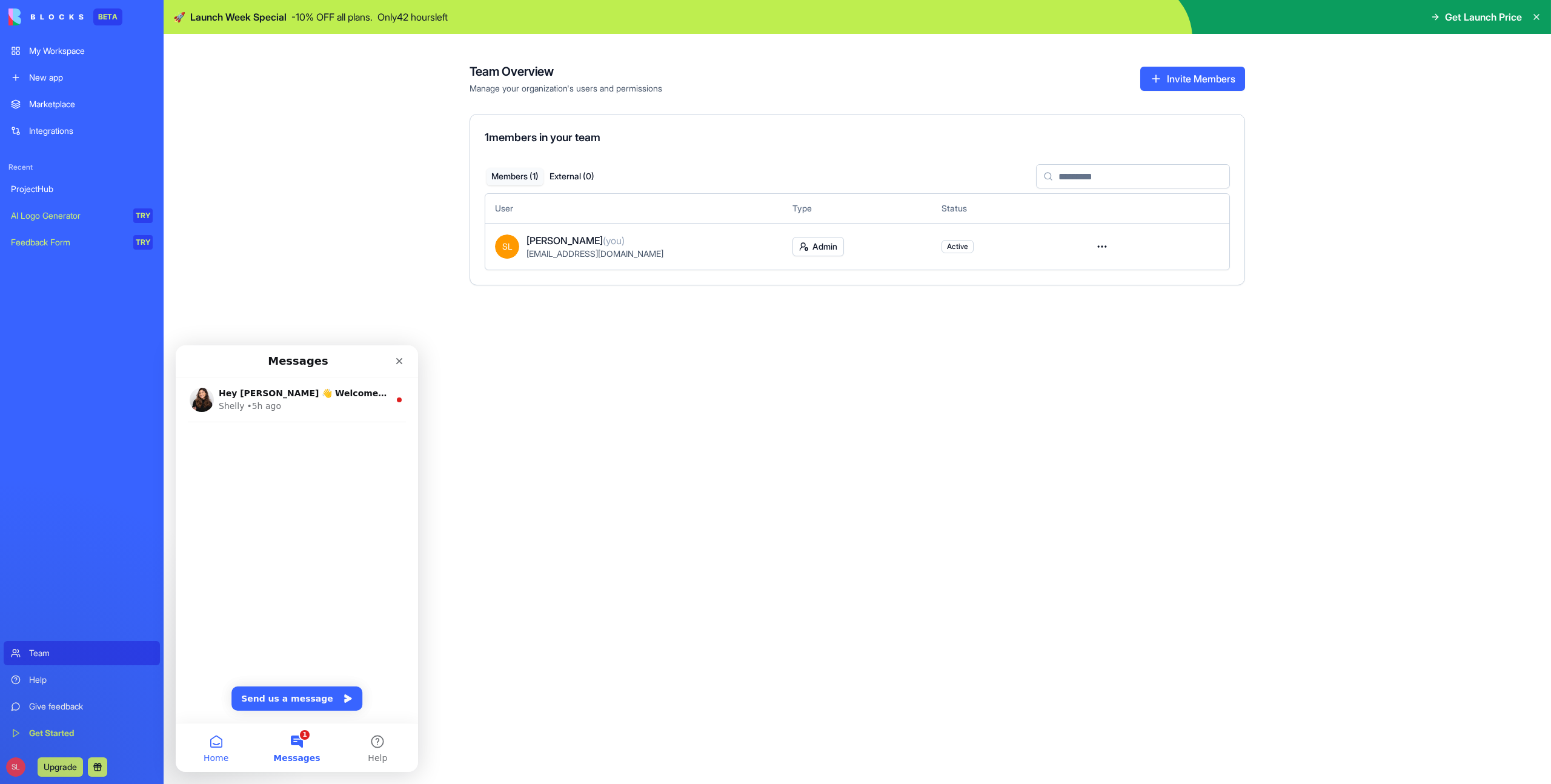
click at [212, 751] on button "Home" at bounding box center [216, 747] width 80 height 48
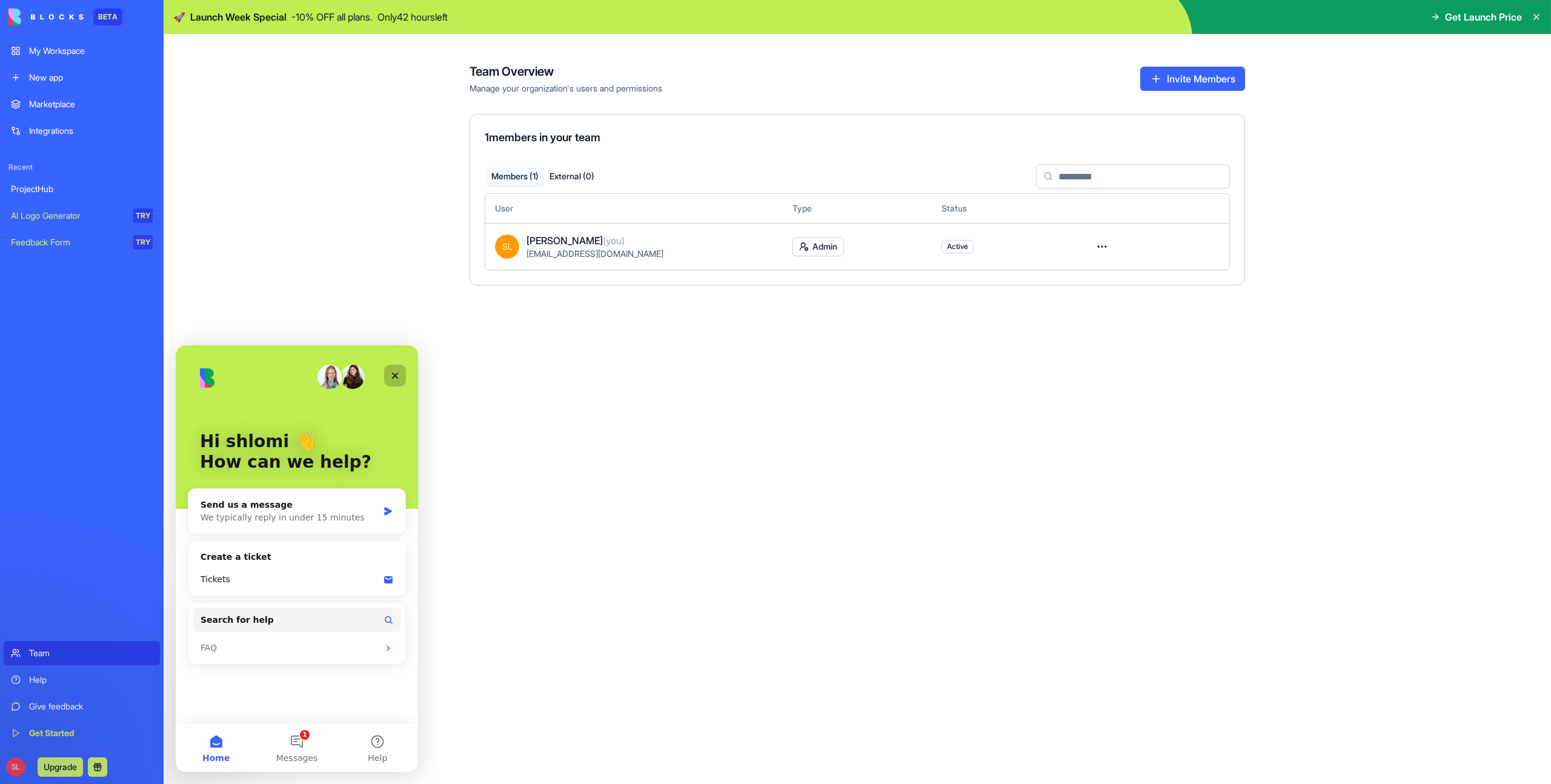
click at [399, 379] on icon "Close" at bounding box center [395, 376] width 10 height 10
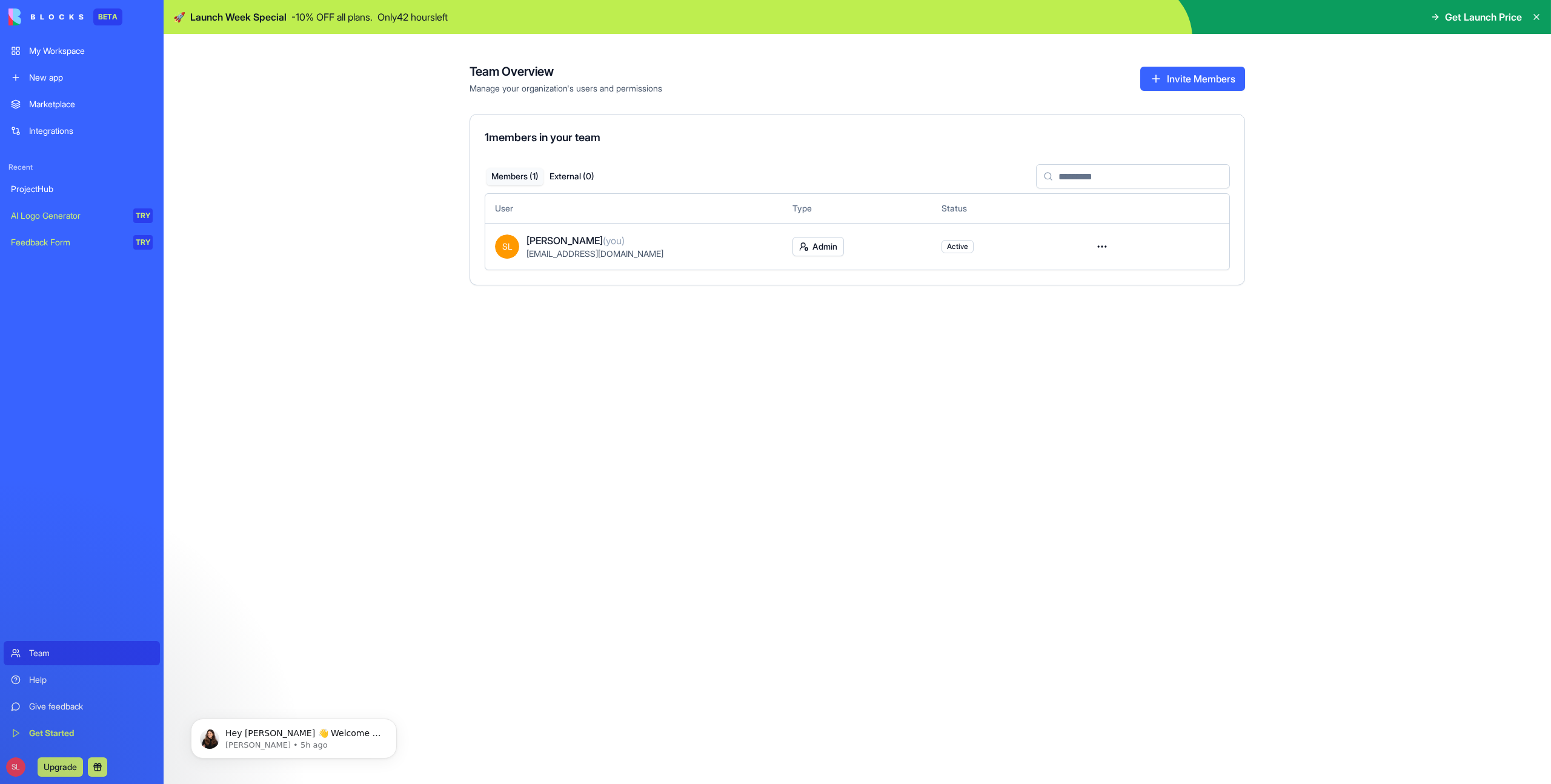
click at [55, 737] on div "Get Started" at bounding box center [91, 733] width 124 height 12
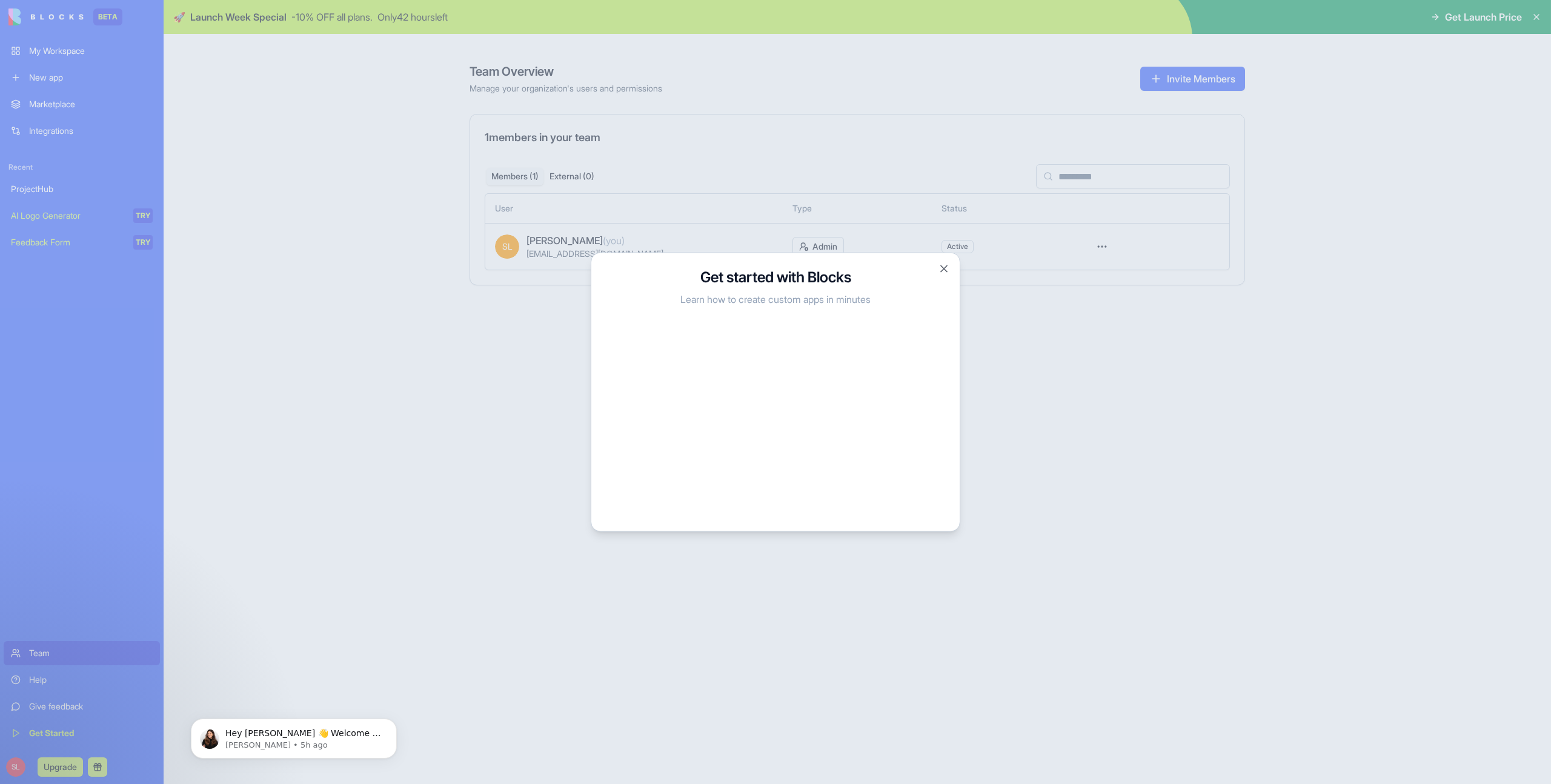
click at [952, 275] on div "Get started with Blocks Learn how to create custom apps in minutes Close" at bounding box center [776, 392] width 369 height 279
click at [943, 271] on button "Close" at bounding box center [943, 269] width 12 height 12
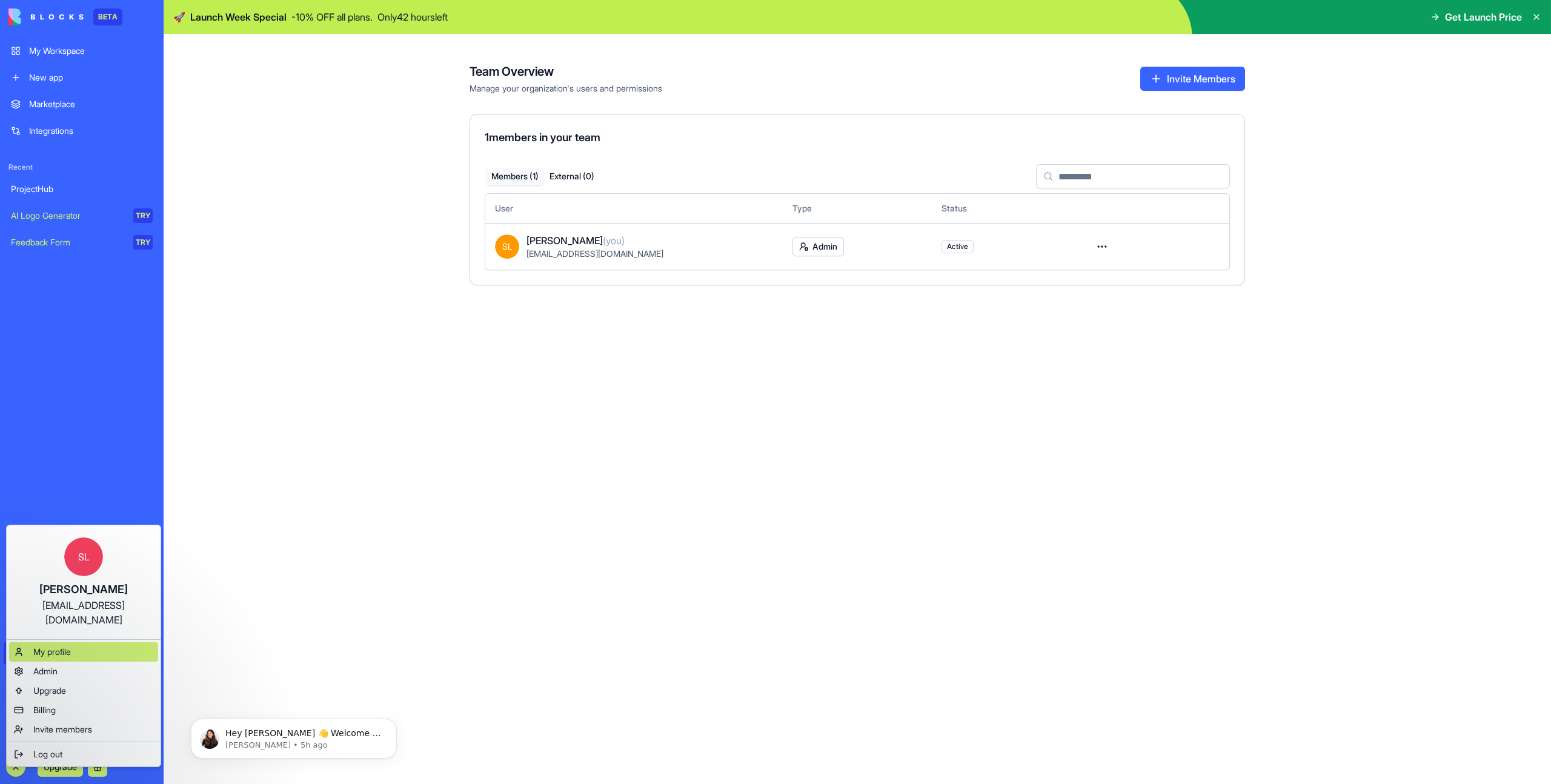
click at [60, 646] on span "My profile" at bounding box center [52, 652] width 38 height 12
